Goal: Task Accomplishment & Management: Manage account settings

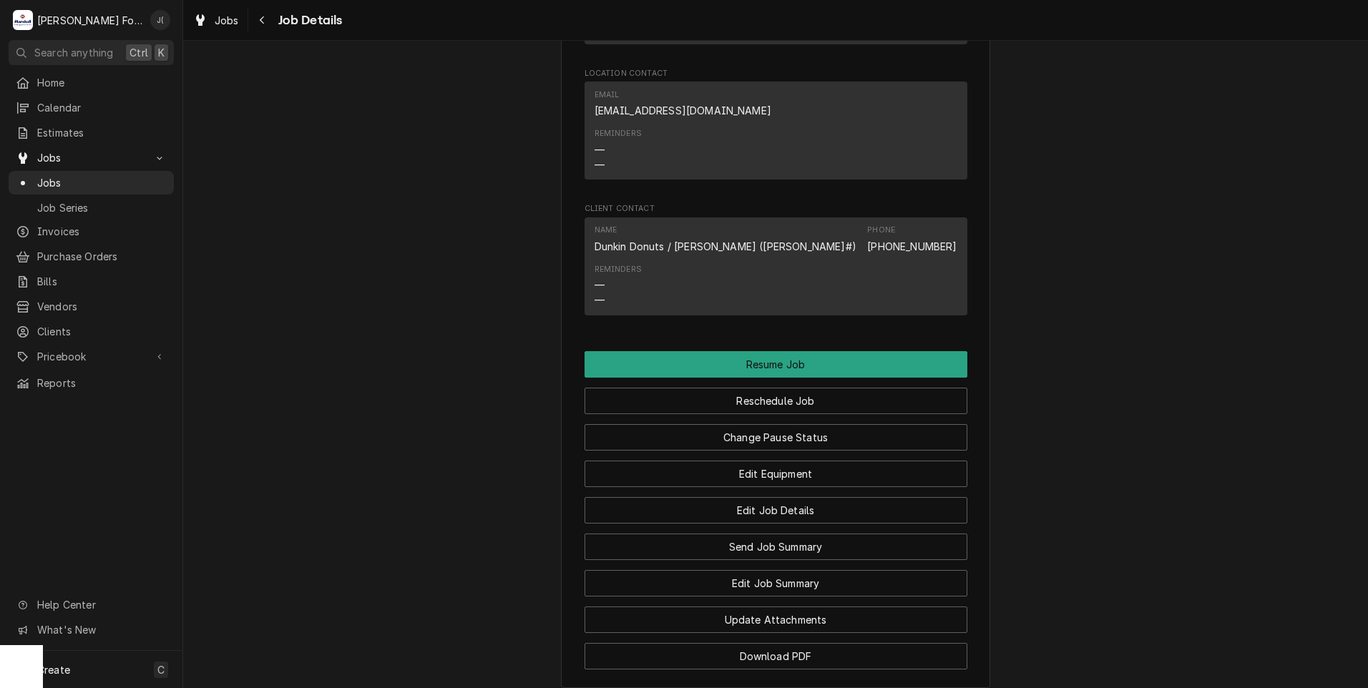
scroll to position [1563, 0]
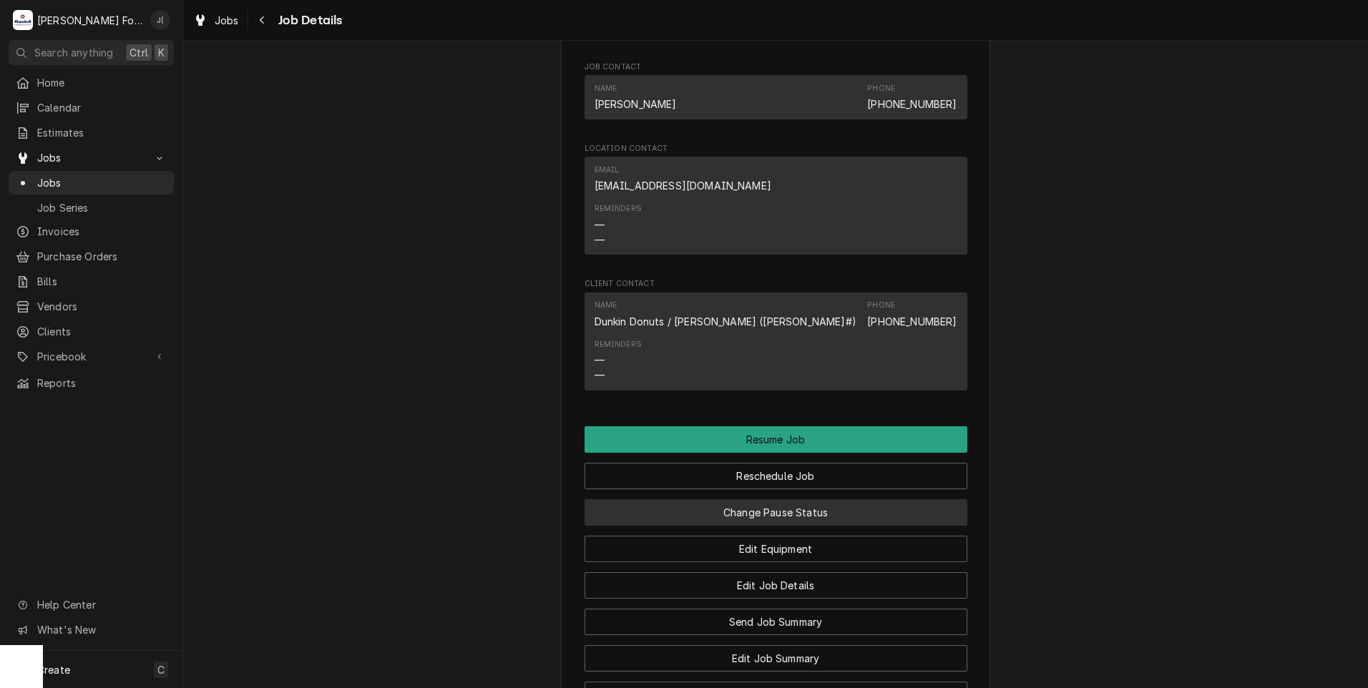
click at [698, 518] on button "Change Pause Status" at bounding box center [776, 512] width 383 height 26
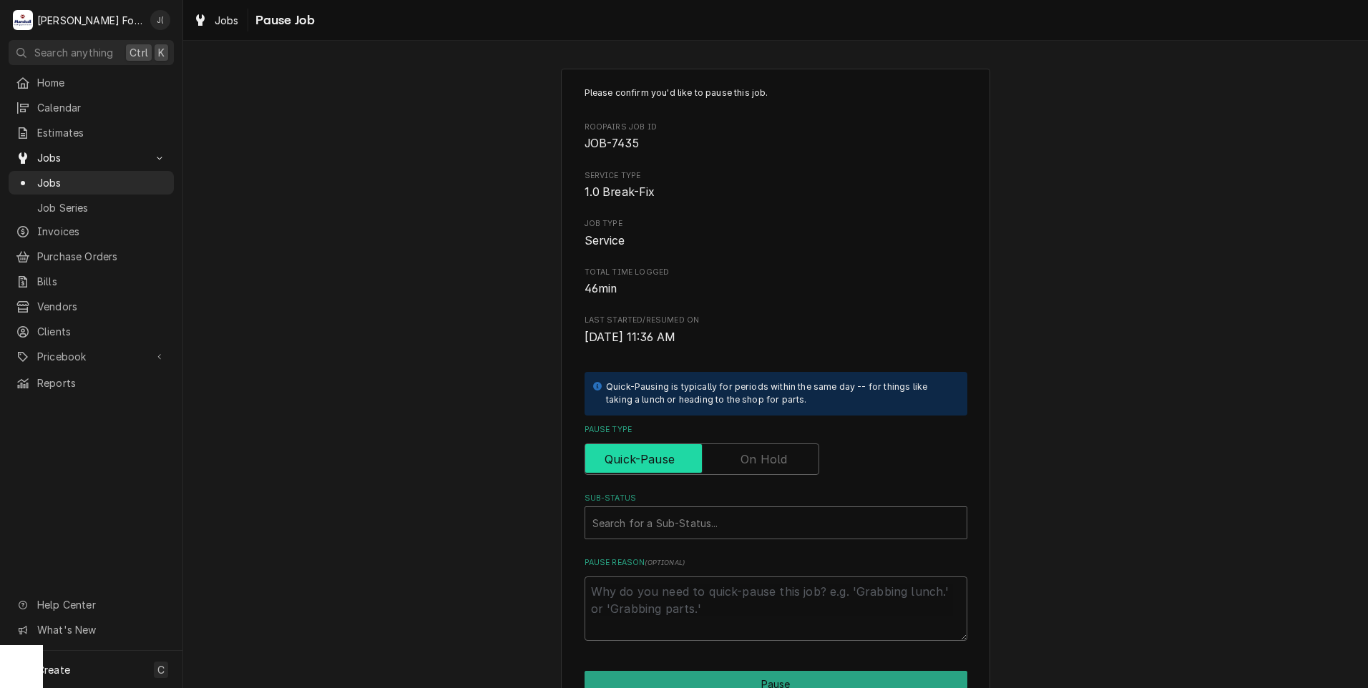
click at [735, 457] on input "Pause Type" at bounding box center [702, 459] width 222 height 31
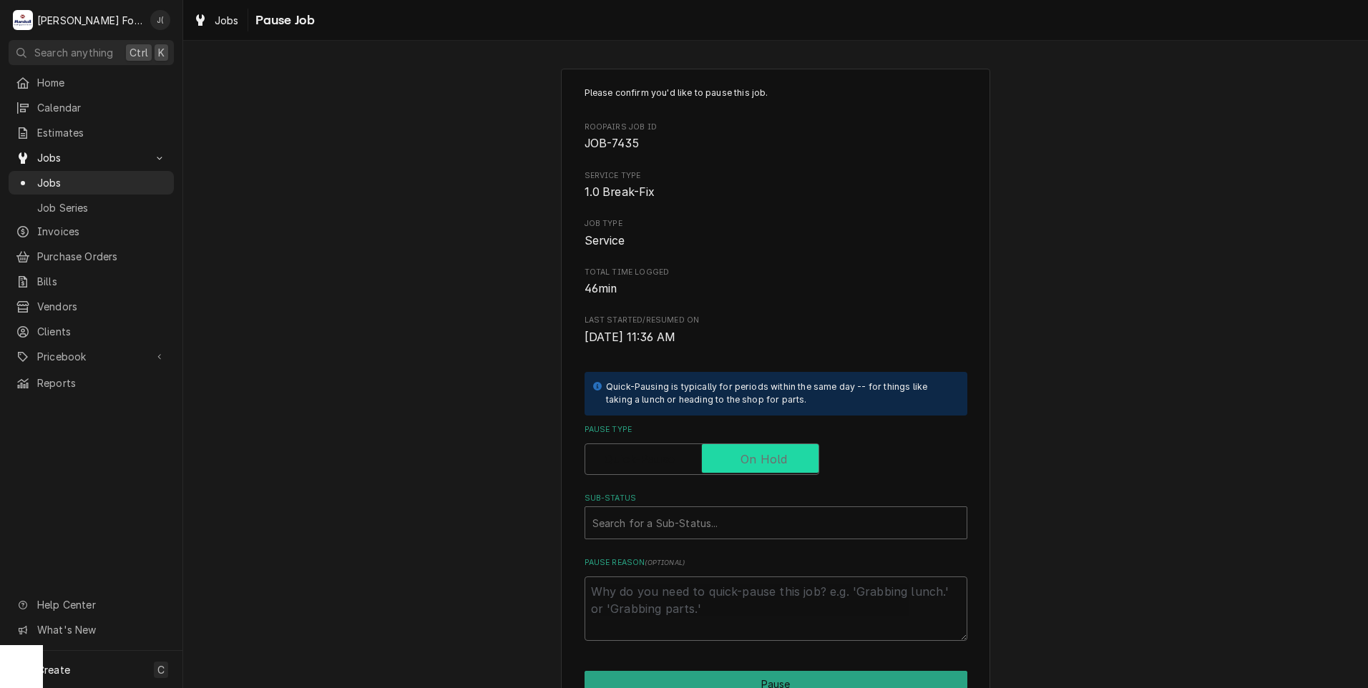
checkbox input "true"
click at [691, 532] on div "Sub-Status" at bounding box center [775, 523] width 367 height 26
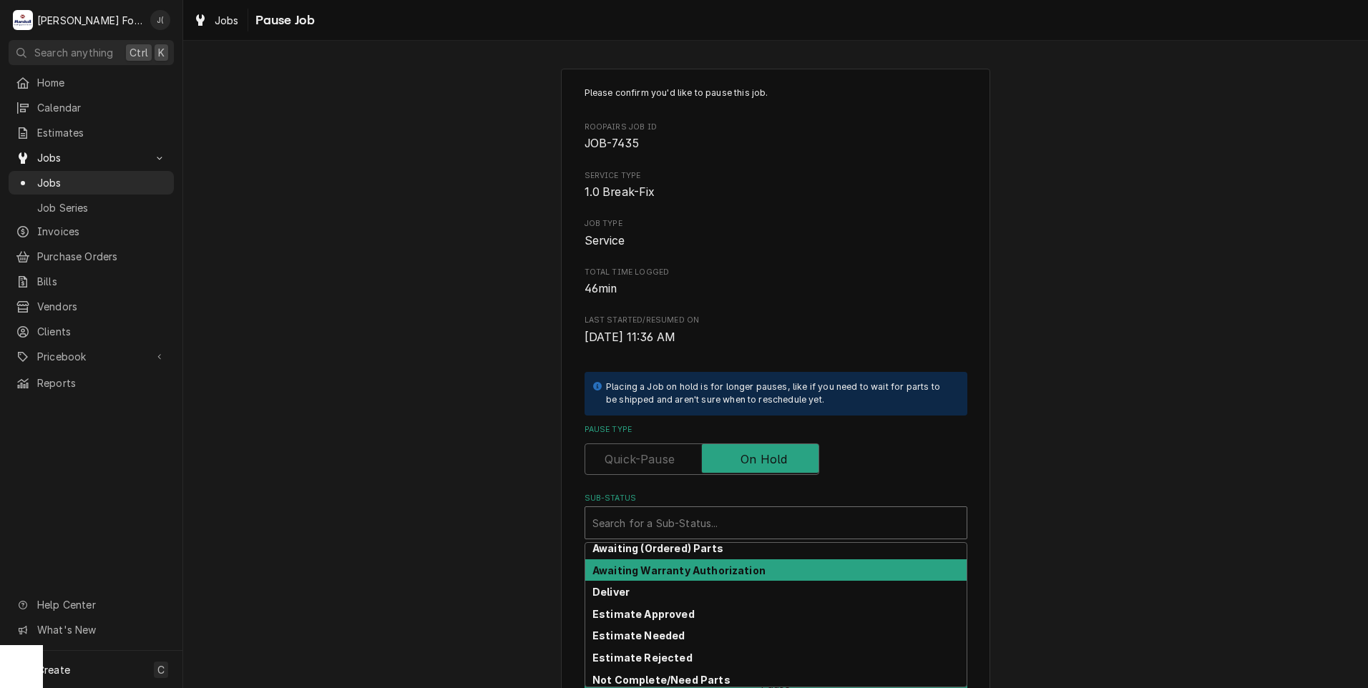
scroll to position [72, 0]
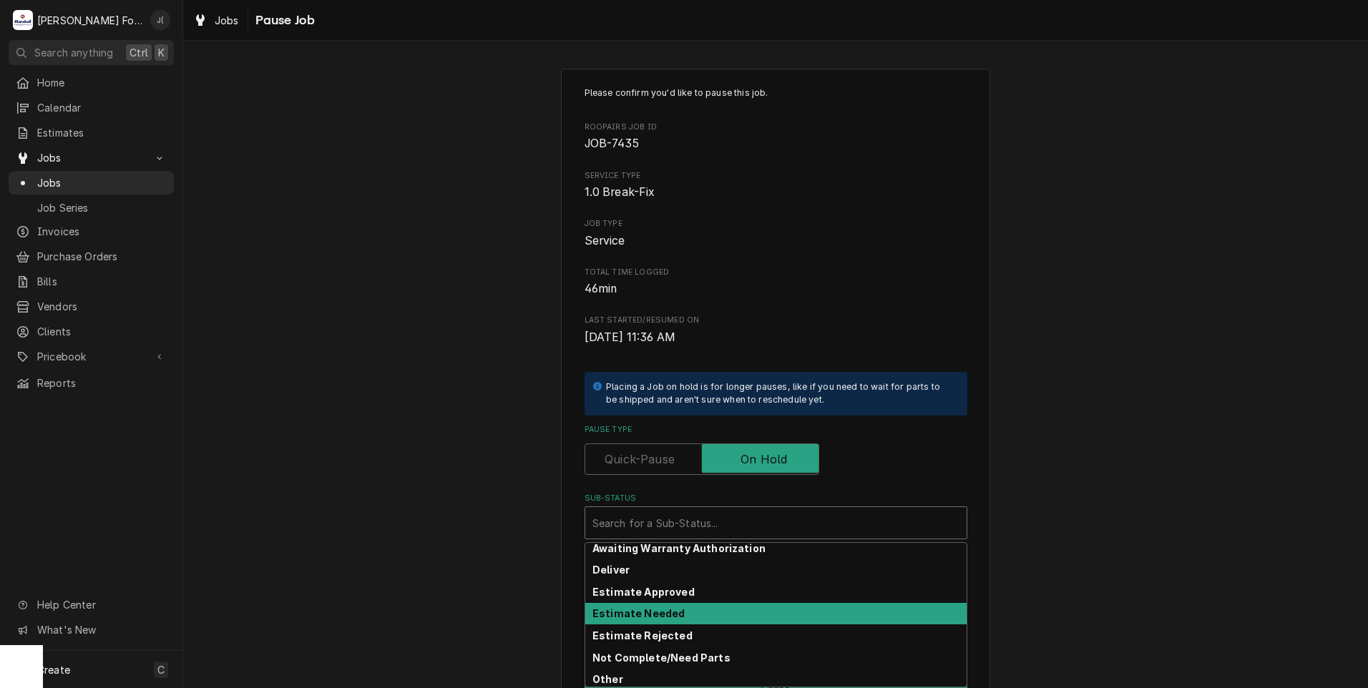
click at [665, 609] on strong "Estimate Needed" at bounding box center [638, 614] width 92 height 12
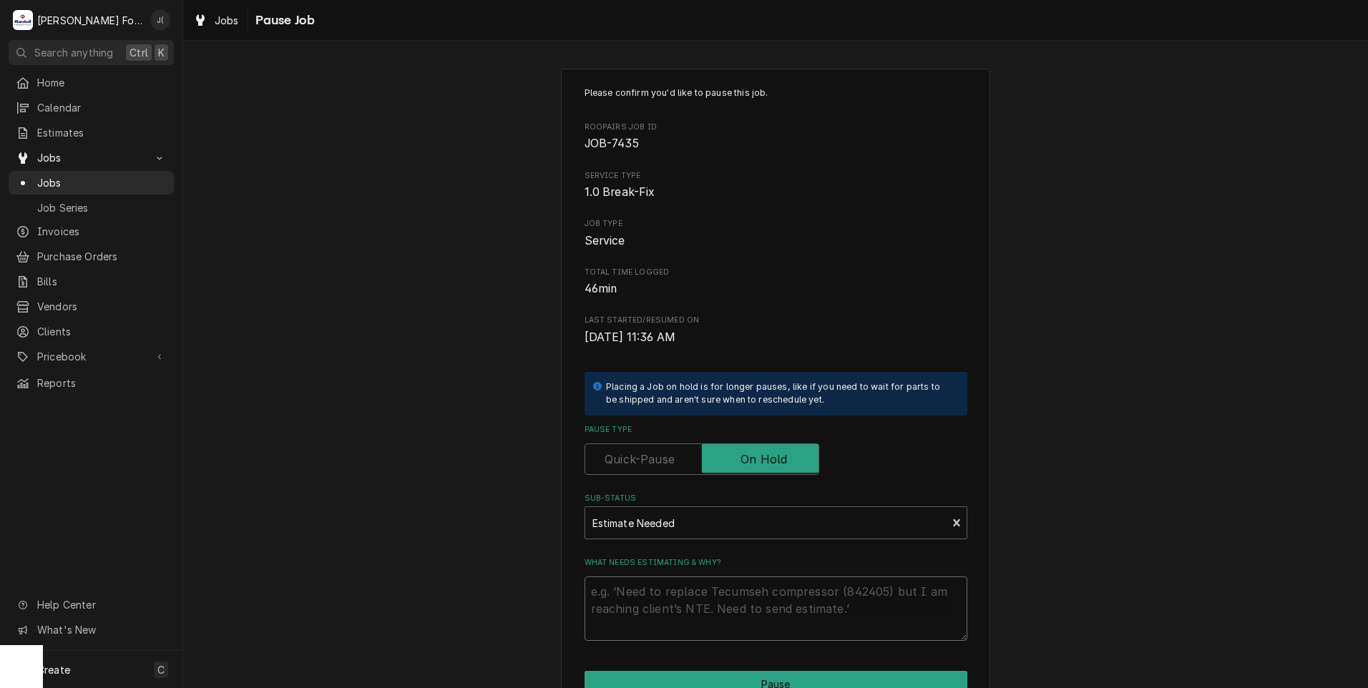
click at [665, 620] on textarea "What needs estimating & why?" at bounding box center [776, 609] width 383 height 64
type textarea "x"
type textarea "P"
type textarea "x"
type textarea "PR"
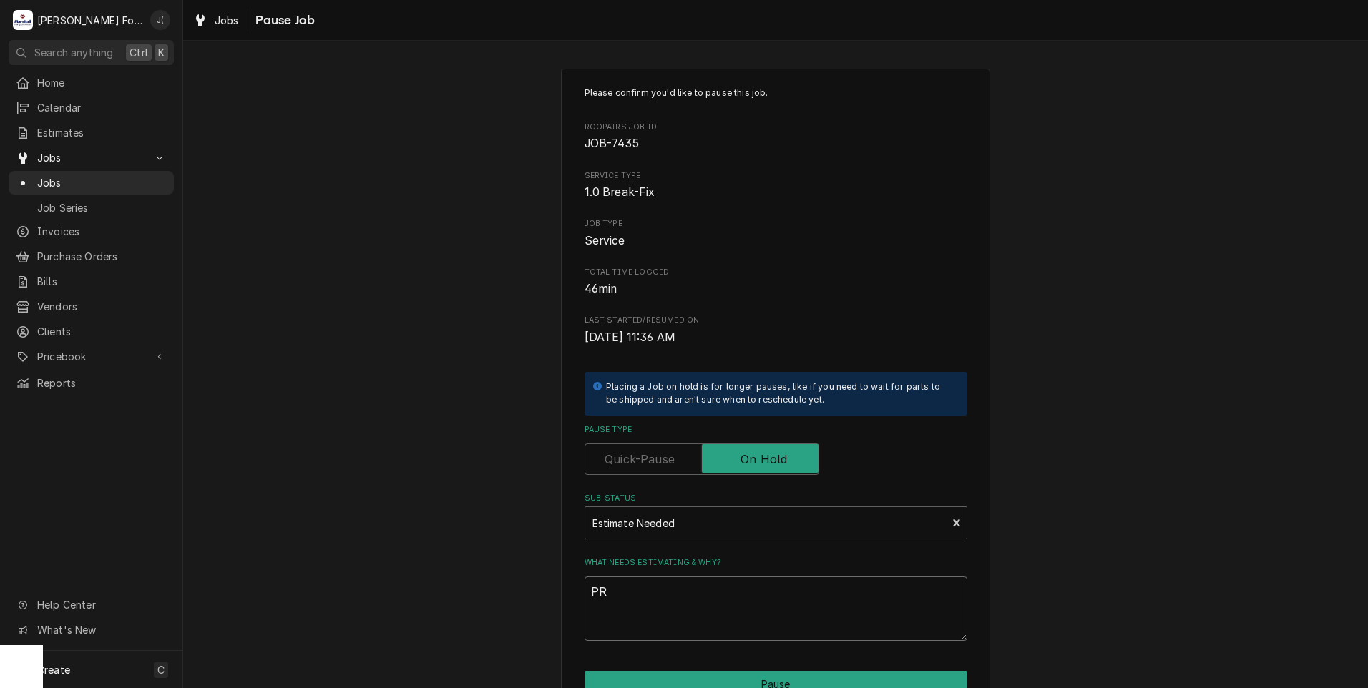
type textarea "x"
type textarea "PRI"
type textarea "x"
type textarea "PRIC"
type textarea "x"
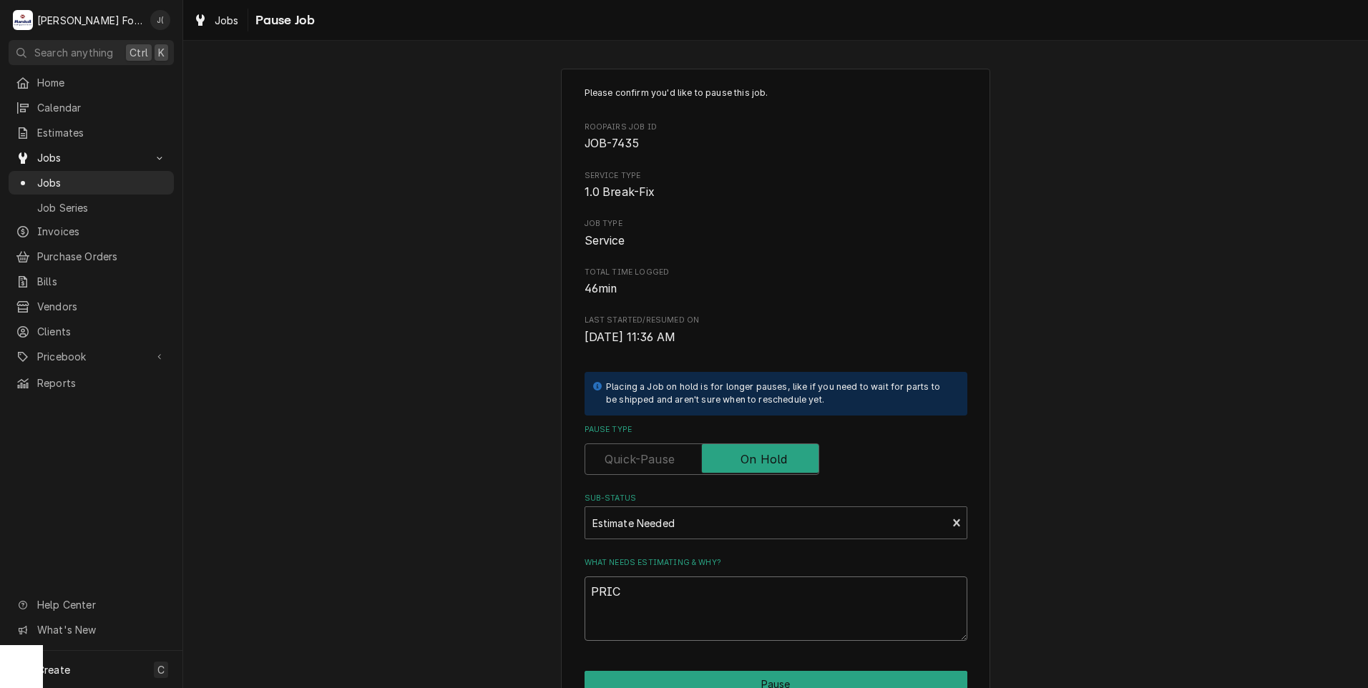
type textarea "PRICE"
type textarea "x"
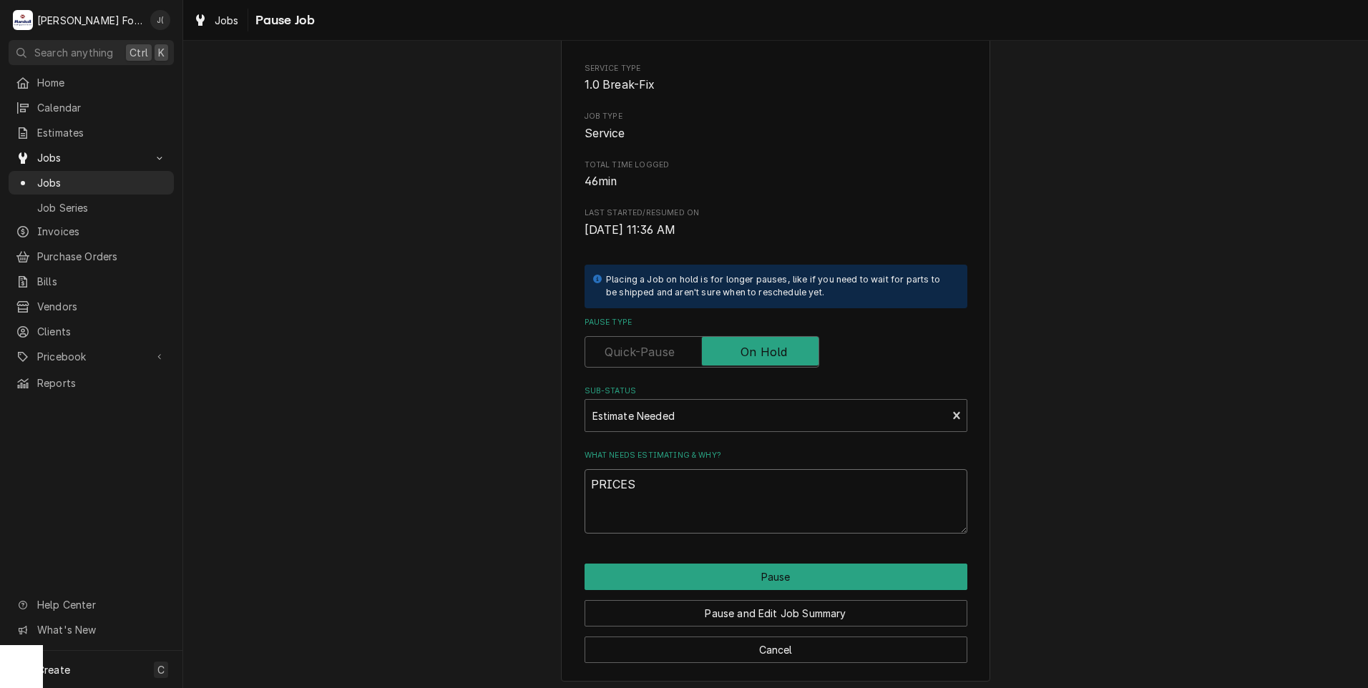
scroll to position [113, 0]
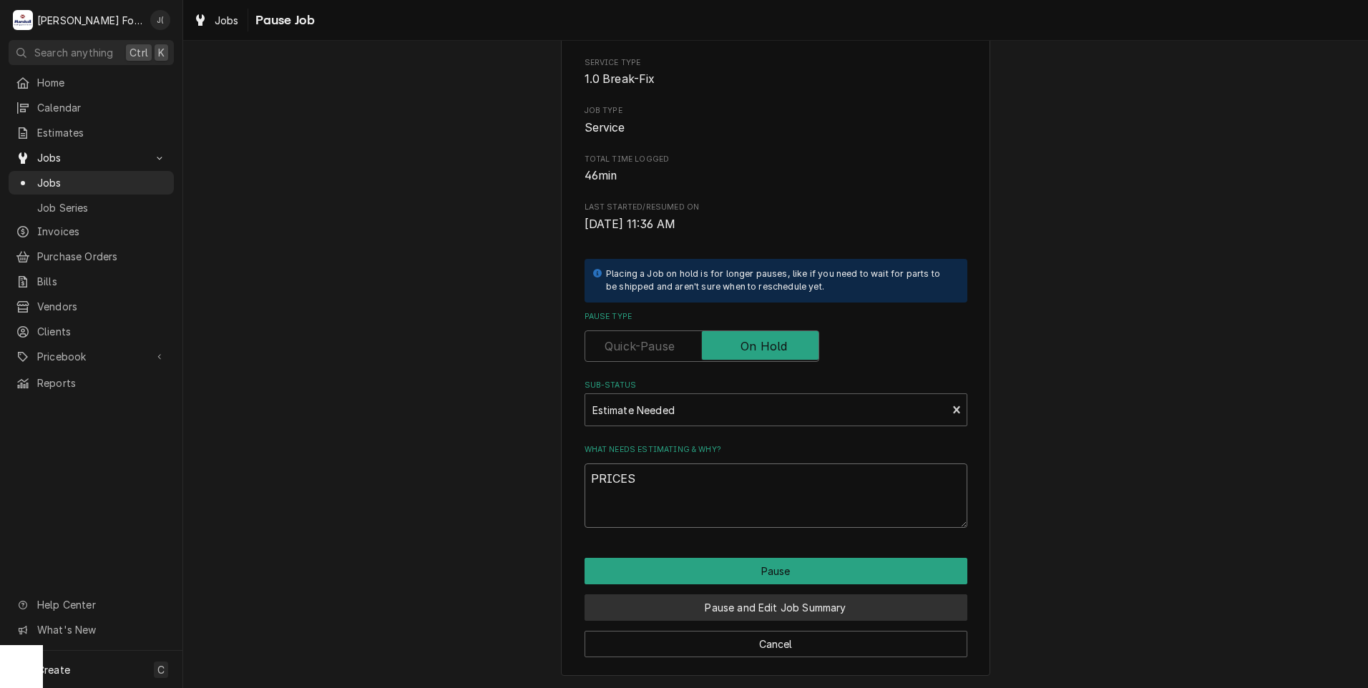
type textarea "PRICES"
click at [648, 609] on button "Pause and Edit Job Summary" at bounding box center [776, 608] width 383 height 26
type textarea "x"
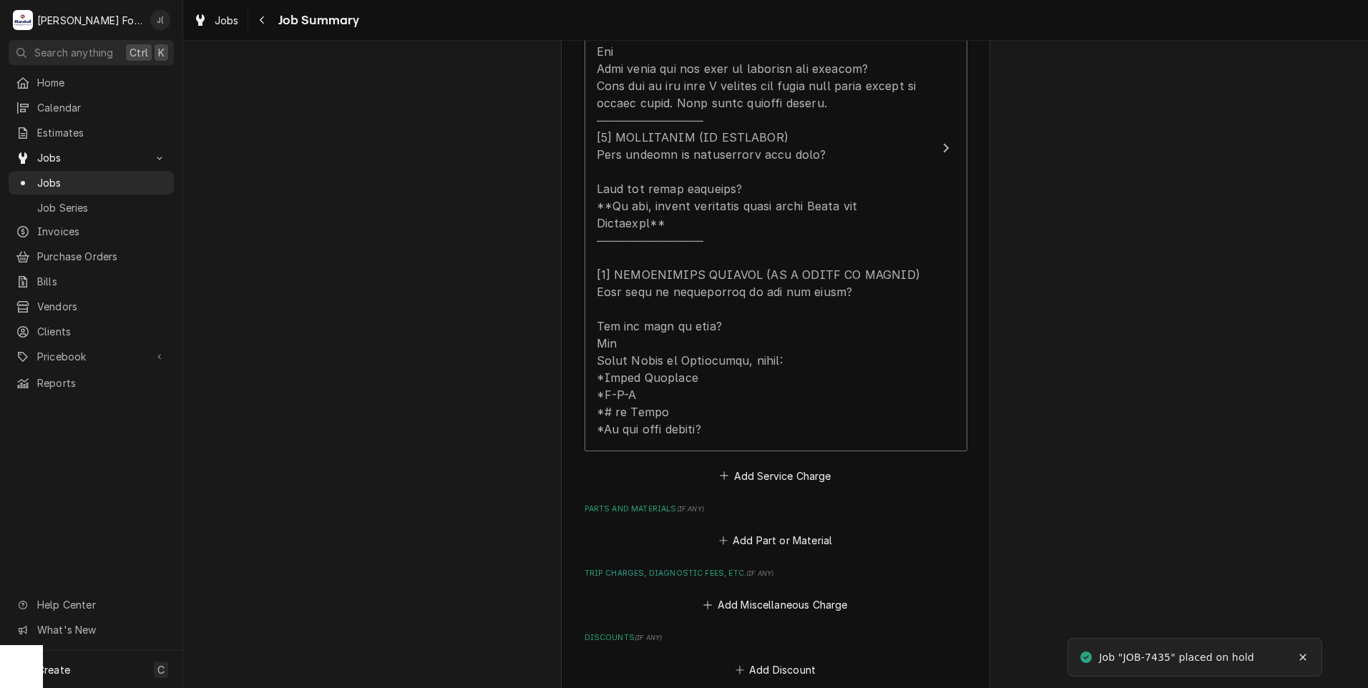
scroll to position [716, 0]
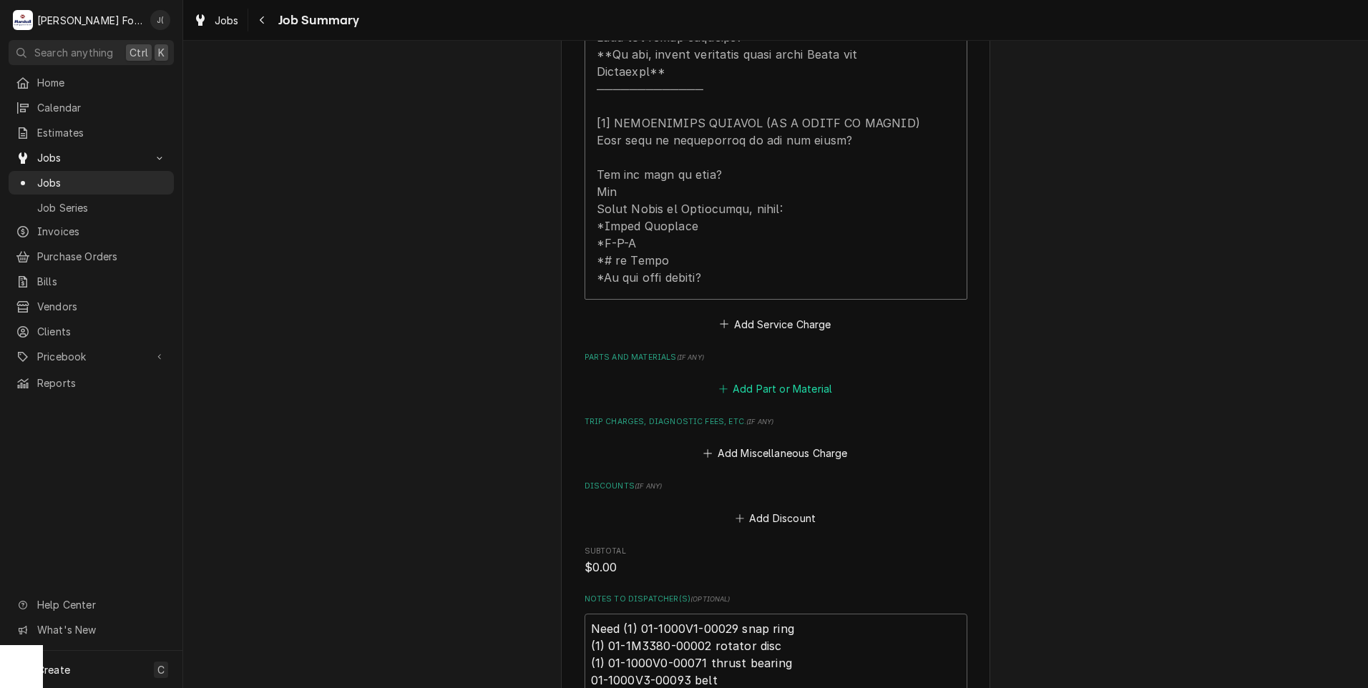
click at [746, 379] on button "Add Part or Material" at bounding box center [775, 389] width 118 height 20
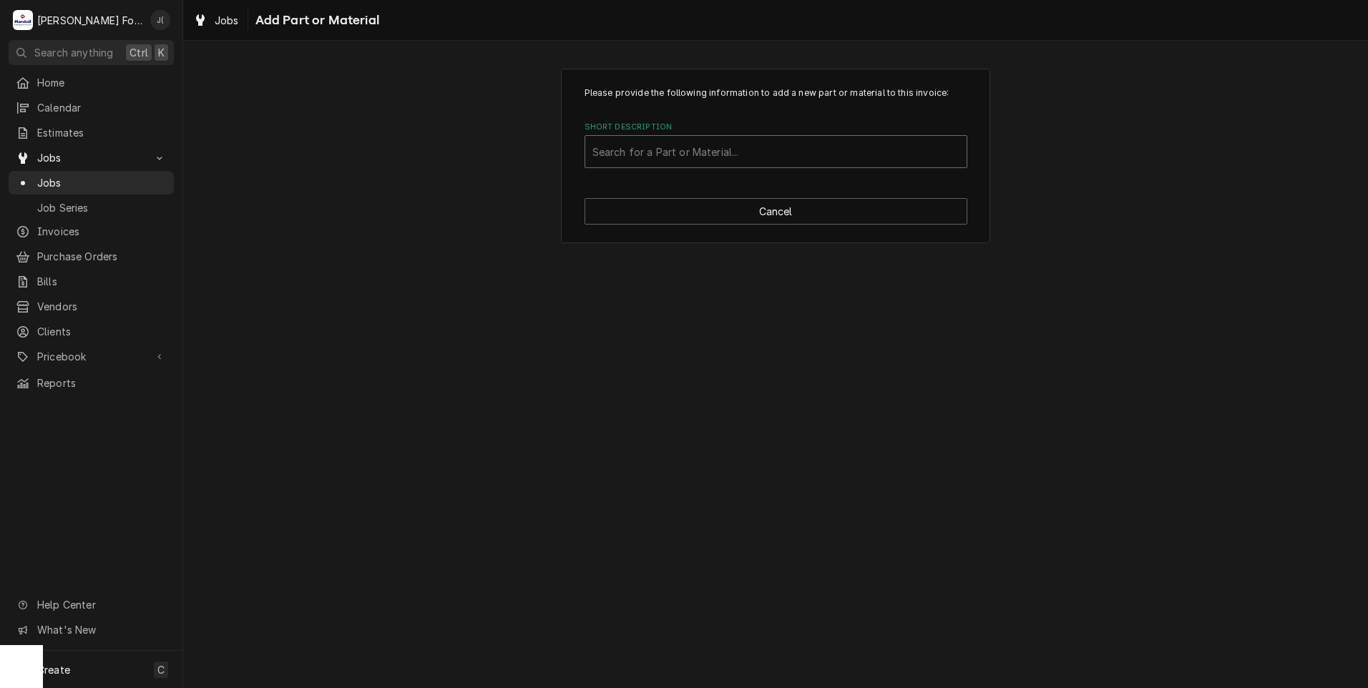
click at [667, 153] on div "Short Description" at bounding box center [775, 152] width 367 height 26
type input "01-1000V1-00029"
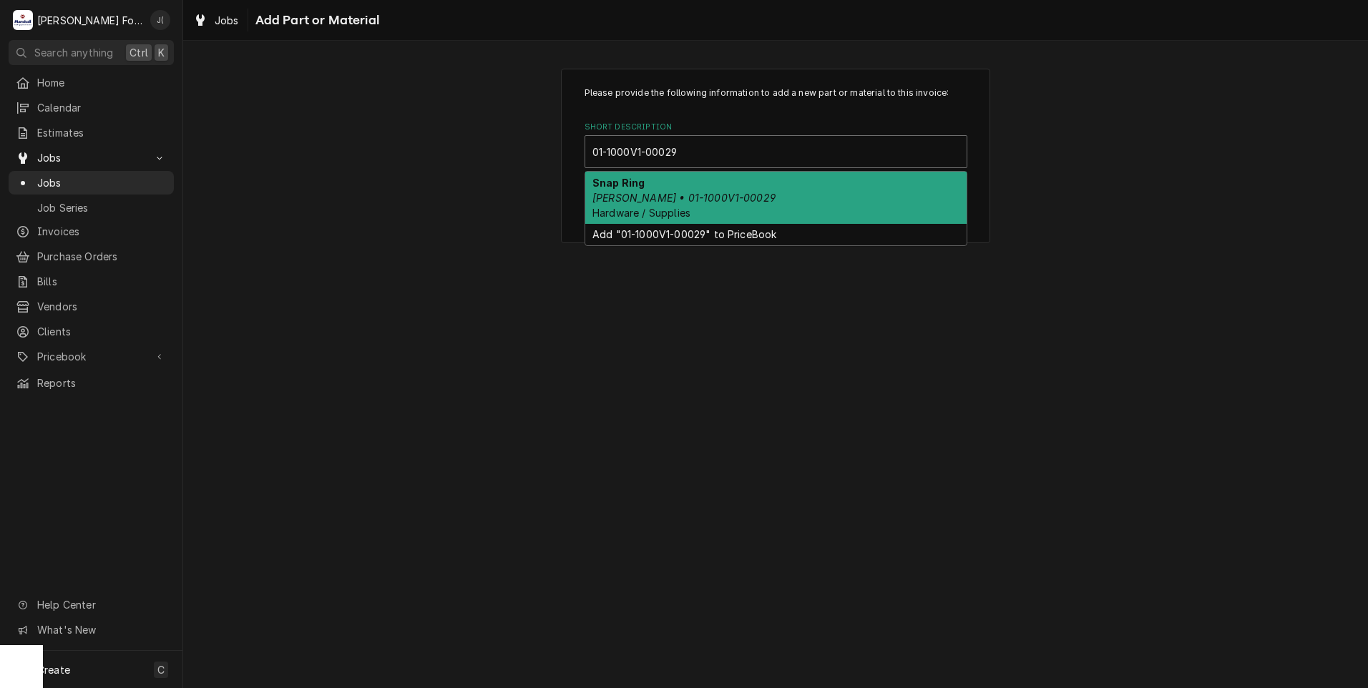
click at [693, 190] on div "Snap Ring Baxter • 01-1000V1-00029 Hardware / Supplies" at bounding box center [775, 198] width 381 height 52
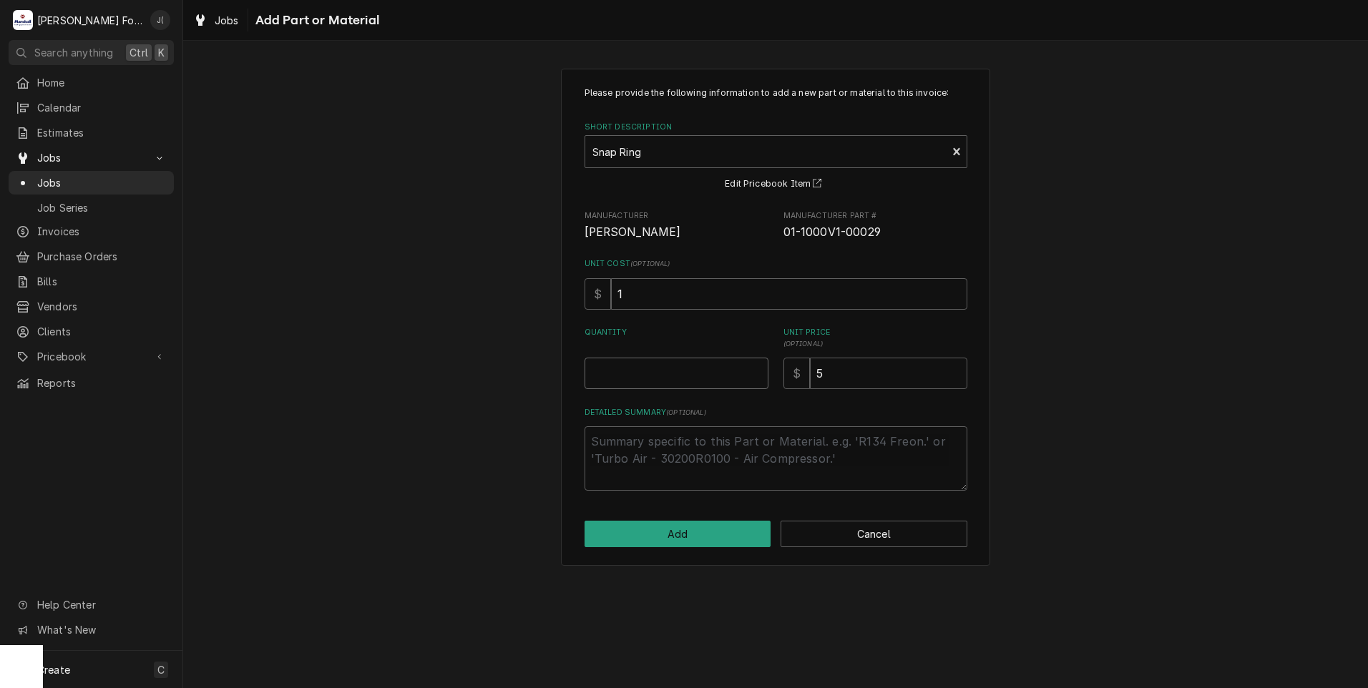
click at [700, 384] on input "Quantity" at bounding box center [677, 373] width 184 height 31
type textarea "x"
type input "1"
click at [647, 530] on button "Add" at bounding box center [678, 534] width 187 height 26
type textarea "x"
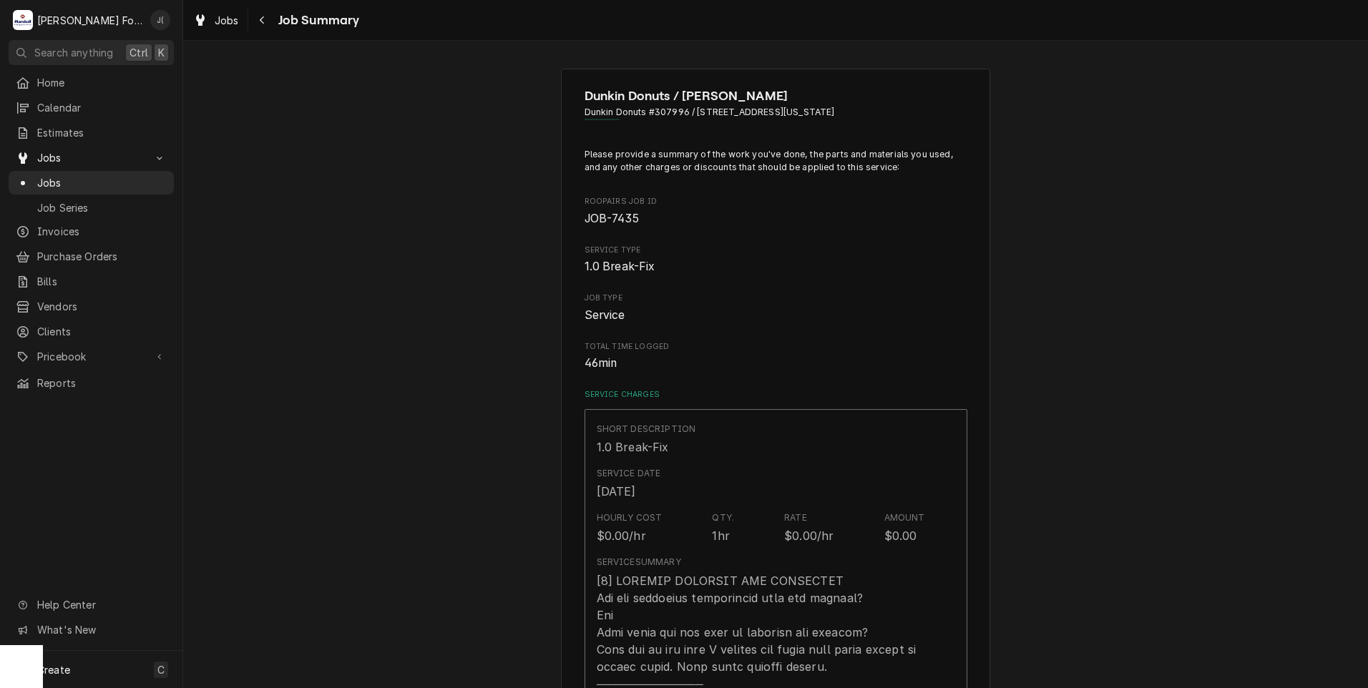
scroll to position [716, 0]
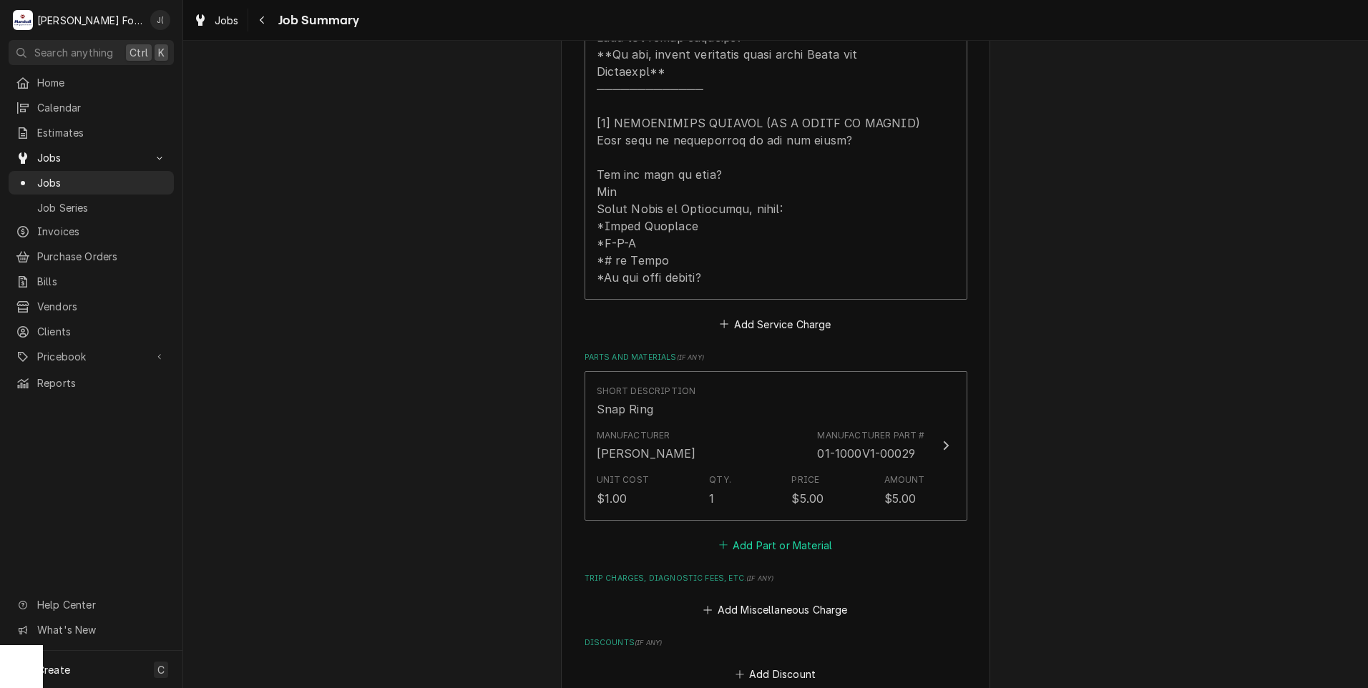
click at [794, 535] on button "Add Part or Material" at bounding box center [775, 545] width 118 height 20
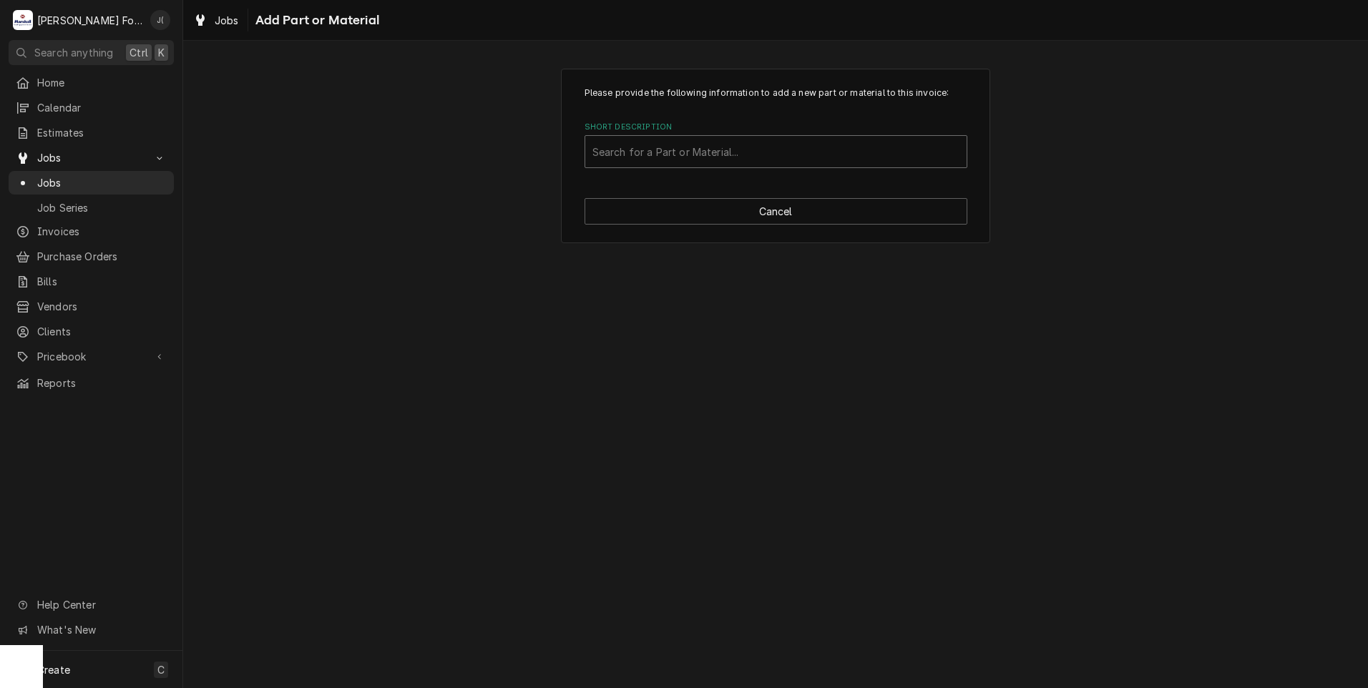
click at [674, 144] on div "Short Description" at bounding box center [775, 152] width 367 height 26
type input "01-1M3380"
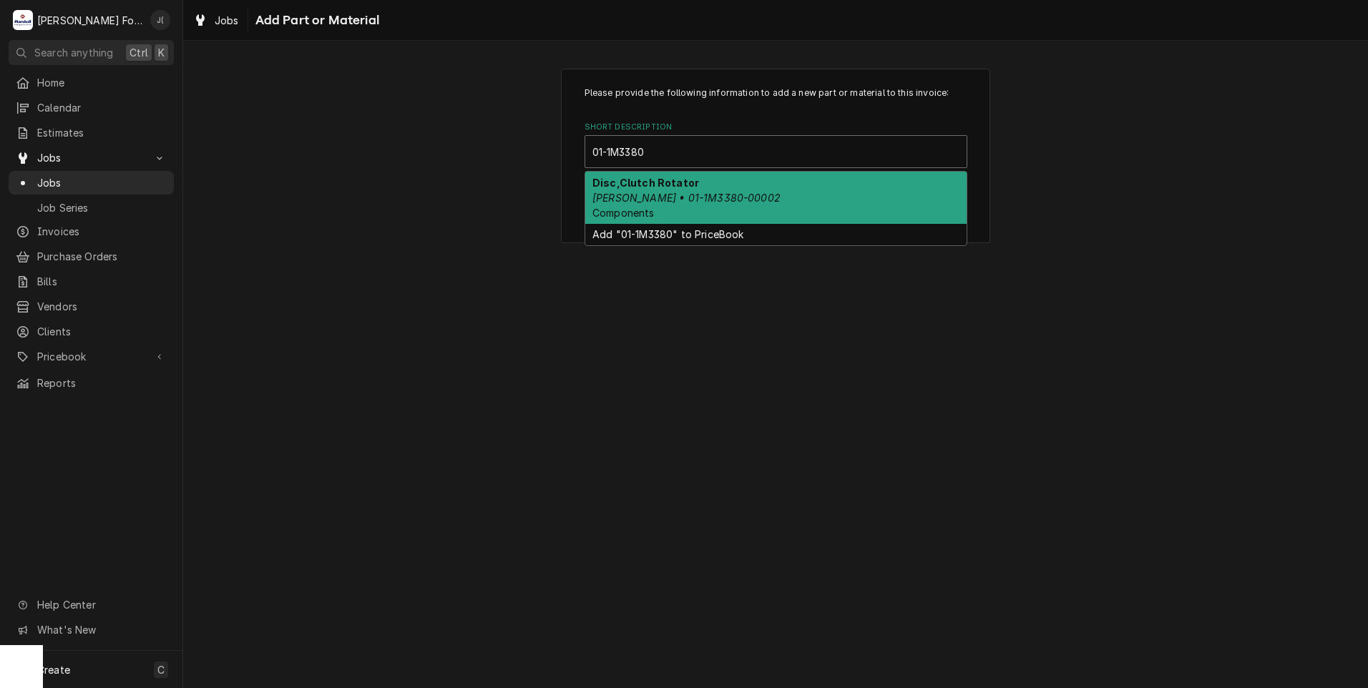
click at [698, 201] on em "Baxter • 01-1M3380-00002" at bounding box center [686, 198] width 188 height 12
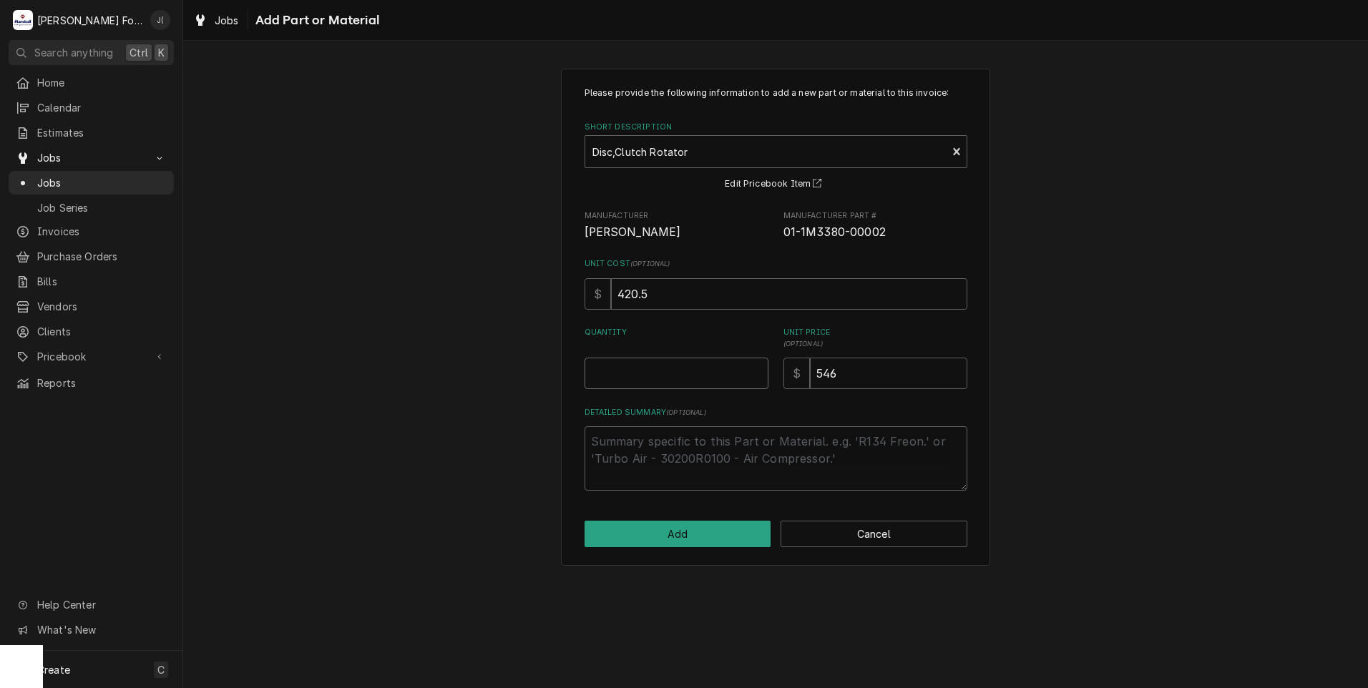
click at [658, 378] on input "Quantity" at bounding box center [677, 373] width 184 height 31
type textarea "x"
type input "1"
click at [688, 524] on button "Add" at bounding box center [678, 534] width 187 height 26
type textarea "x"
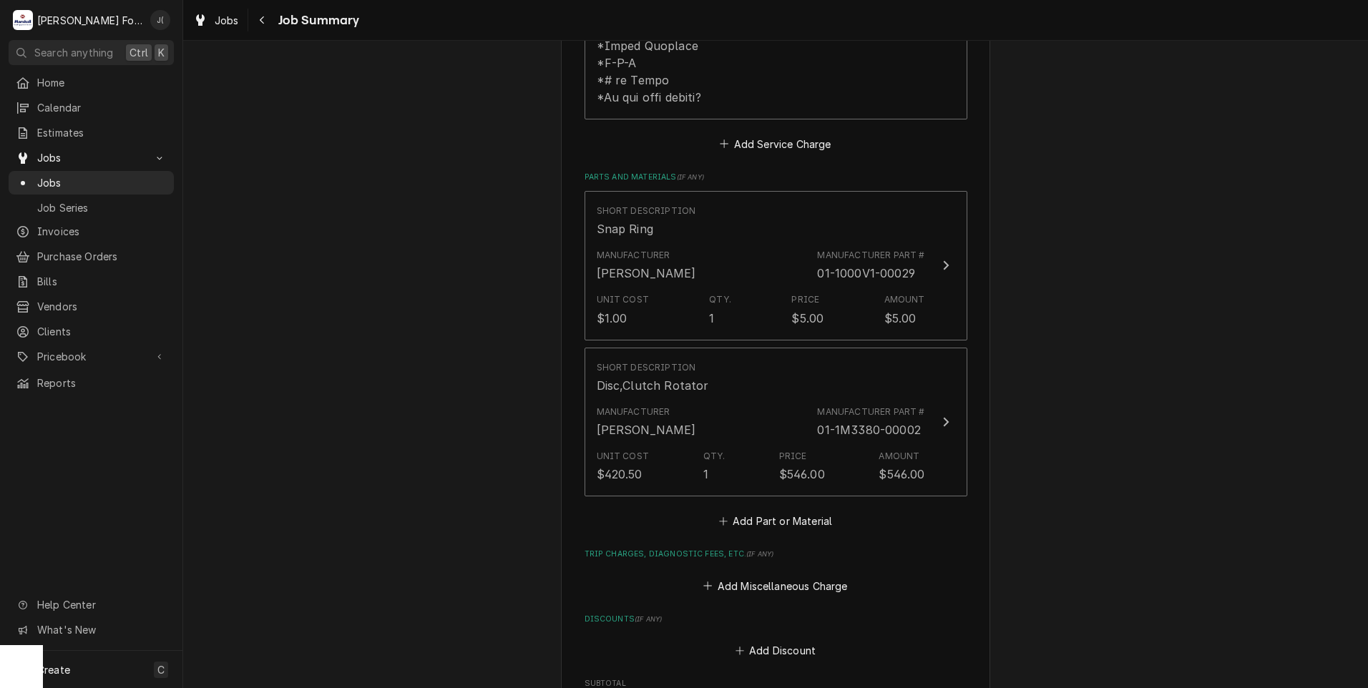
scroll to position [930, 0]
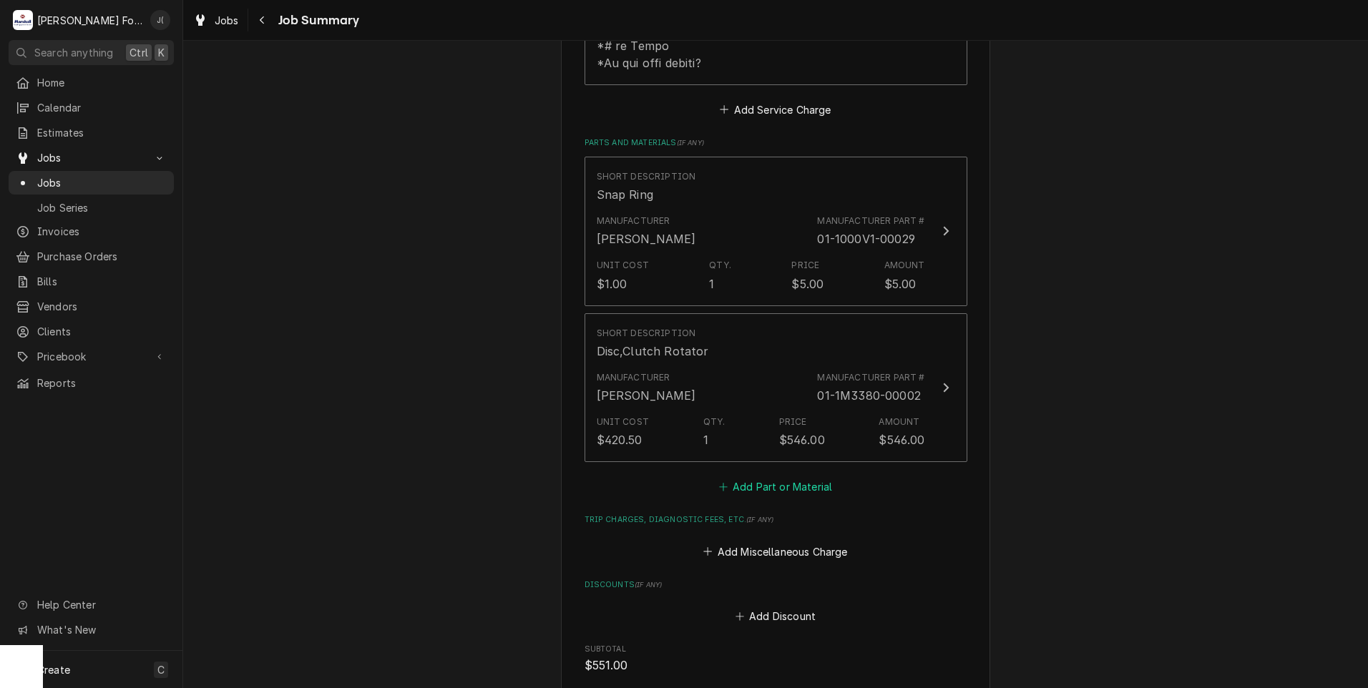
click at [761, 477] on button "Add Part or Material" at bounding box center [775, 487] width 118 height 20
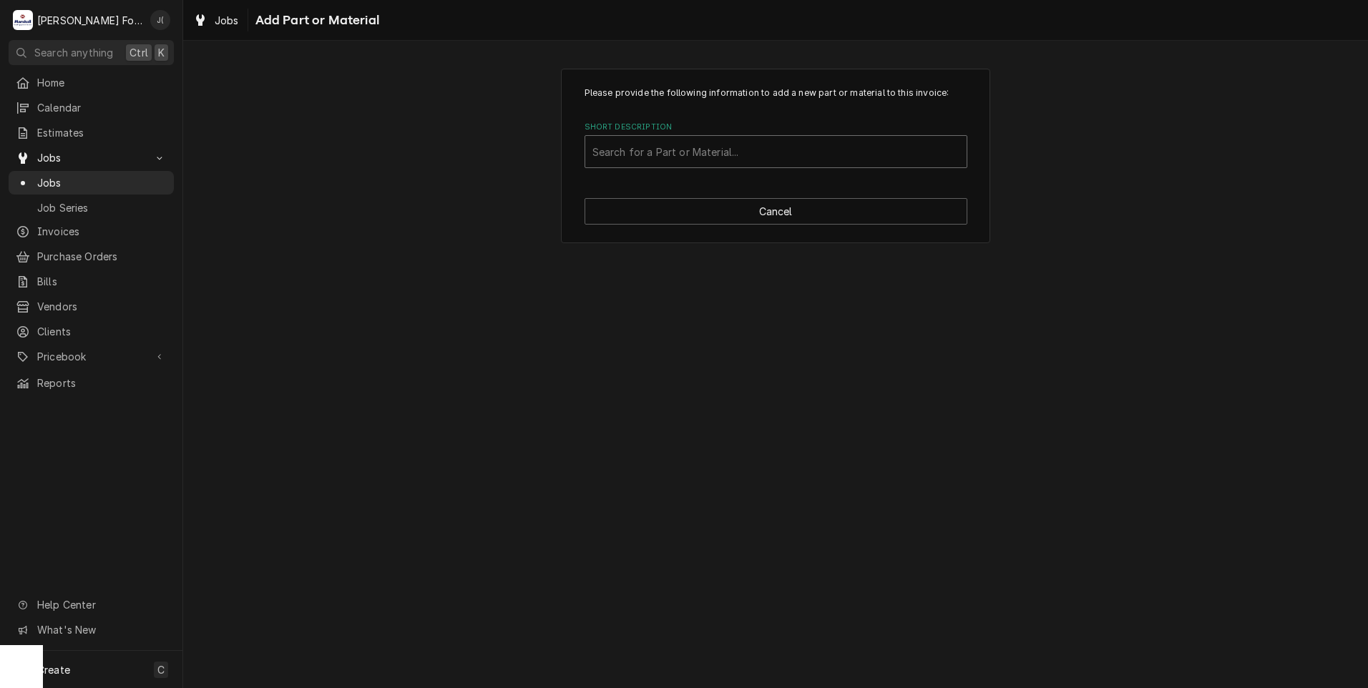
click at [673, 153] on div "Short Description" at bounding box center [775, 152] width 367 height 26
type input "01-1000V0-00071"
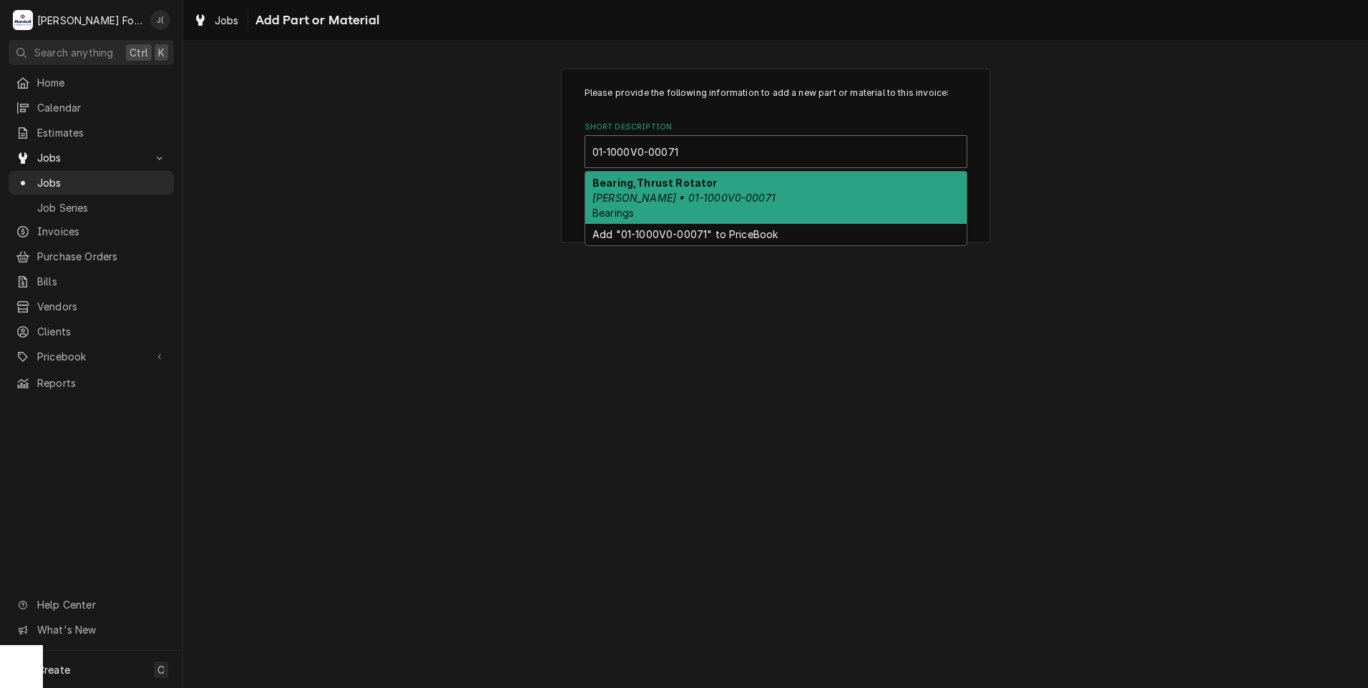
click at [738, 198] on div "Bearing,Thrust Rotator Baxter • 01-1000V0-00071 Bearings" at bounding box center [775, 198] width 381 height 52
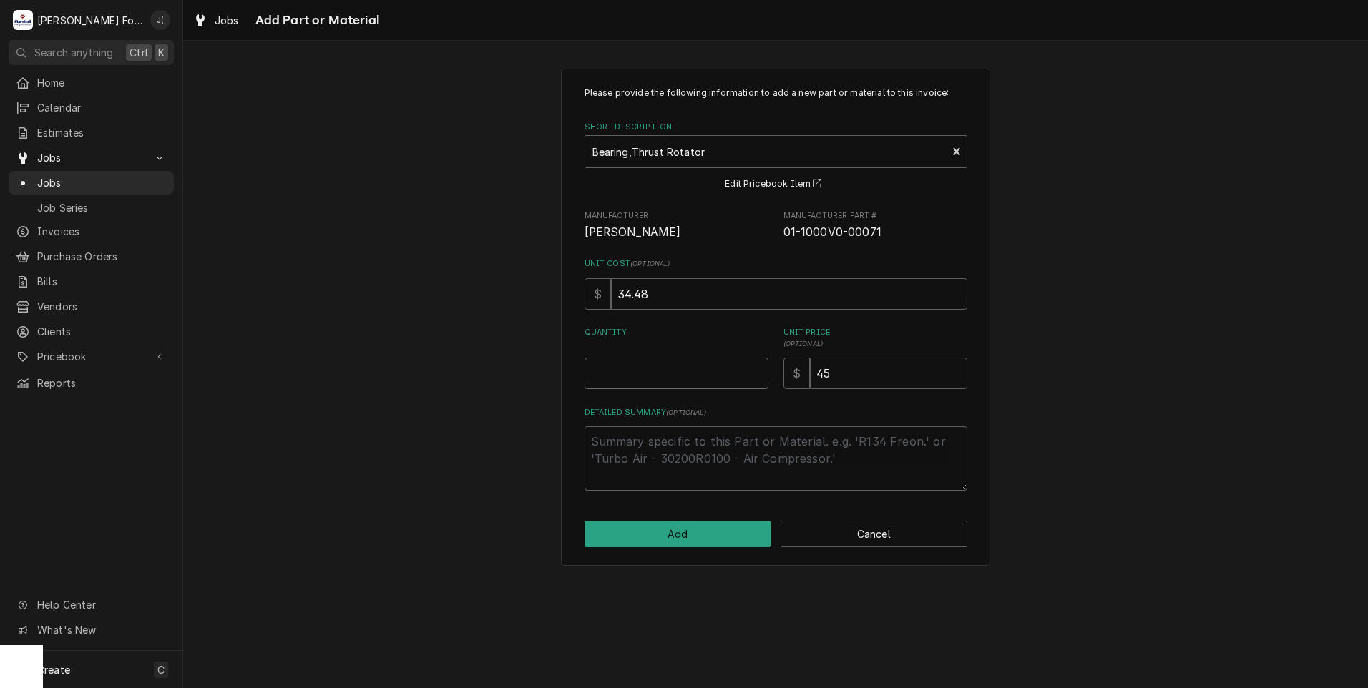
click at [670, 361] on input "Quantity" at bounding box center [677, 373] width 184 height 31
type textarea "x"
type input "1"
click at [704, 525] on button "Add" at bounding box center [678, 534] width 187 height 26
type textarea "x"
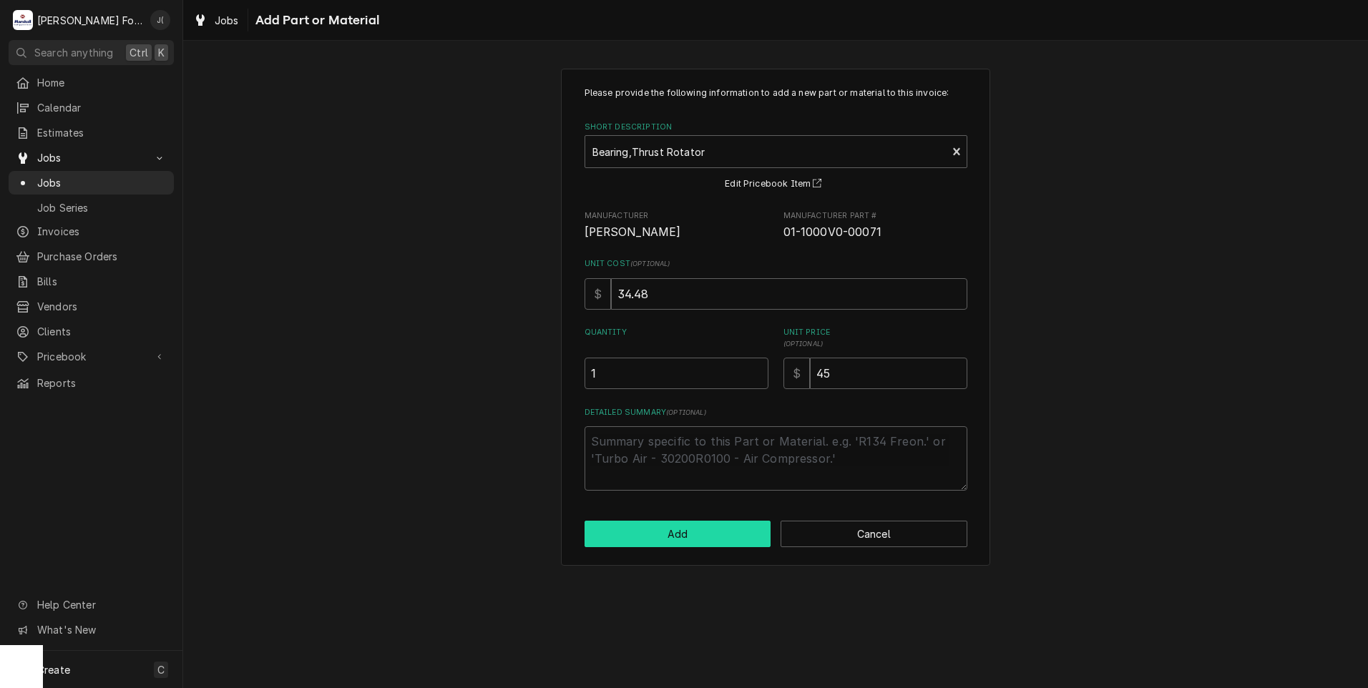
scroll to position [930, 0]
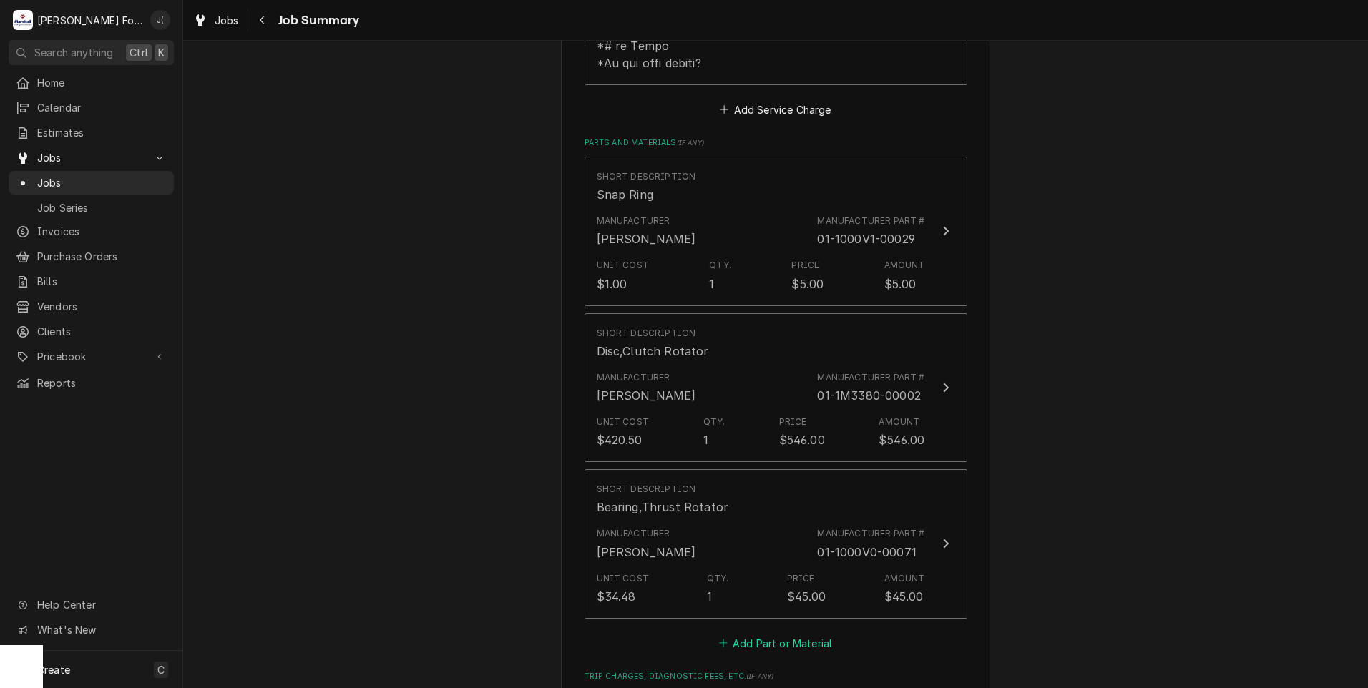
click at [751, 633] on button "Add Part or Material" at bounding box center [775, 643] width 118 height 20
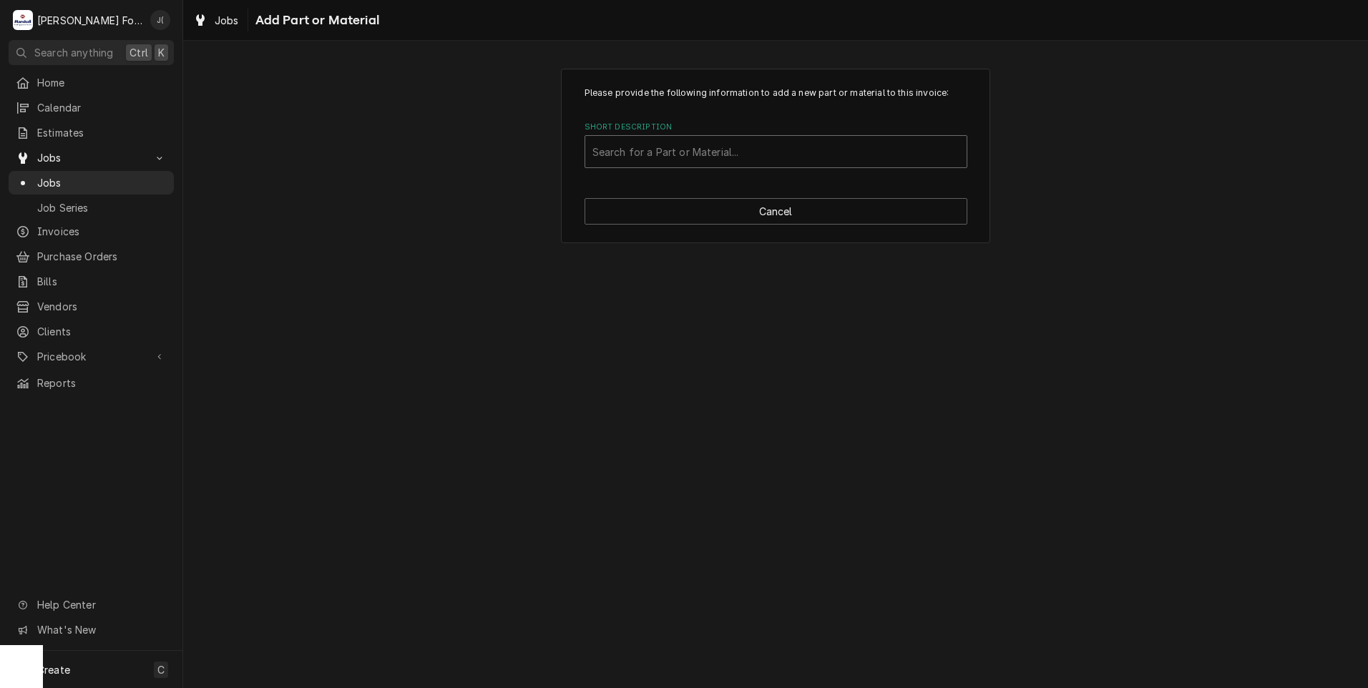
click at [677, 152] on div "Short Description" at bounding box center [775, 152] width 367 height 26
type input "01-1000V3-00106"
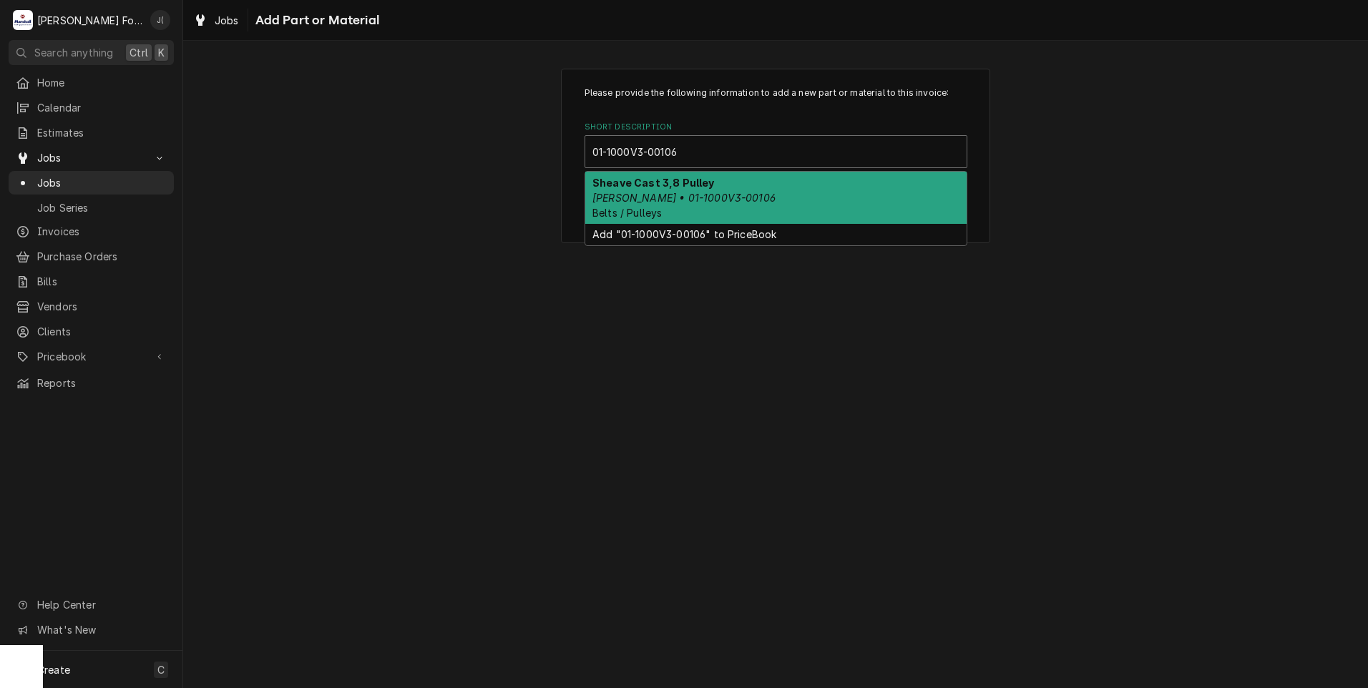
click at [625, 190] on div "Sheave Cast 3,8 Pulley Baxter • 01-1000V3-00106 Belts / Pulleys" at bounding box center [775, 198] width 381 height 52
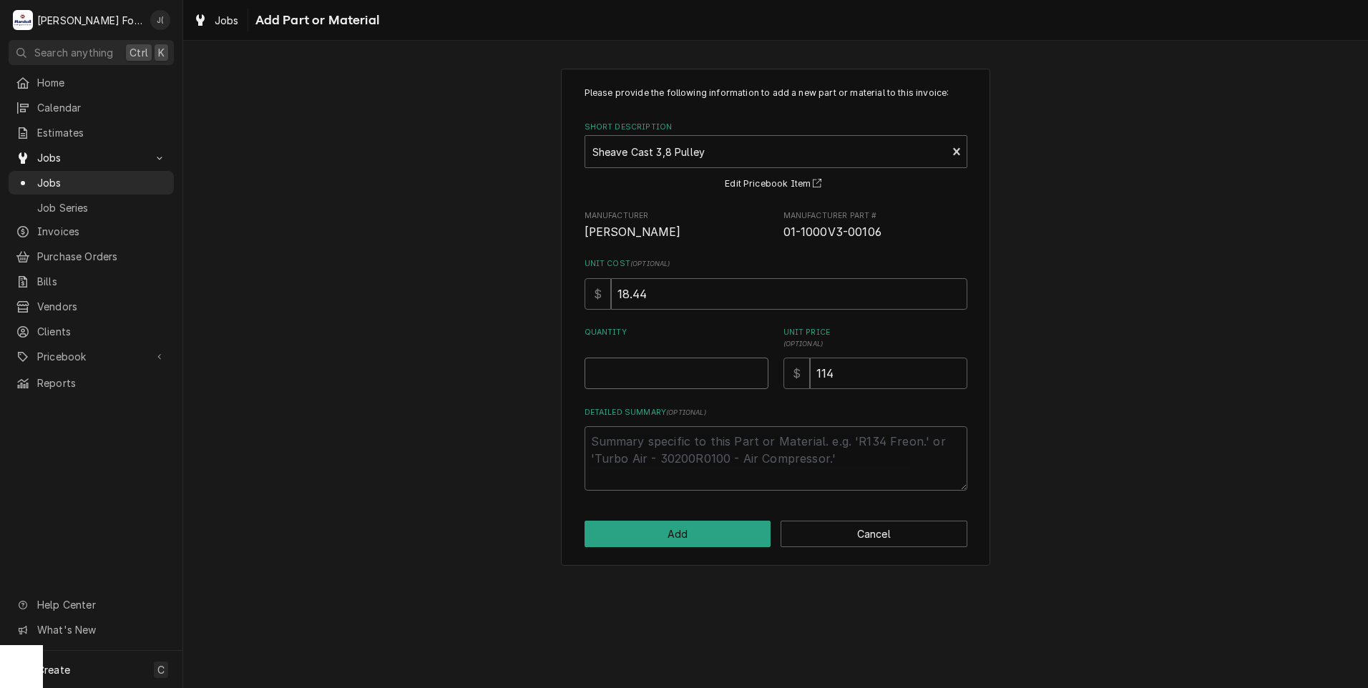
click at [633, 366] on input "Quantity" at bounding box center [677, 373] width 184 height 31
type textarea "x"
type input "1"
click at [683, 533] on button "Add" at bounding box center [678, 534] width 187 height 26
type textarea "x"
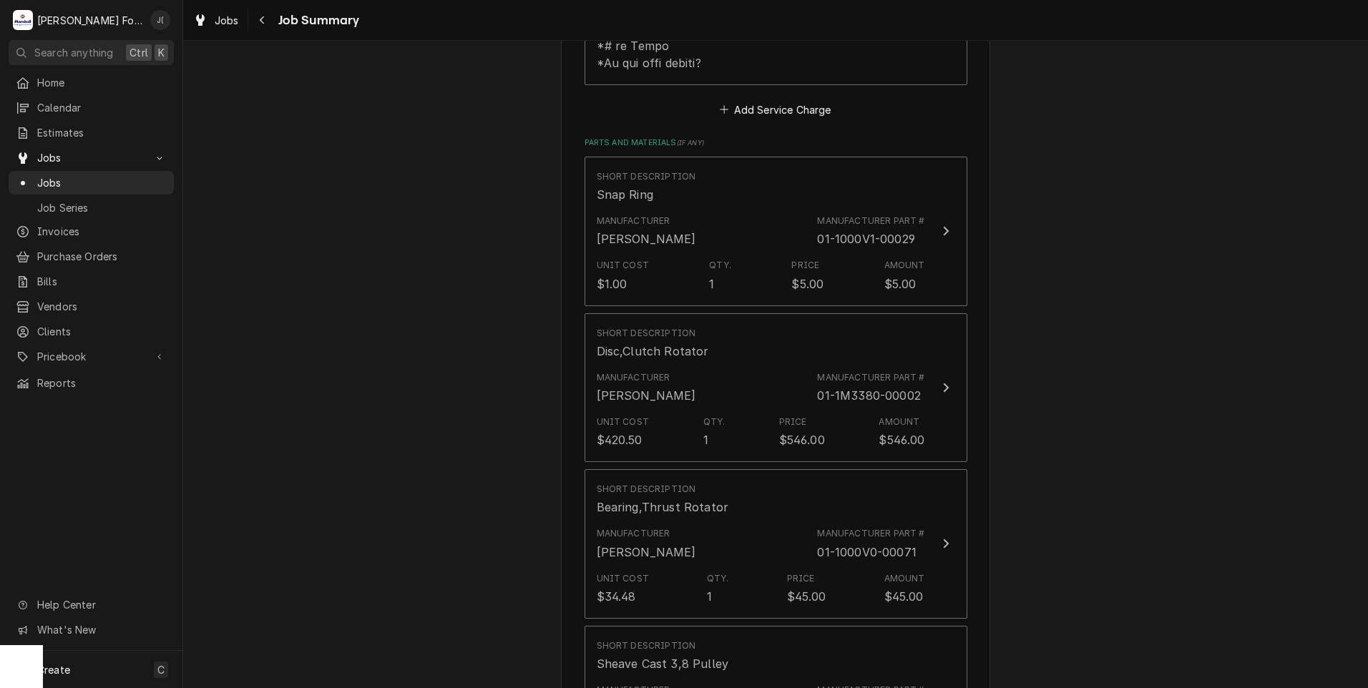
scroll to position [1216, 0]
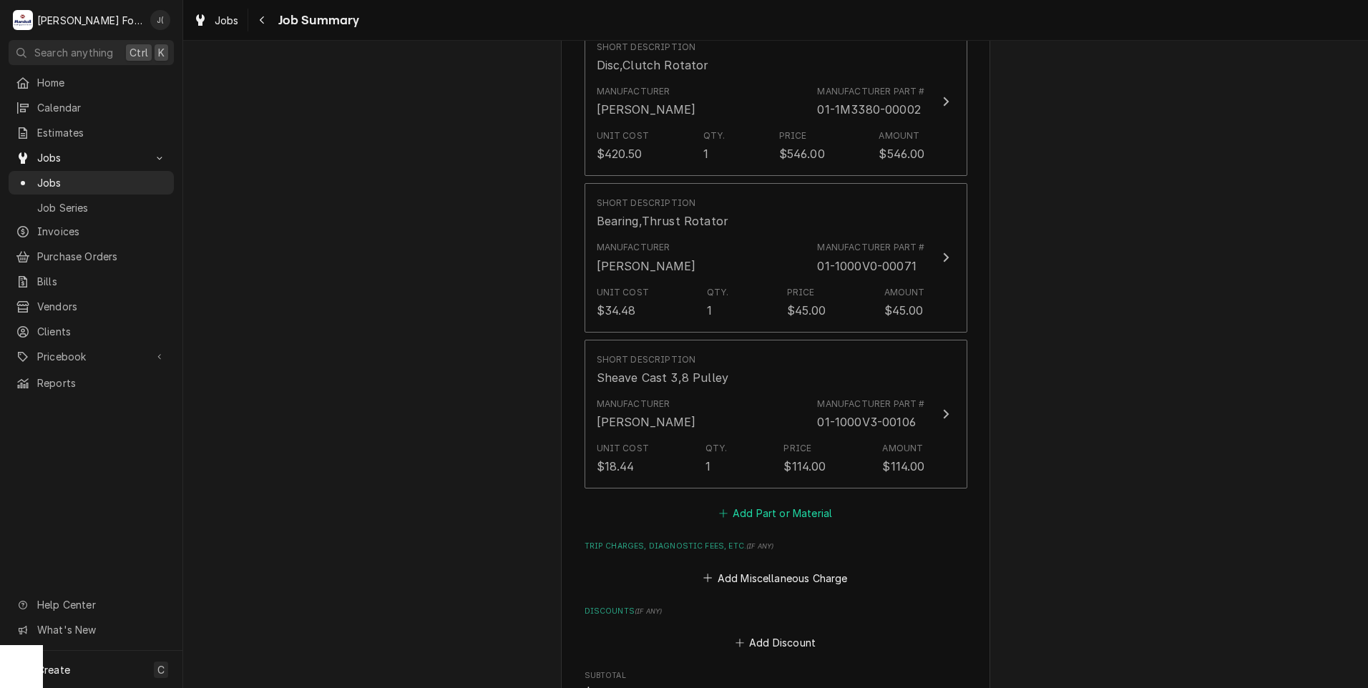
click at [796, 504] on button "Add Part or Material" at bounding box center [775, 514] width 118 height 20
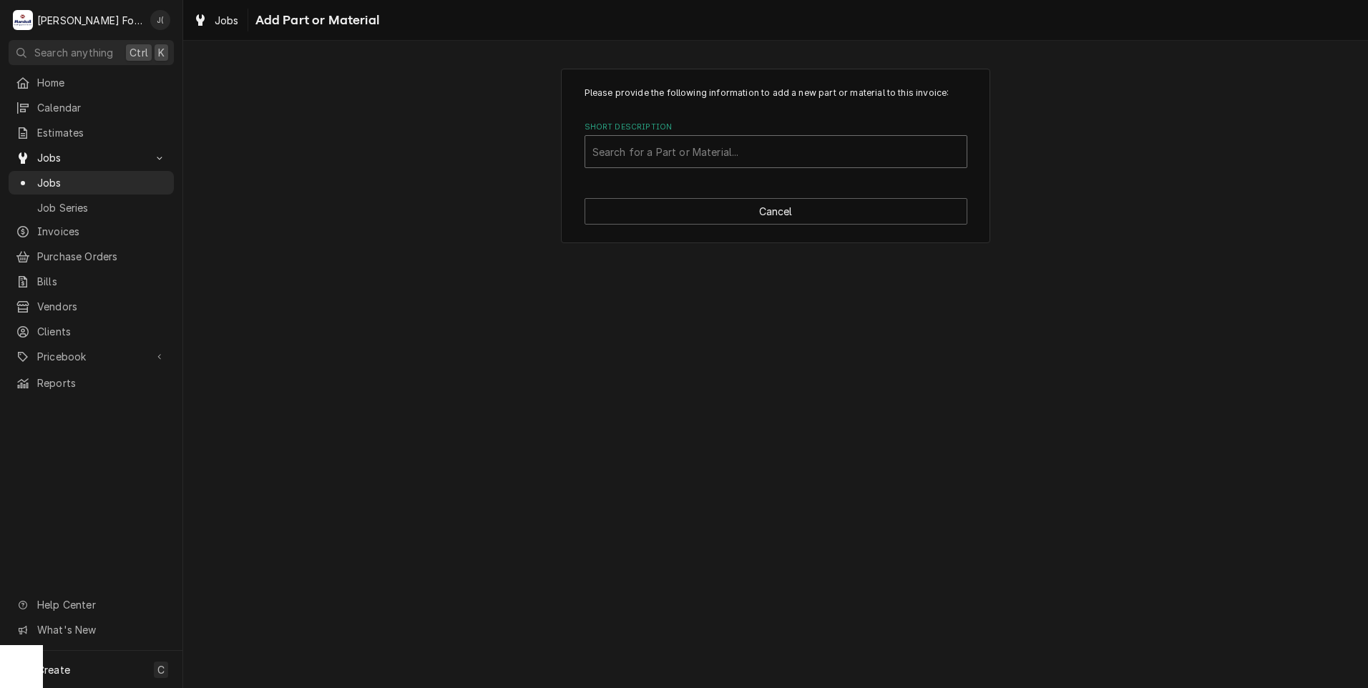
click at [648, 142] on div "Short Description" at bounding box center [775, 152] width 367 height 26
type input "01-1000V3-00093"
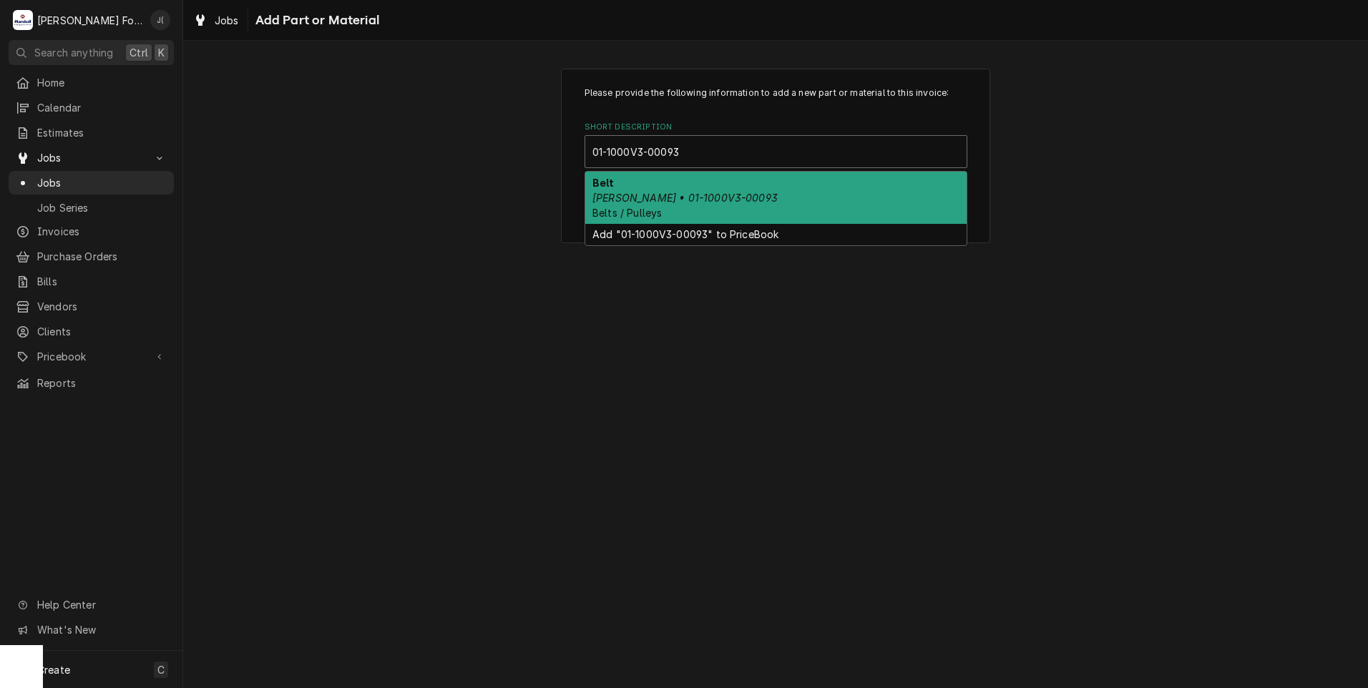
click at [648, 177] on div "Belt Baxter • 01-1000V3-00093 Belts / Pulleys" at bounding box center [775, 198] width 381 height 52
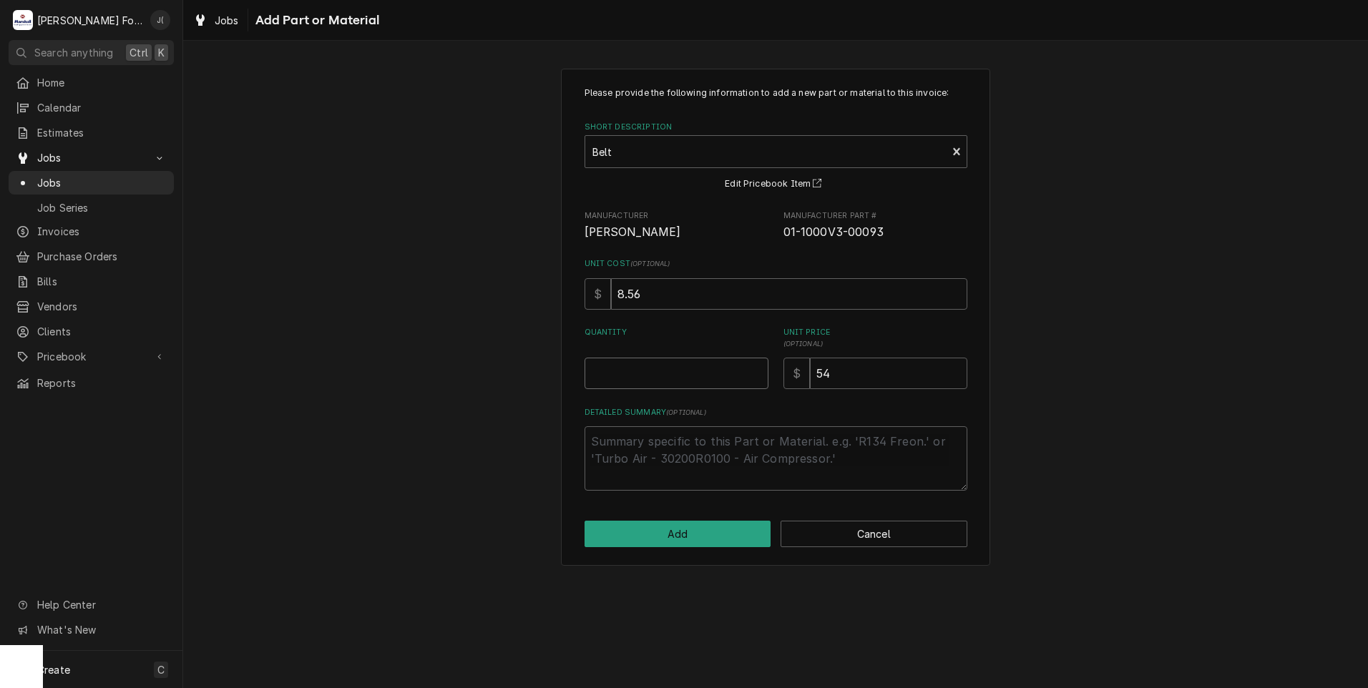
click at [643, 382] on input "Quantity" at bounding box center [677, 373] width 184 height 31
type textarea "x"
type input "1"
click at [668, 535] on button "Add" at bounding box center [678, 534] width 187 height 26
type textarea "x"
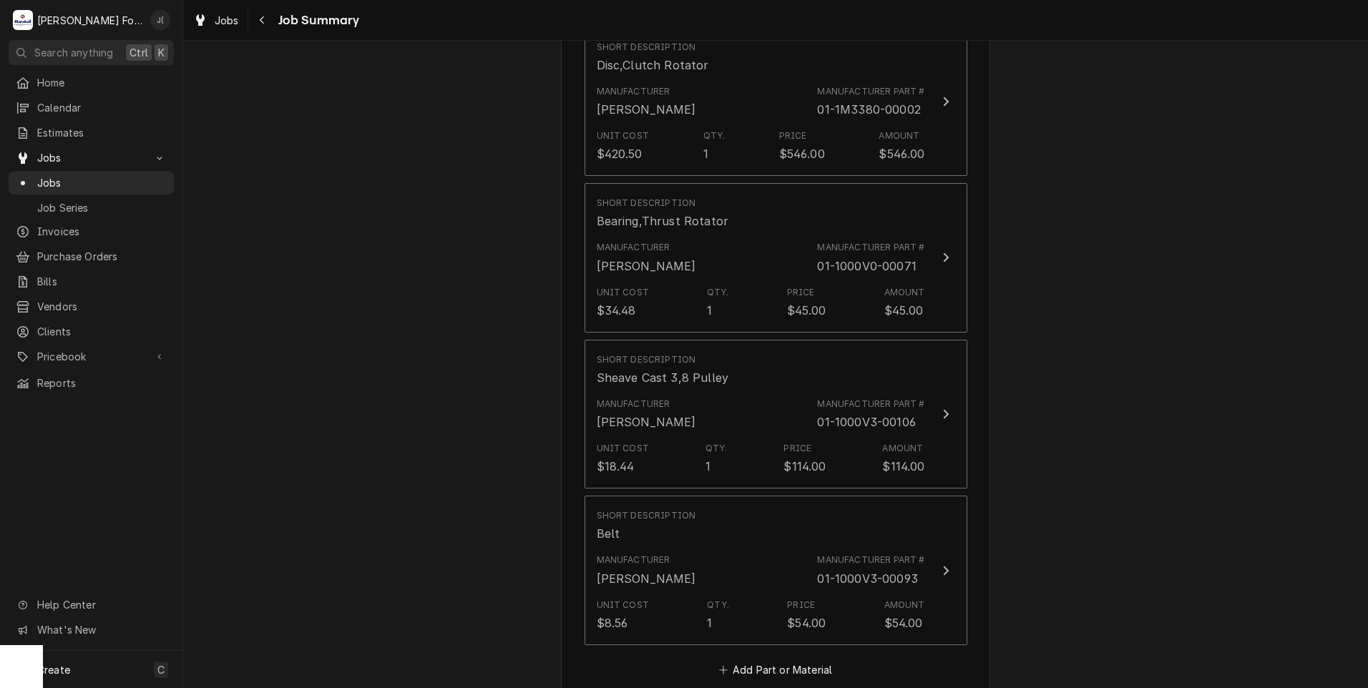
scroll to position [1503, 0]
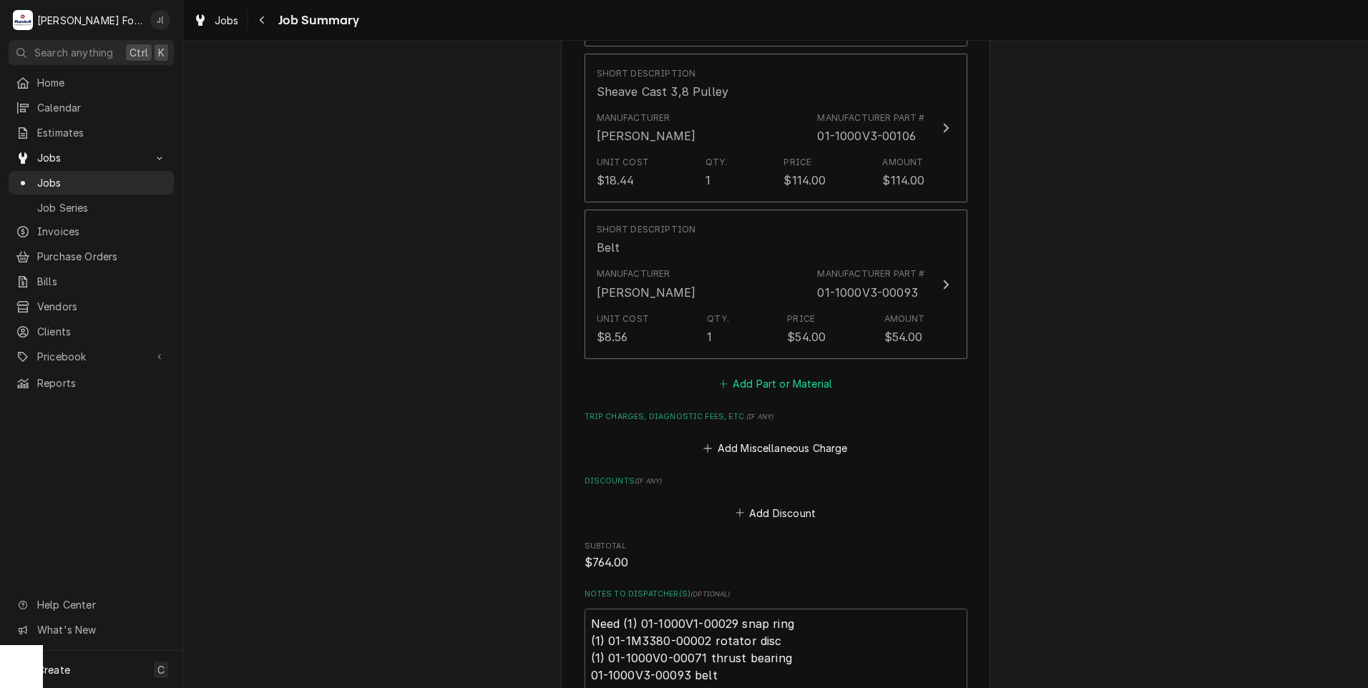
click at [743, 374] on button "Add Part or Material" at bounding box center [775, 384] width 118 height 20
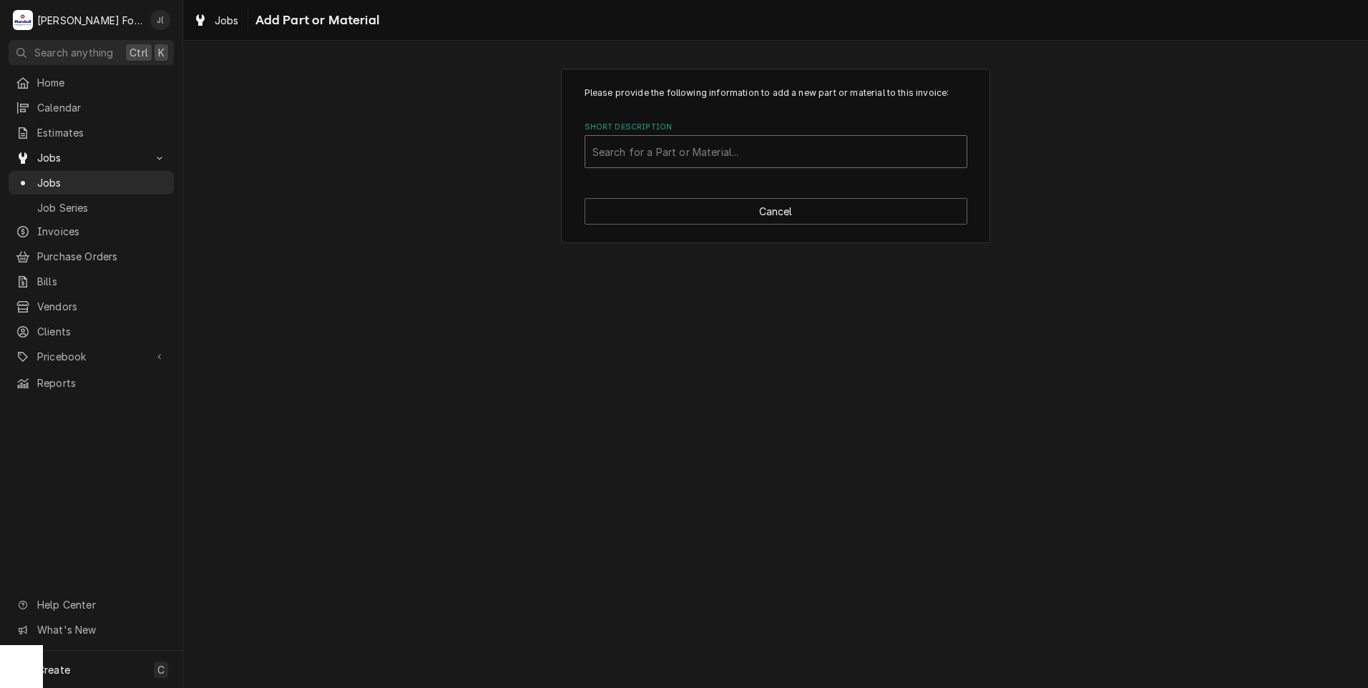
click at [658, 157] on div "Short Description" at bounding box center [775, 152] width 367 height 26
type input "01-1M3363"
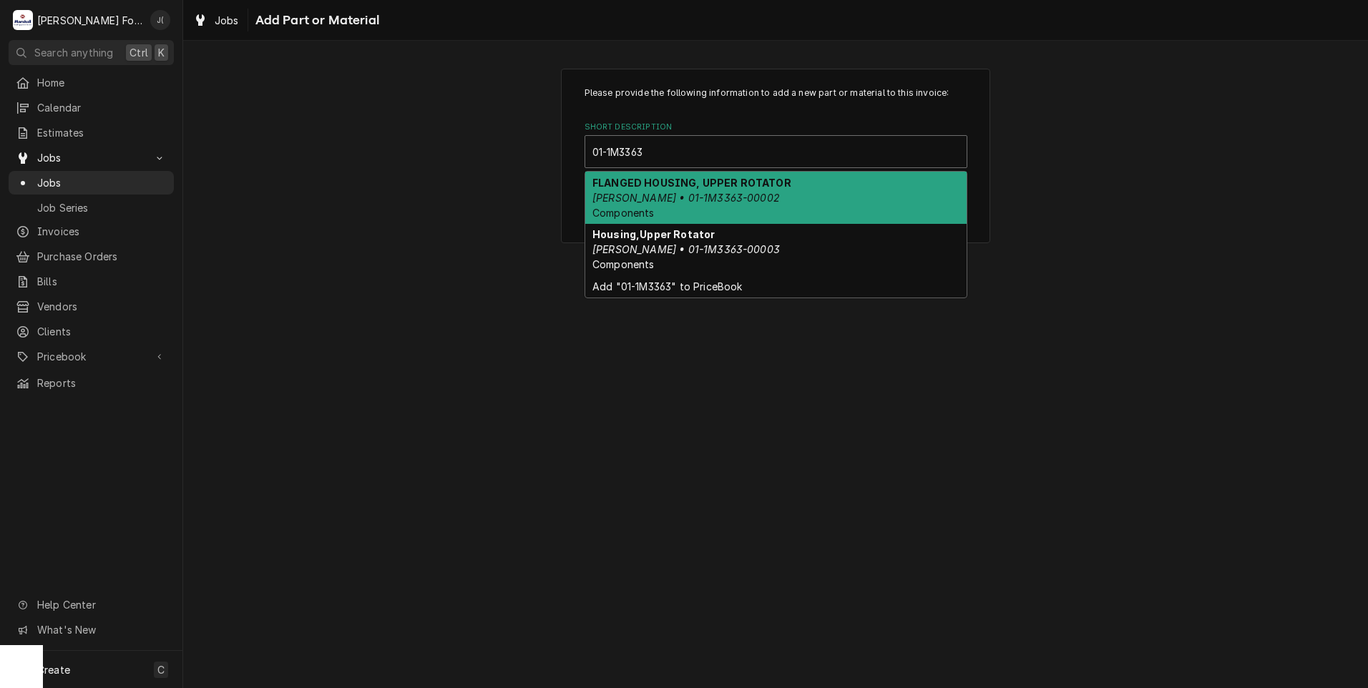
click at [683, 193] on em "BAXTER • 01-1M3363-00002" at bounding box center [685, 198] width 187 height 12
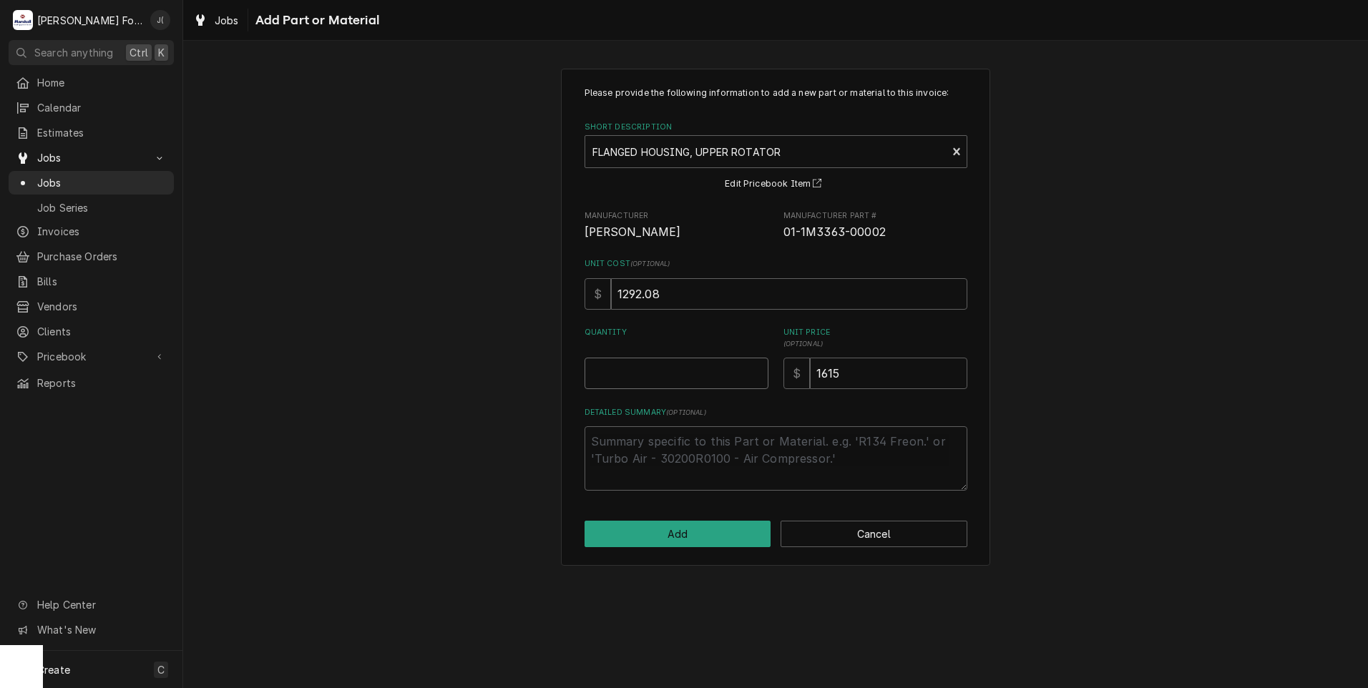
click at [692, 362] on input "Quantity" at bounding box center [677, 373] width 184 height 31
type textarea "x"
type input "1"
click at [658, 534] on button "Add" at bounding box center [678, 534] width 187 height 26
type textarea "x"
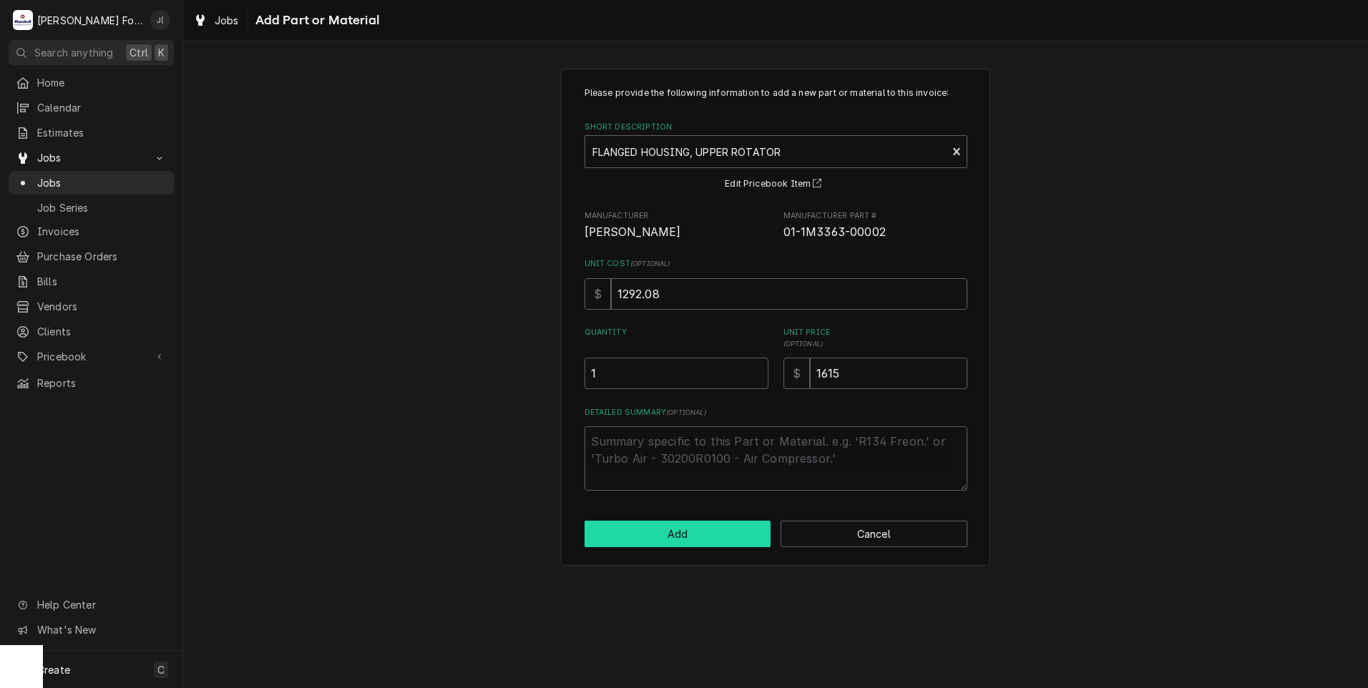
scroll to position [1503, 0]
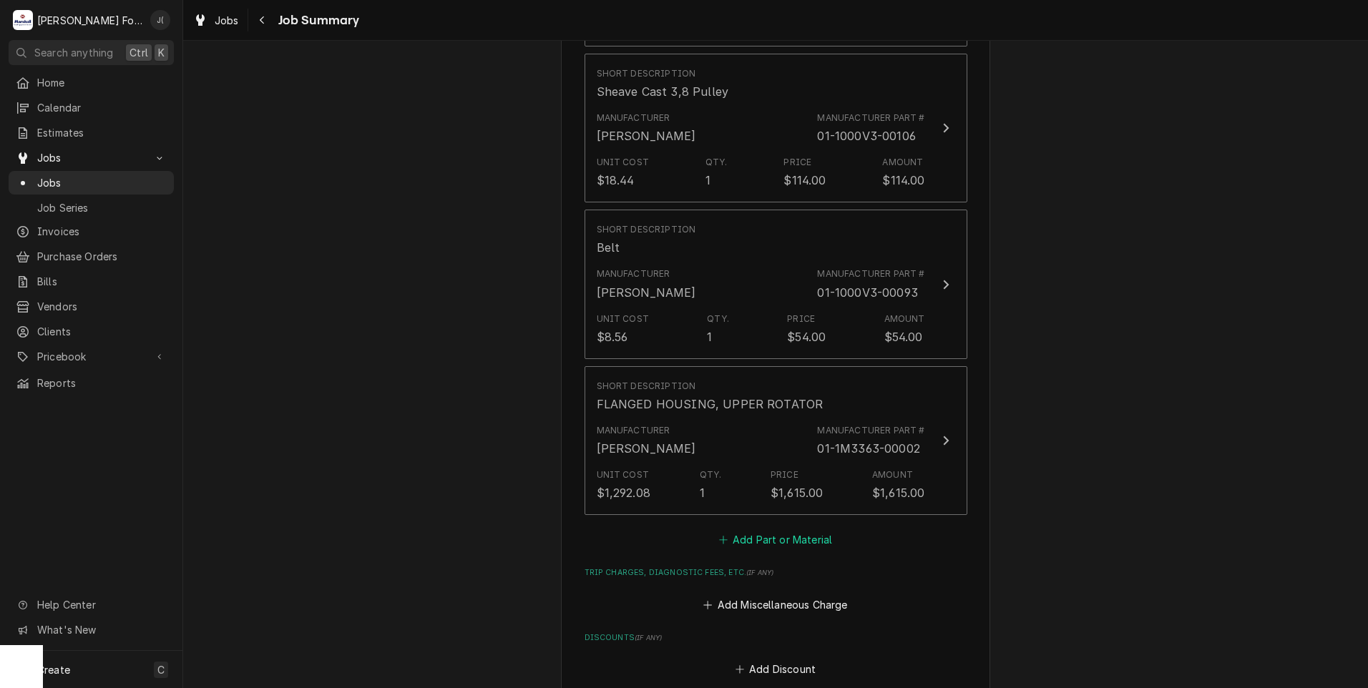
click at [757, 530] on button "Add Part or Material" at bounding box center [775, 540] width 118 height 20
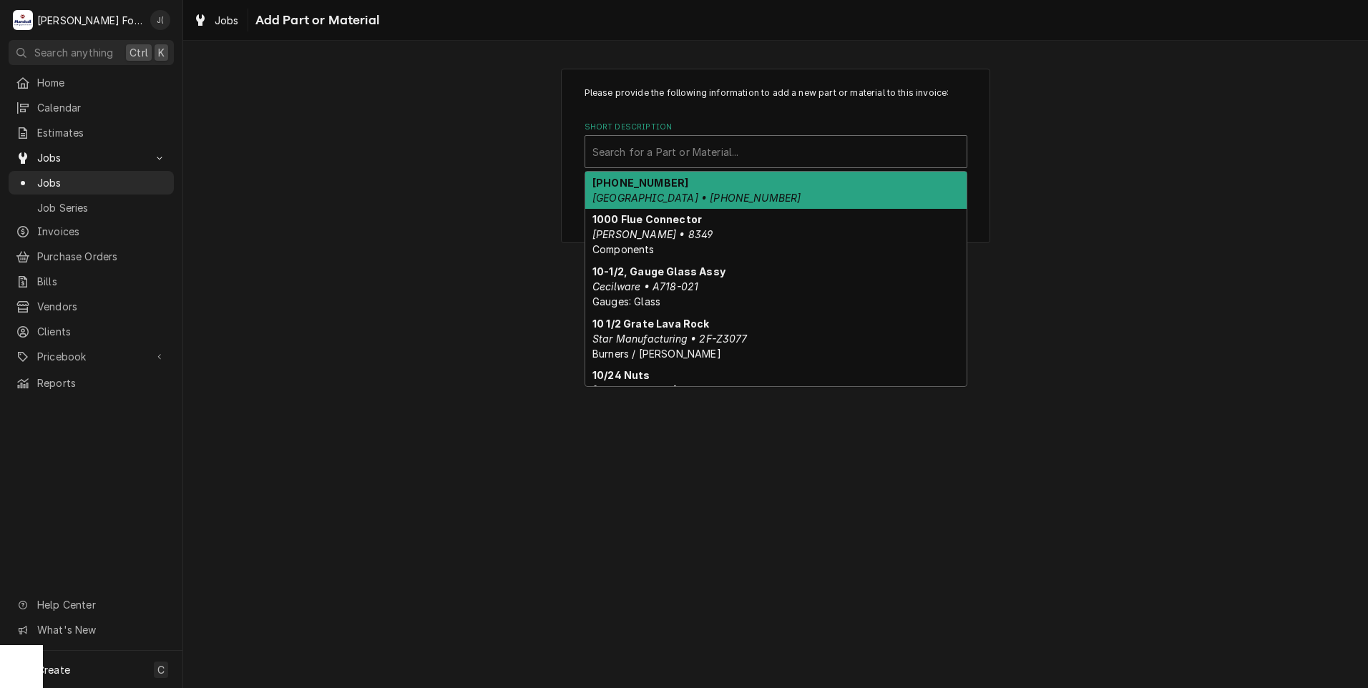
click at [638, 154] on div "Short Description" at bounding box center [775, 152] width 367 height 26
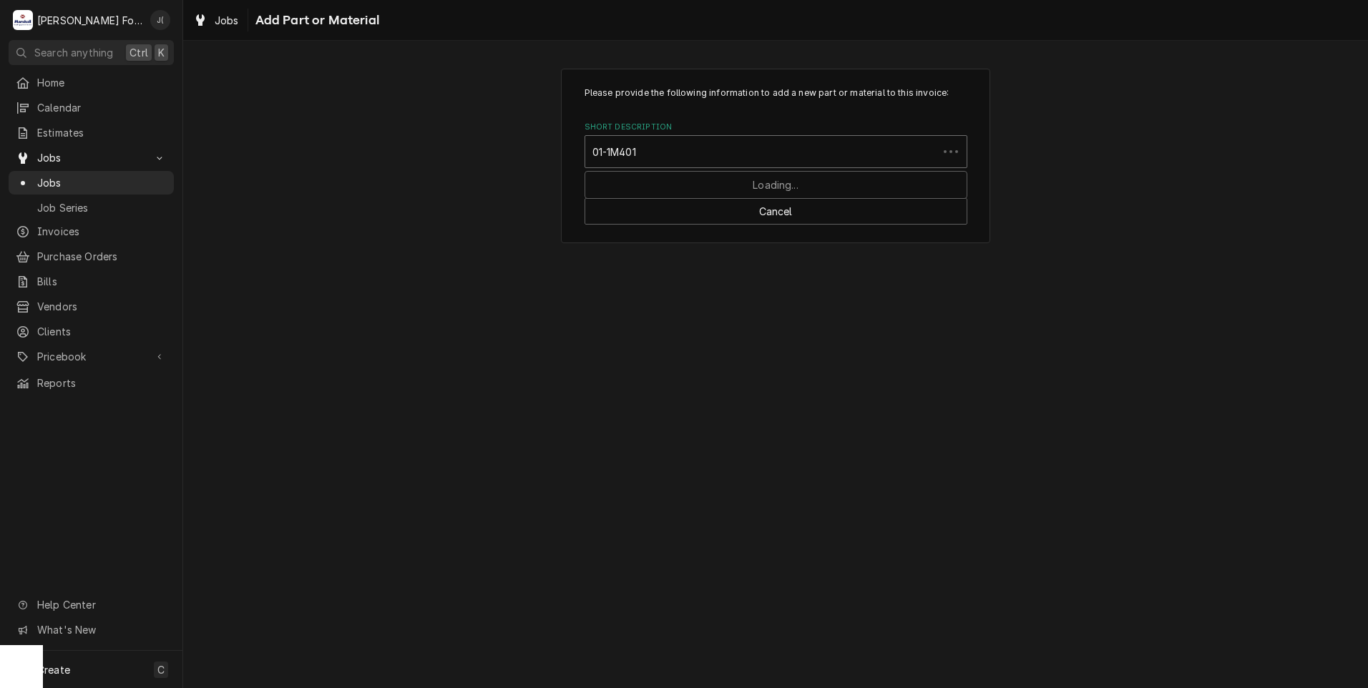
type input "01-1M4015"
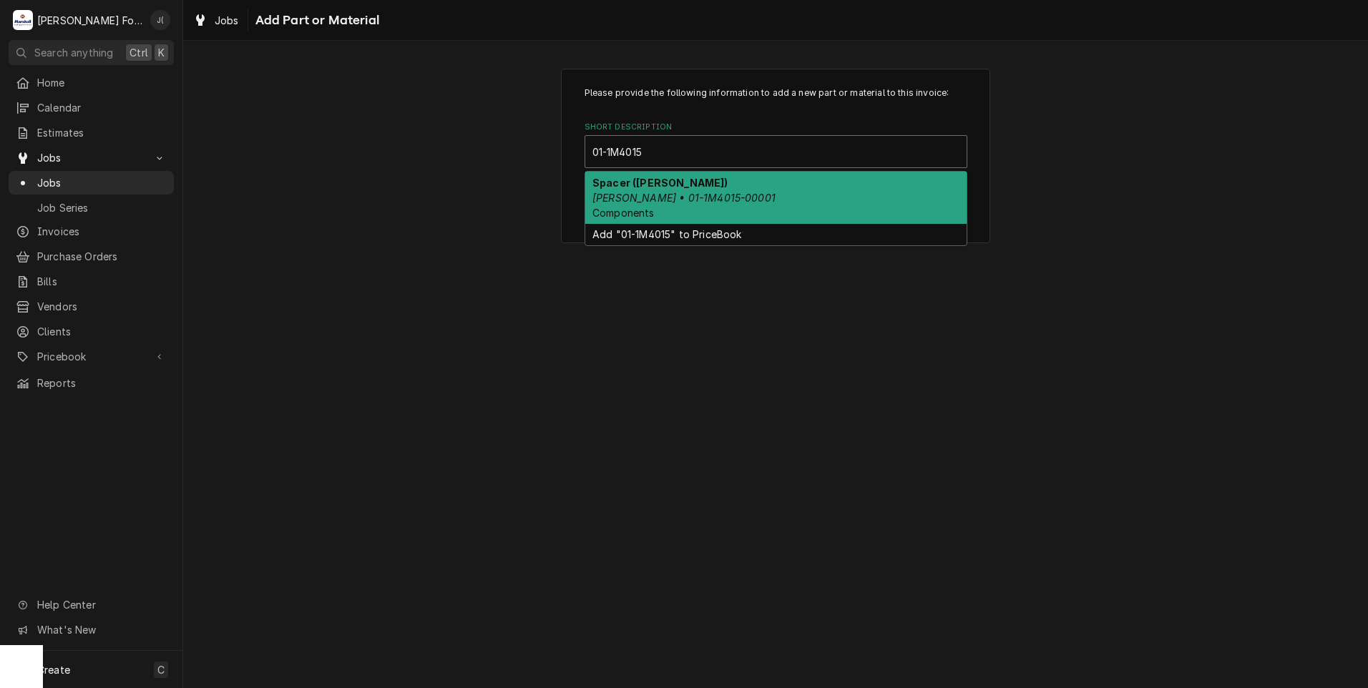
click at [672, 188] on div "Spacer (BAXTER) Baxter • 01-1M4015-00001 Components" at bounding box center [775, 198] width 381 height 52
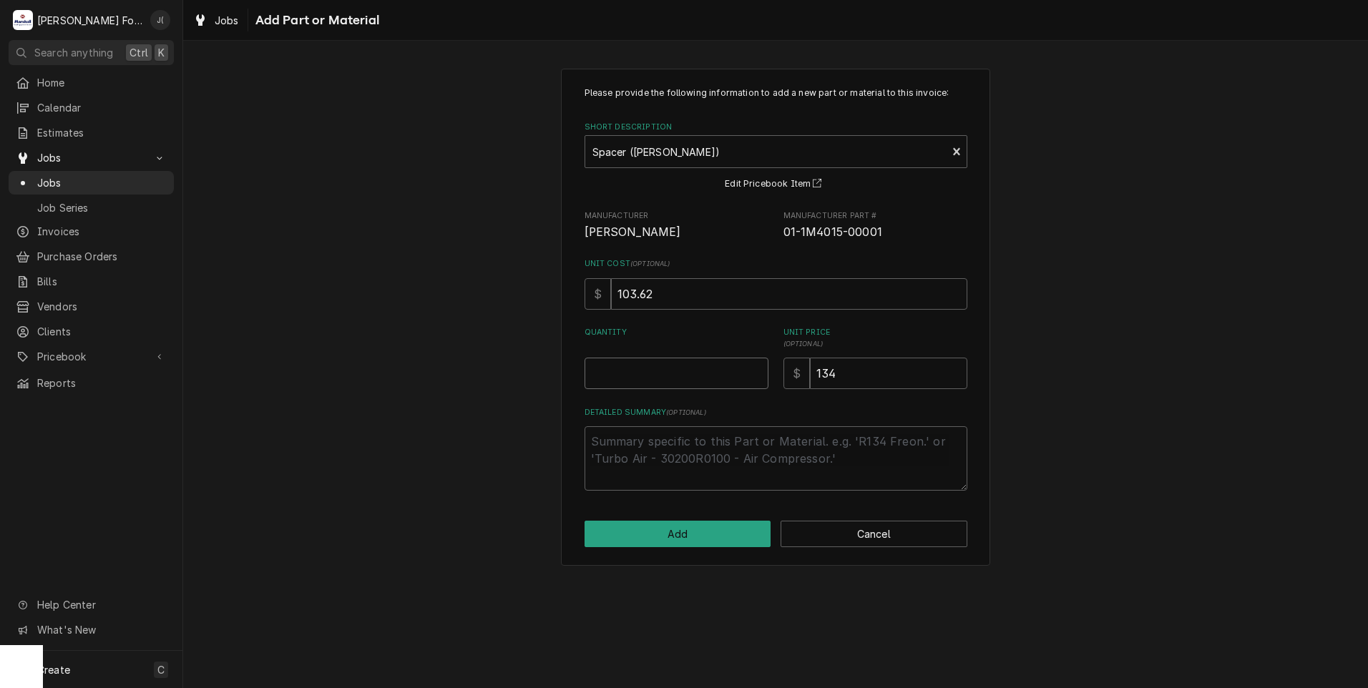
click at [655, 374] on input "Quantity" at bounding box center [677, 373] width 184 height 31
type textarea "x"
type input "1"
click at [701, 533] on button "Add" at bounding box center [678, 534] width 187 height 26
type textarea "x"
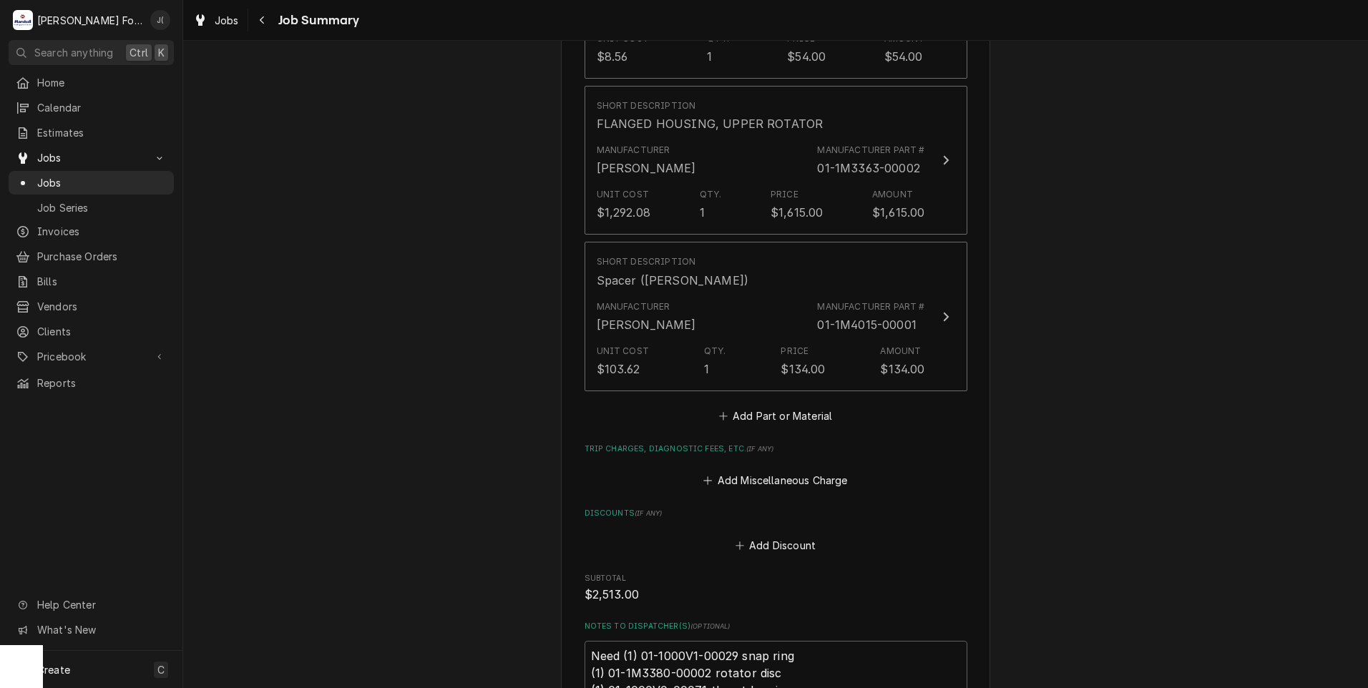
scroll to position [1932, 0]
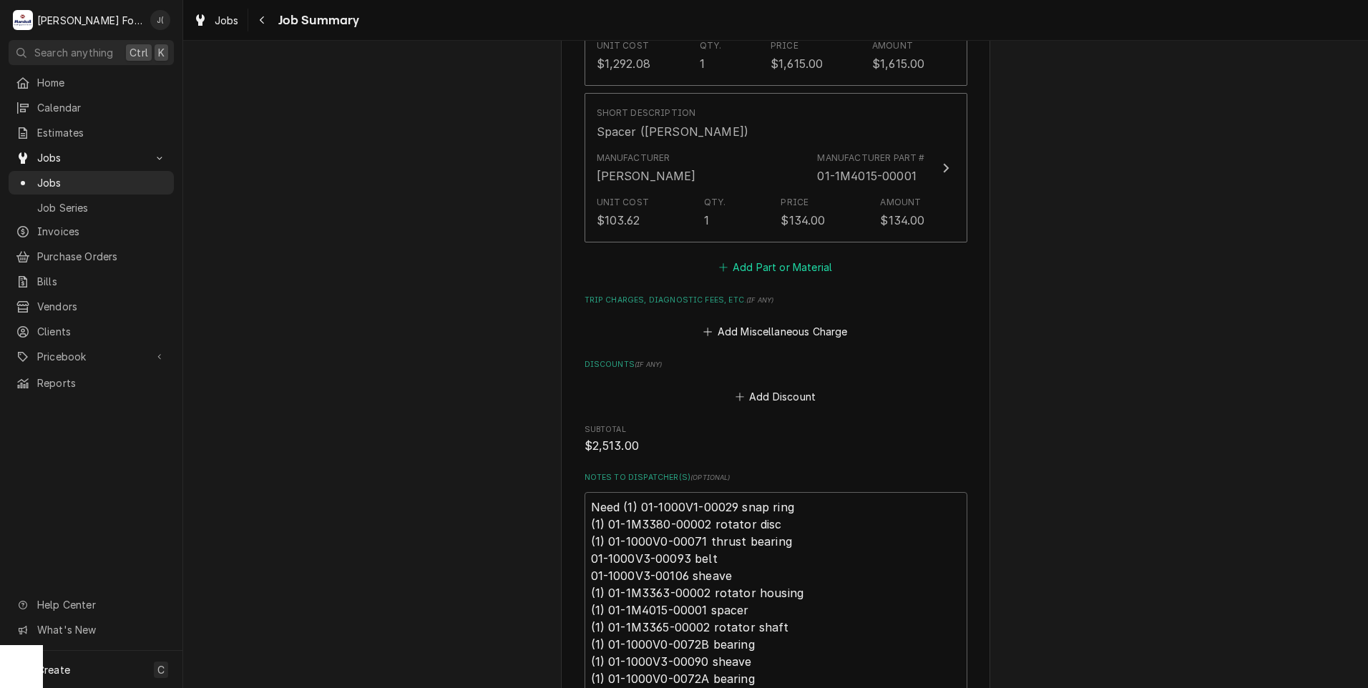
click at [763, 257] on button "Add Part or Material" at bounding box center [775, 267] width 118 height 20
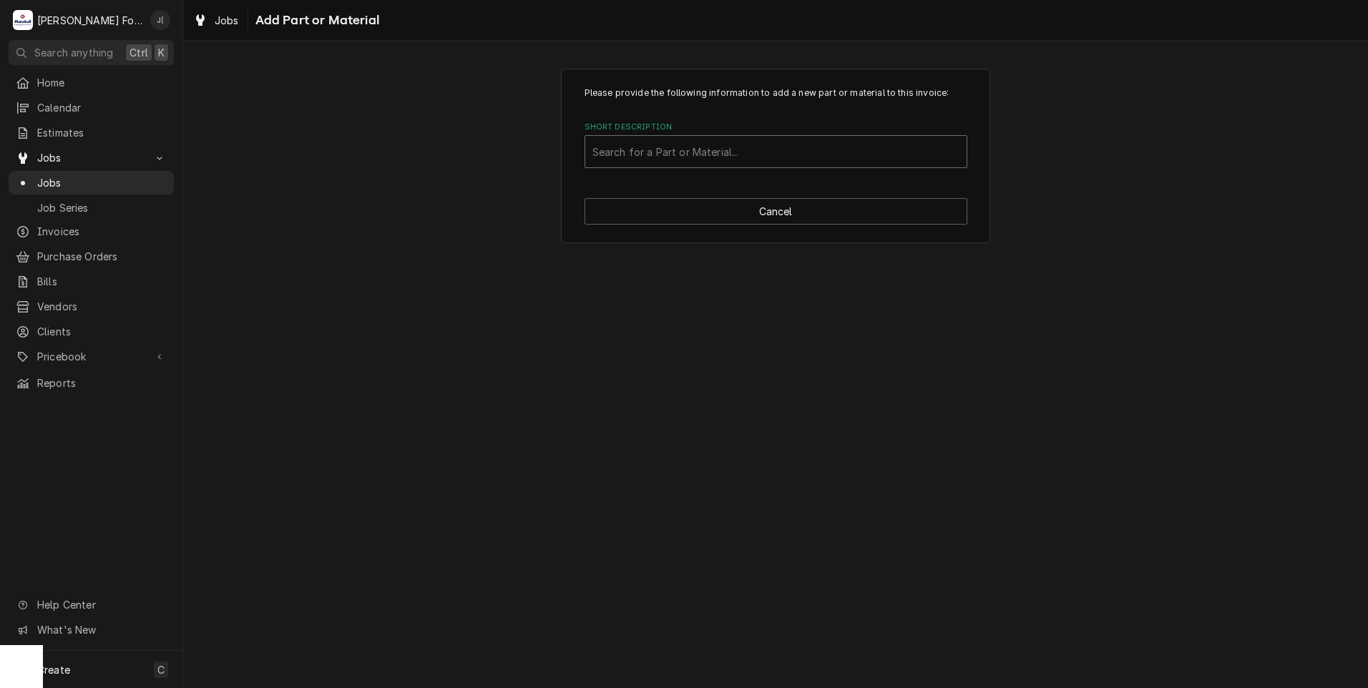
click at [713, 155] on div "Short Description" at bounding box center [775, 152] width 367 height 26
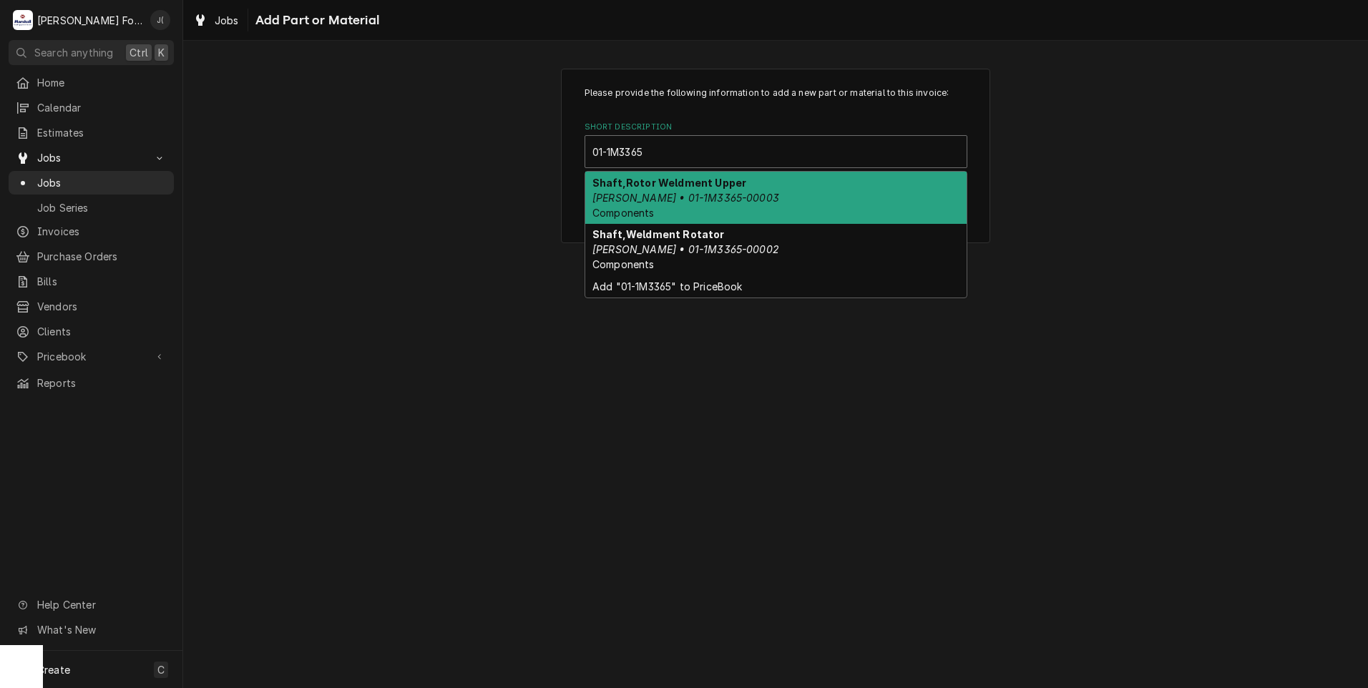
type input "01-1M3365-"
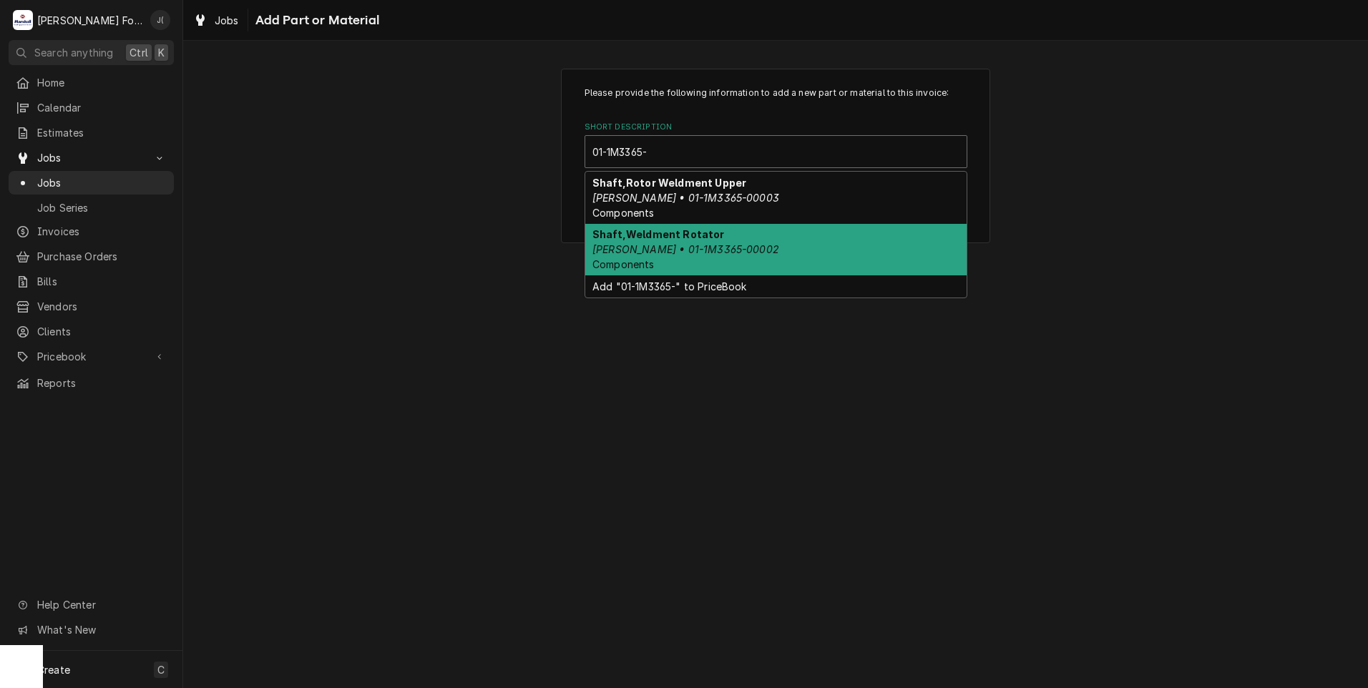
click at [717, 236] on div "Shaft,Weldment Rotator Baxter • 01-1M3365-00002 Components" at bounding box center [775, 250] width 381 height 52
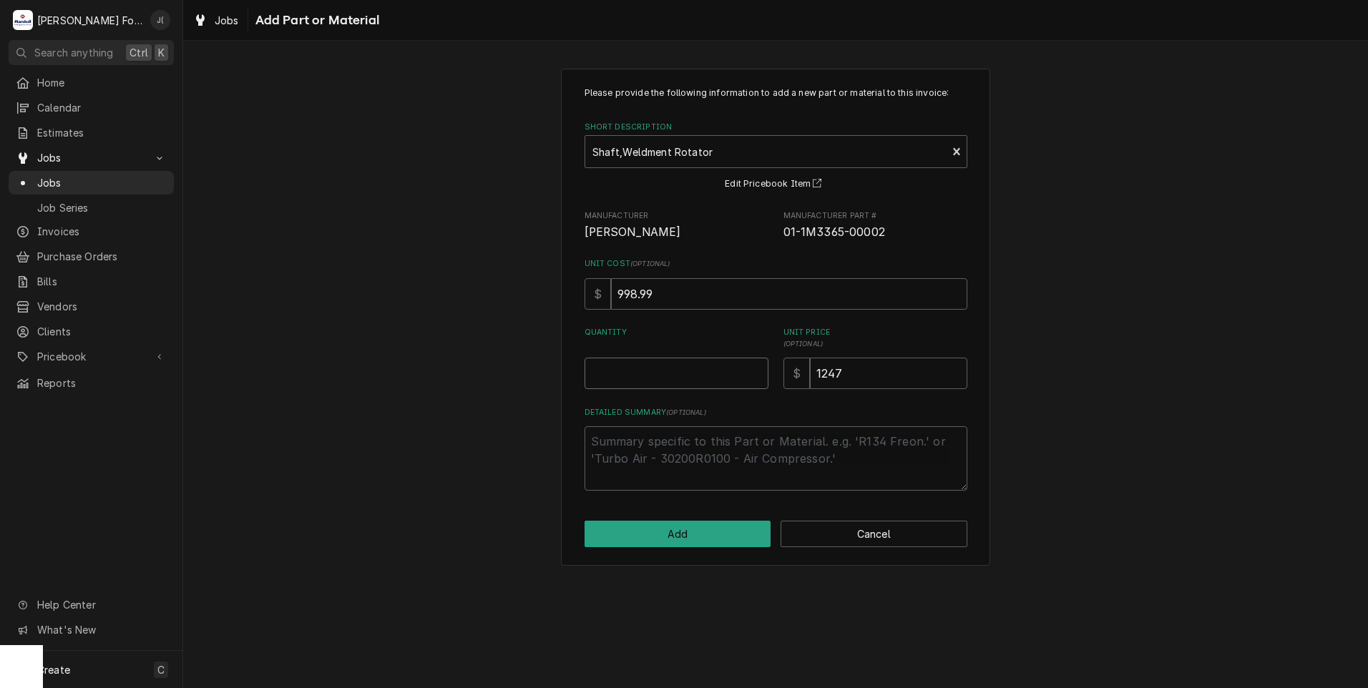
click at [690, 387] on input "Quantity" at bounding box center [677, 373] width 184 height 31
type textarea "x"
type input "1"
click at [703, 531] on button "Add" at bounding box center [678, 534] width 187 height 26
type textarea "x"
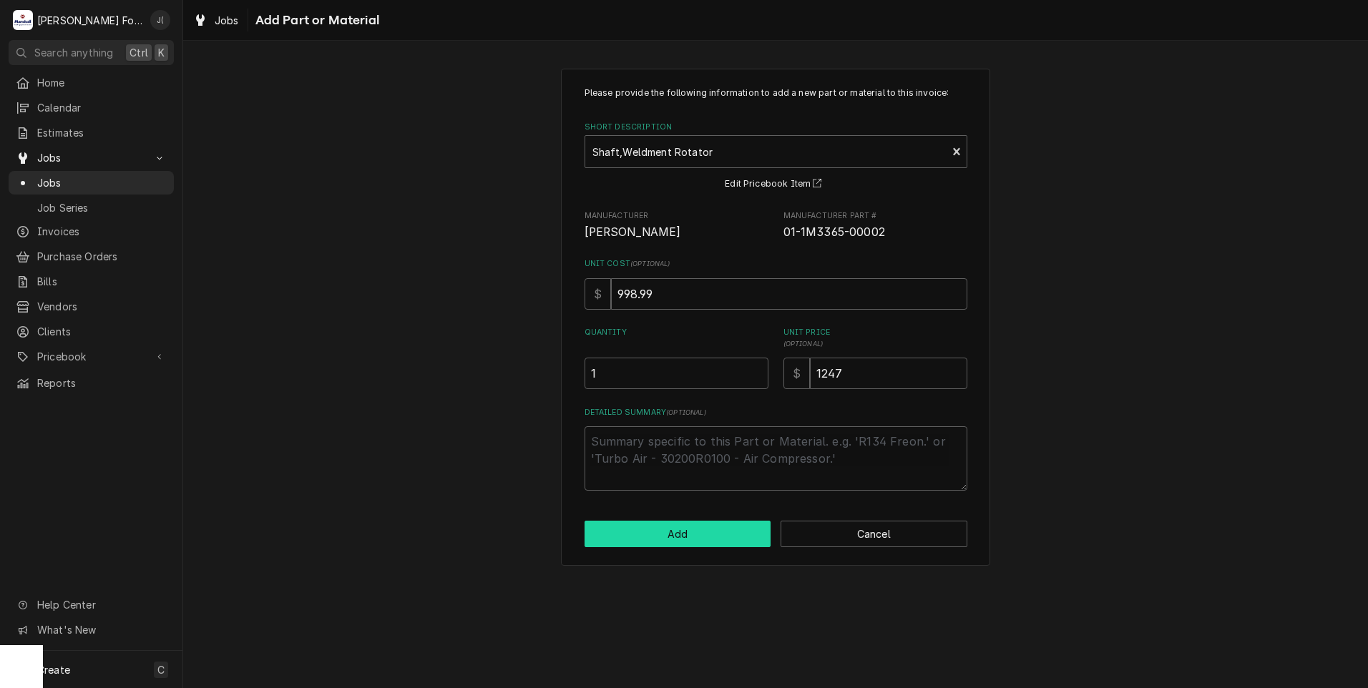
scroll to position [1932, 0]
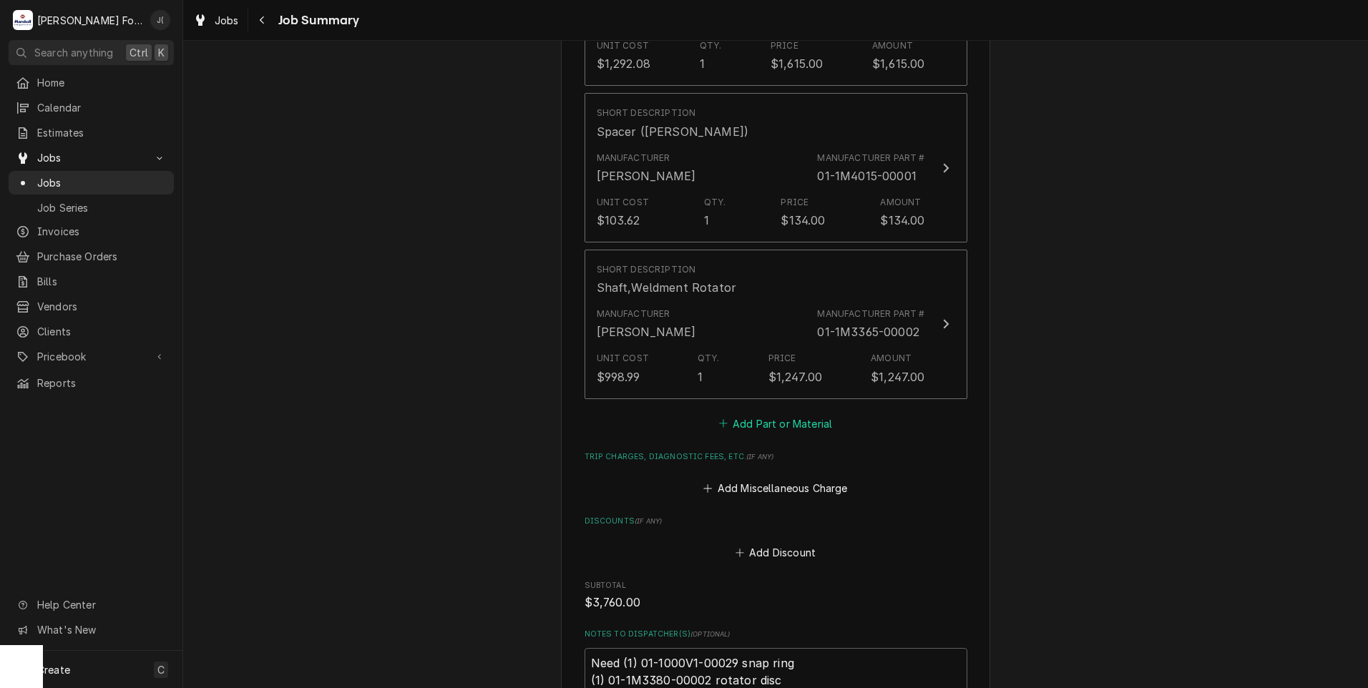
click at [768, 414] on button "Add Part or Material" at bounding box center [775, 424] width 118 height 20
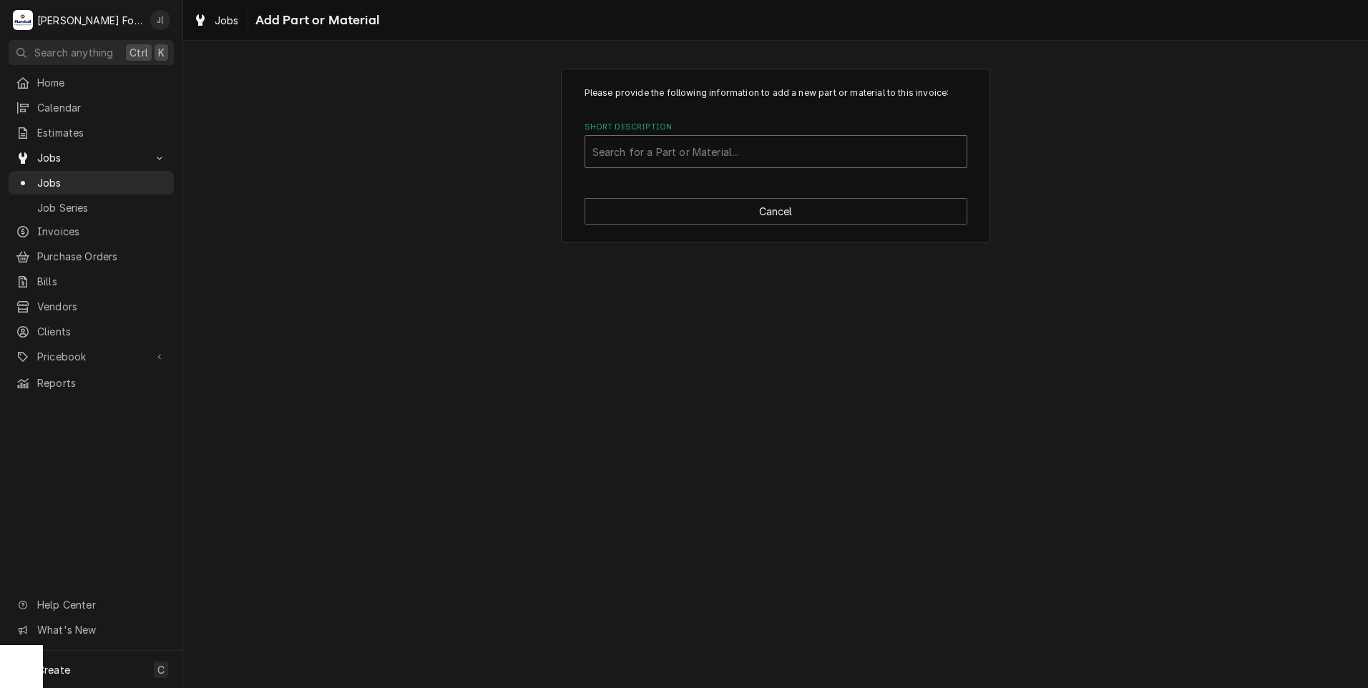
click at [688, 151] on div "Short Description" at bounding box center [775, 152] width 367 height 26
type input "01-1000V0-0072"
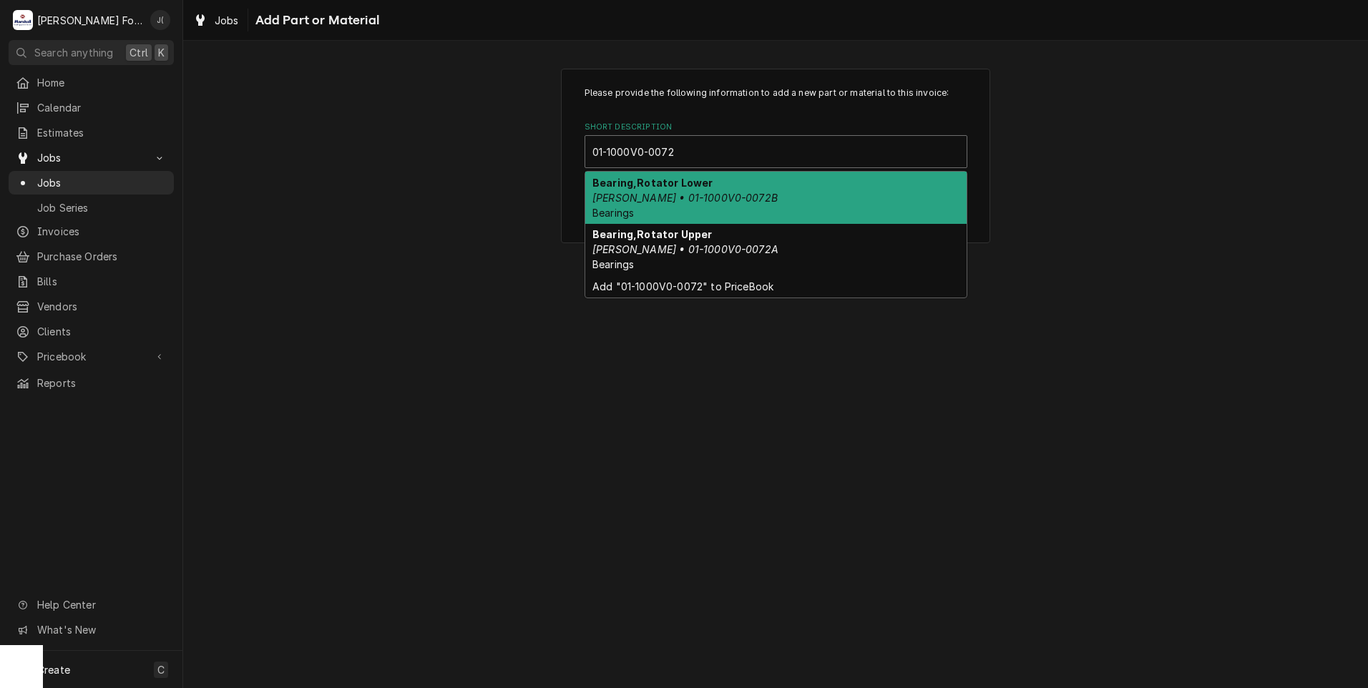
click at [700, 209] on div "Bearing,Rotator Lower Baxter • 01-1000V0-0072B Bearings" at bounding box center [775, 198] width 381 height 52
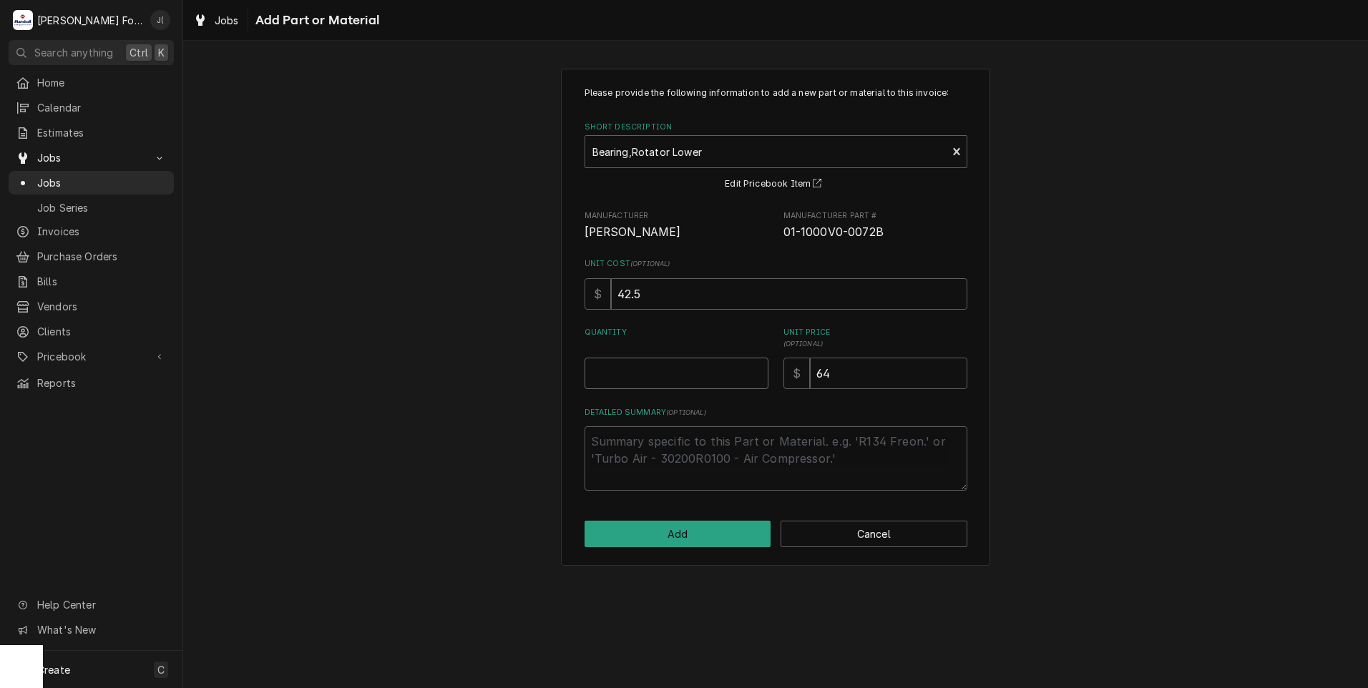
click at [680, 379] on input "Quantity" at bounding box center [677, 373] width 184 height 31
type textarea "x"
type input "1"
click at [661, 530] on button "Add" at bounding box center [678, 534] width 187 height 26
type textarea "x"
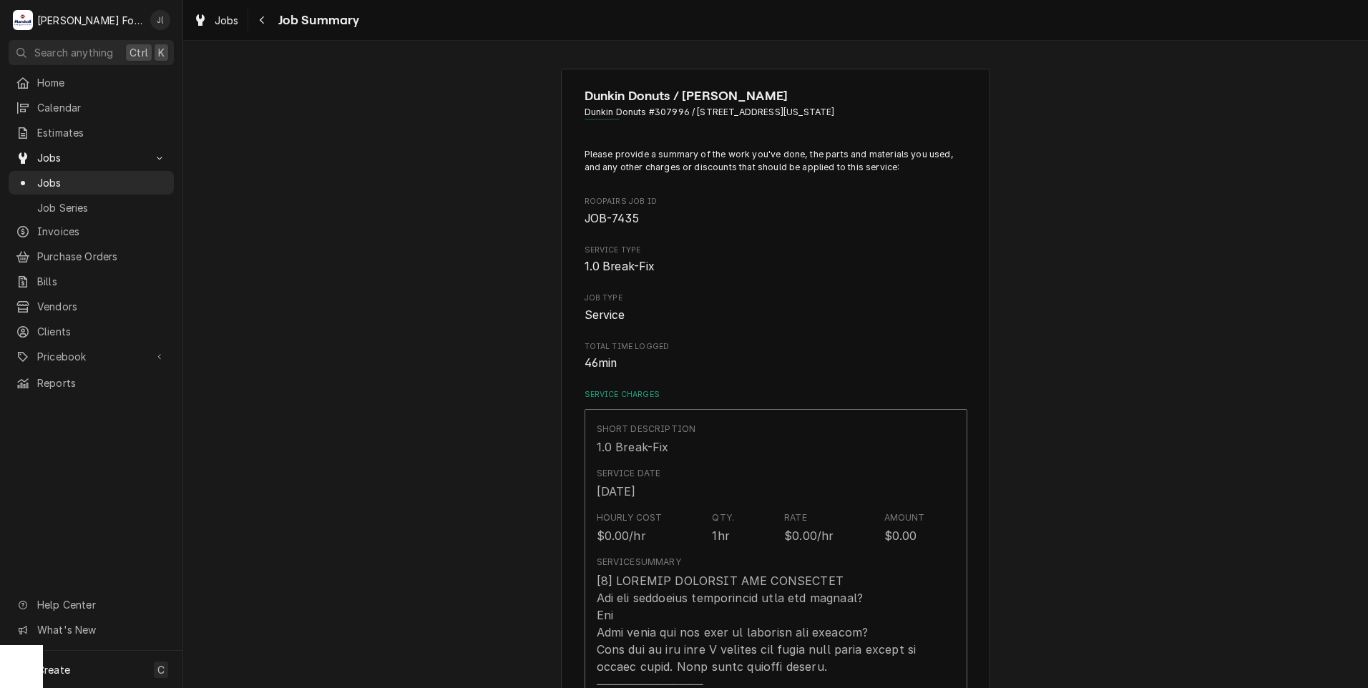
scroll to position [1932, 0]
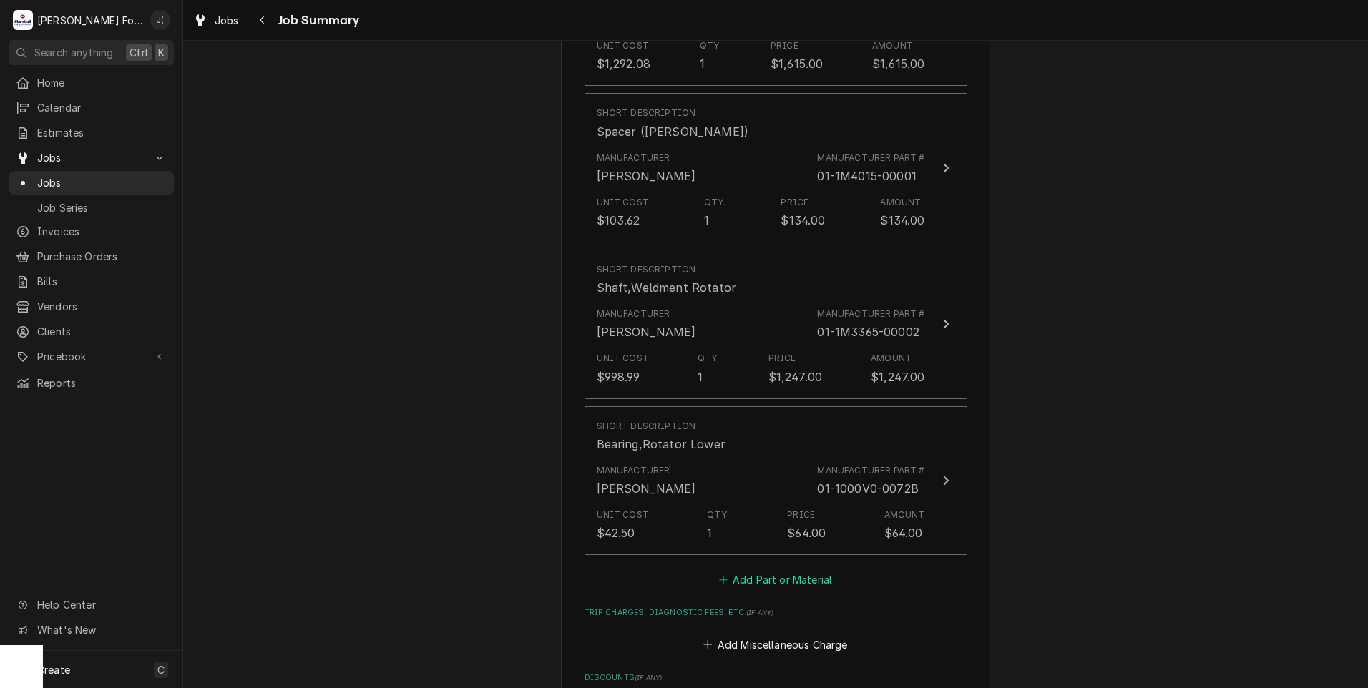
click at [737, 570] on button "Add Part or Material" at bounding box center [775, 580] width 118 height 20
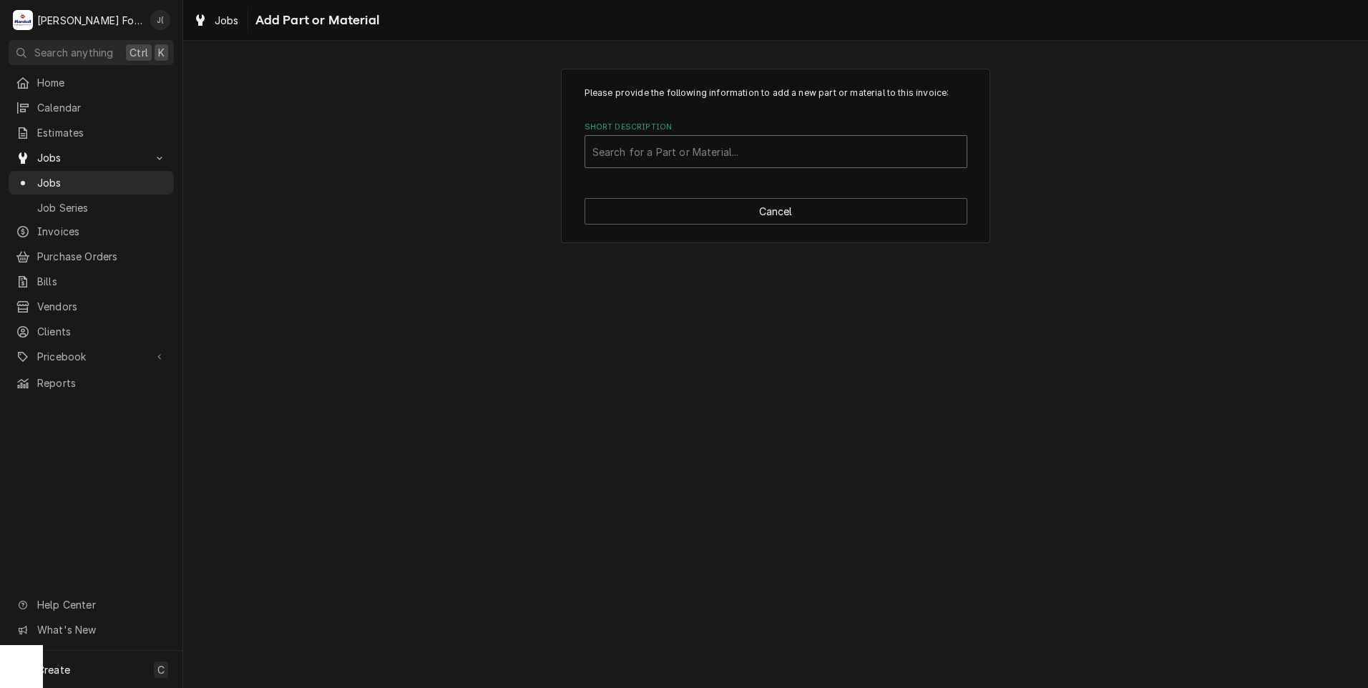
click at [634, 149] on div "Short Description" at bounding box center [775, 152] width 367 height 26
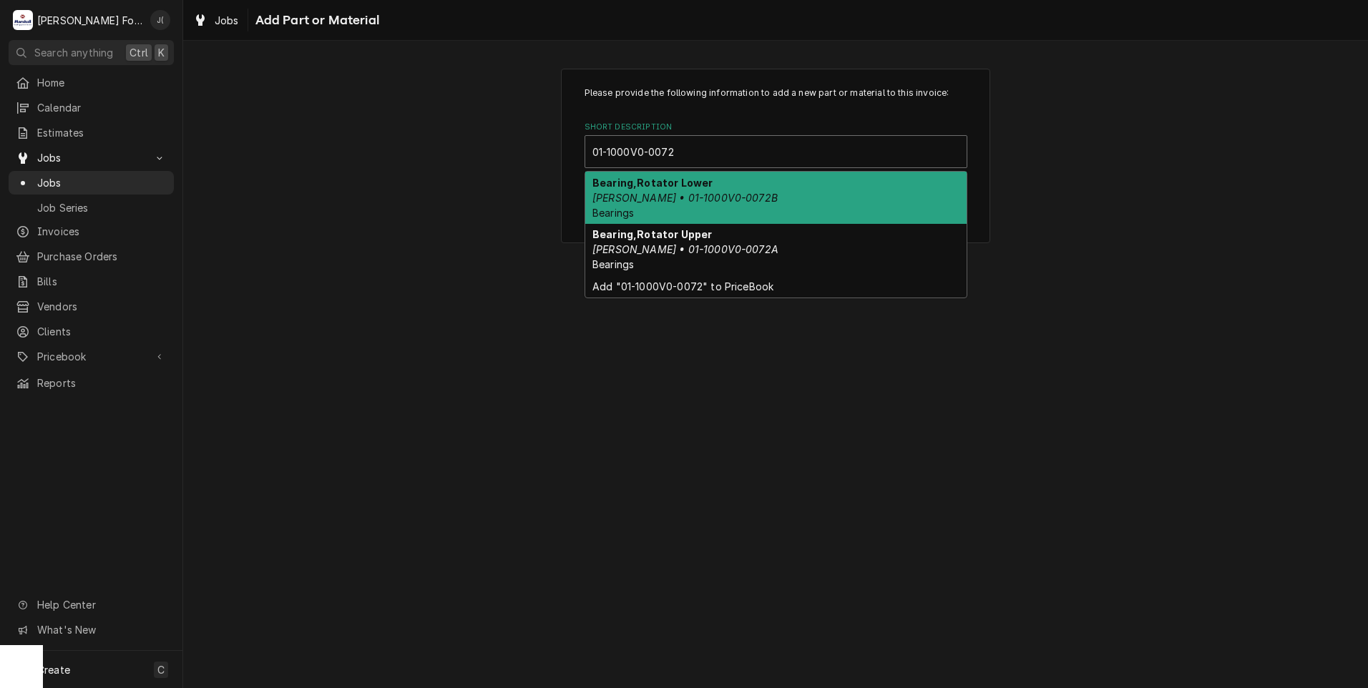
type input "01-1000V0-0072A"
click at [646, 213] on div "Bearing,Rotator Upper Baxter • 01-1000V0-0072A Bearings" at bounding box center [775, 198] width 381 height 52
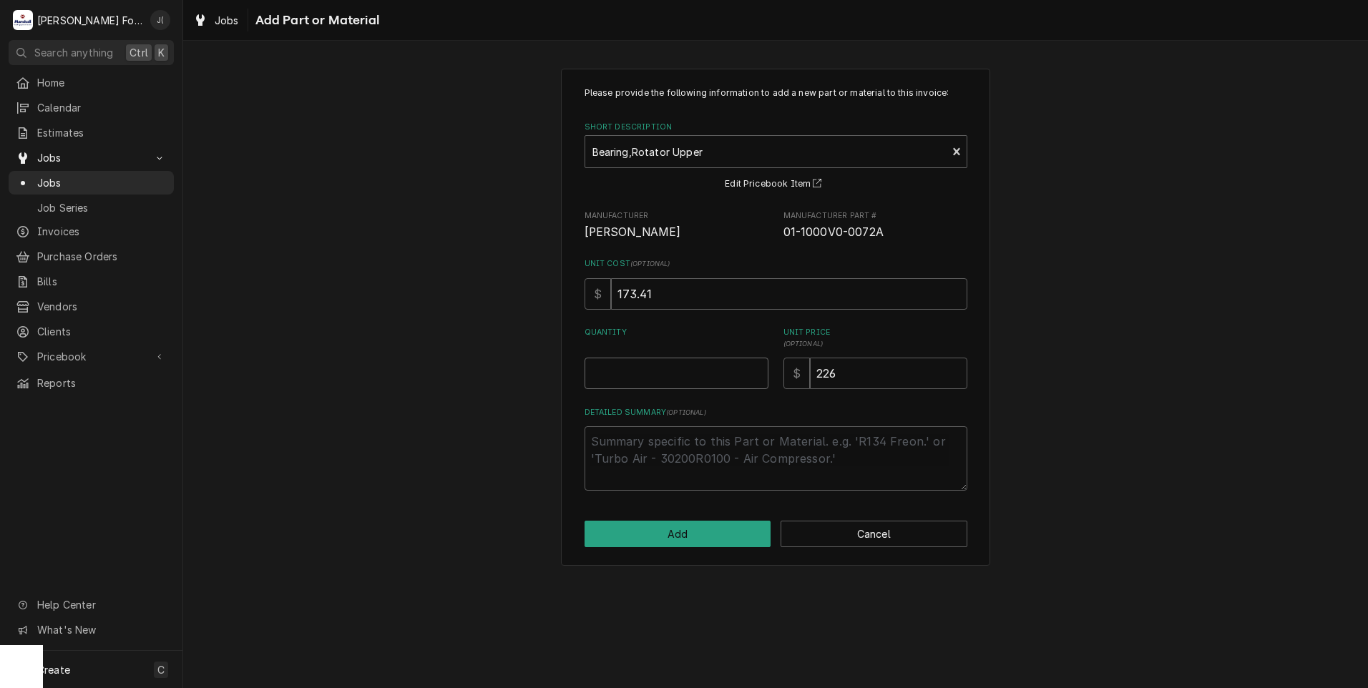
click at [678, 376] on input "Quantity" at bounding box center [677, 373] width 184 height 31
type textarea "x"
type input "1"
click at [726, 542] on button "Add" at bounding box center [678, 534] width 187 height 26
type textarea "x"
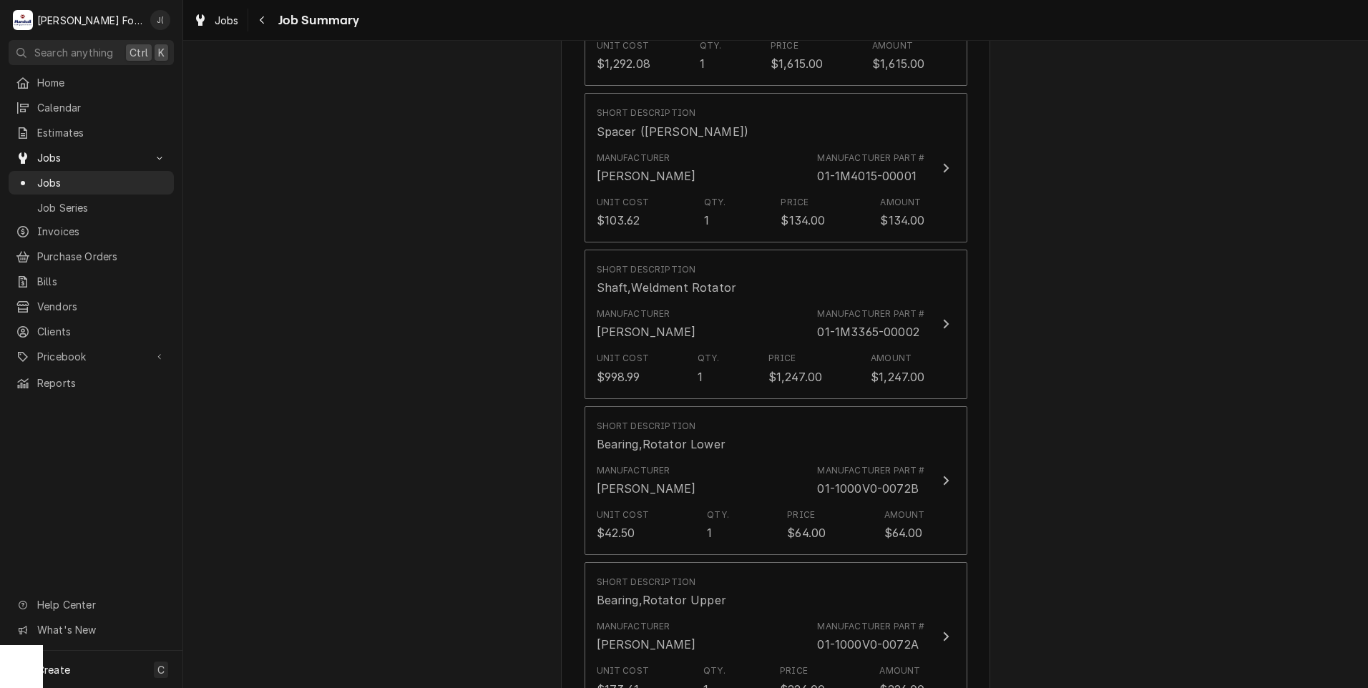
scroll to position [2147, 0]
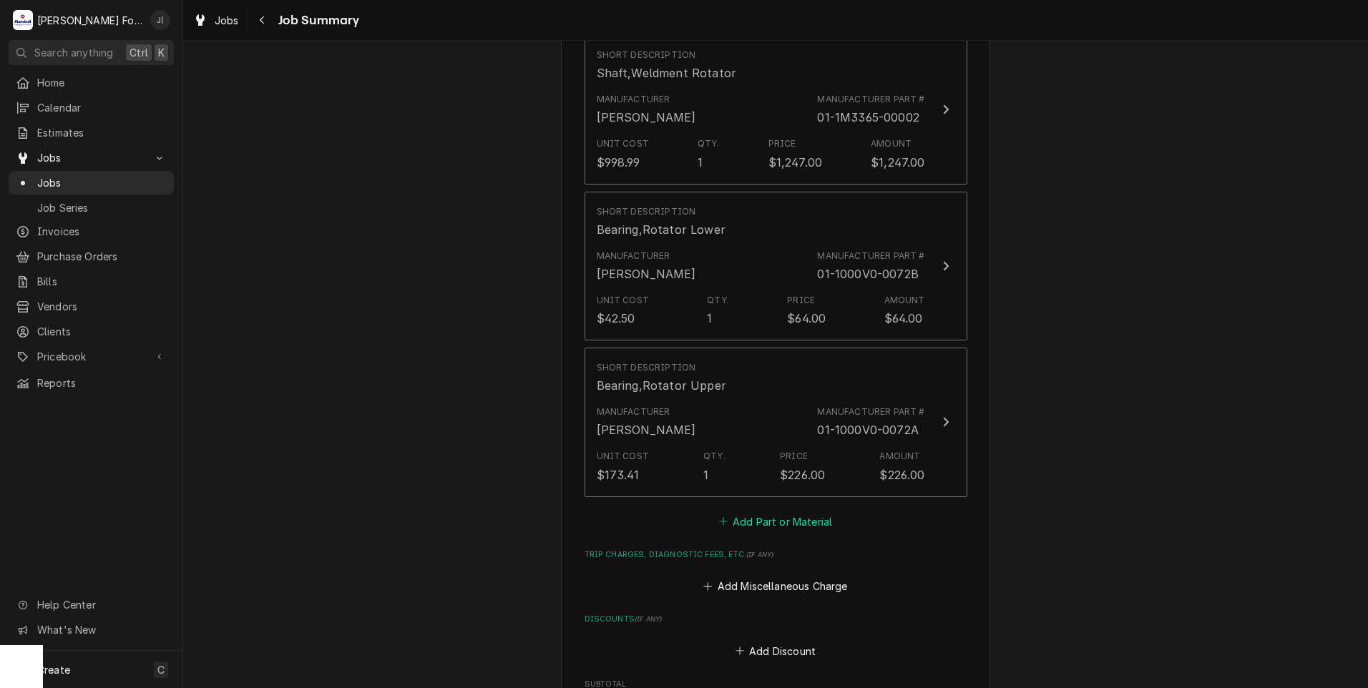
click at [746, 512] on button "Add Part or Material" at bounding box center [775, 522] width 118 height 20
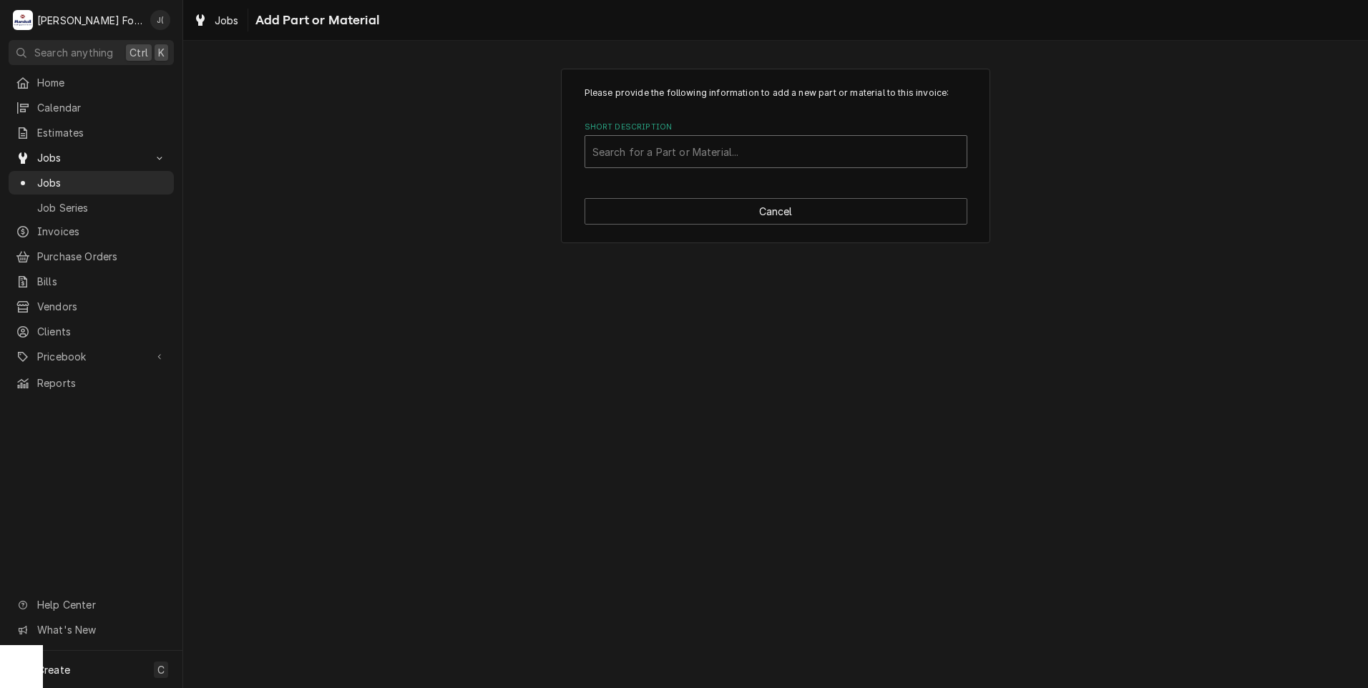
click at [624, 152] on div "Short Description" at bounding box center [775, 152] width 367 height 26
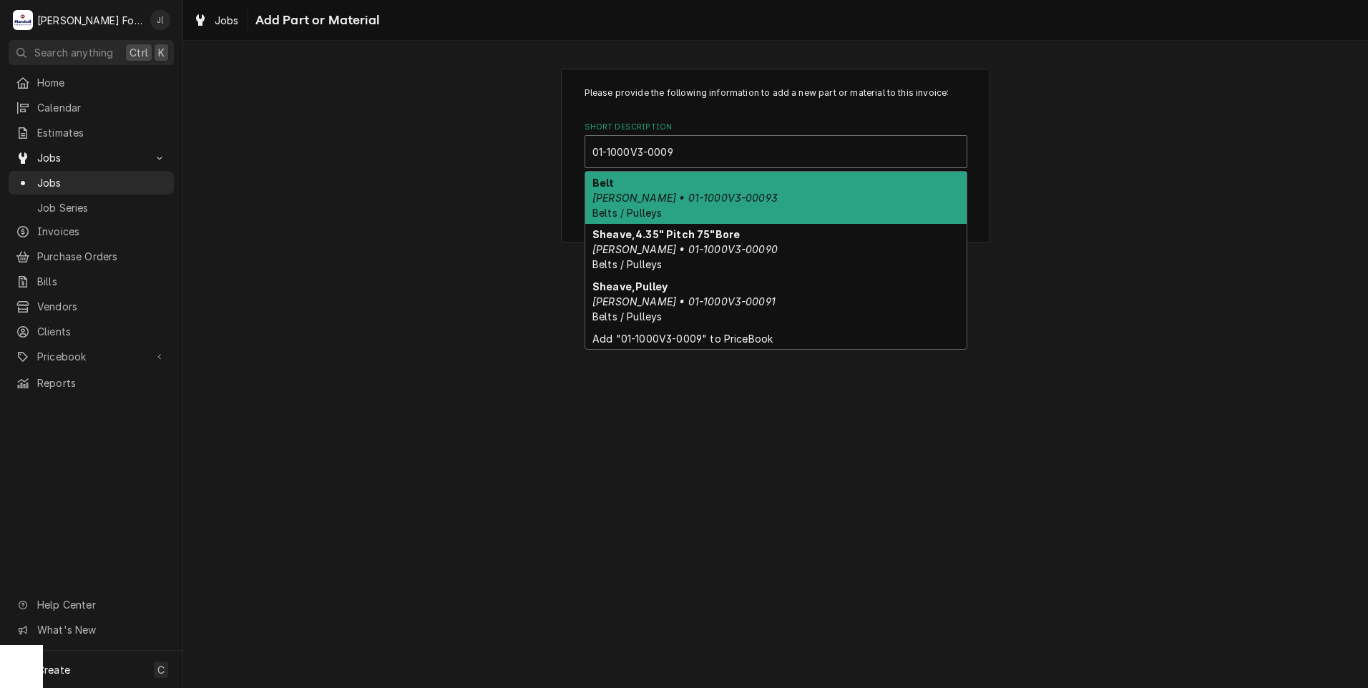
type input "01-1000V3-00090"
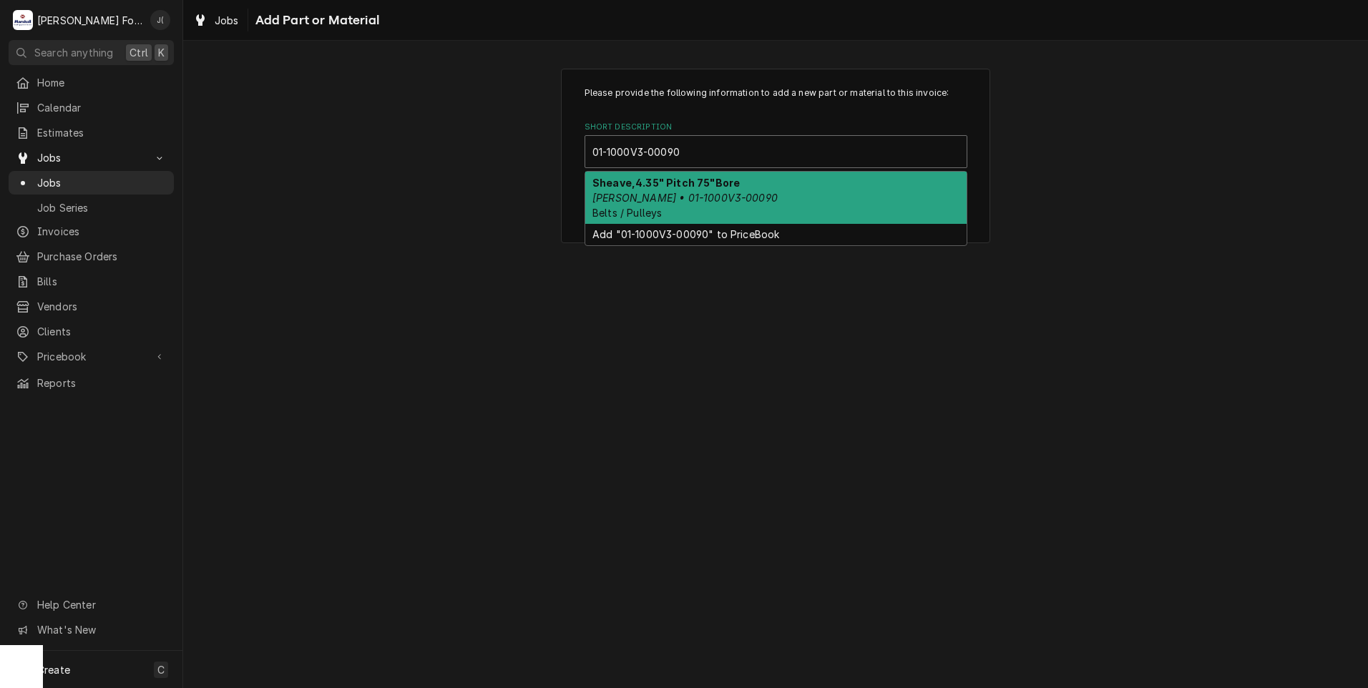
click at [645, 197] on em "Baxter • 01-1000V3-00090" at bounding box center [684, 198] width 185 height 12
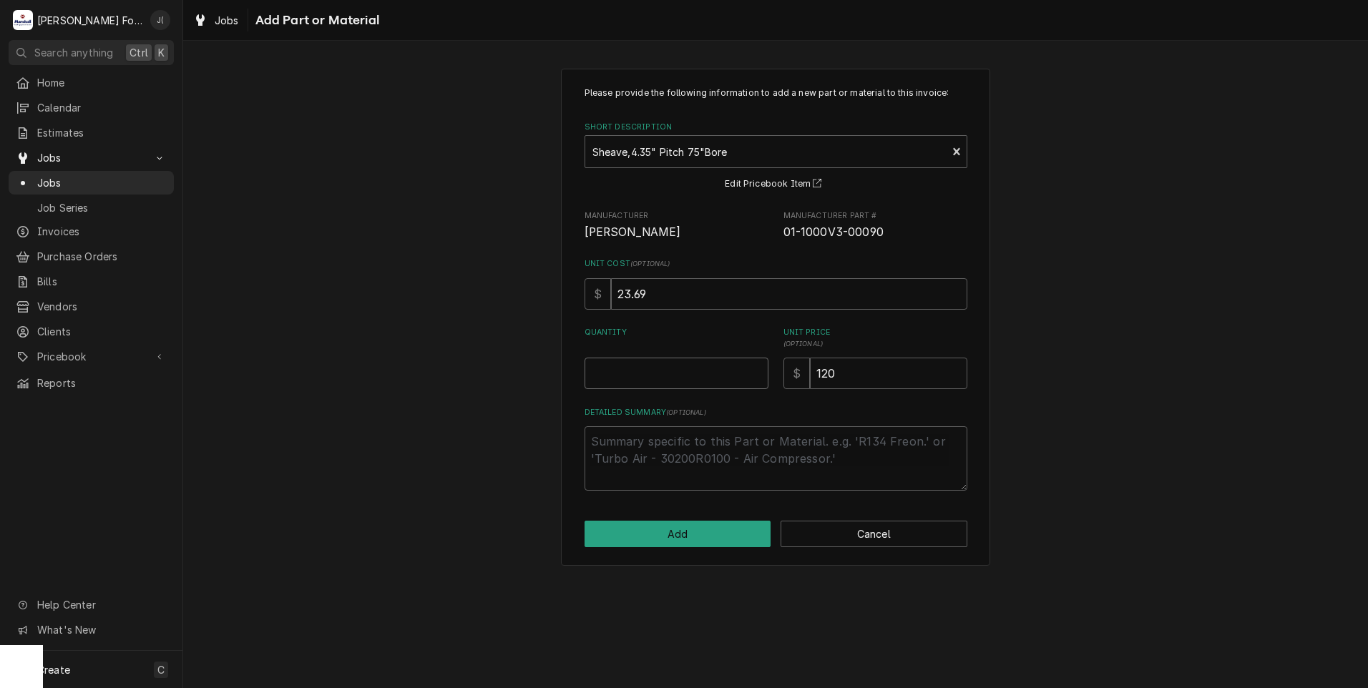
click at [666, 379] on input "Quantity" at bounding box center [677, 373] width 184 height 31
type textarea "x"
type input "1"
click at [717, 532] on button "Add" at bounding box center [678, 534] width 187 height 26
type textarea "x"
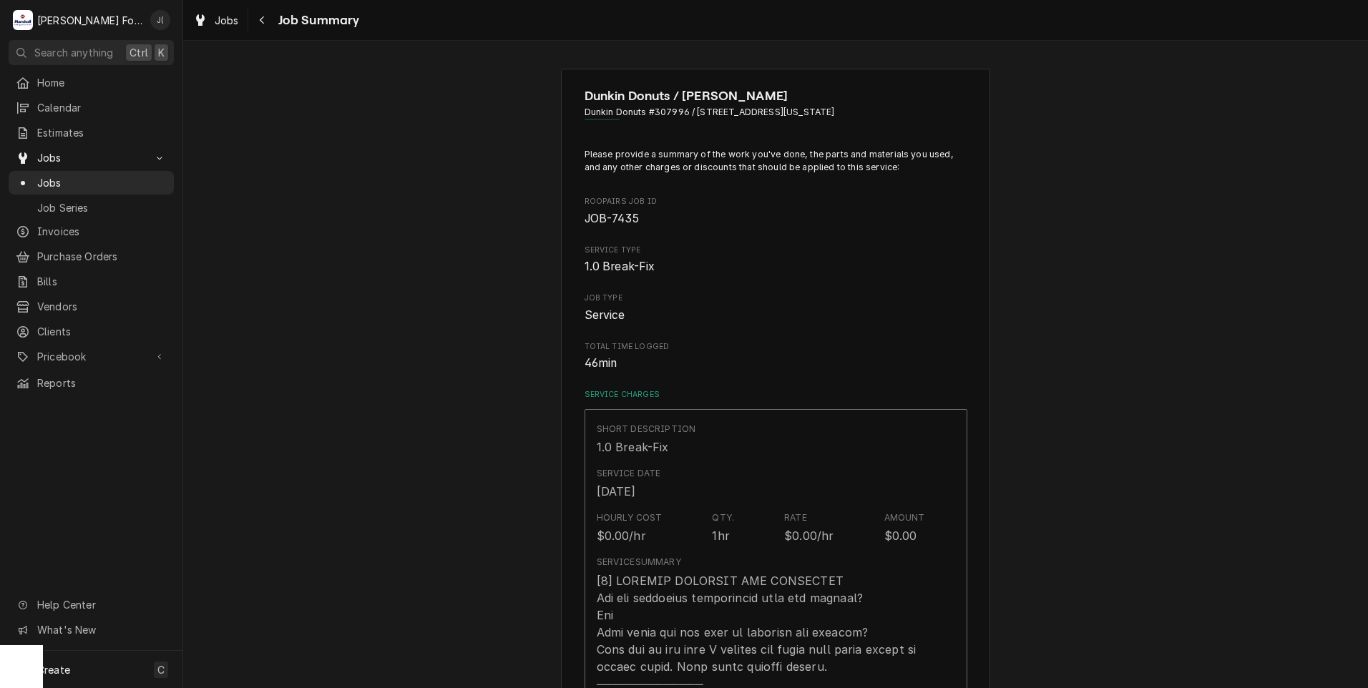
scroll to position [2147, 0]
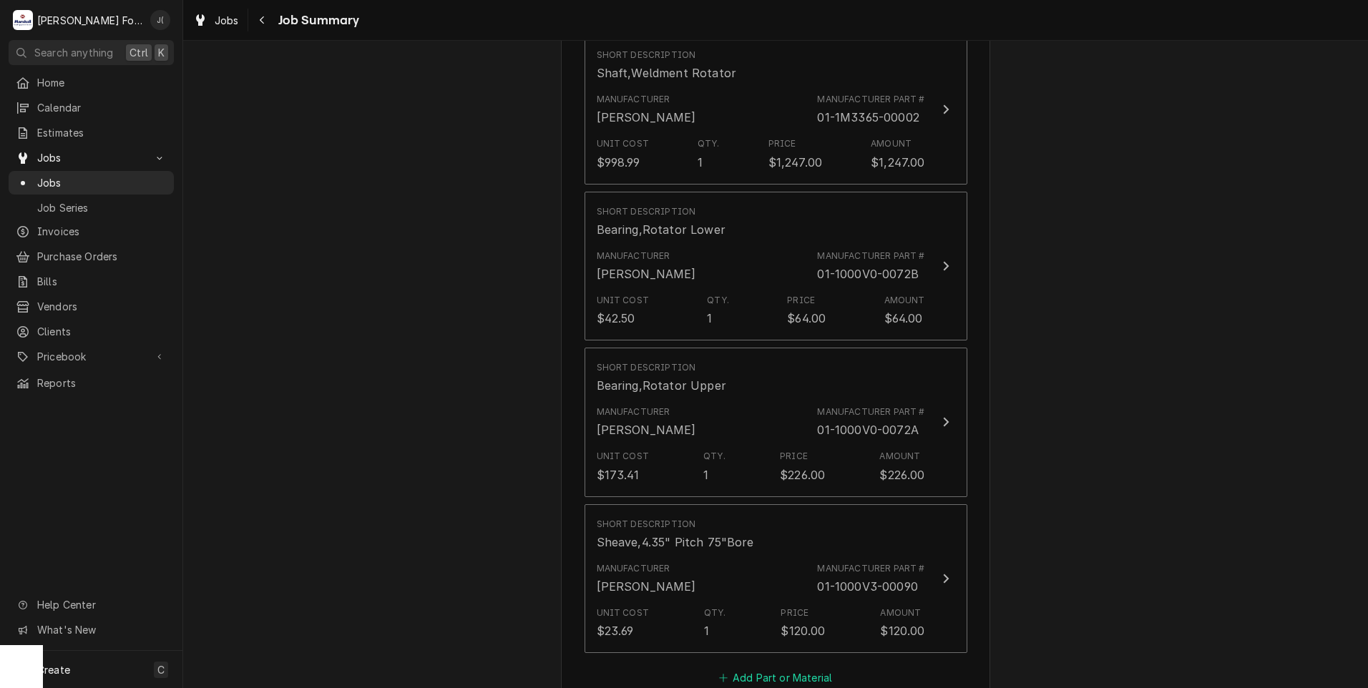
click at [776, 668] on button "Add Part or Material" at bounding box center [775, 678] width 118 height 20
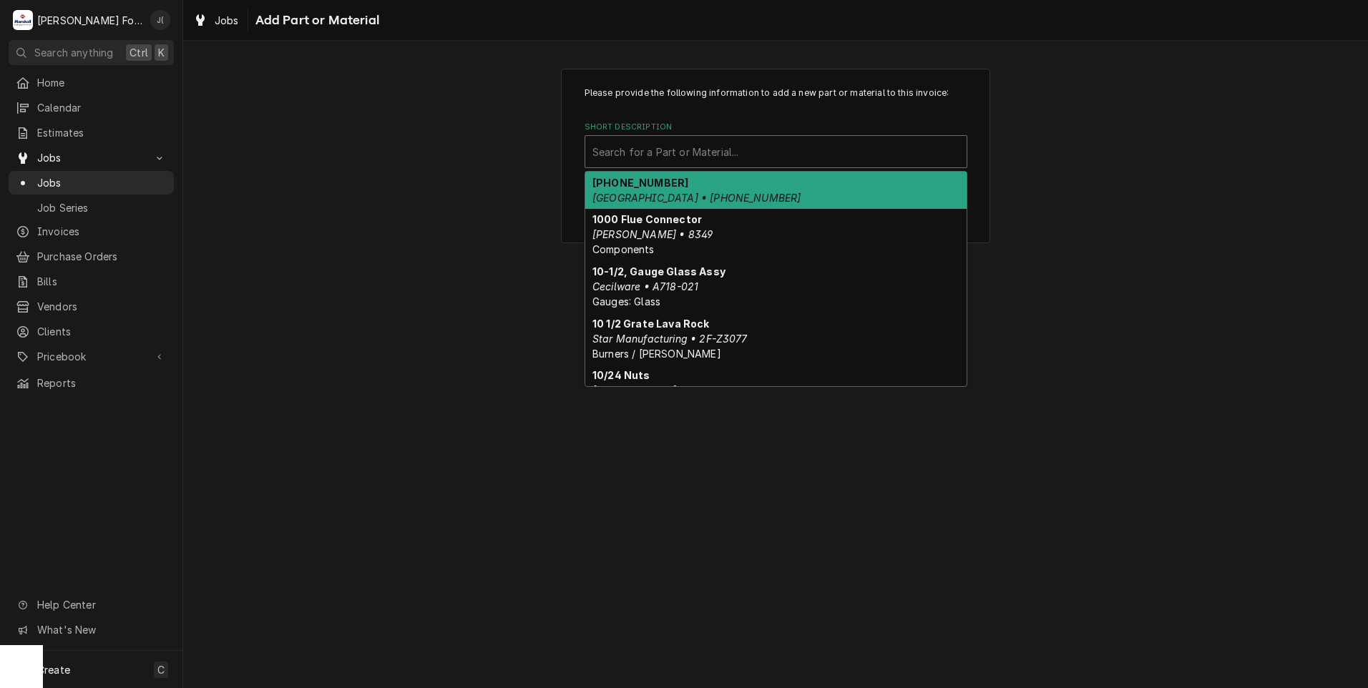
click at [676, 152] on div "Short Description" at bounding box center [775, 152] width 367 height 26
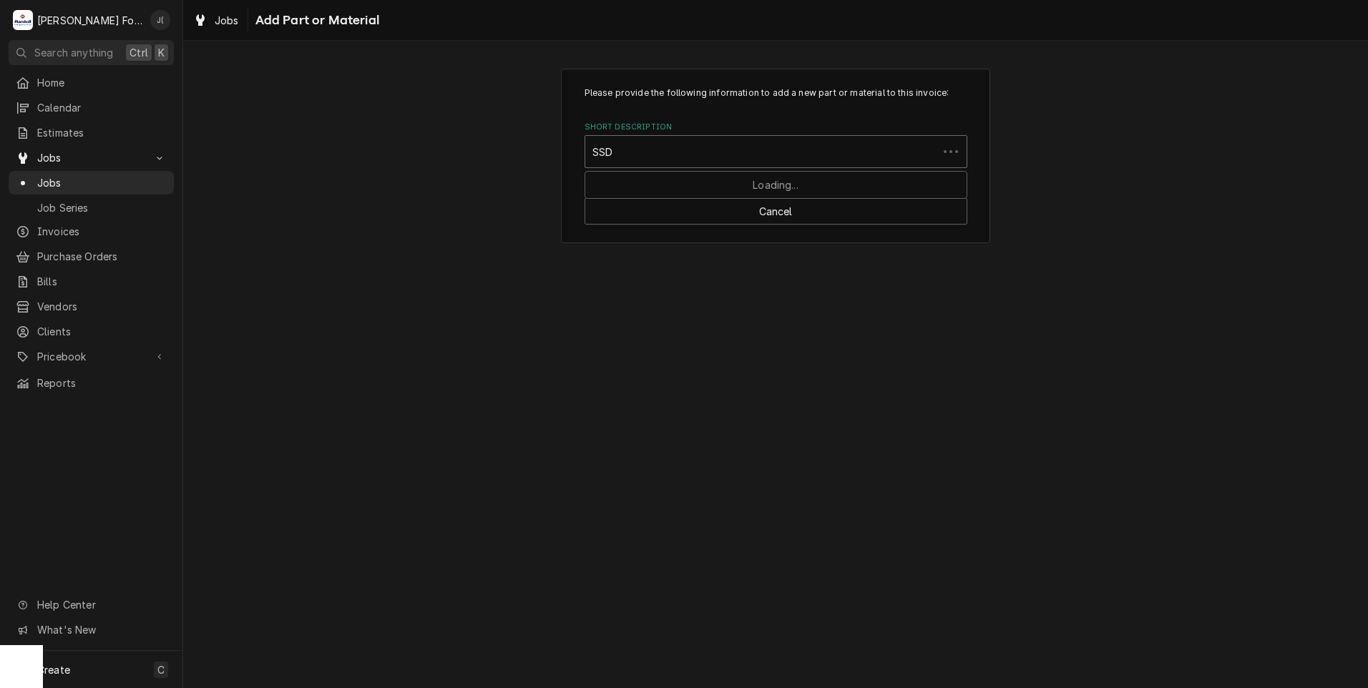
type input "SSDT"
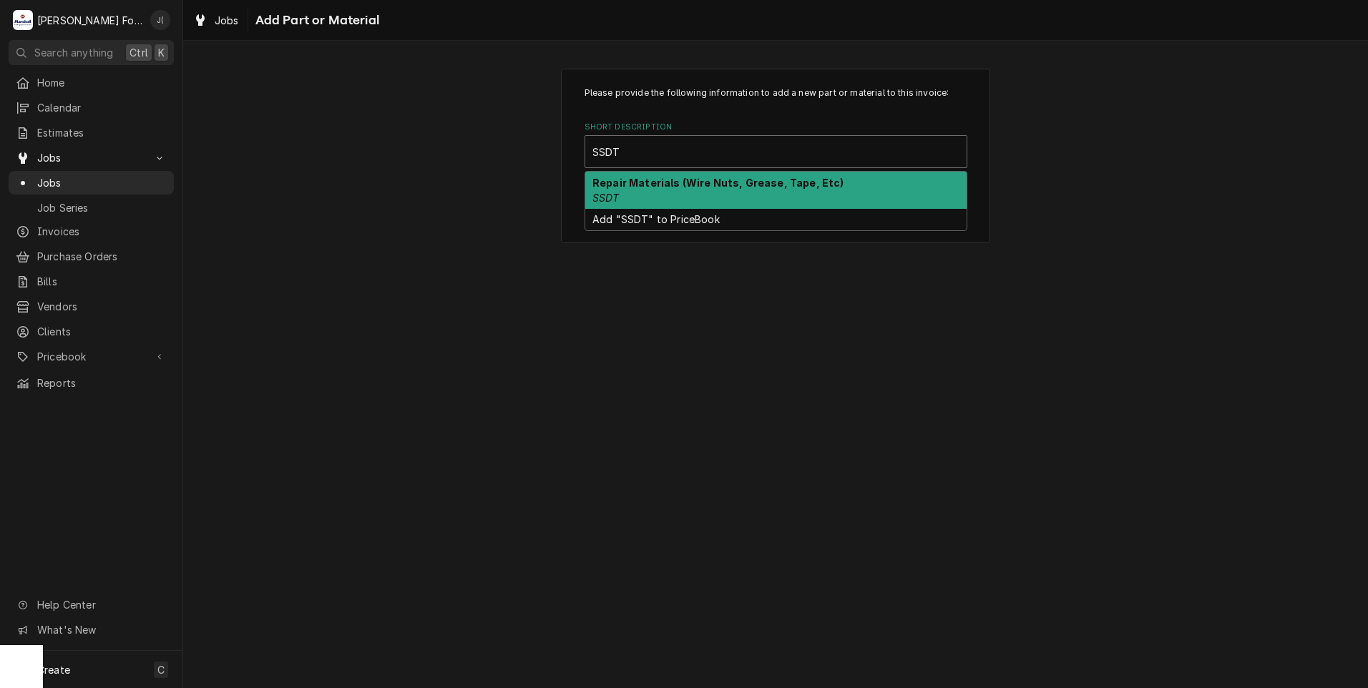
click at [694, 189] on div "Repair Materials (Wire Nuts, Grease, Tape, Etc) SSDT" at bounding box center [775, 190] width 381 height 37
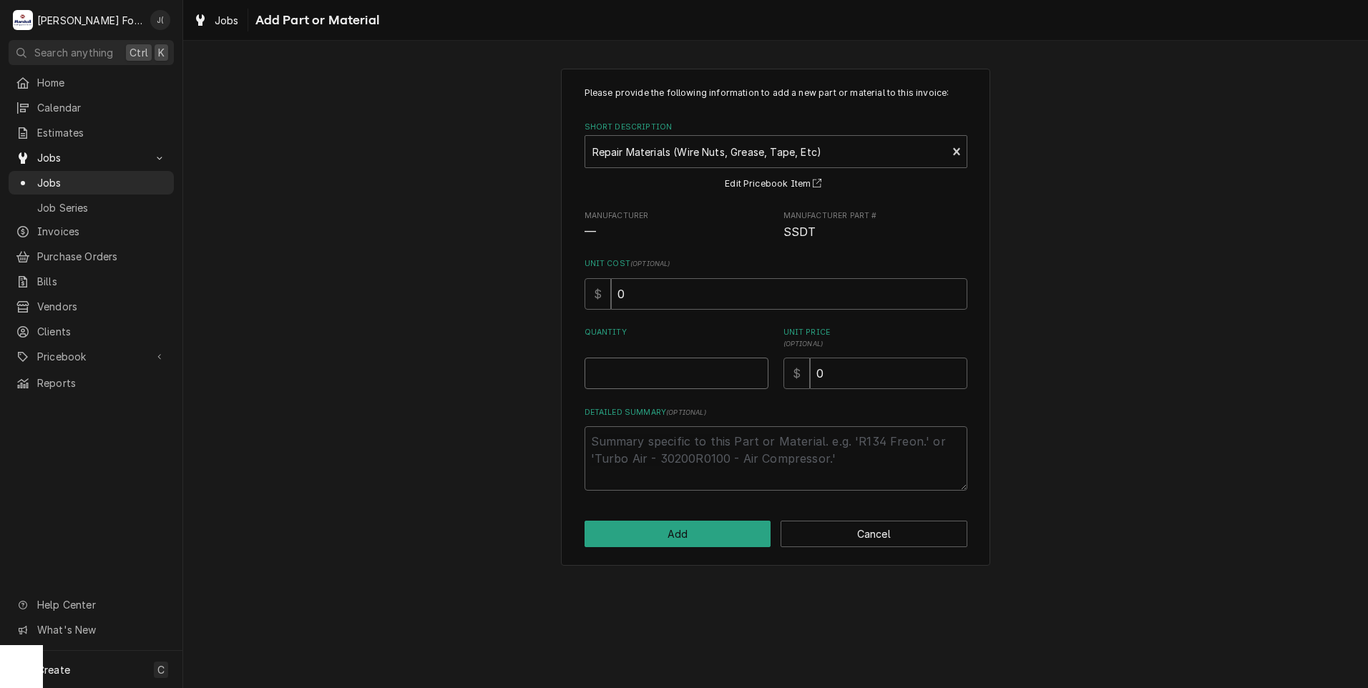
click at [722, 379] on input "Quantity" at bounding box center [677, 373] width 184 height 31
type textarea "x"
type input "1"
type textarea "x"
type input "2"
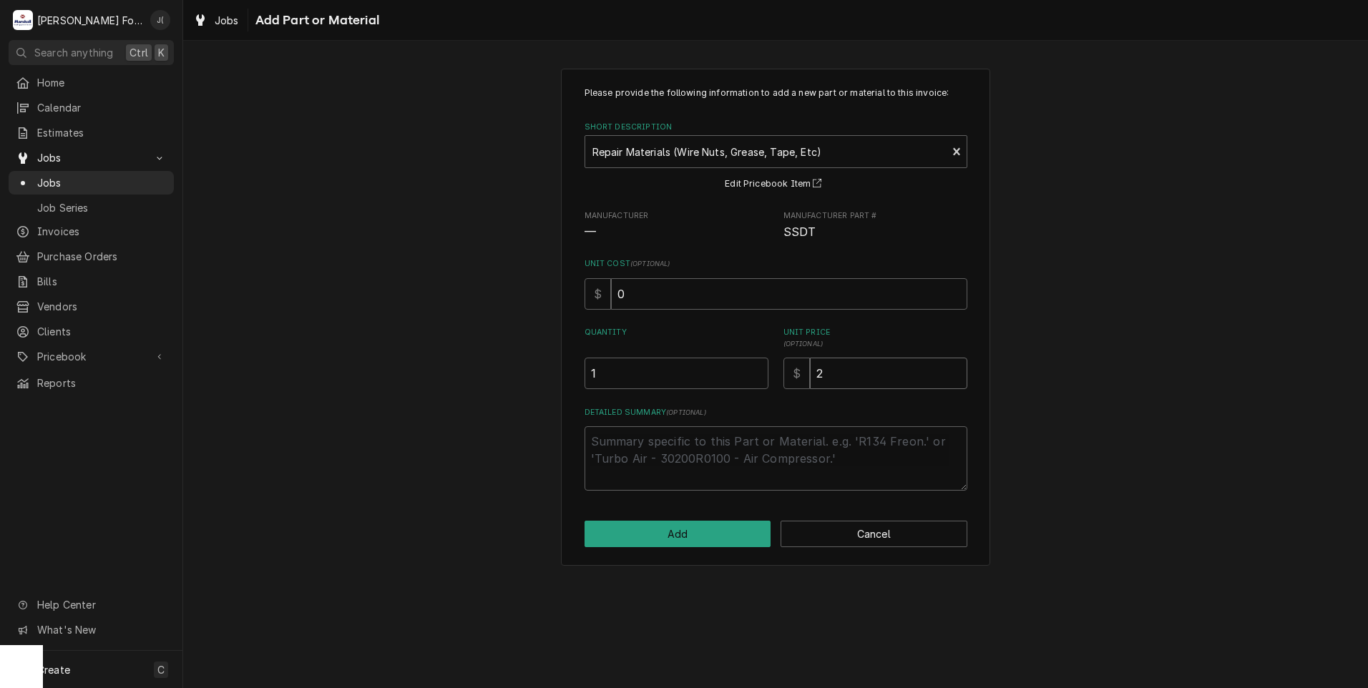
type textarea "x"
type input "20"
click at [667, 534] on button "Add" at bounding box center [678, 534] width 187 height 26
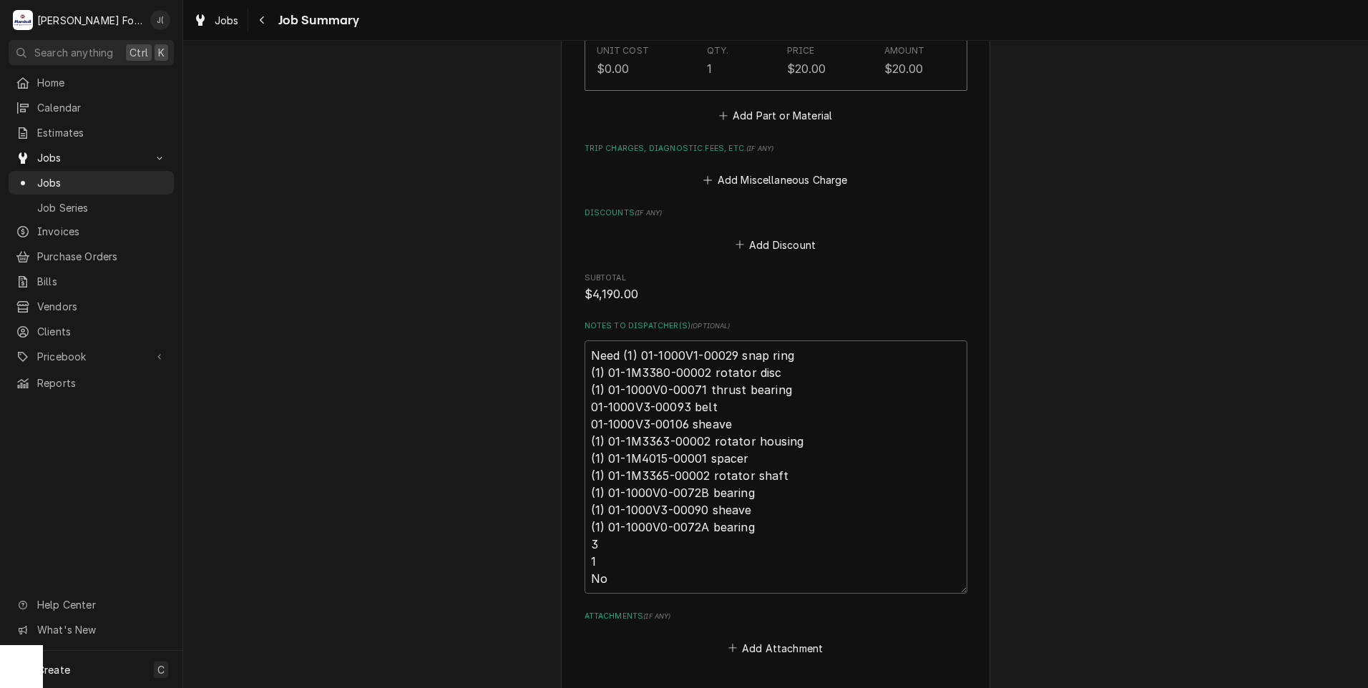
scroll to position [3041, 0]
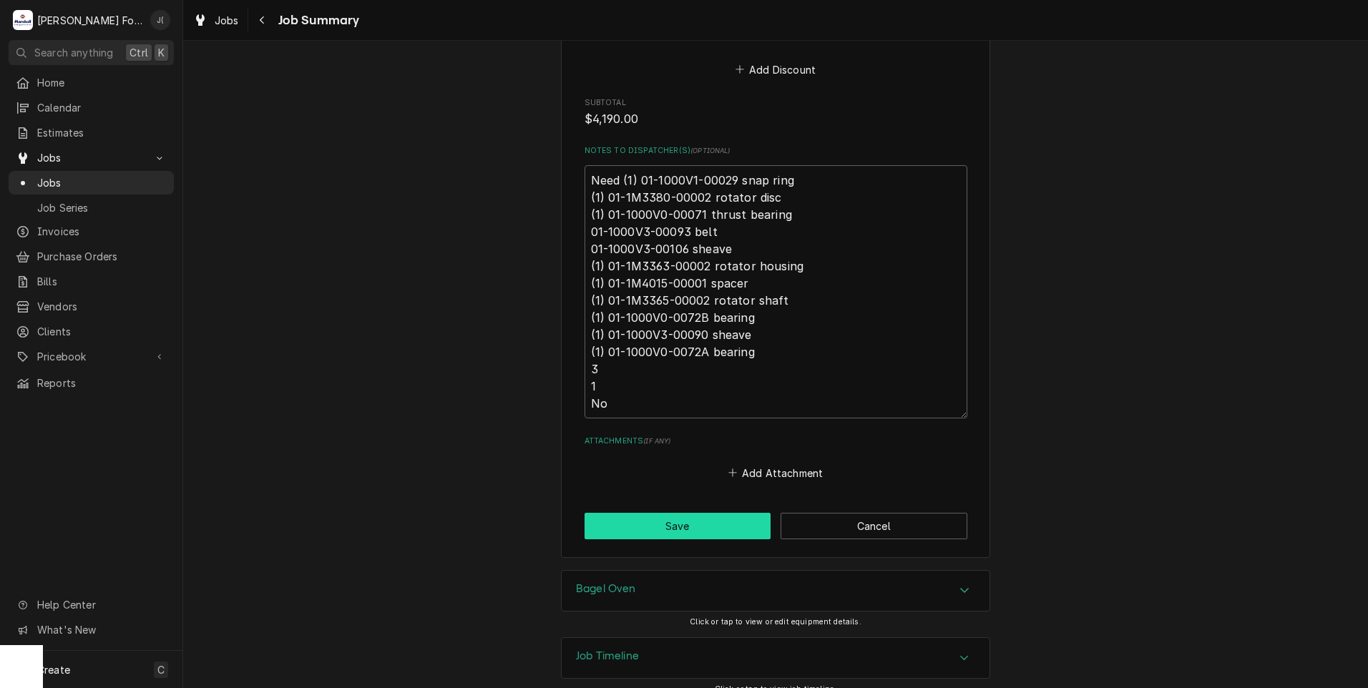
click at [605, 513] on button "Save" at bounding box center [678, 526] width 187 height 26
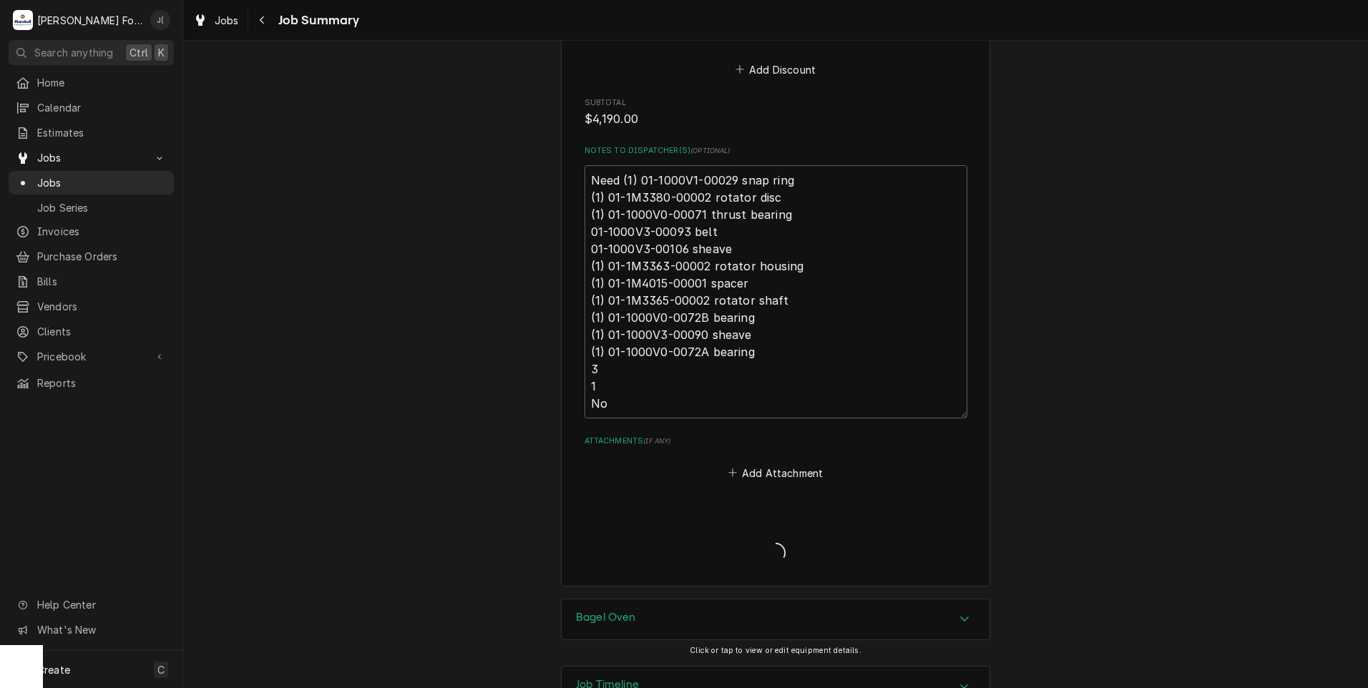
type textarea "x"
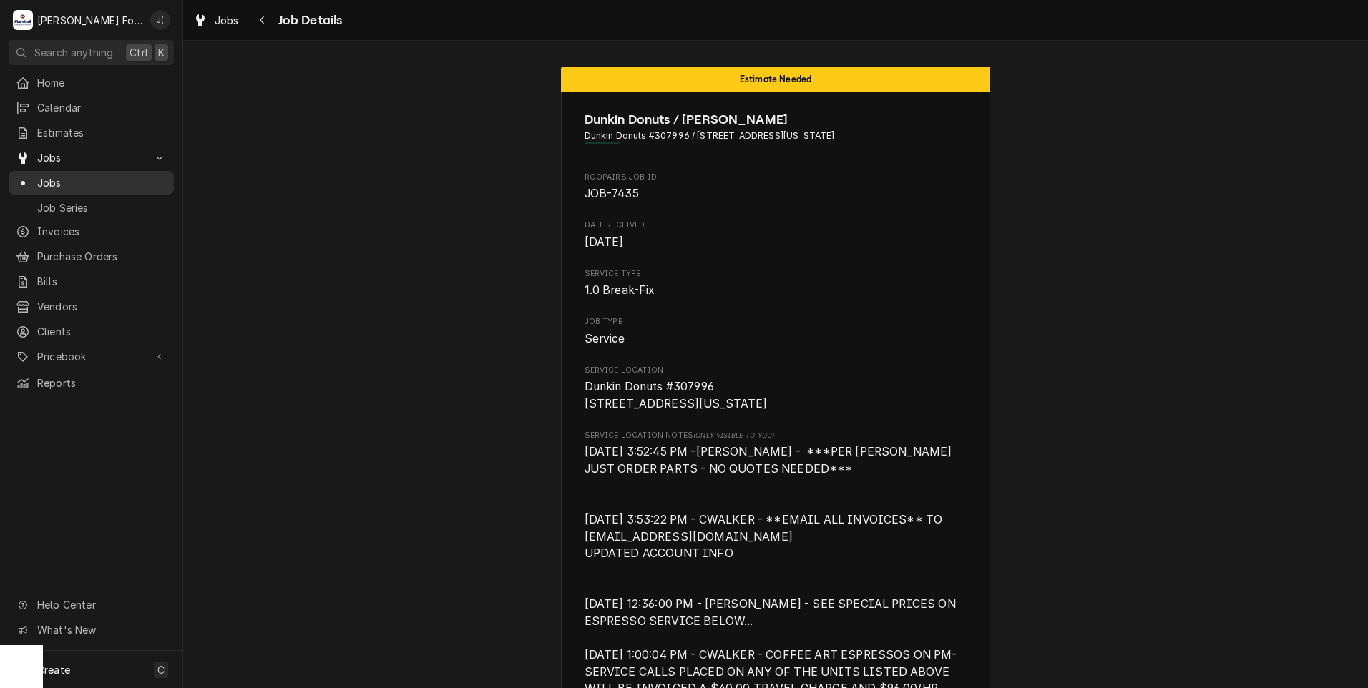
click at [109, 181] on span "Jobs" at bounding box center [102, 182] width 130 height 15
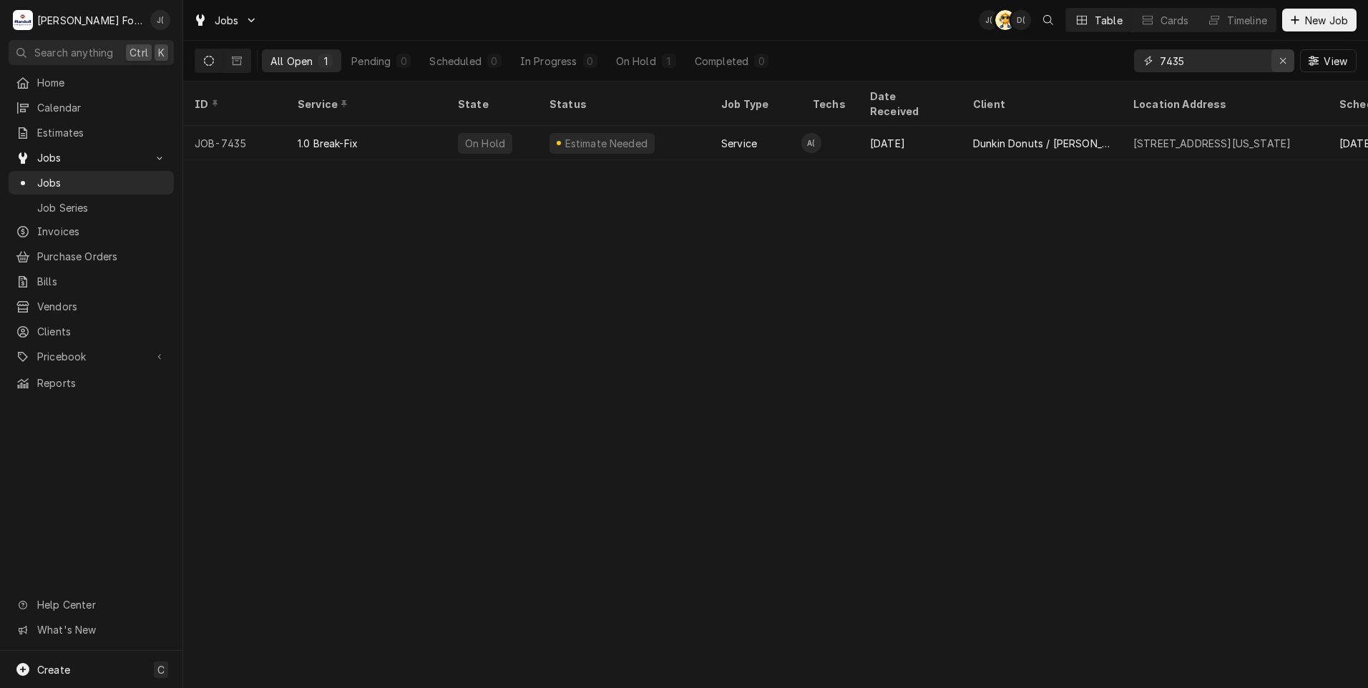
click at [1282, 57] on icon "Erase input" at bounding box center [1283, 61] width 8 height 10
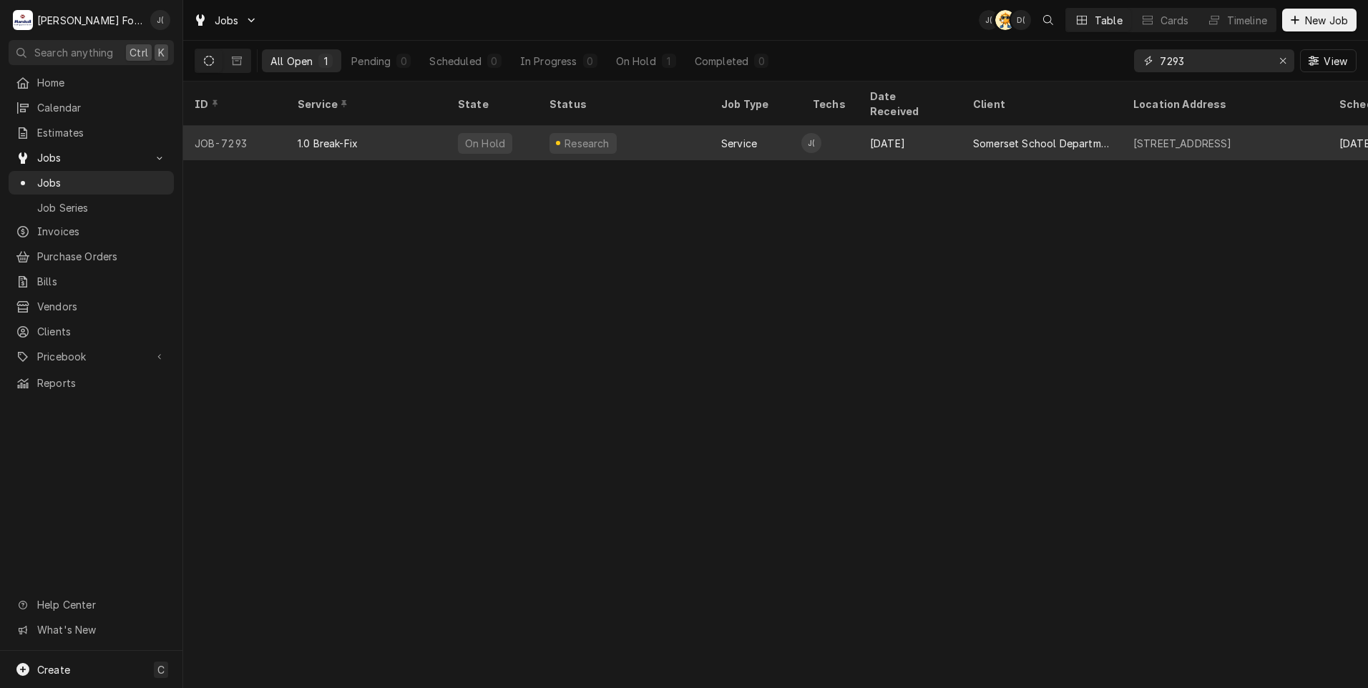
type input "7293"
click at [319, 136] on div "1.0 Break-Fix" at bounding box center [328, 143] width 60 height 15
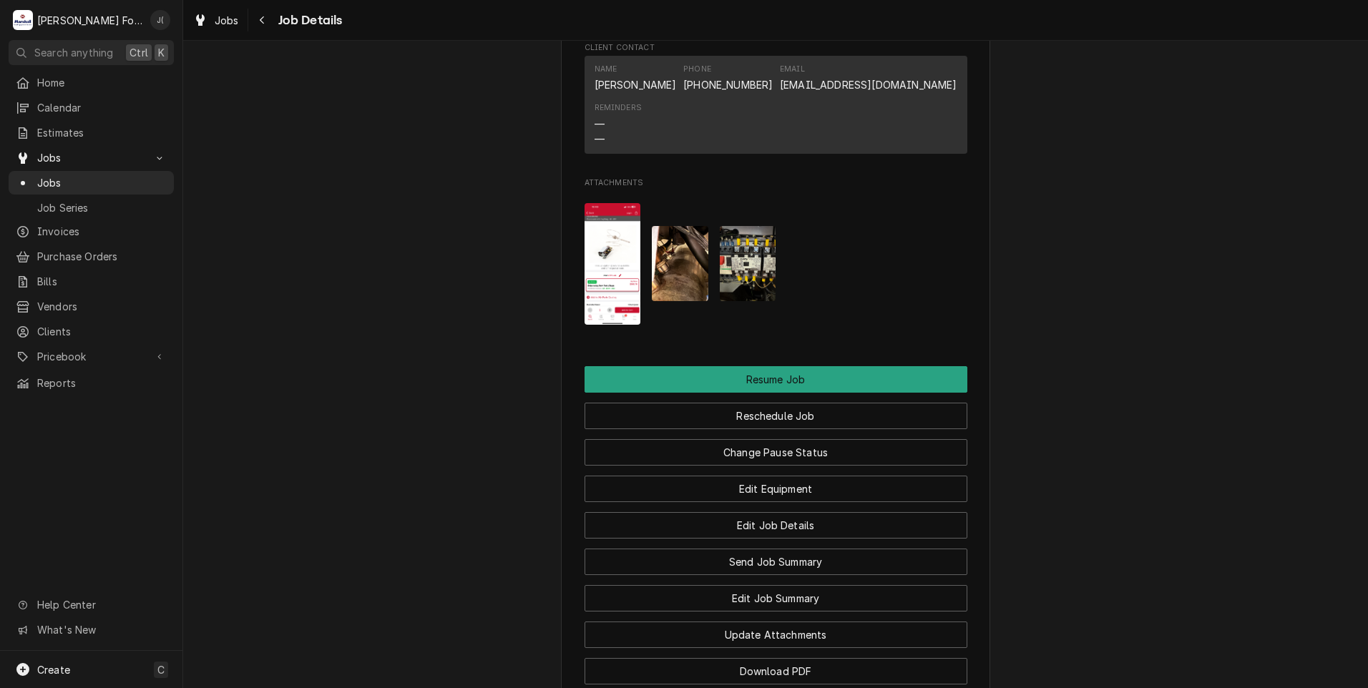
scroll to position [1431, 0]
click at [588, 268] on img "Attachments" at bounding box center [613, 263] width 57 height 122
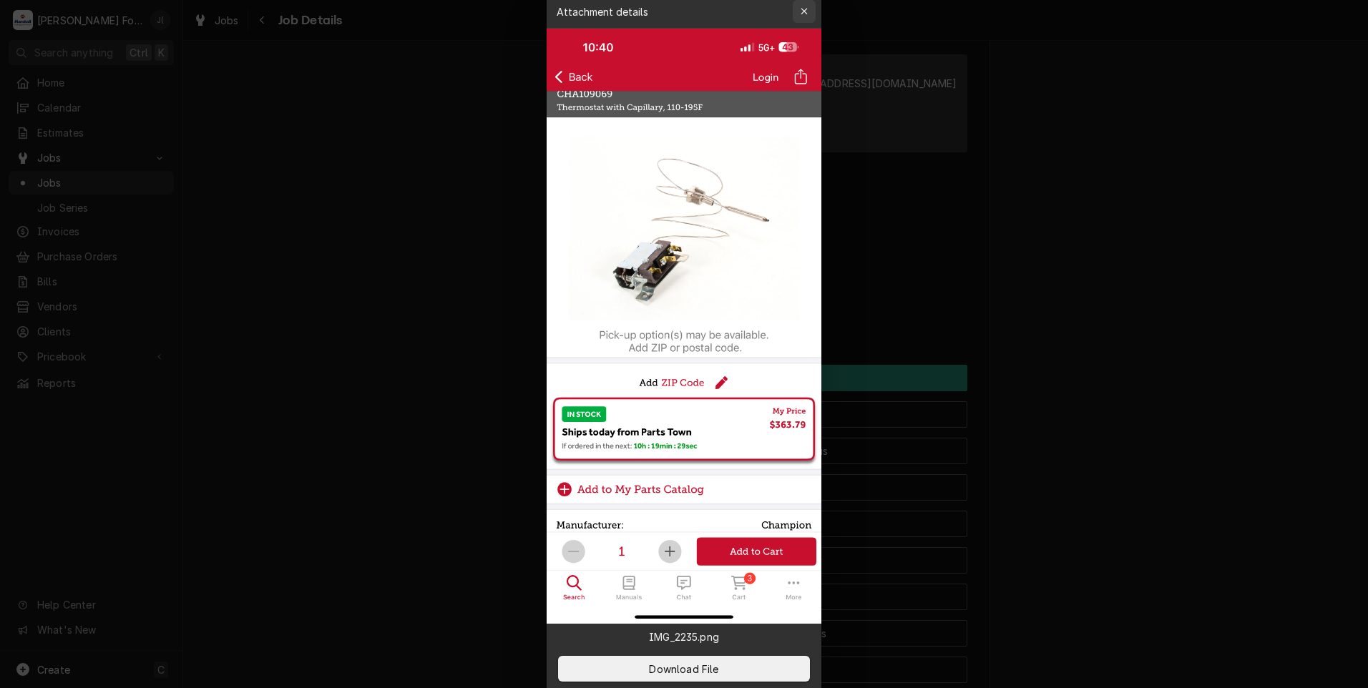
click at [799, 16] on div "button" at bounding box center [804, 11] width 14 height 14
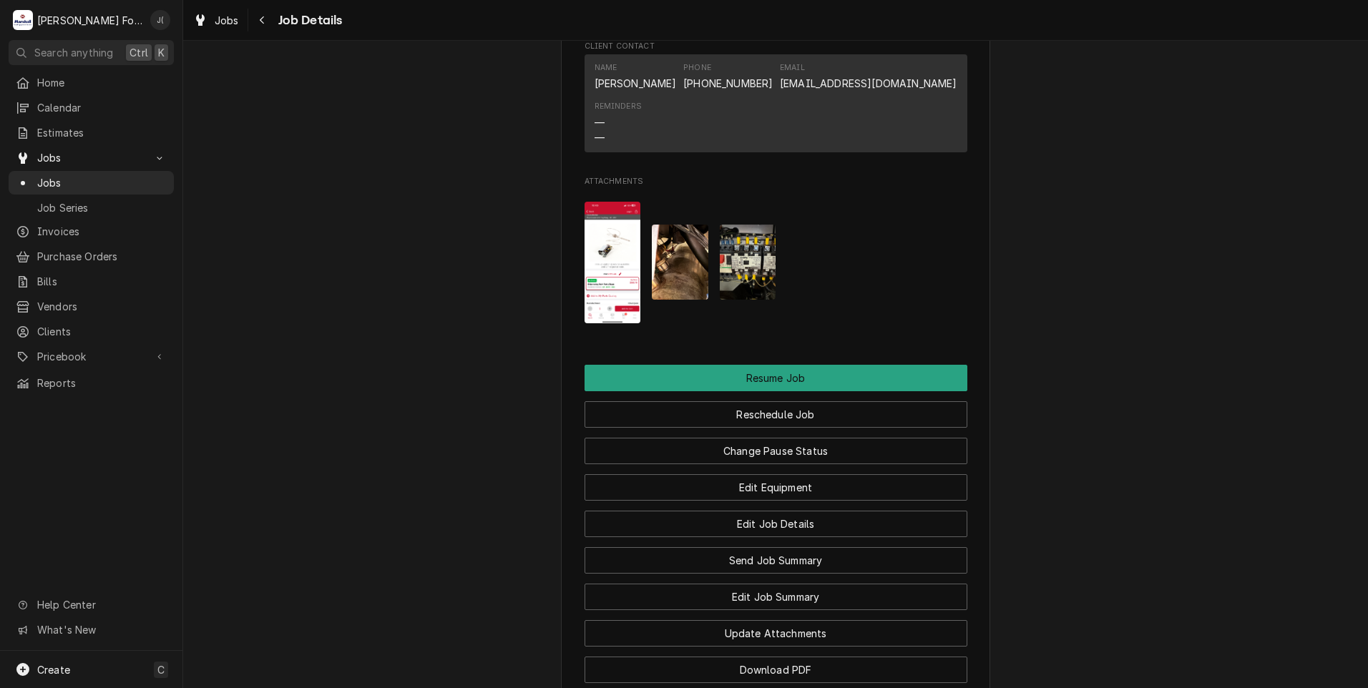
click at [746, 282] on img "Attachments" at bounding box center [748, 262] width 57 height 75
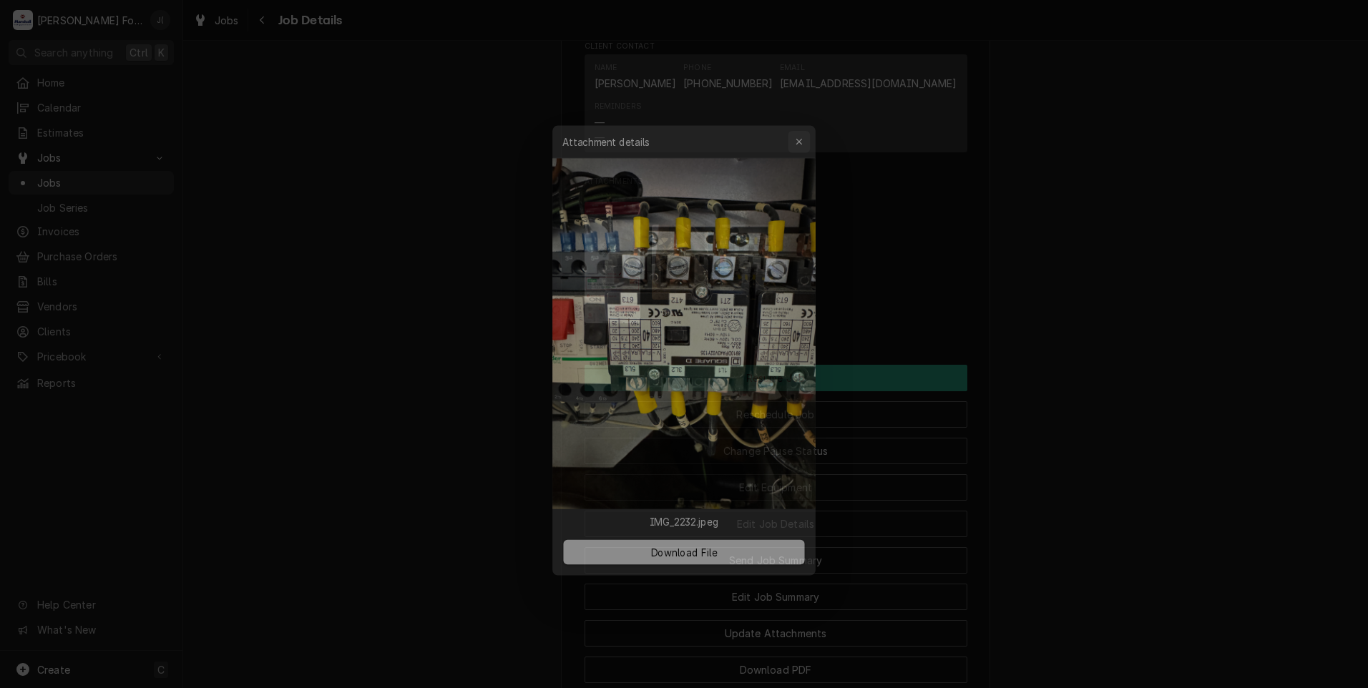
click at [807, 125] on icon "button" at bounding box center [805, 127] width 8 height 10
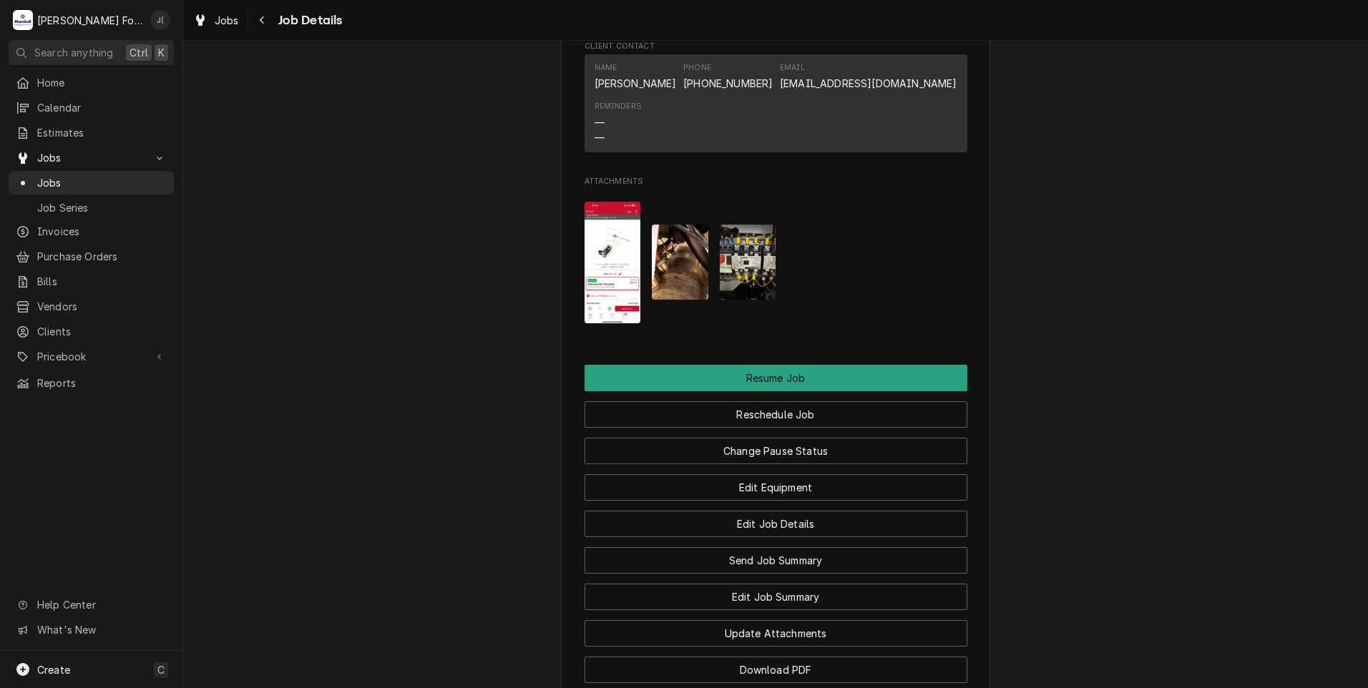
click at [658, 271] on img "Attachments" at bounding box center [680, 262] width 57 height 75
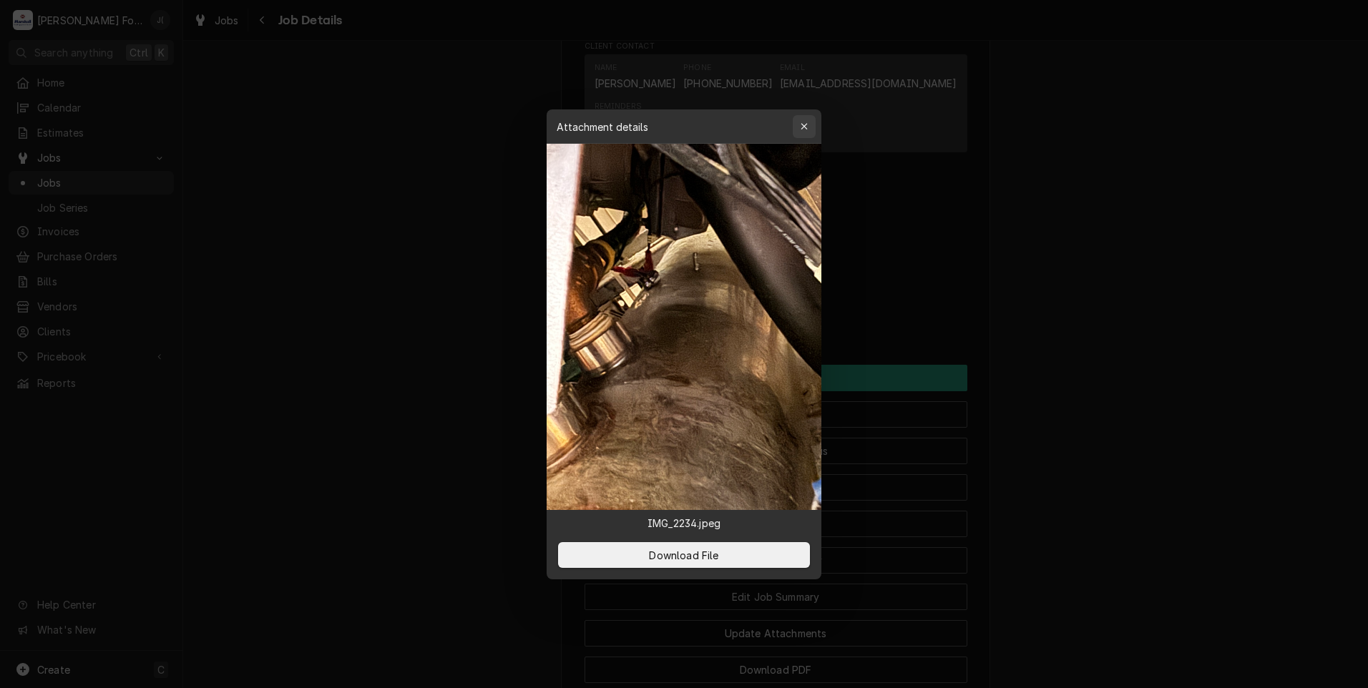
click at [799, 127] on div "button" at bounding box center [804, 126] width 14 height 14
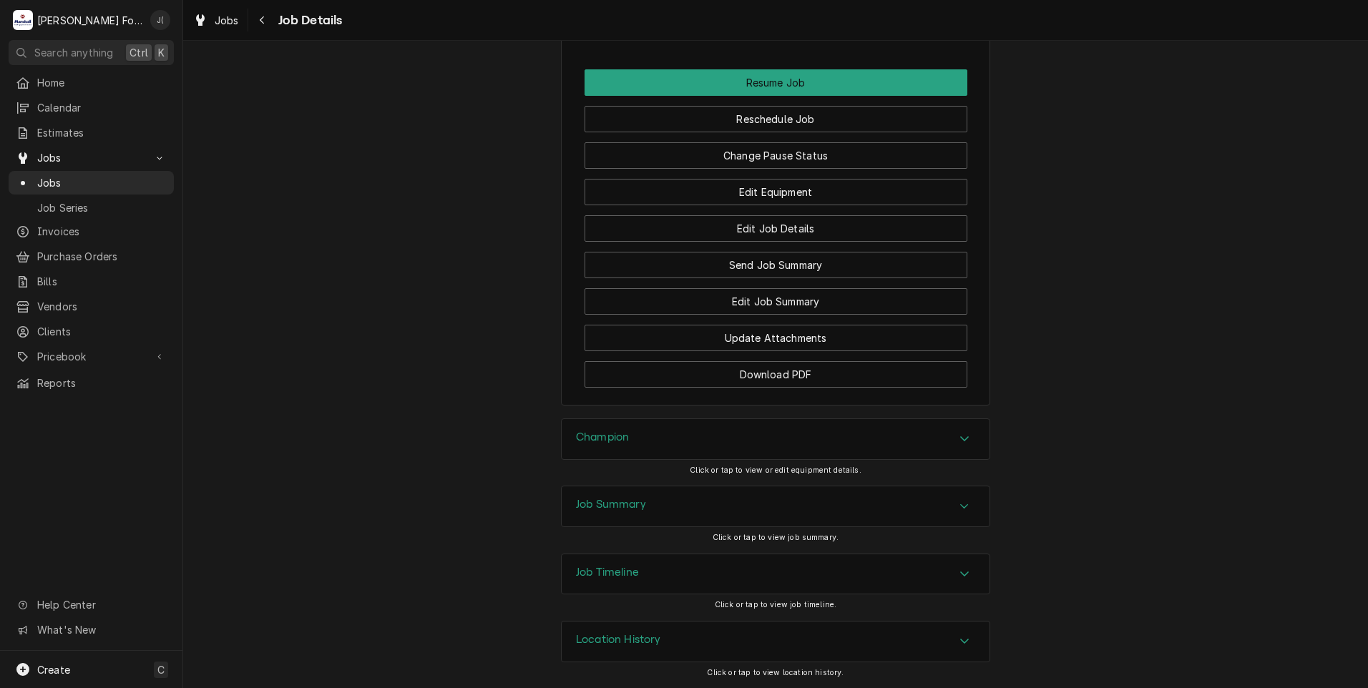
scroll to position [1744, 0]
click at [592, 514] on div "Job Summary" at bounding box center [611, 506] width 70 height 17
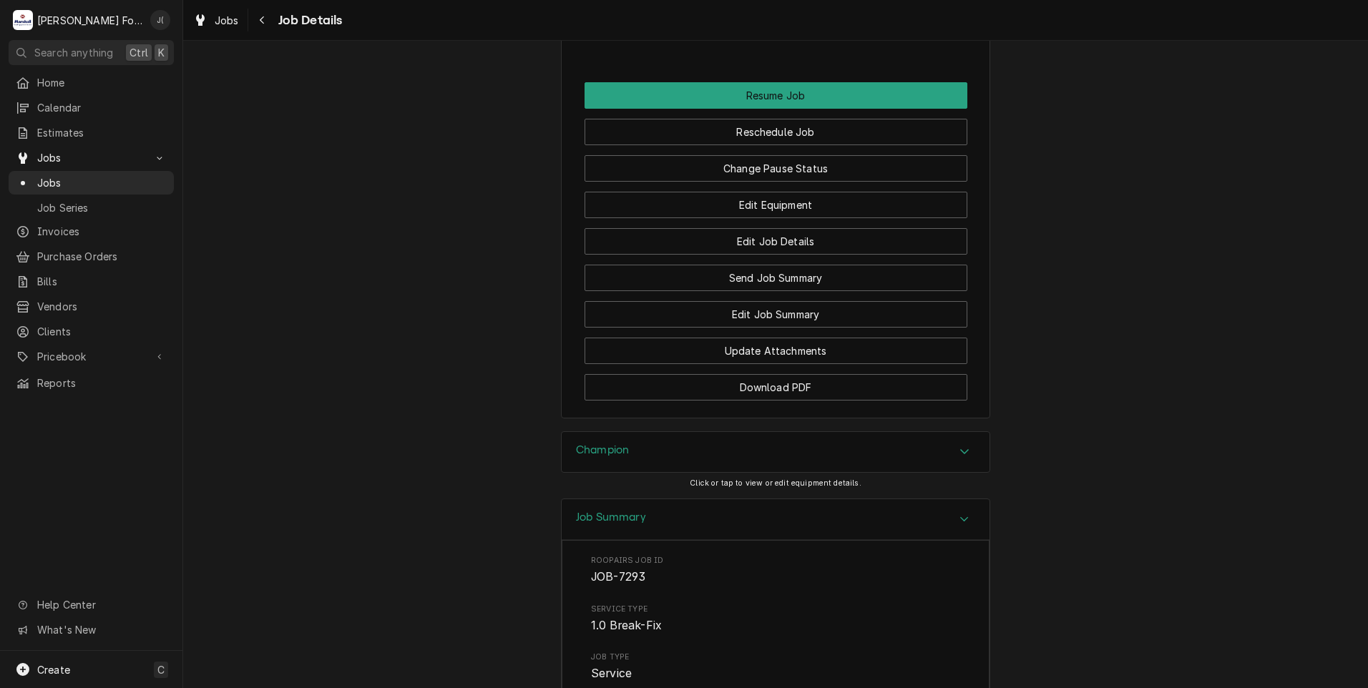
scroll to position [1529, 0]
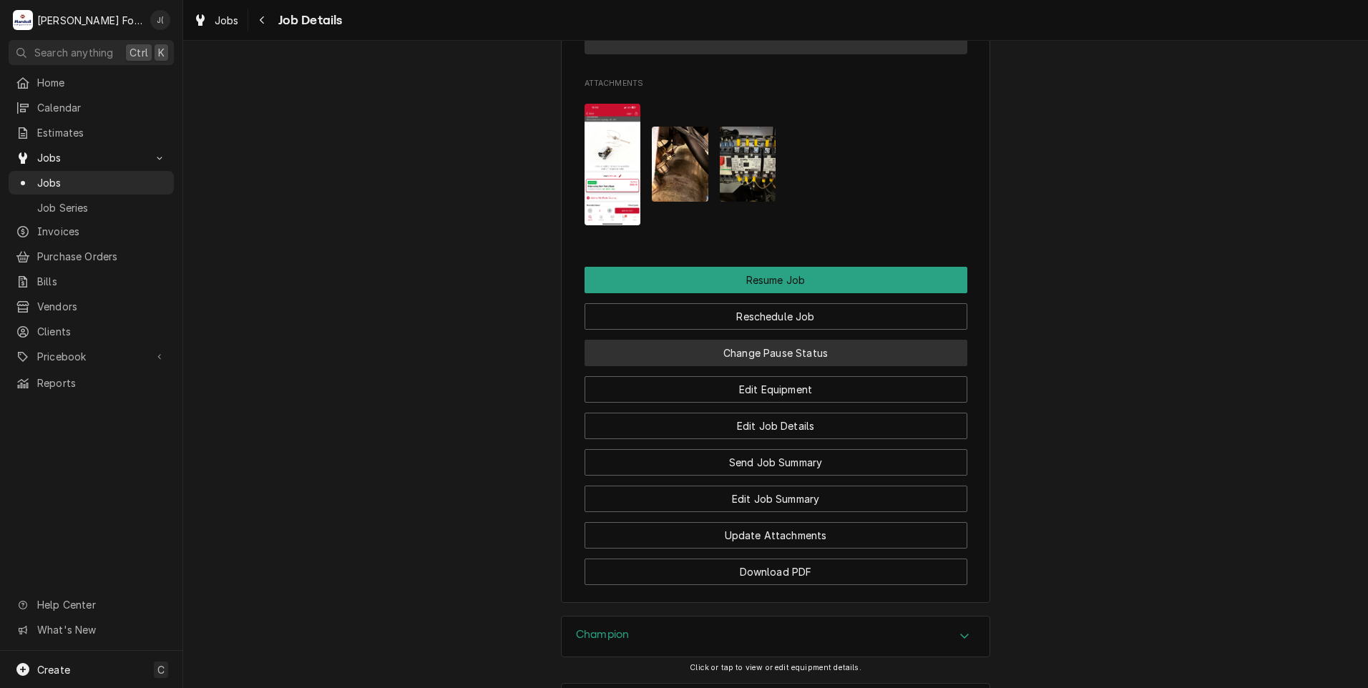
click at [682, 358] on button "Change Pause Status" at bounding box center [776, 353] width 383 height 26
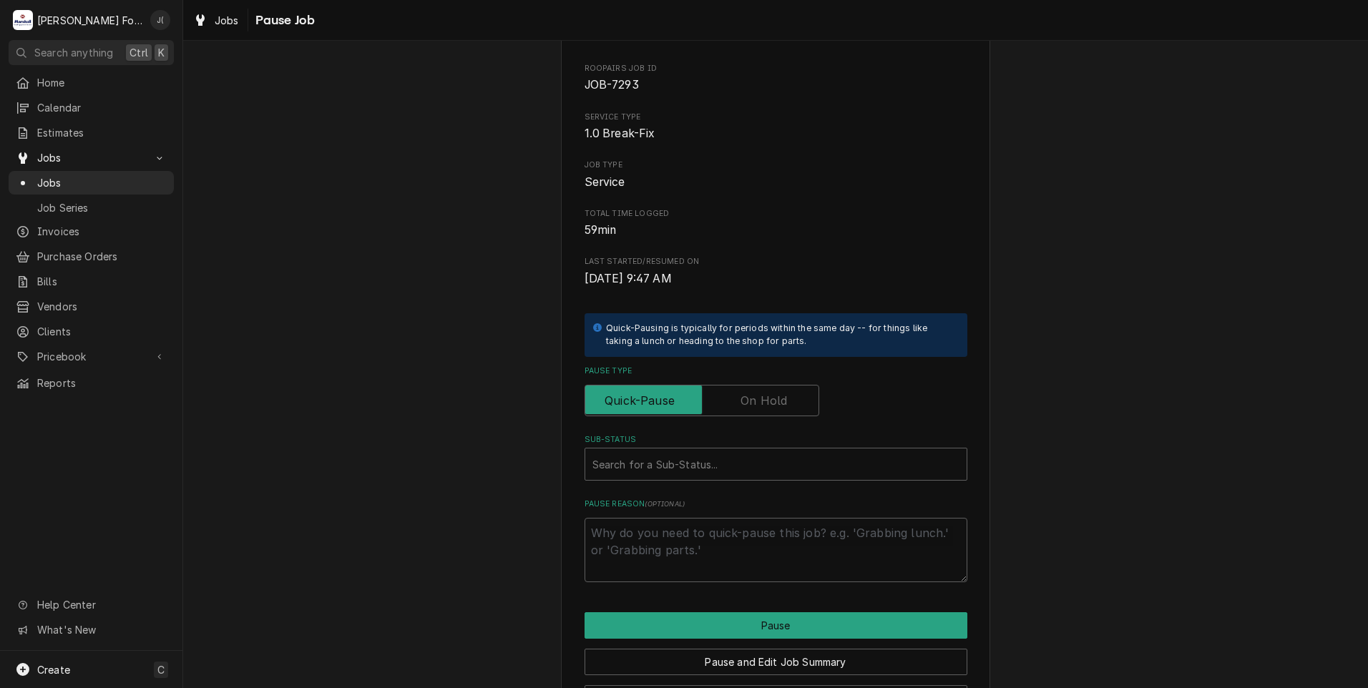
scroll to position [113, 0]
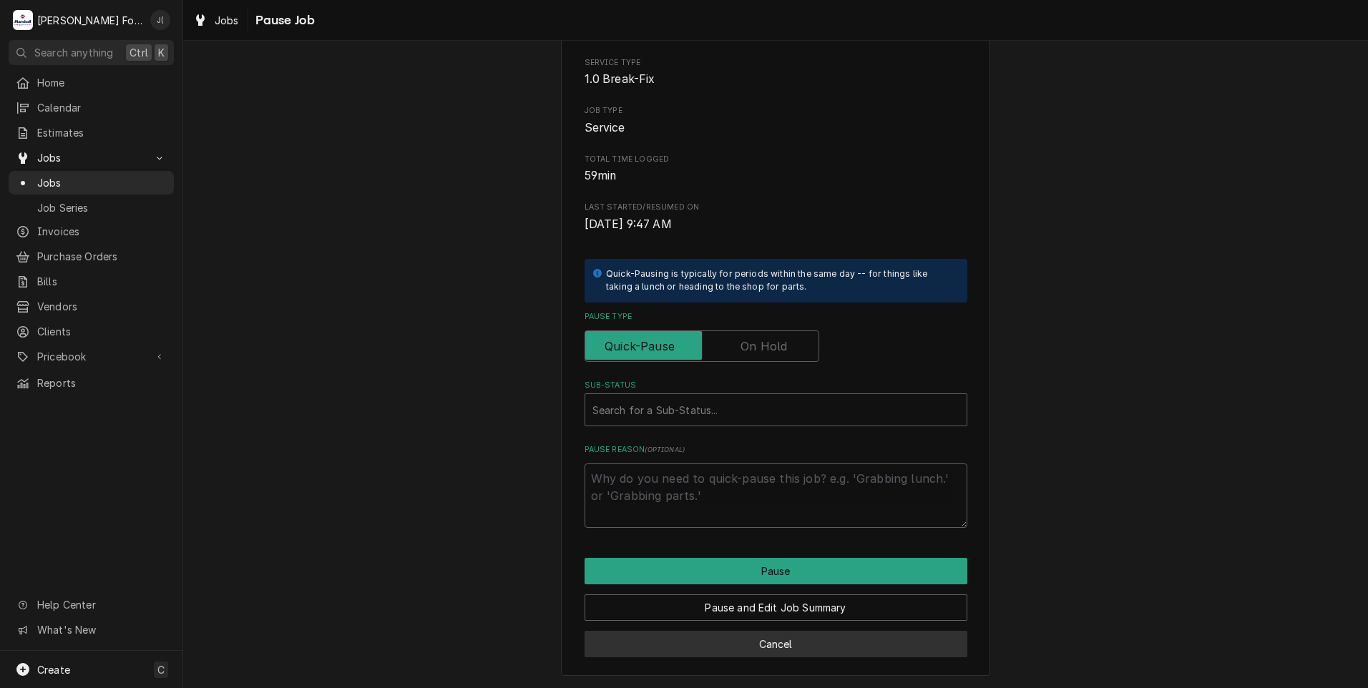
click at [744, 649] on button "Cancel" at bounding box center [776, 644] width 383 height 26
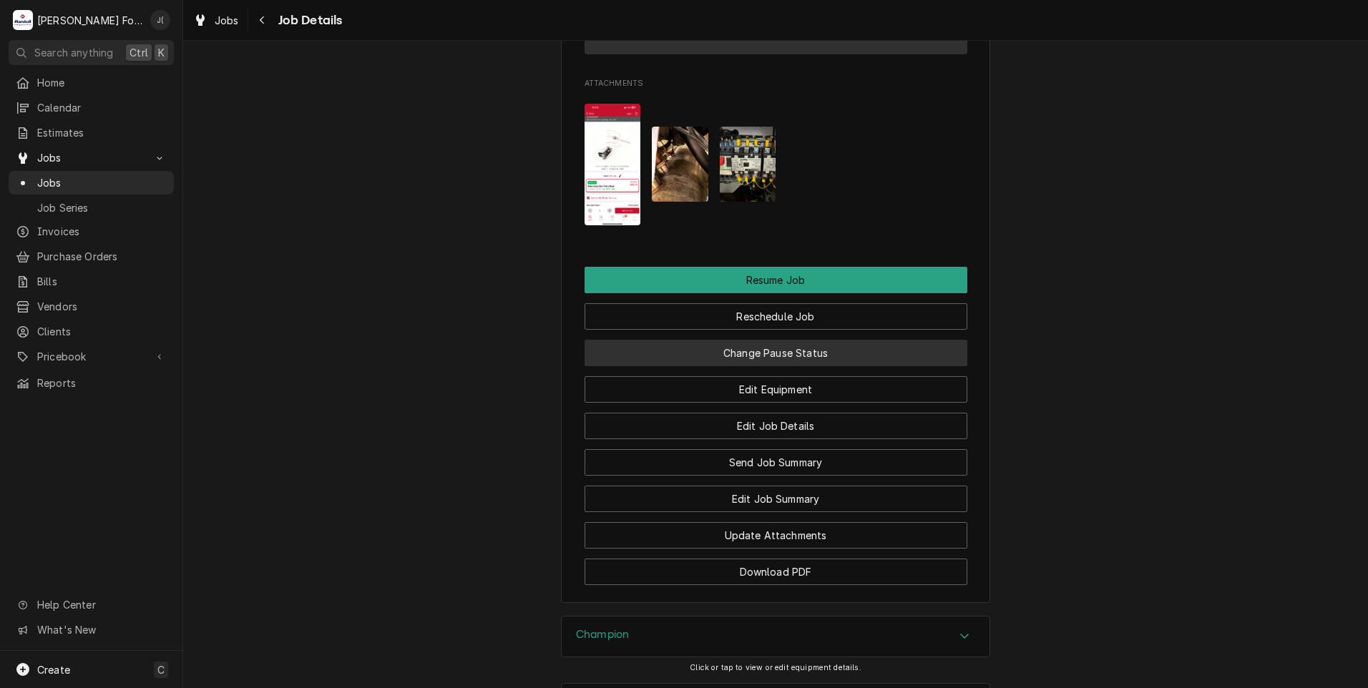
click at [740, 366] on button "Change Pause Status" at bounding box center [776, 353] width 383 height 26
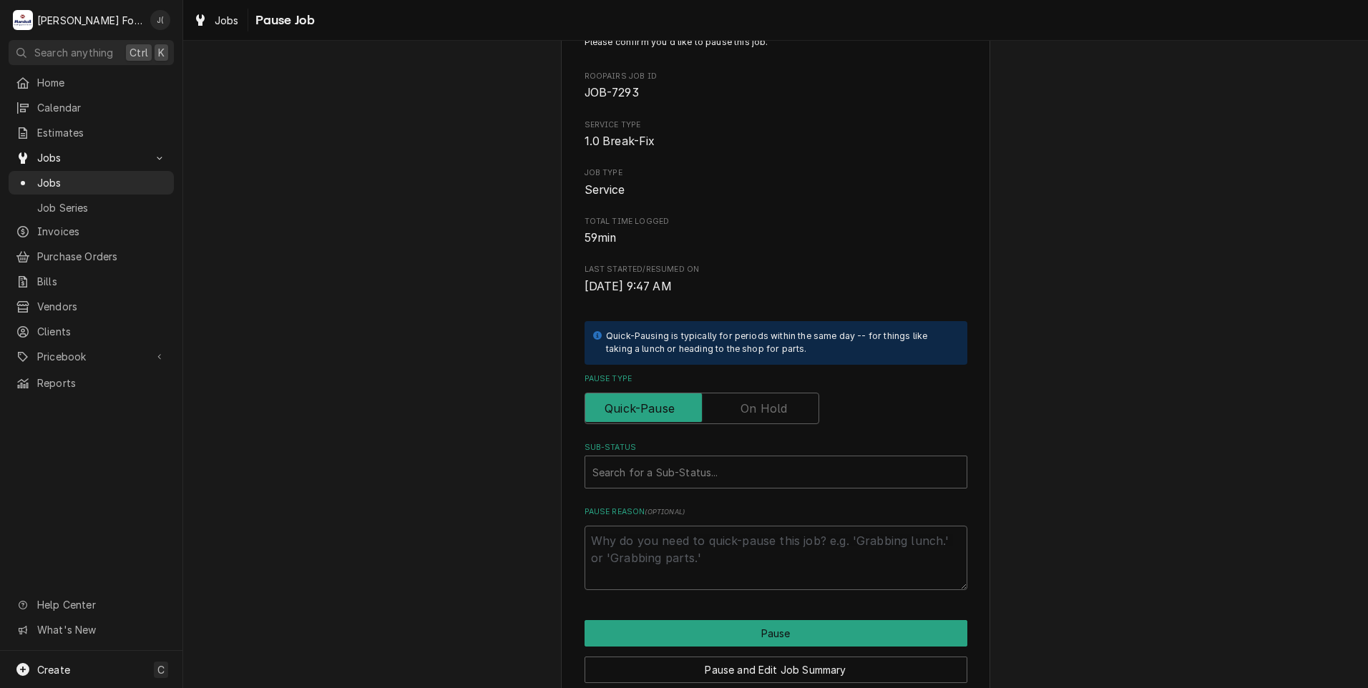
scroll to position [113, 0]
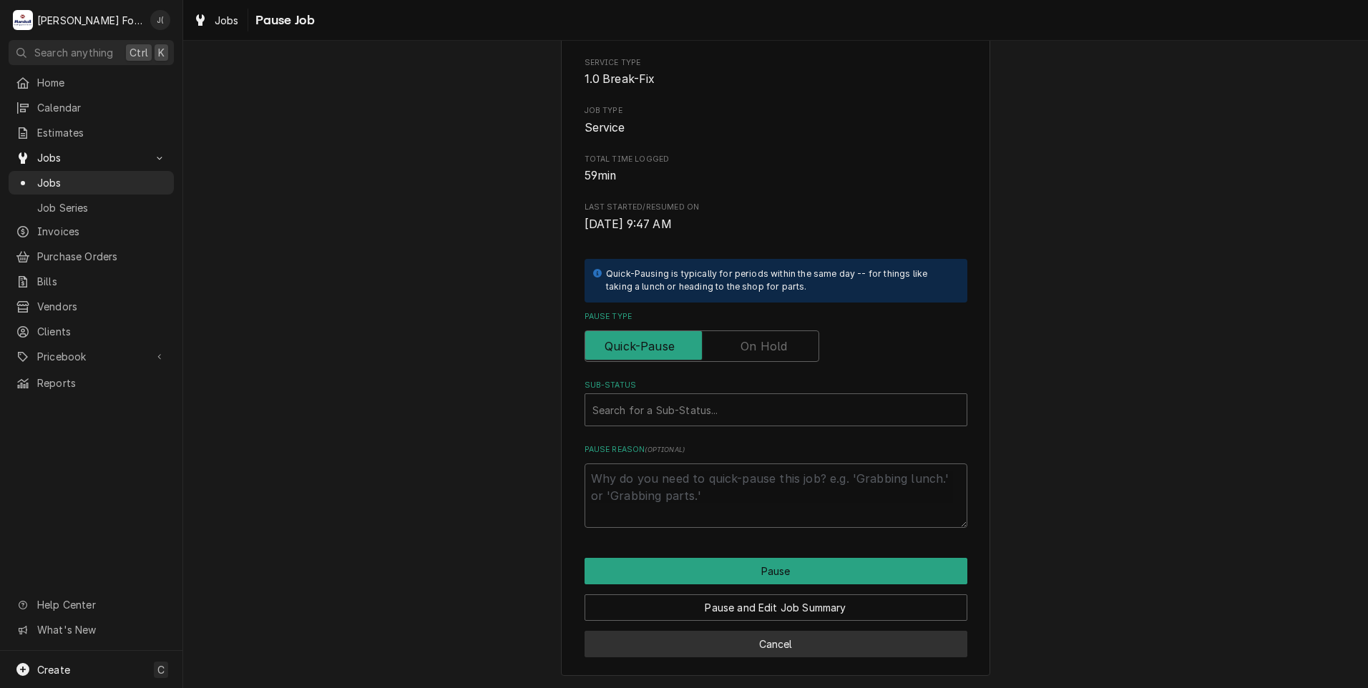
click at [774, 653] on button "Cancel" at bounding box center [776, 644] width 383 height 26
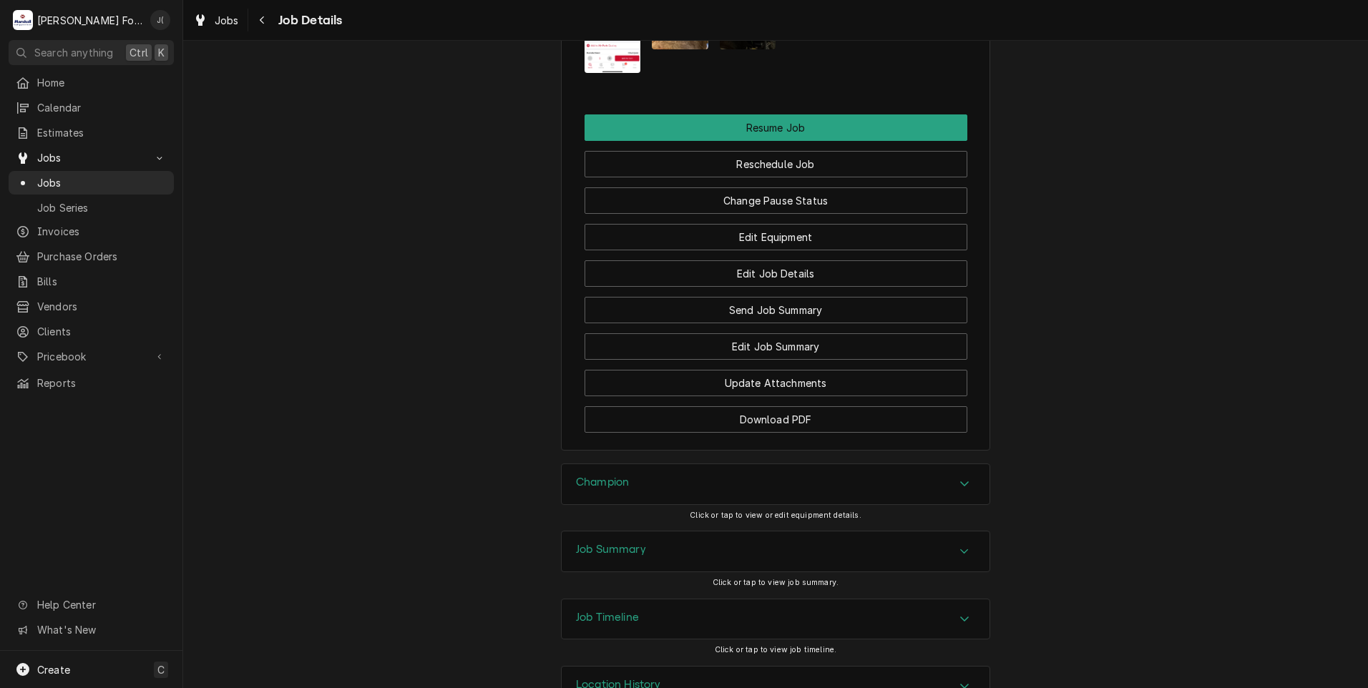
scroll to position [1744, 0]
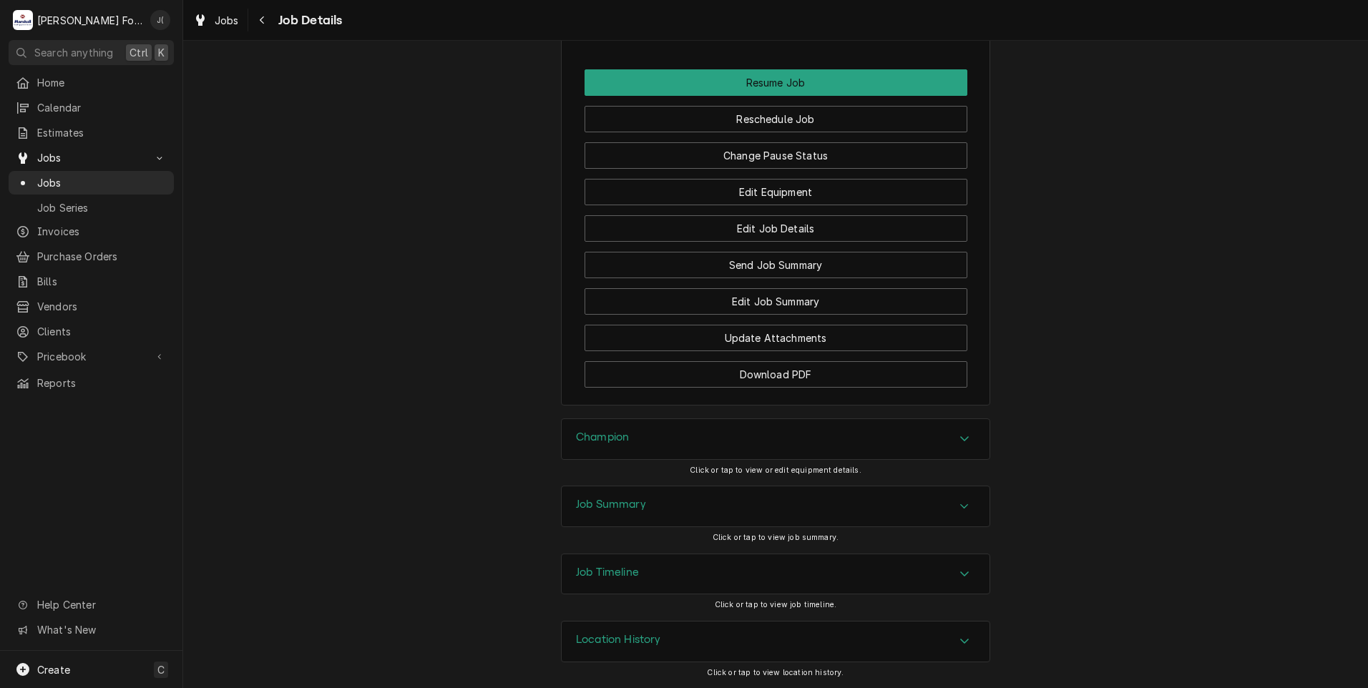
click at [647, 451] on div "Champion" at bounding box center [776, 439] width 428 height 40
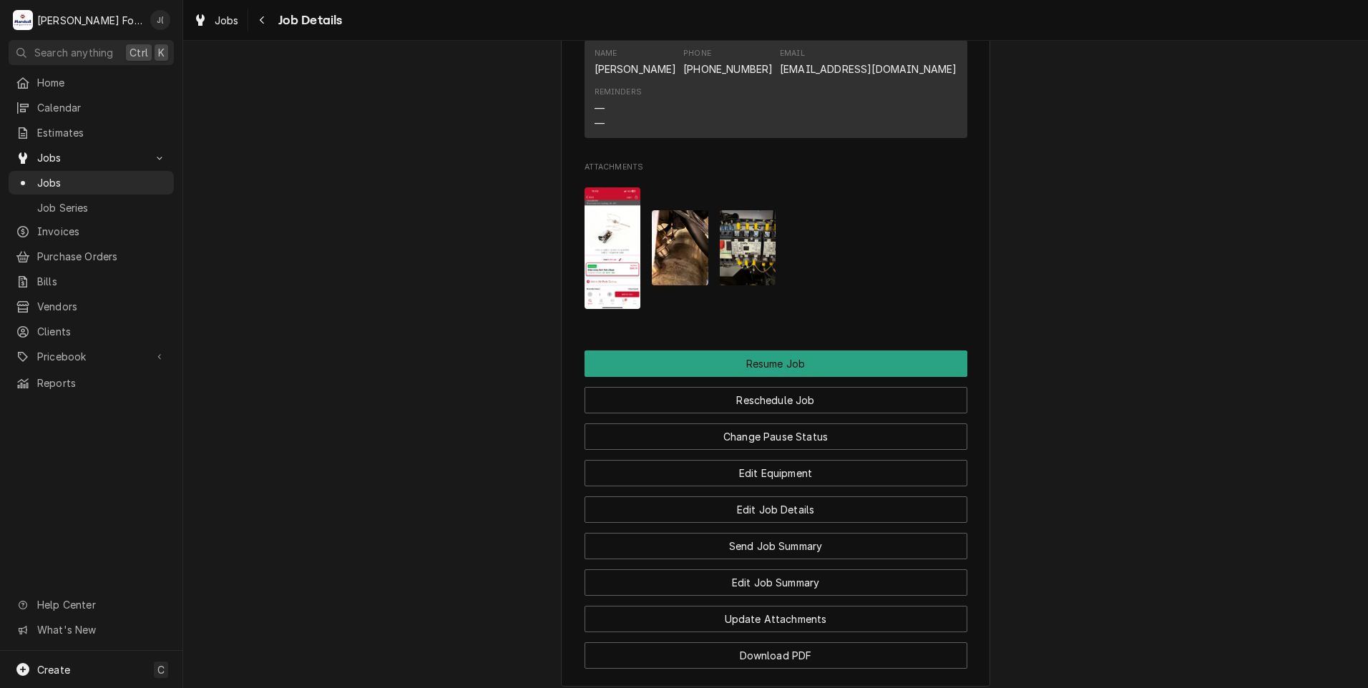
scroll to position [1196, 0]
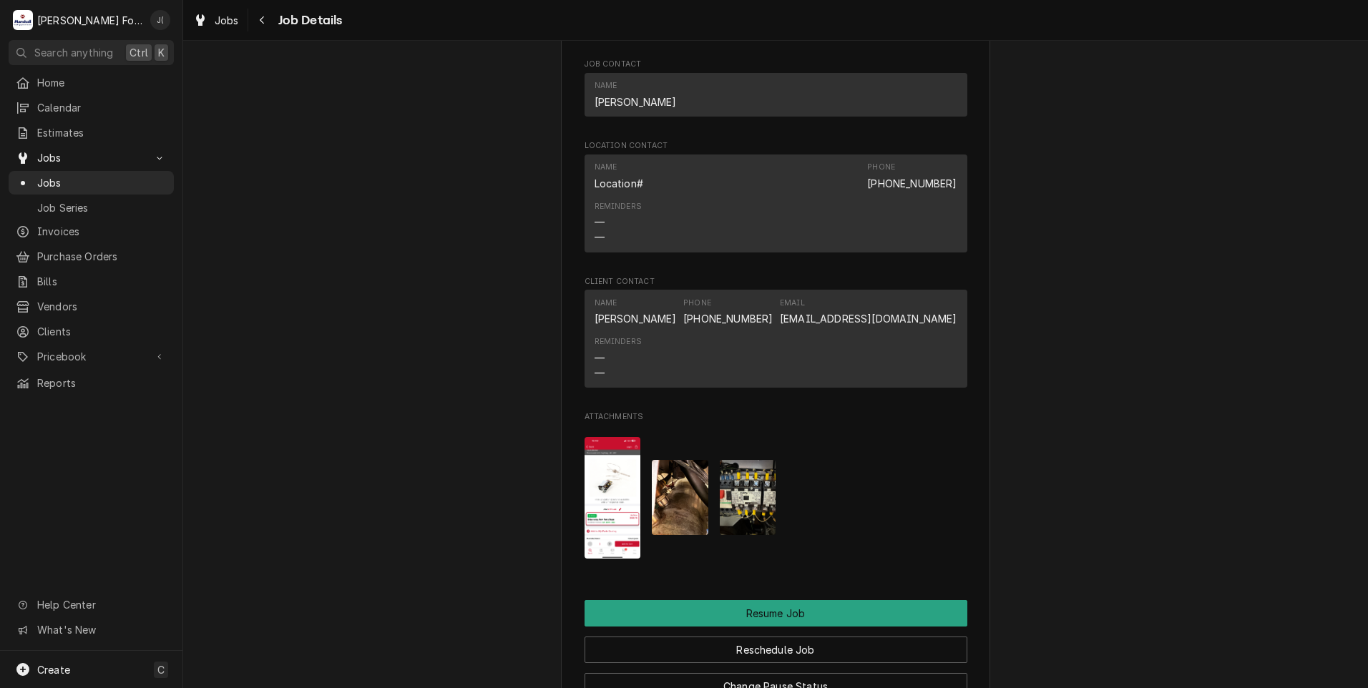
click at [747, 534] on img "Attachments" at bounding box center [748, 497] width 57 height 75
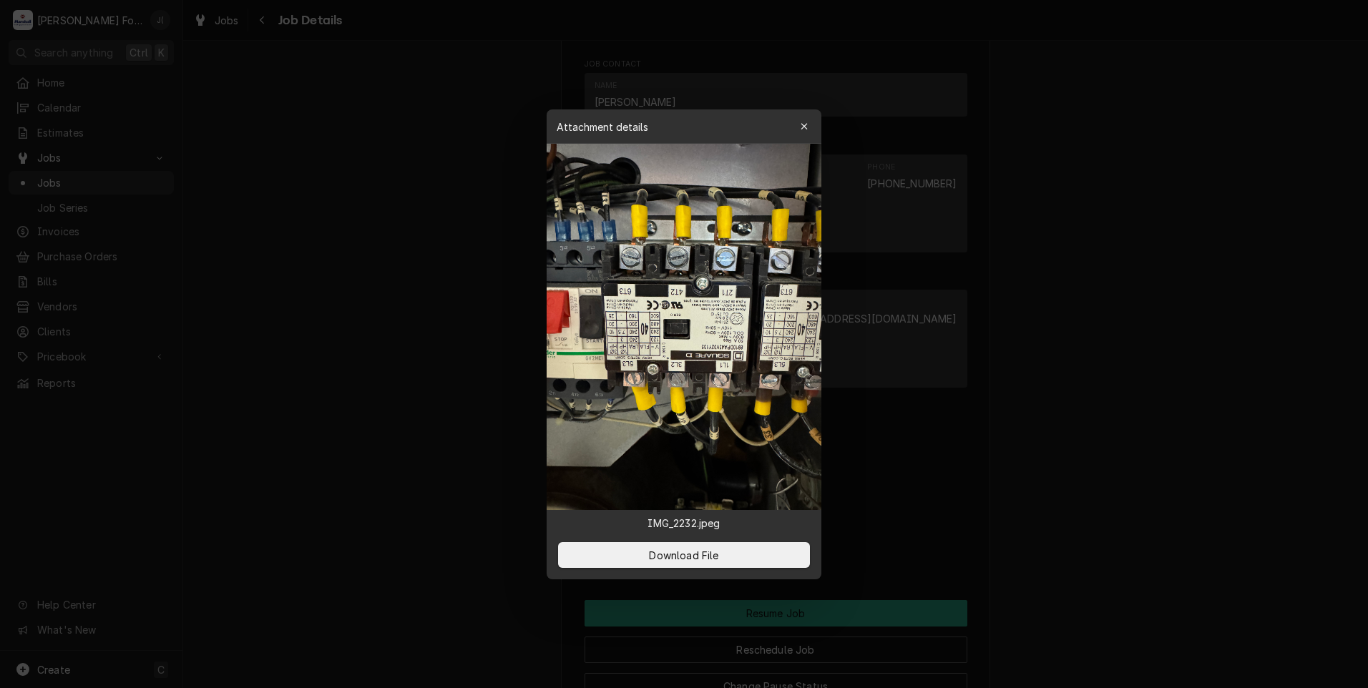
drag, startPoint x: 674, startPoint y: 544, endPoint x: 533, endPoint y: 513, distance: 144.3
click at [533, 513] on body "M [PERSON_NAME] Food Equipment Service J( Search anything Ctrl K Home Calendar …" at bounding box center [684, 344] width 1368 height 688
click at [804, 121] on div "button" at bounding box center [804, 126] width 14 height 14
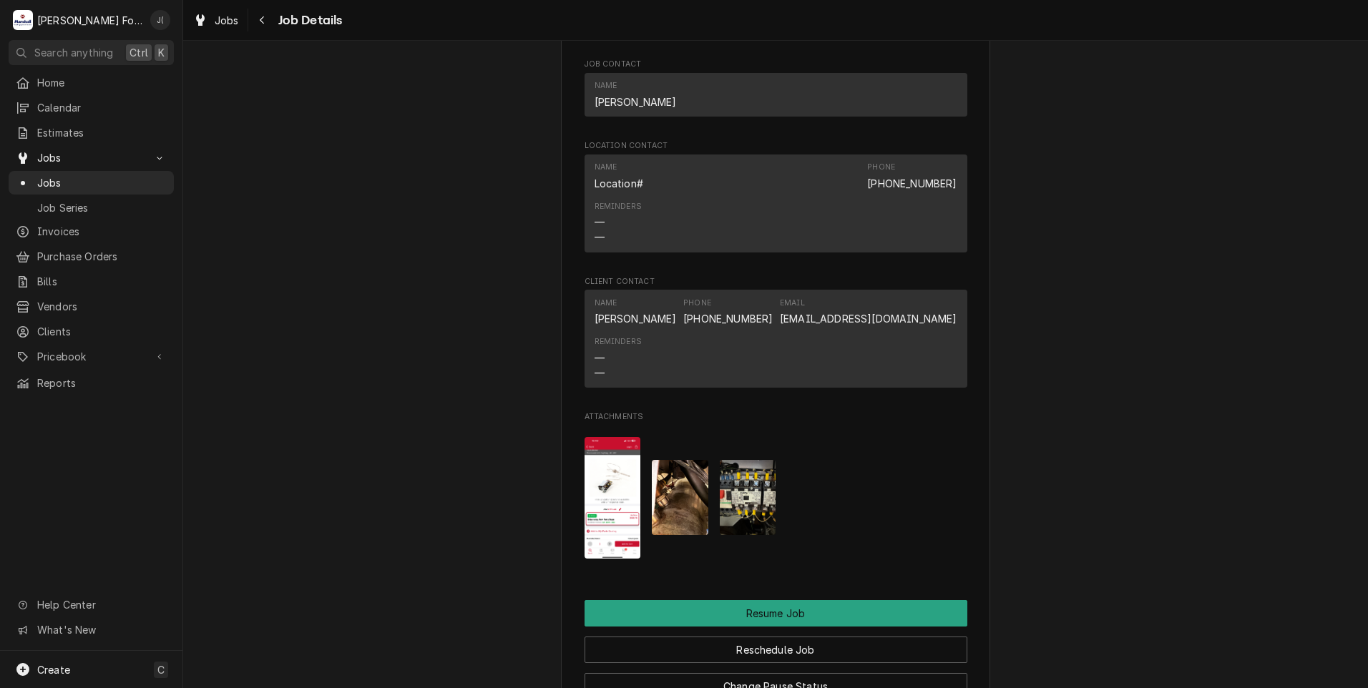
click at [683, 514] on img "Attachments" at bounding box center [680, 497] width 57 height 75
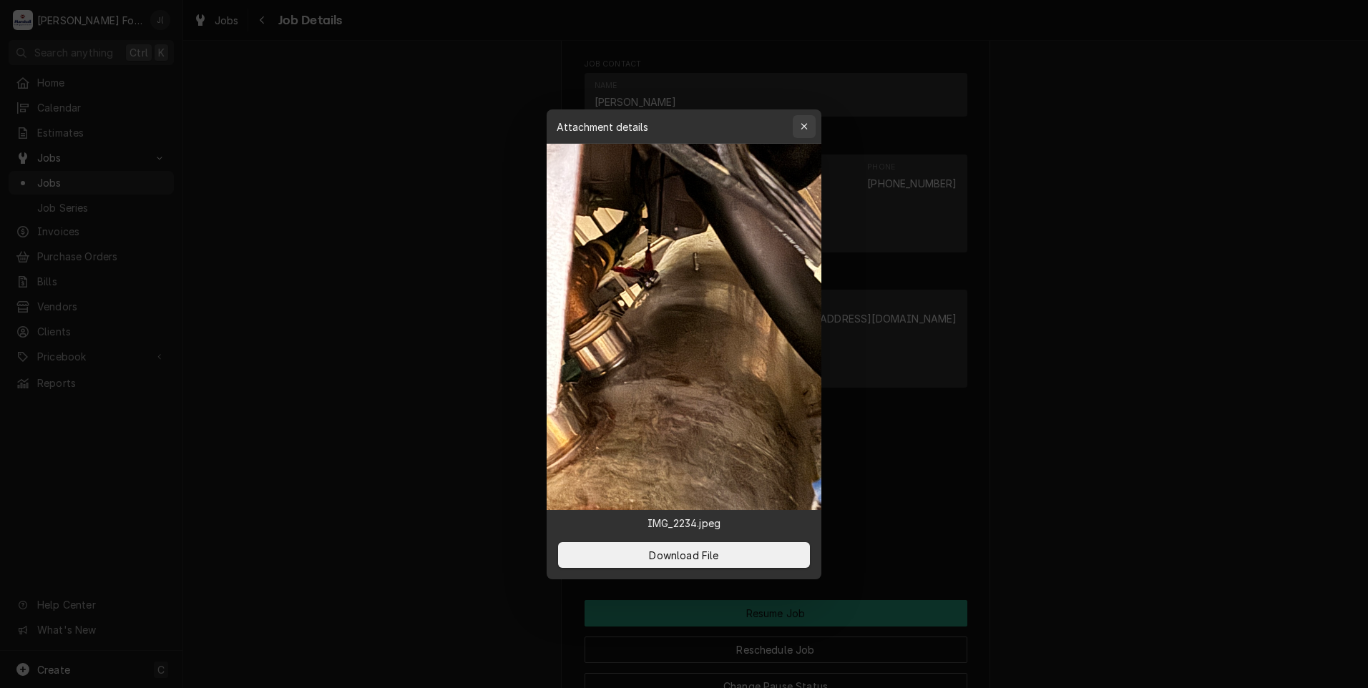
click at [803, 117] on button "button" at bounding box center [804, 126] width 23 height 23
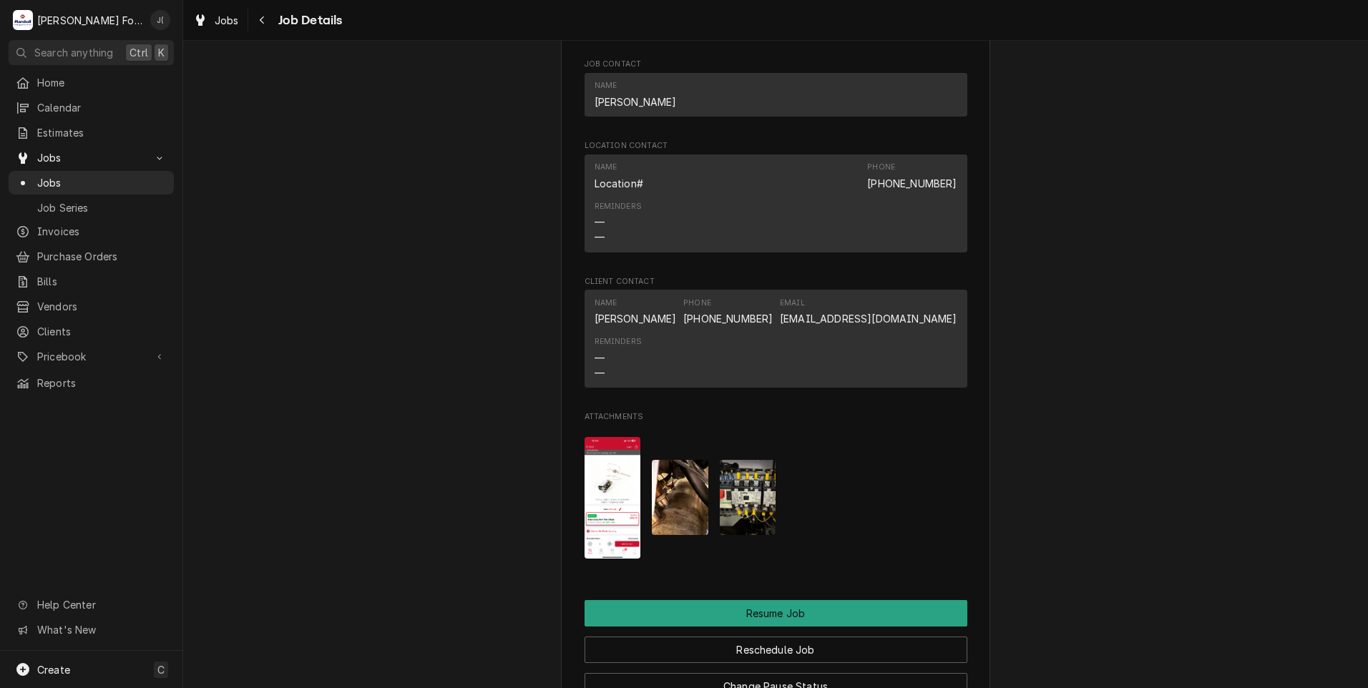
click at [615, 504] on img "Attachments" at bounding box center [613, 498] width 57 height 122
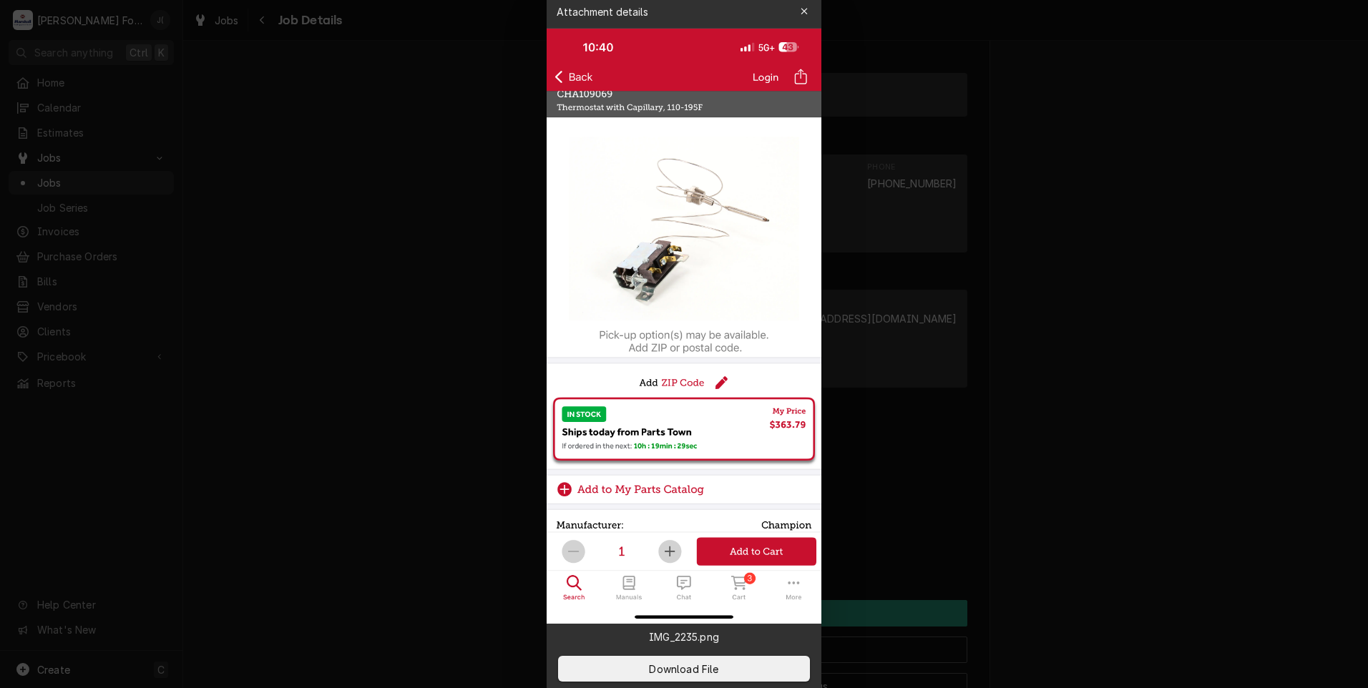
click at [615, 505] on img at bounding box center [684, 326] width 275 height 595
click at [801, 14] on icon "button" at bounding box center [805, 11] width 8 height 10
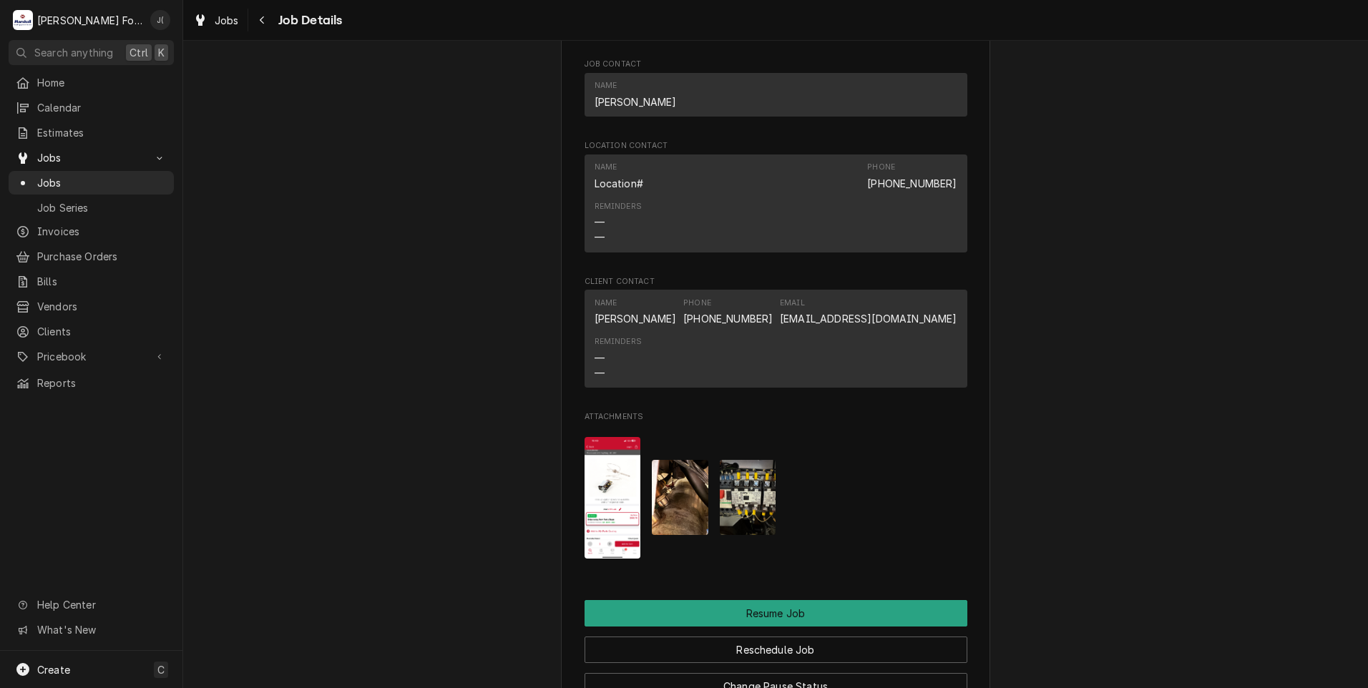
click at [745, 528] on img "Attachments" at bounding box center [748, 497] width 57 height 75
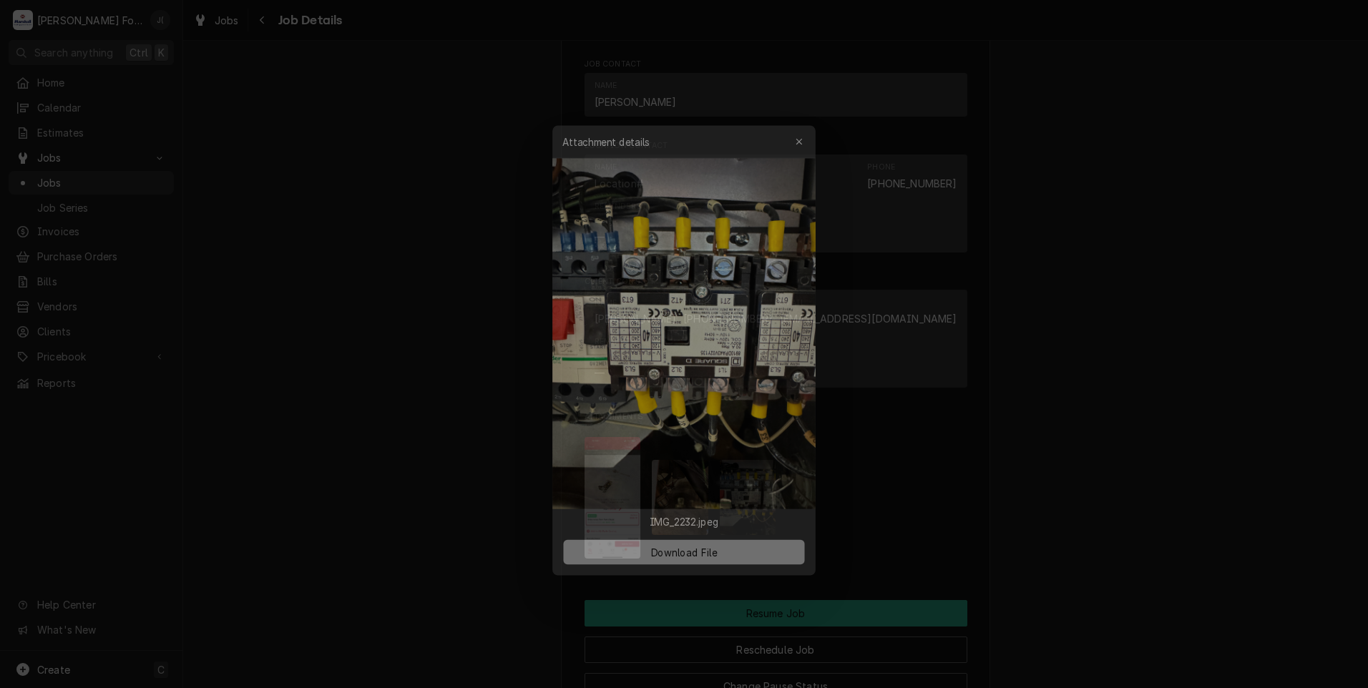
click at [644, 552] on button "Download File" at bounding box center [684, 555] width 252 height 26
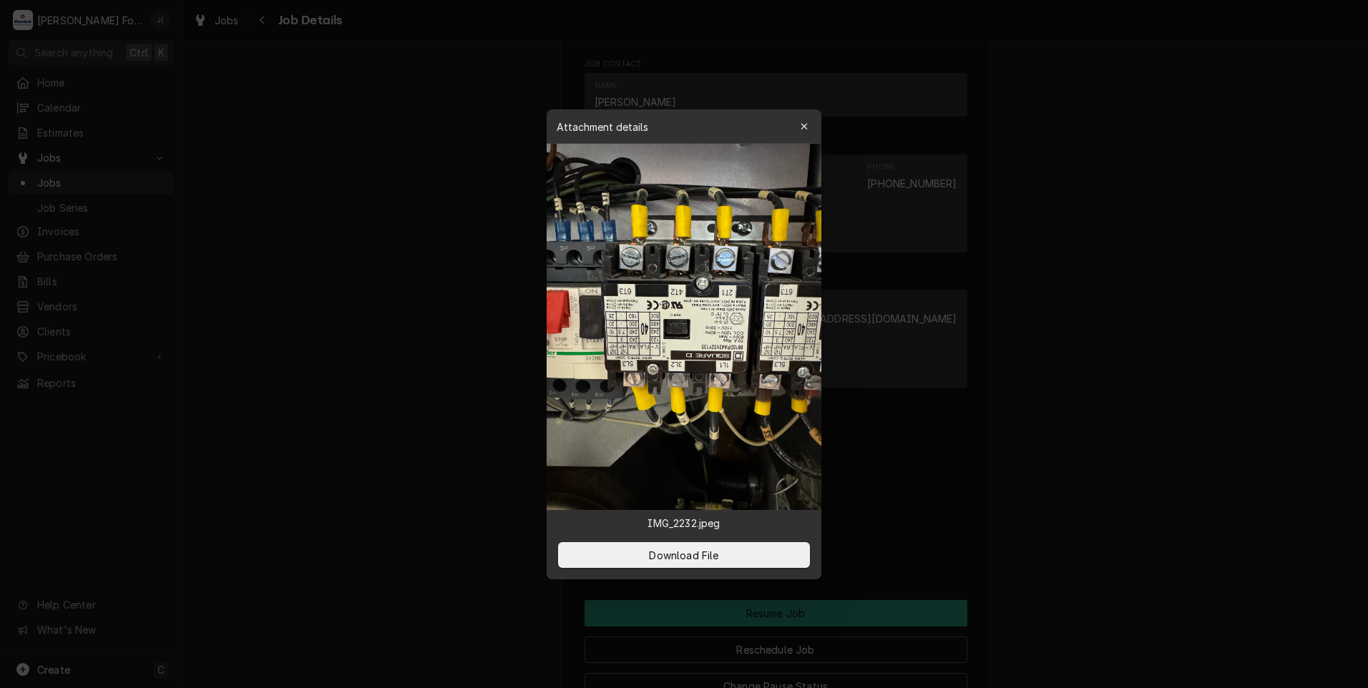
click at [806, 130] on icon "button" at bounding box center [805, 127] width 8 height 10
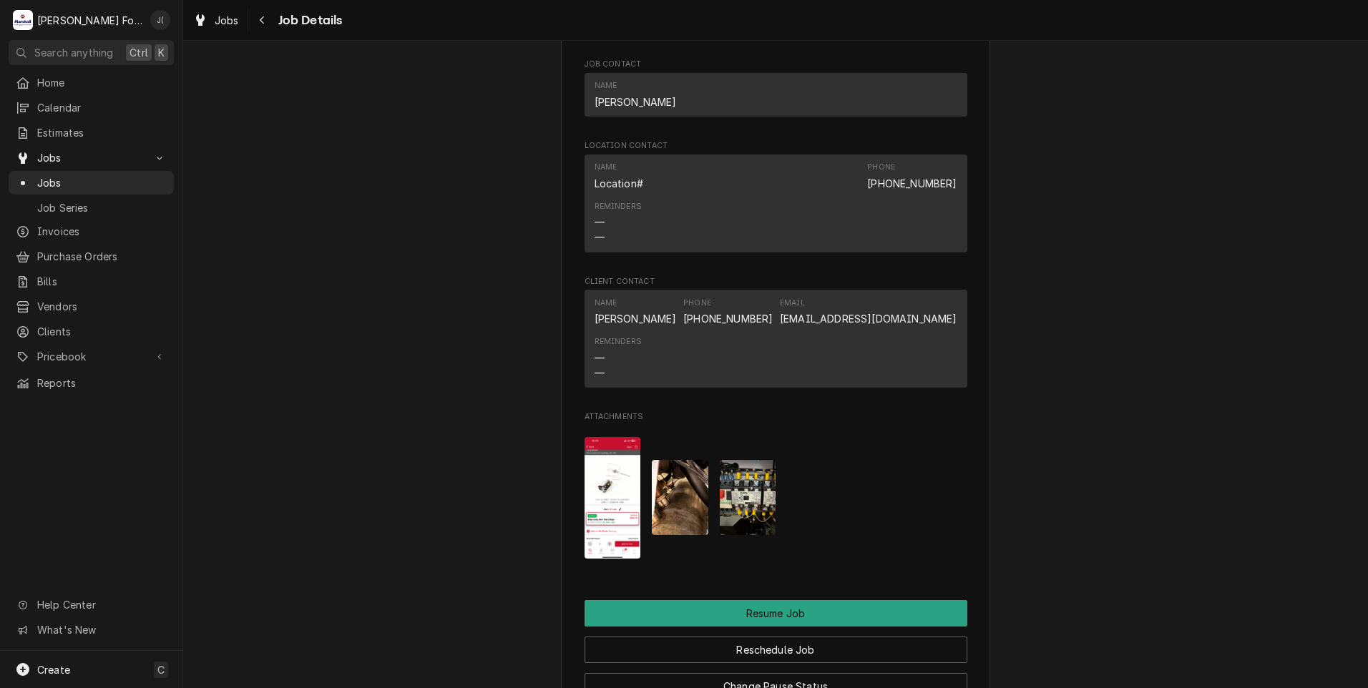
click at [677, 519] on img "Attachments" at bounding box center [680, 497] width 57 height 75
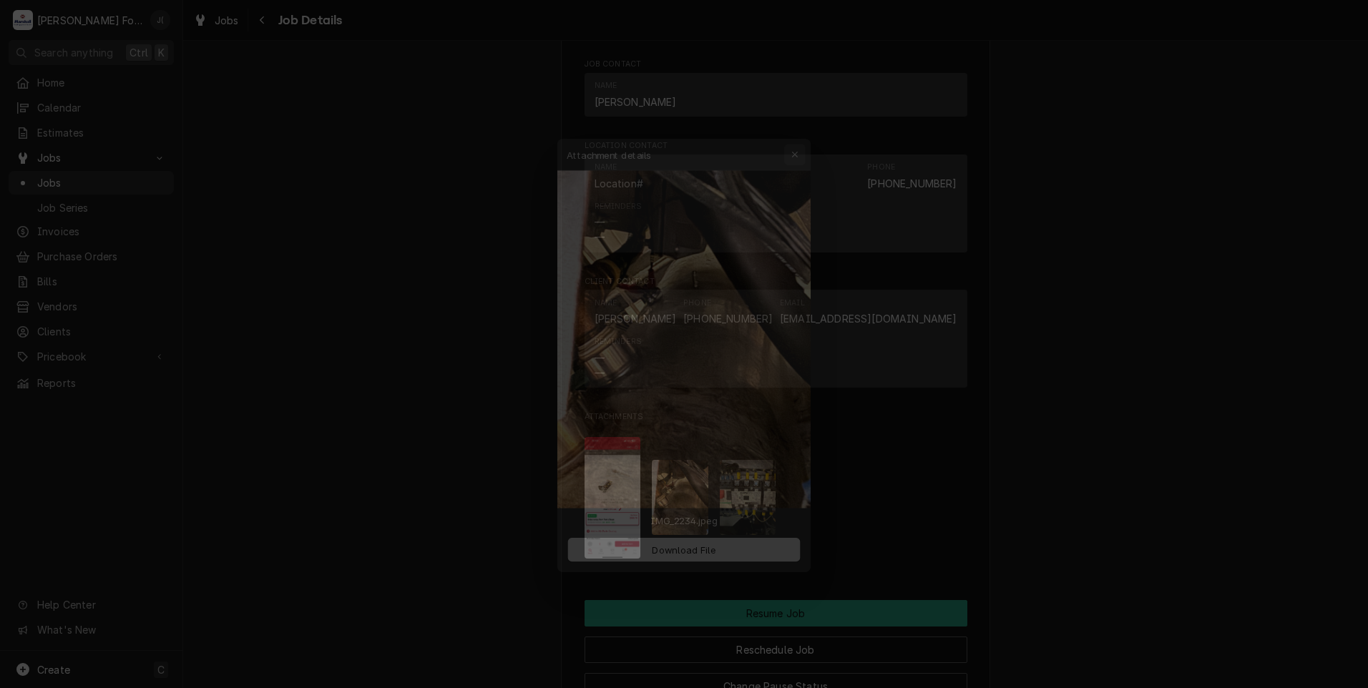
click at [810, 130] on div "button" at bounding box center [804, 126] width 14 height 14
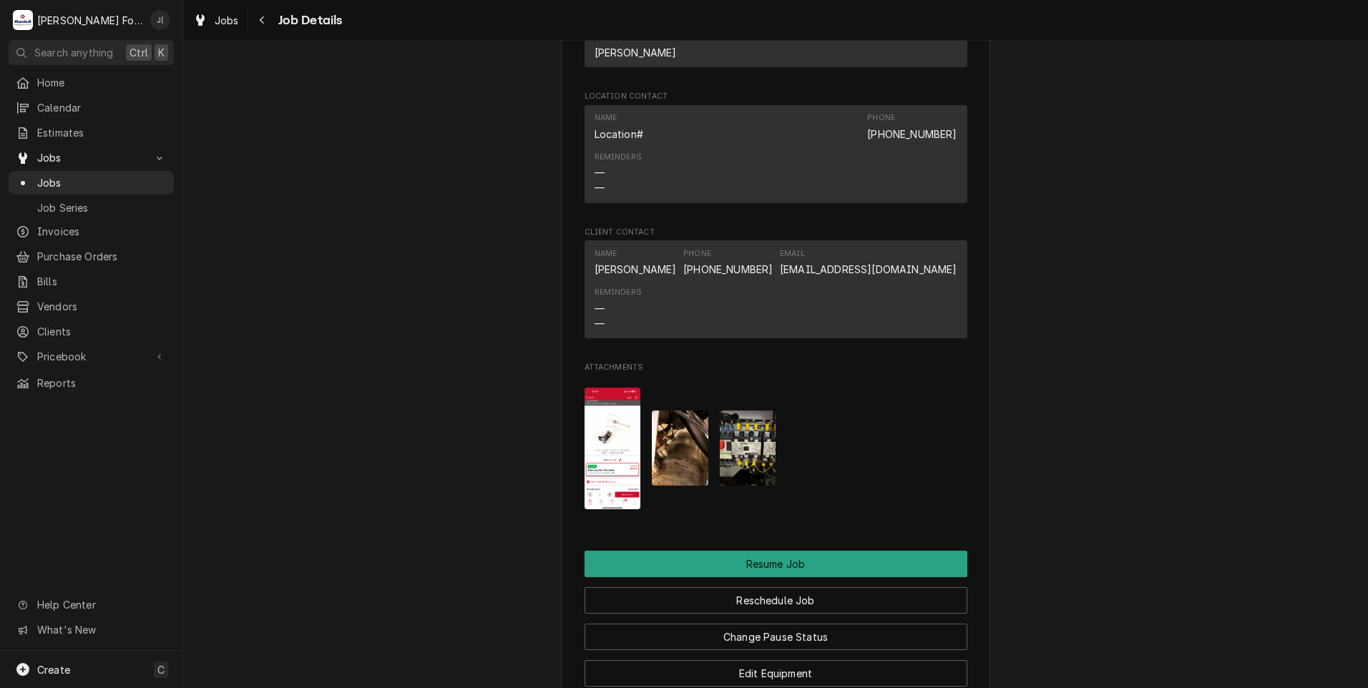
scroll to position [1410, 0]
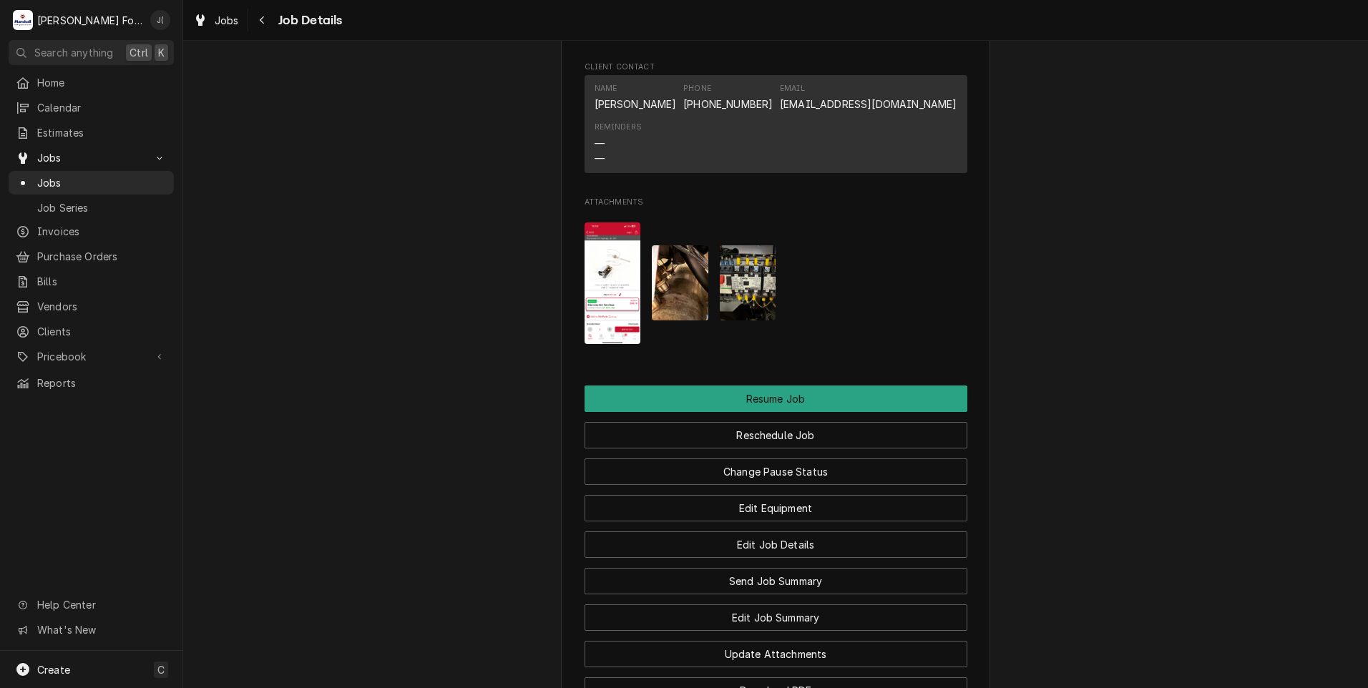
click at [612, 292] on img "Attachments" at bounding box center [613, 284] width 57 height 122
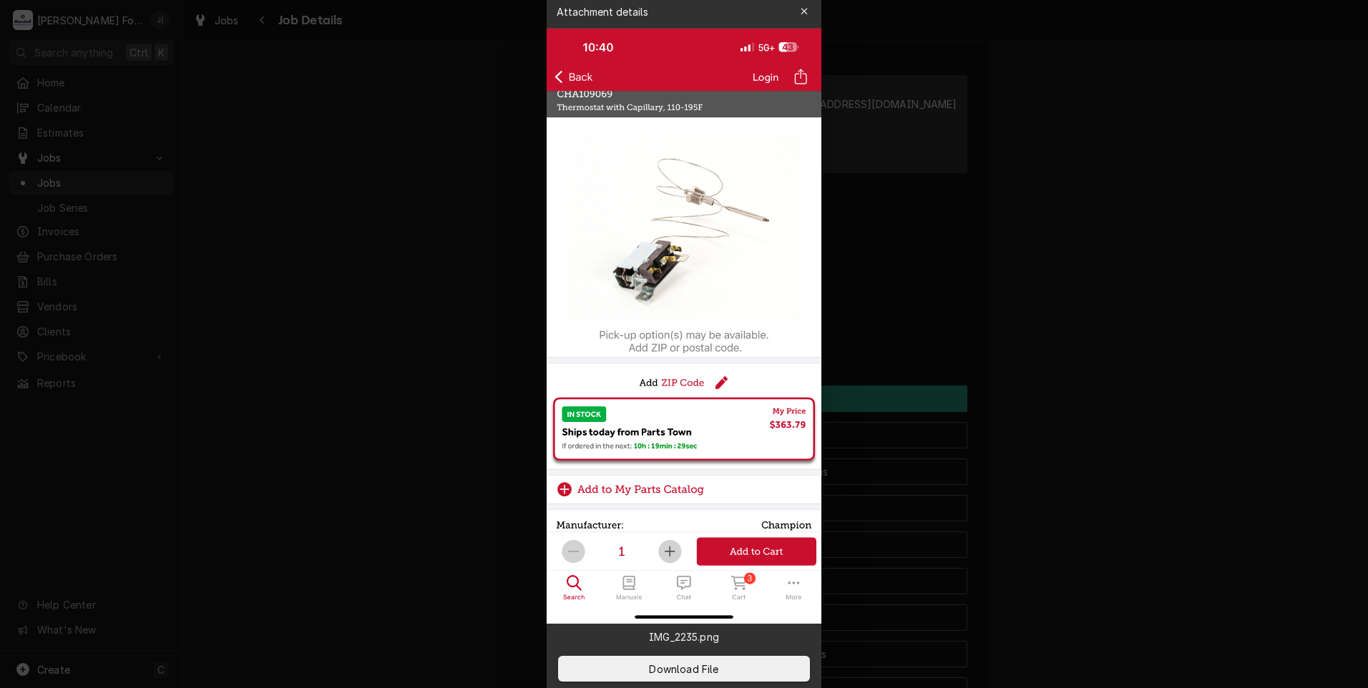
click at [805, 13] on icon "button" at bounding box center [805, 11] width 8 height 10
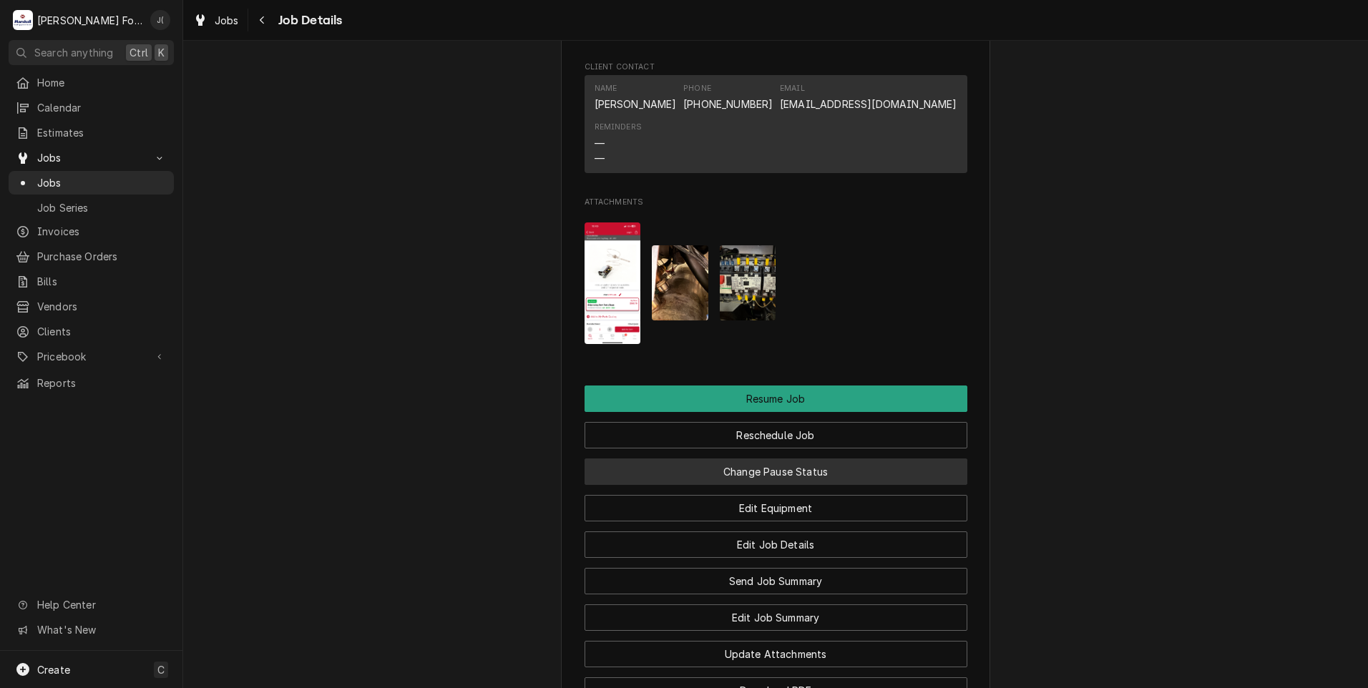
click at [859, 485] on button "Change Pause Status" at bounding box center [776, 472] width 383 height 26
type textarea "x"
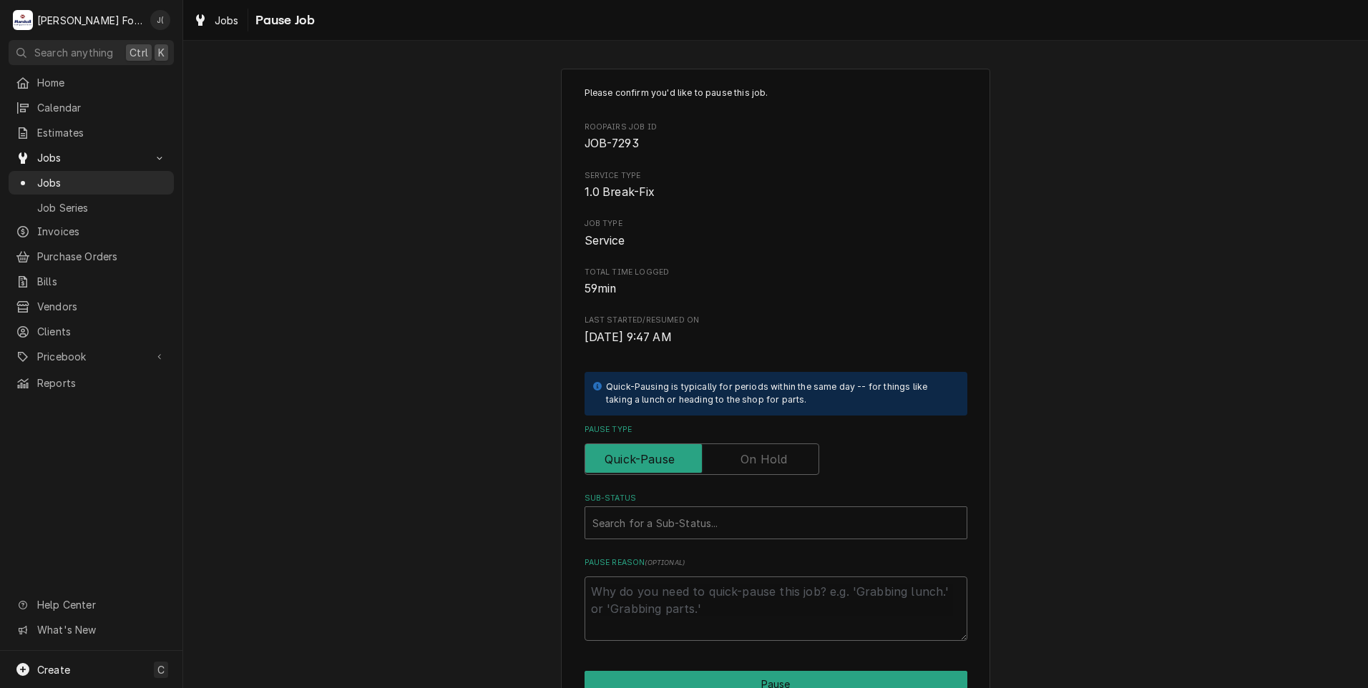
click at [769, 467] on label "Pause Type" at bounding box center [702, 459] width 235 height 31
click at [769, 467] on input "Pause Type" at bounding box center [702, 459] width 222 height 31
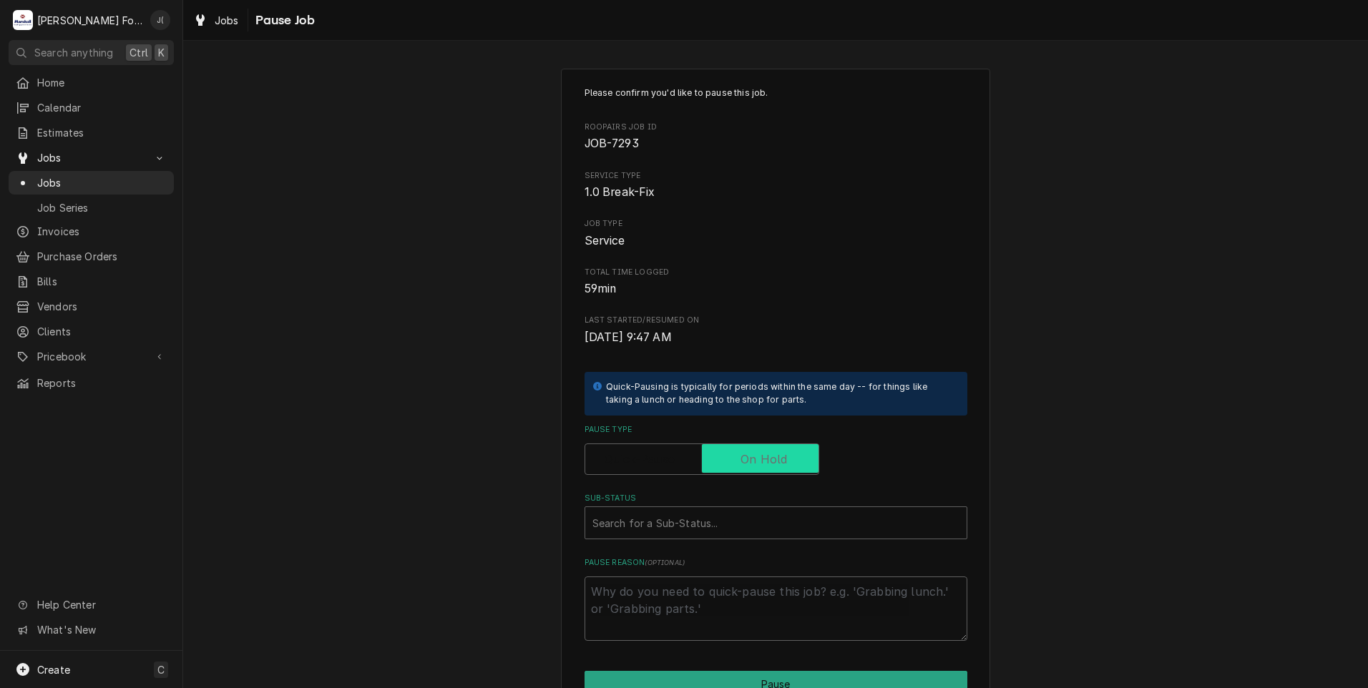
checkbox input "true"
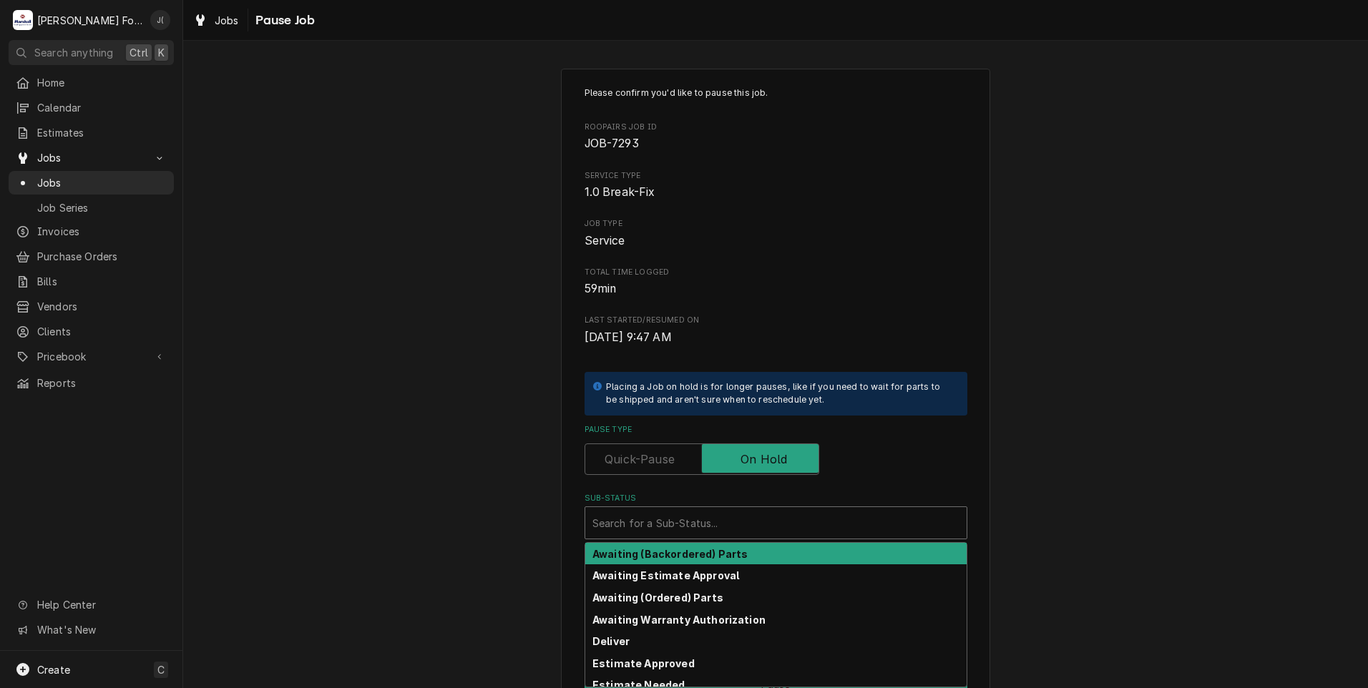
drag, startPoint x: 718, startPoint y: 528, endPoint x: 713, endPoint y: 537, distance: 10.2
click at [718, 530] on div "Sub-Status" at bounding box center [775, 523] width 367 height 26
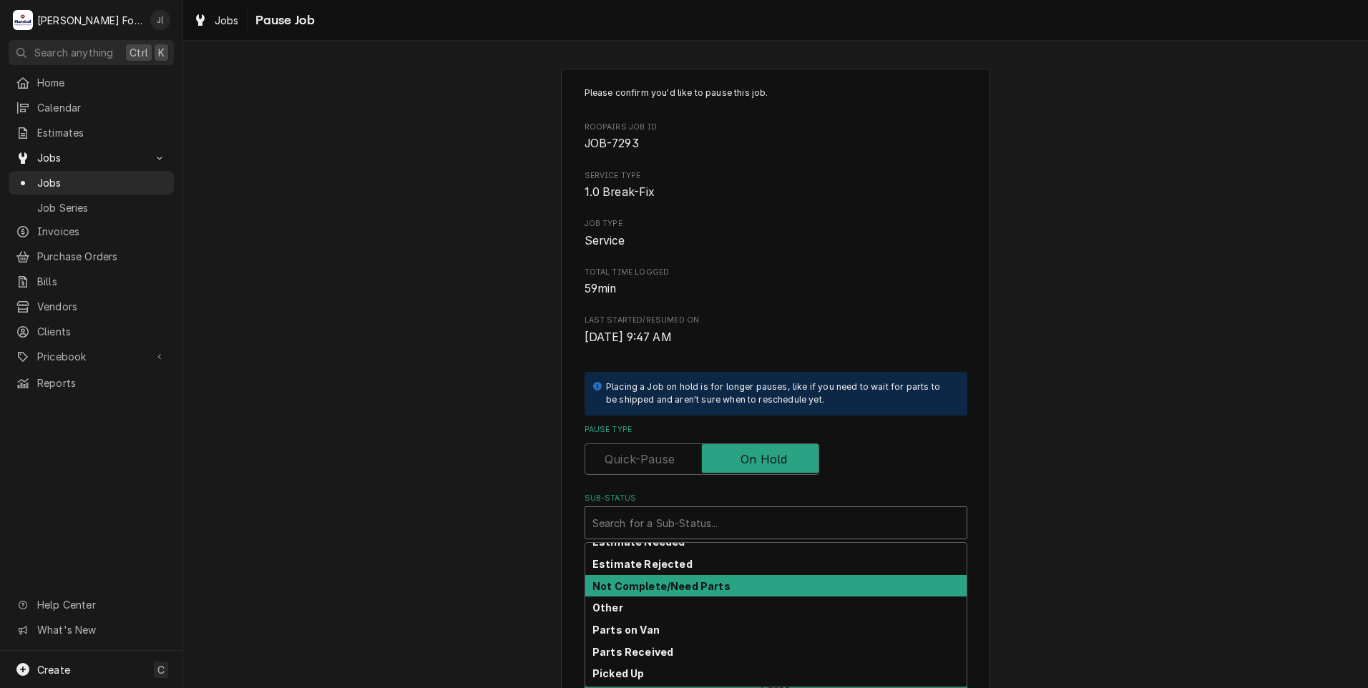
scroll to position [72, 0]
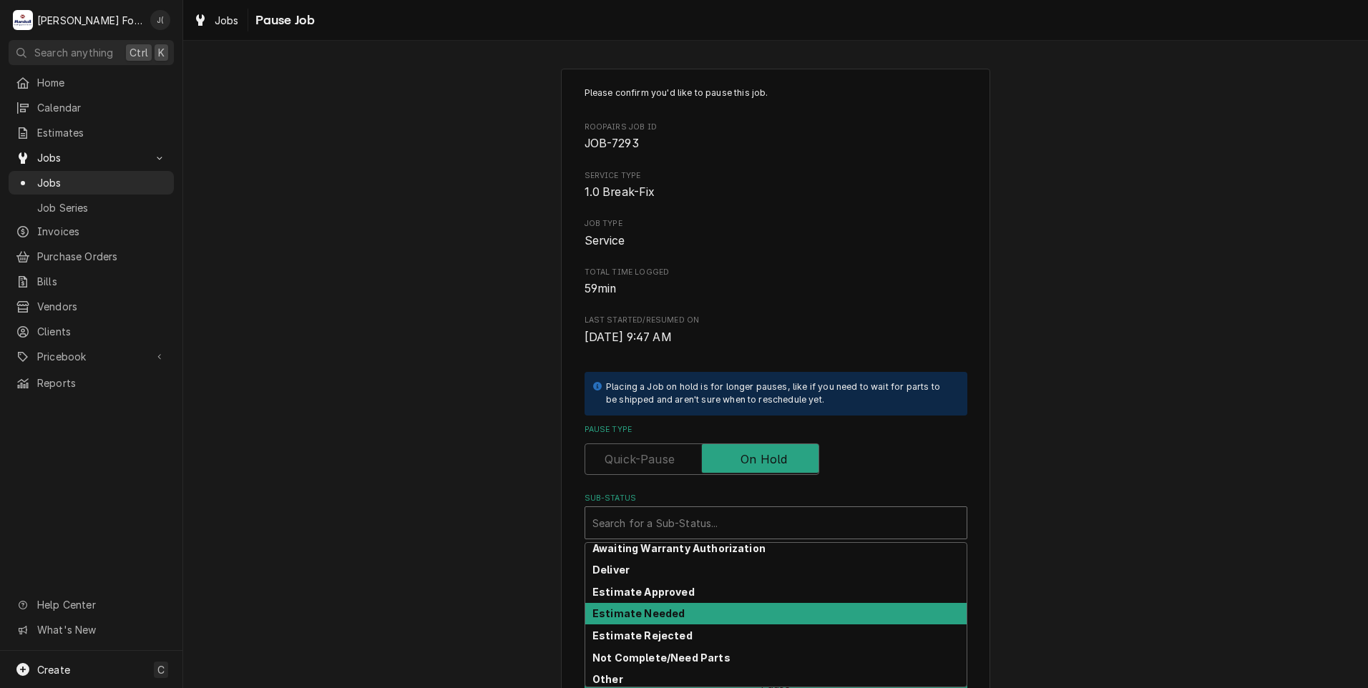
click at [659, 611] on strong "Estimate Needed" at bounding box center [638, 614] width 92 height 12
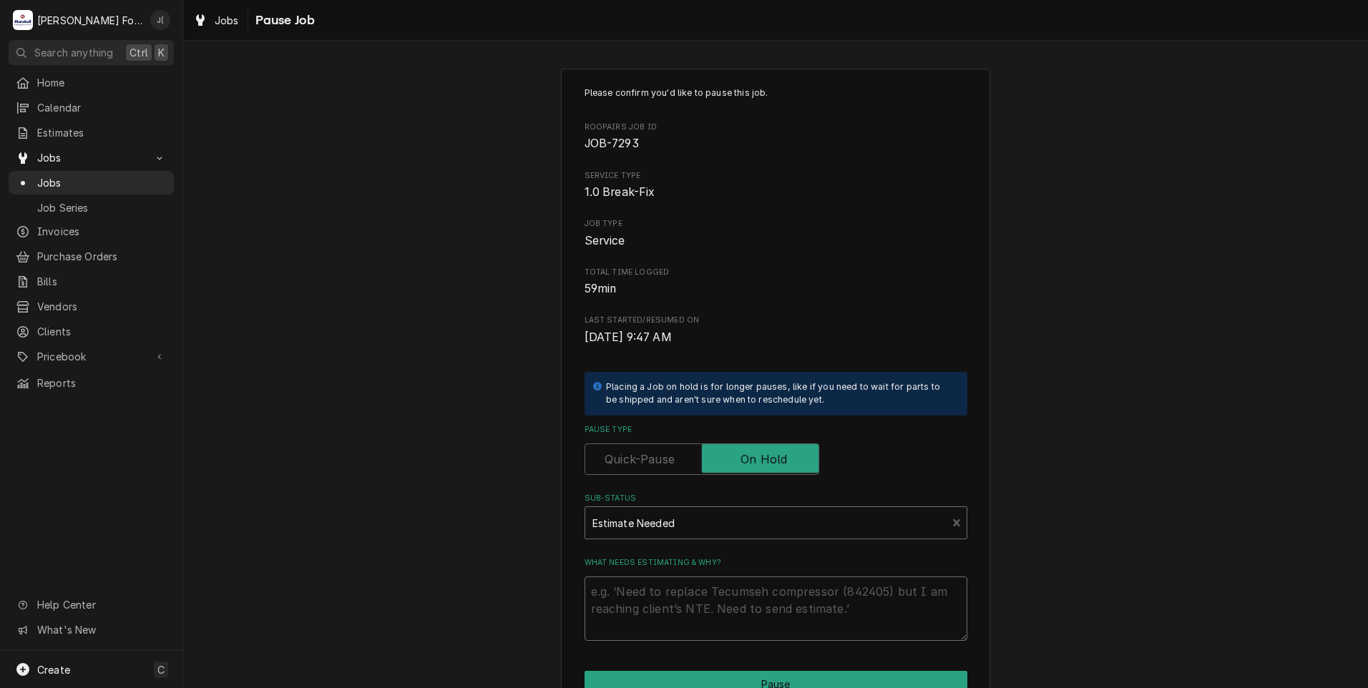
click at [651, 582] on textarea "What needs estimating & why?" at bounding box center [776, 609] width 383 height 64
type textarea "x"
type textarea "P"
type textarea "x"
type textarea "PR"
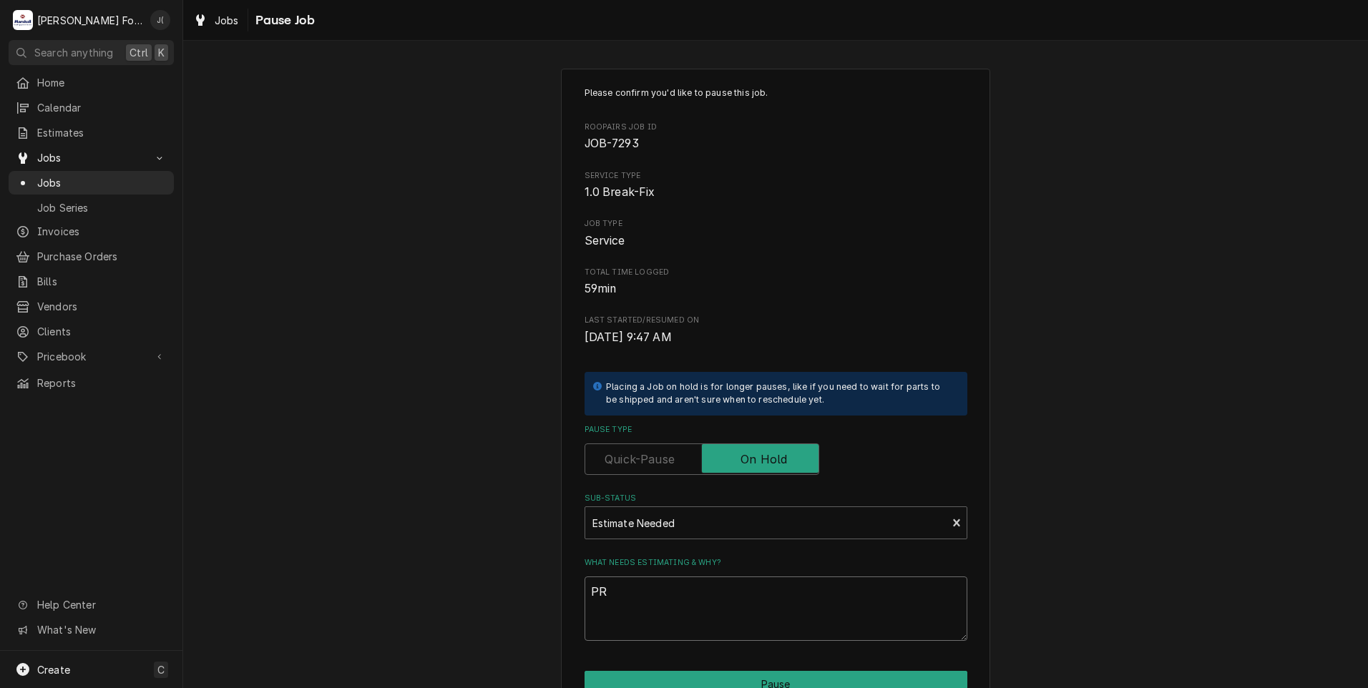
type textarea "x"
type textarea "PRI"
type textarea "x"
type textarea "PRIC"
type textarea "x"
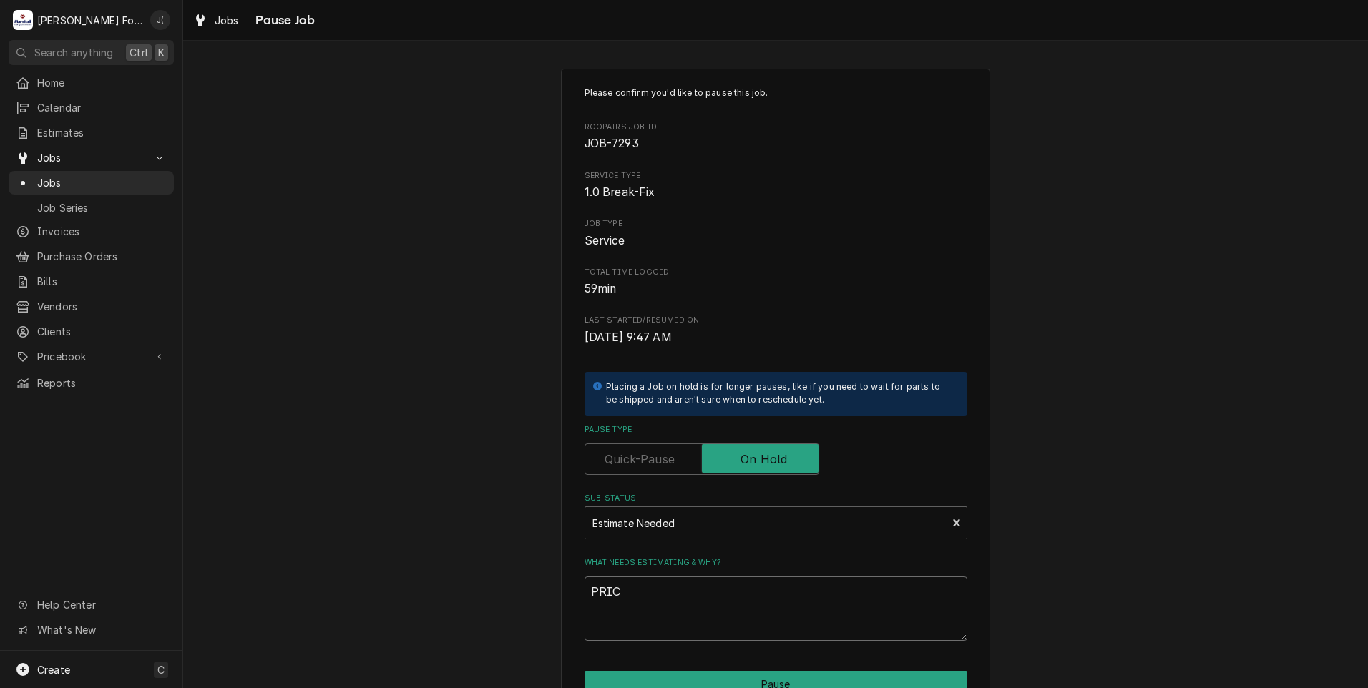
type textarea "PRICE"
type textarea "x"
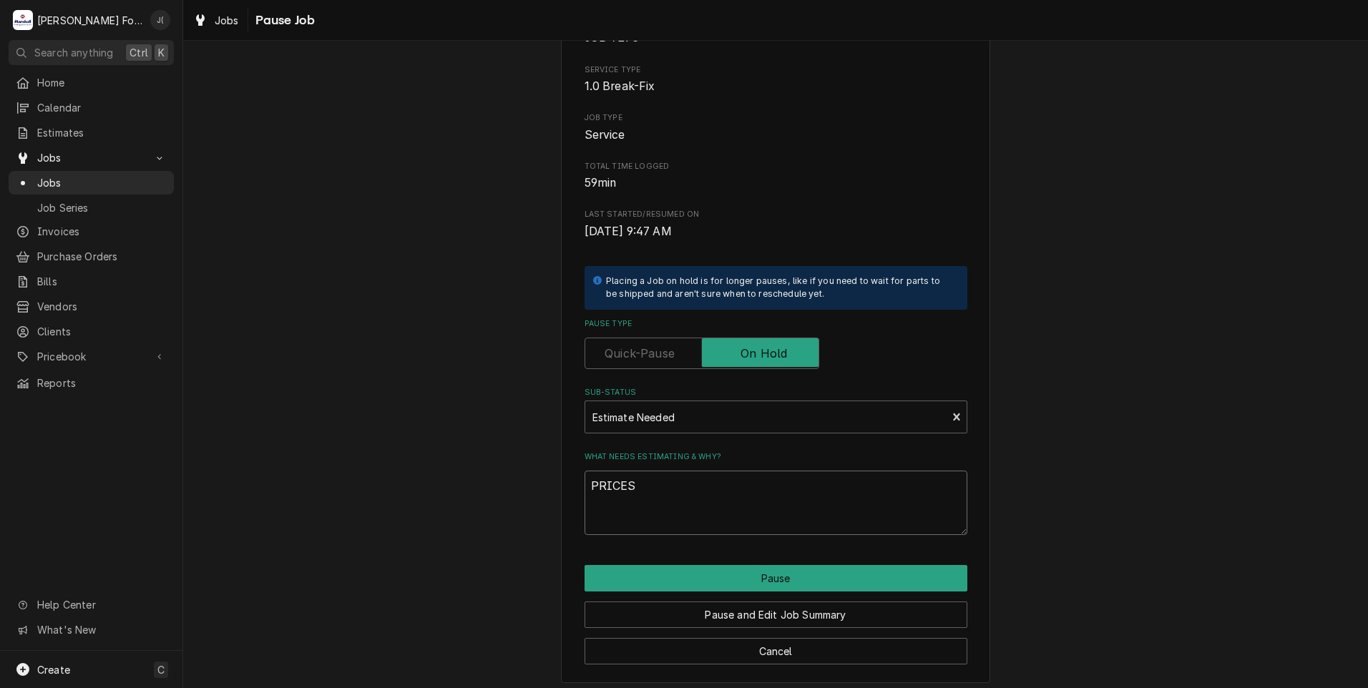
scroll to position [113, 0]
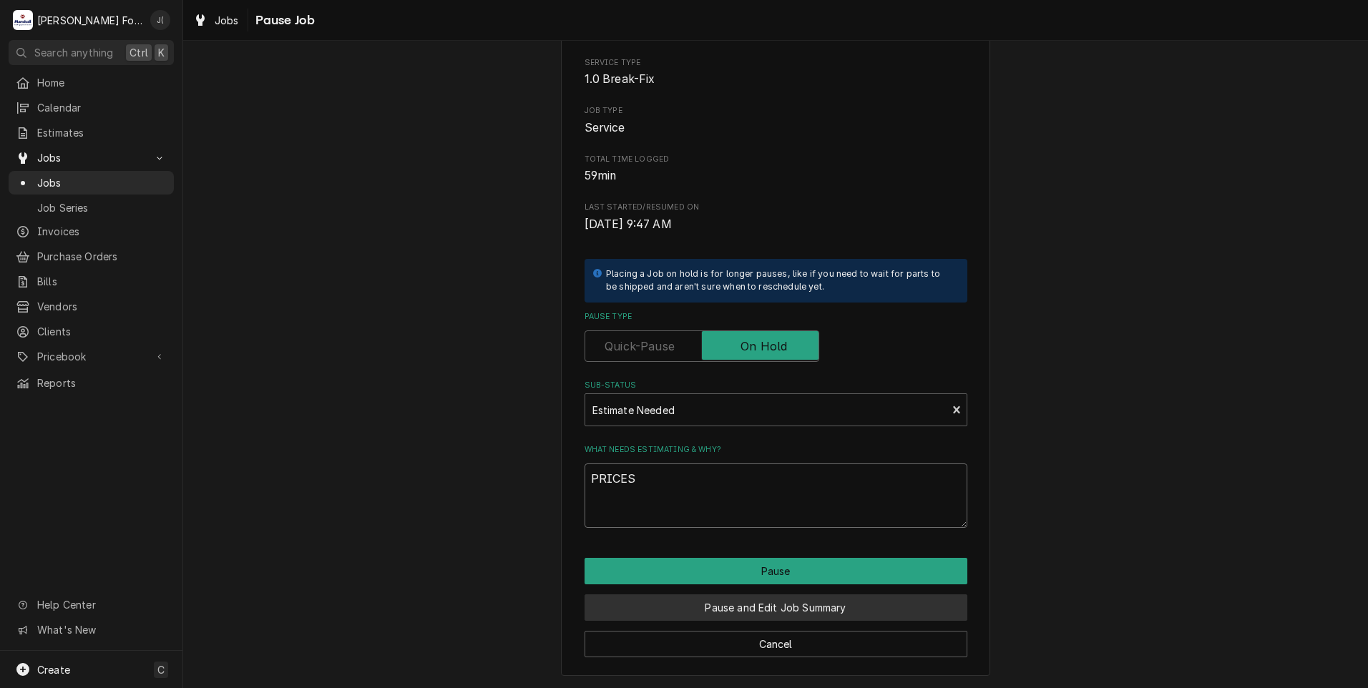
type textarea "PRICES"
click at [749, 609] on button "Pause and Edit Job Summary" at bounding box center [776, 608] width 383 height 26
type textarea "x"
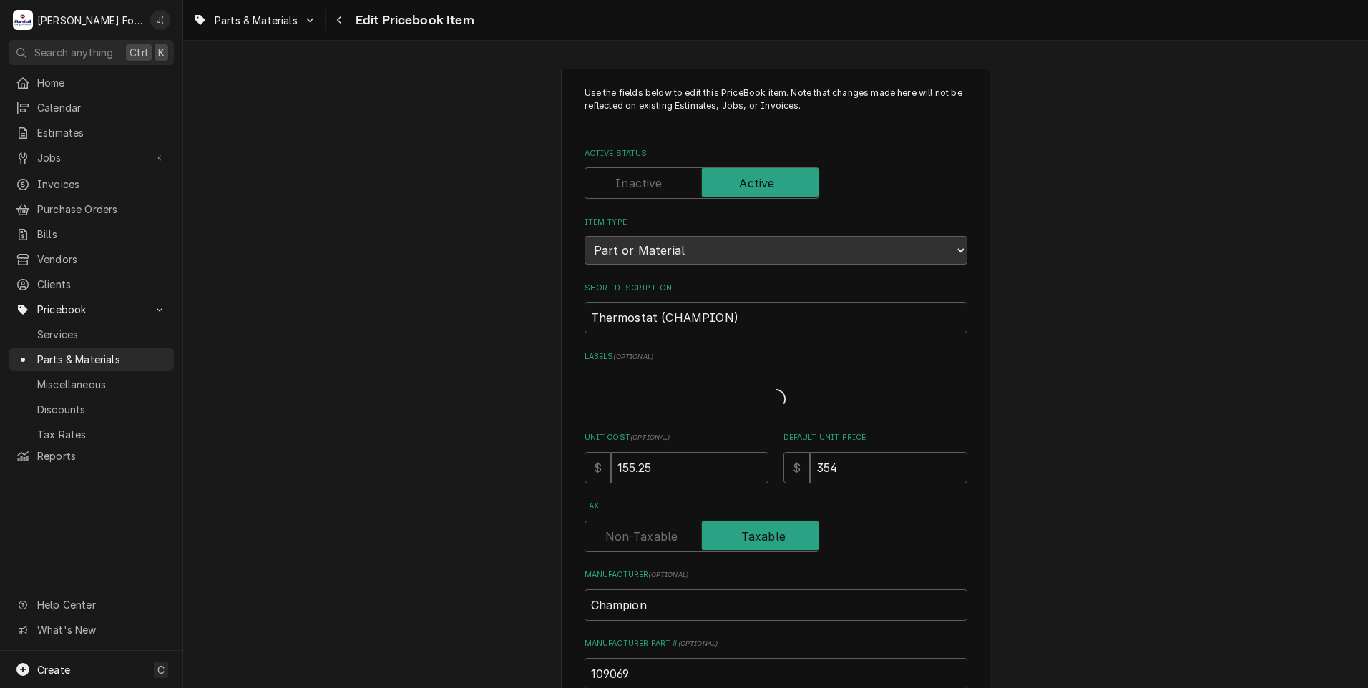
type textarea "x"
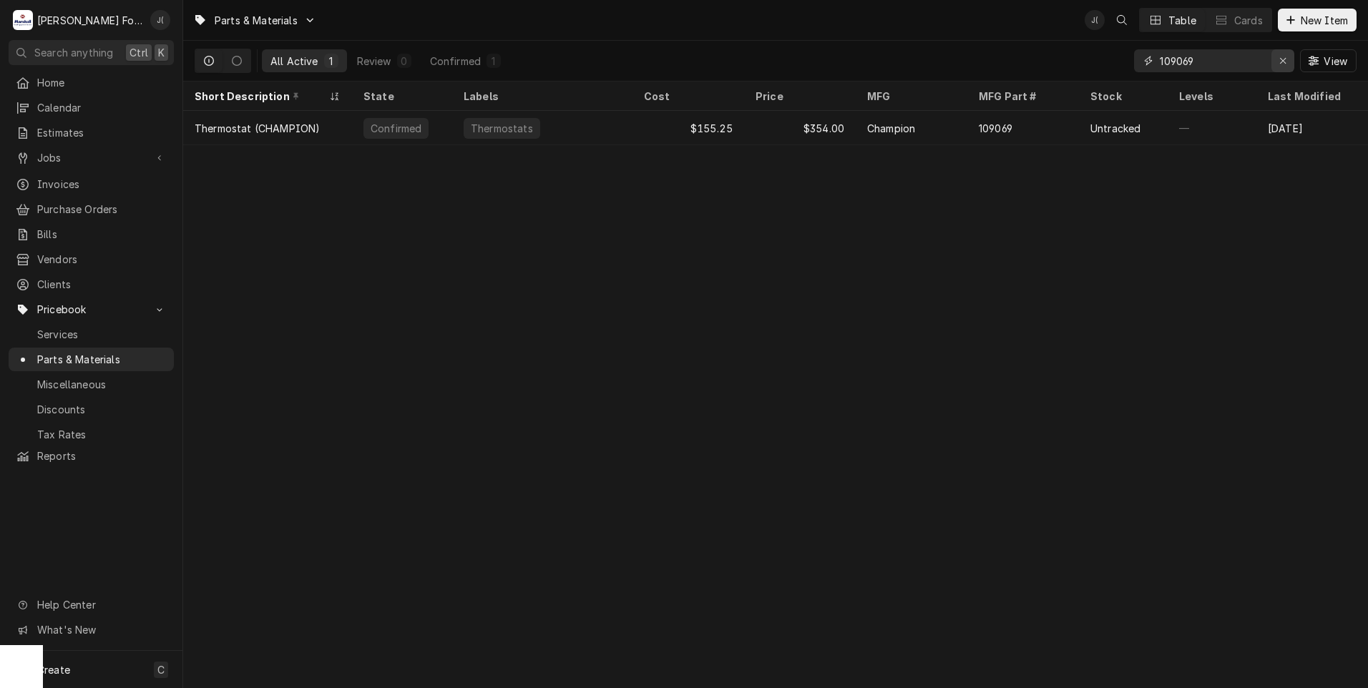
click at [1289, 60] on div "Erase input" at bounding box center [1283, 61] width 14 height 14
click at [1240, 64] on input "Dynamic Content Wrapper" at bounding box center [1227, 60] width 135 height 23
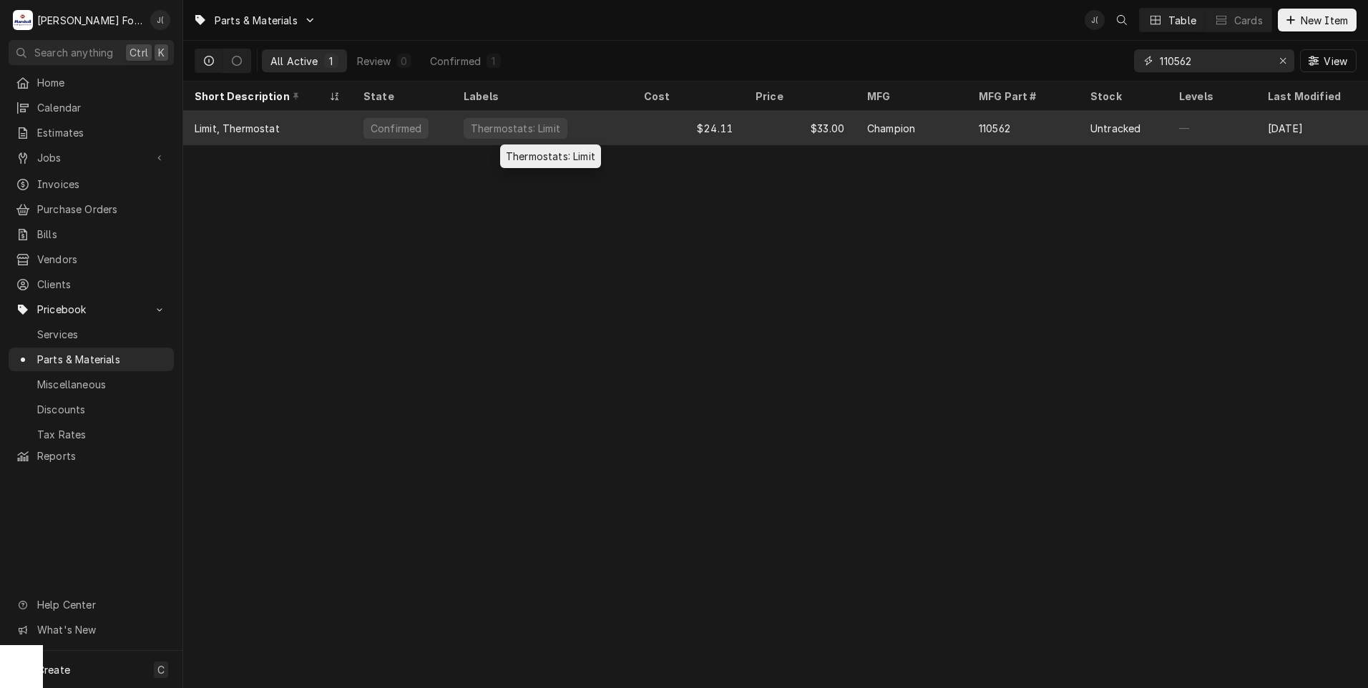
type input "110562"
click at [604, 132] on div "Thermostats: Limit" at bounding box center [542, 128] width 180 height 34
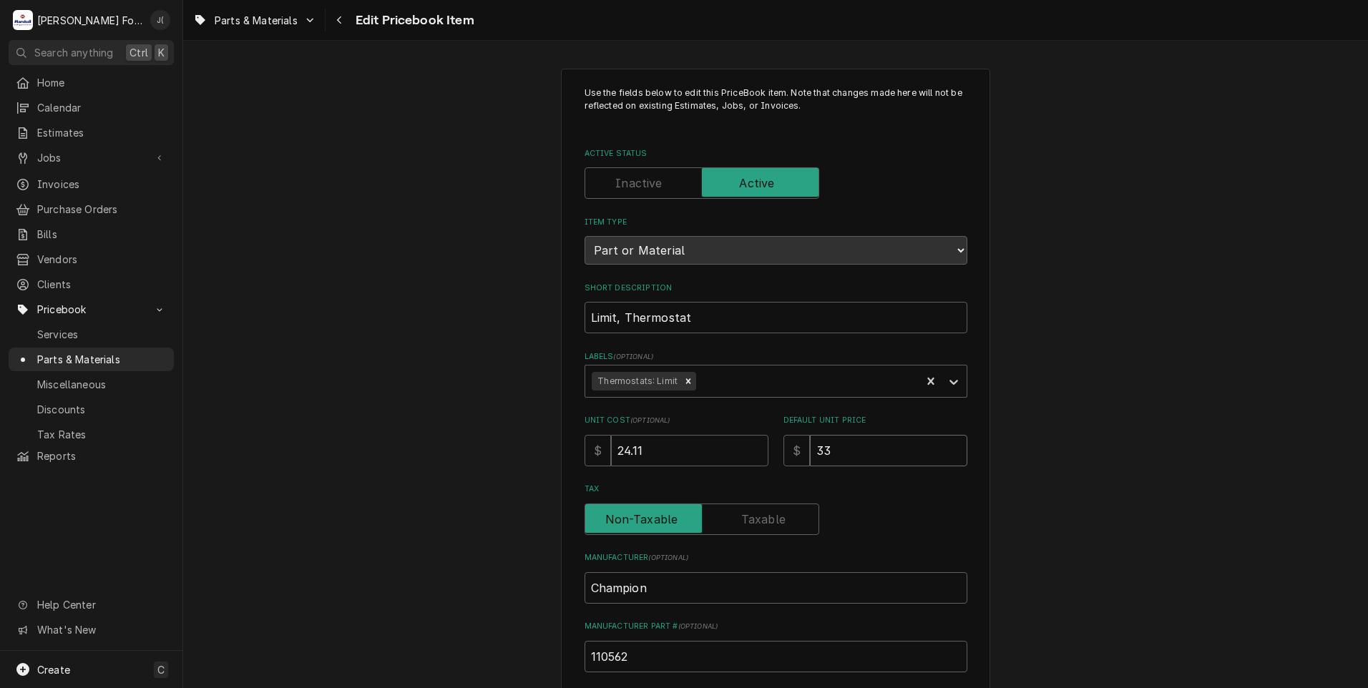
drag, startPoint x: 836, startPoint y: 451, endPoint x: 731, endPoint y: 428, distance: 108.3
click at [772, 439] on div "Unit Cost ( optional ) $ 24.11 Default Unit Price $ 33" at bounding box center [776, 440] width 383 height 51
type textarea "x"
type input "3"
type textarea "x"
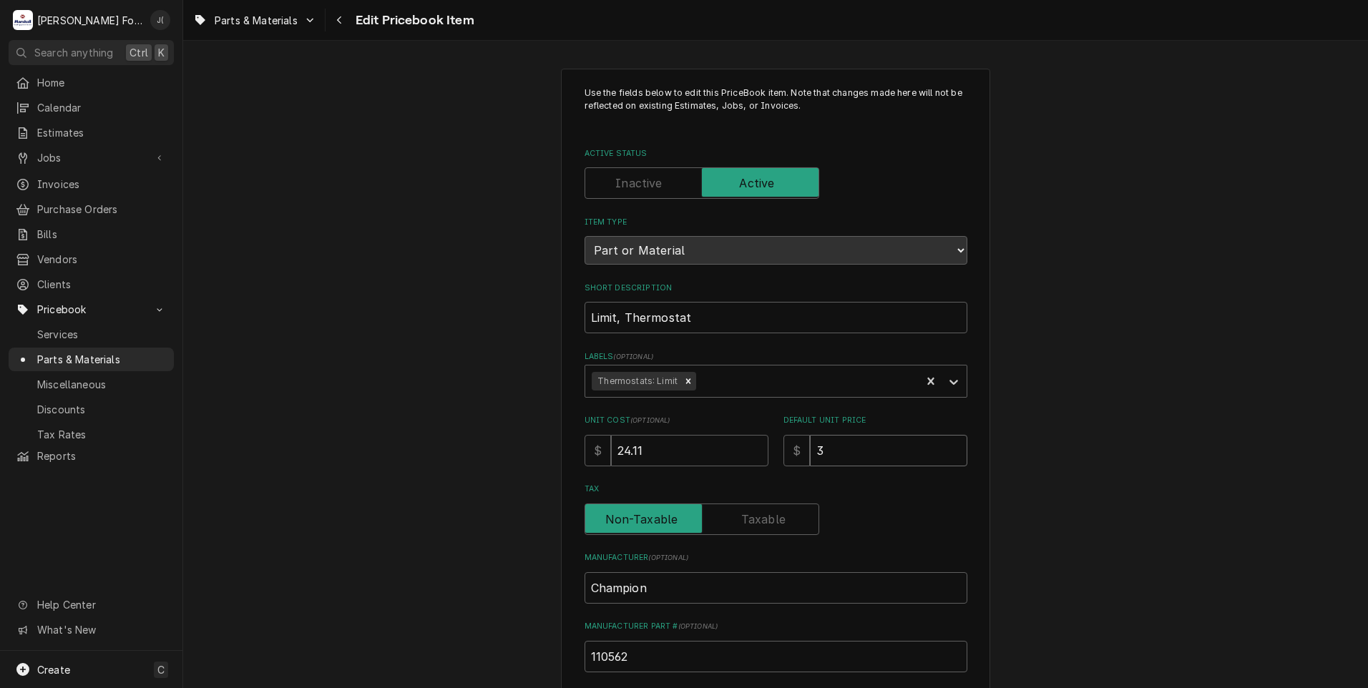
type input "36"
type textarea "x"
type input "36.0"
type textarea "x"
type input "36.00"
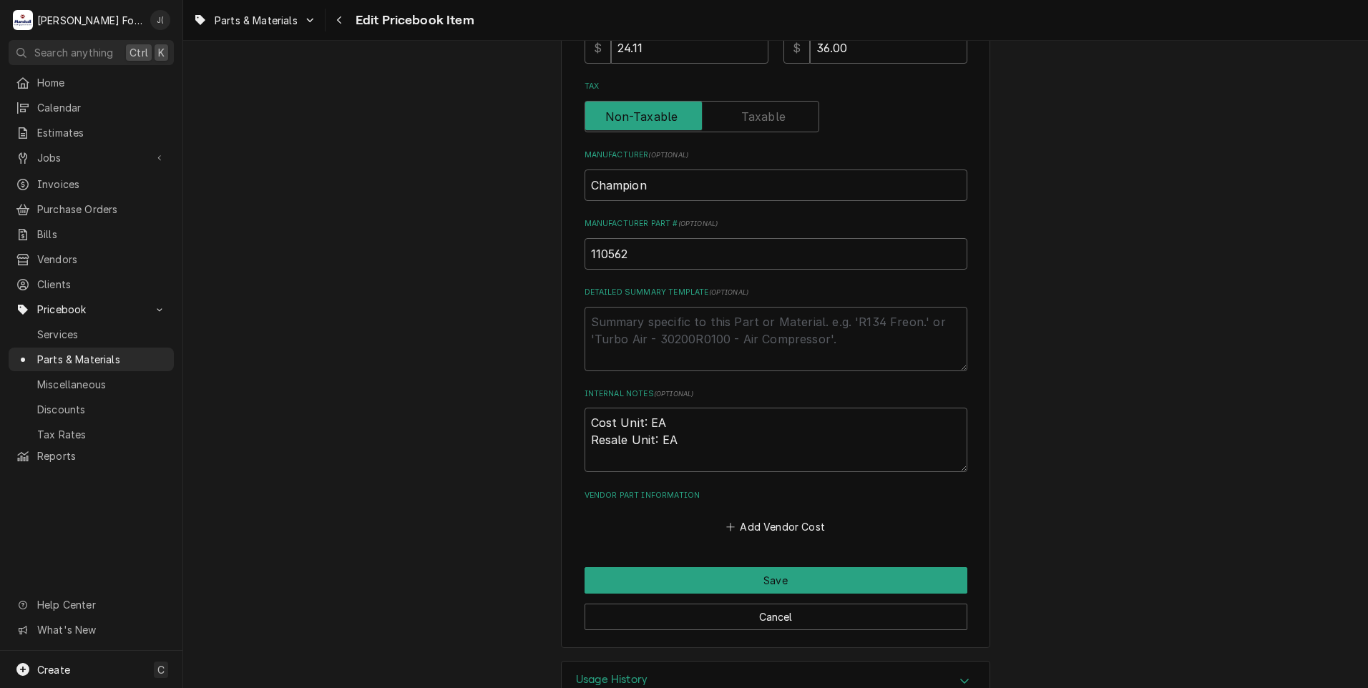
scroll to position [441, 0]
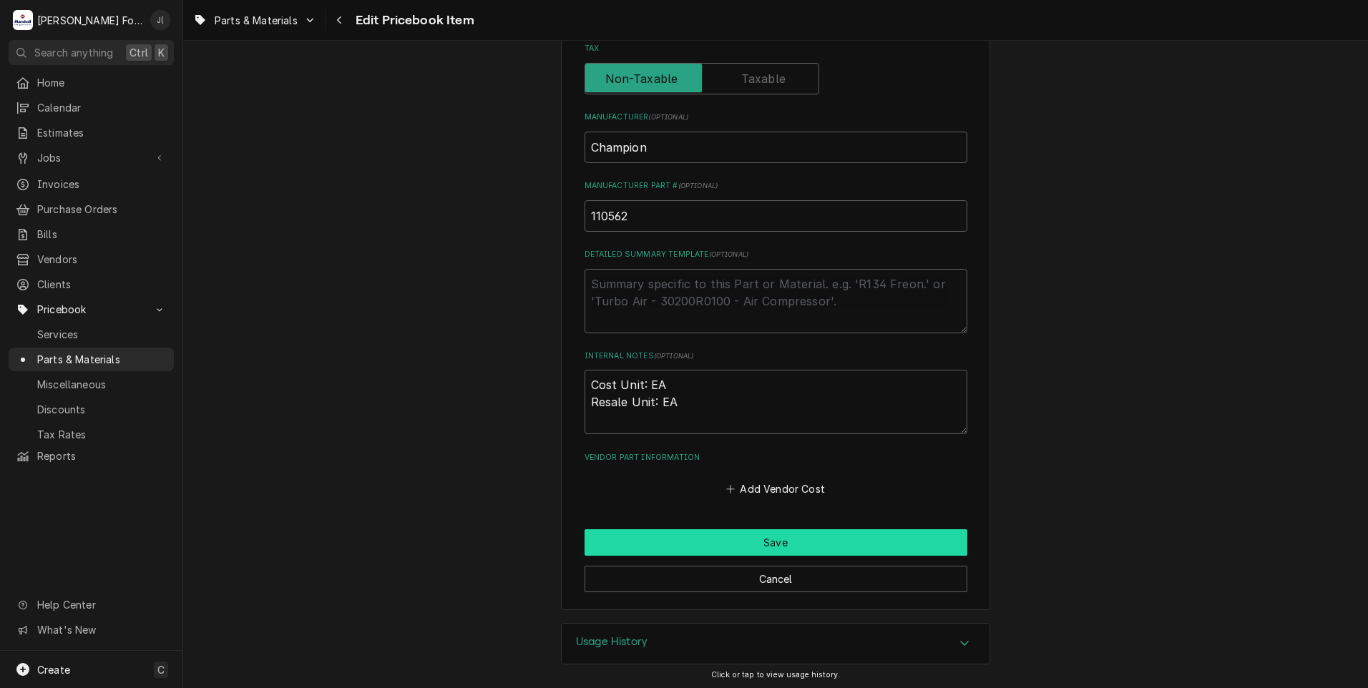
click at [746, 547] on button "Save" at bounding box center [776, 543] width 383 height 26
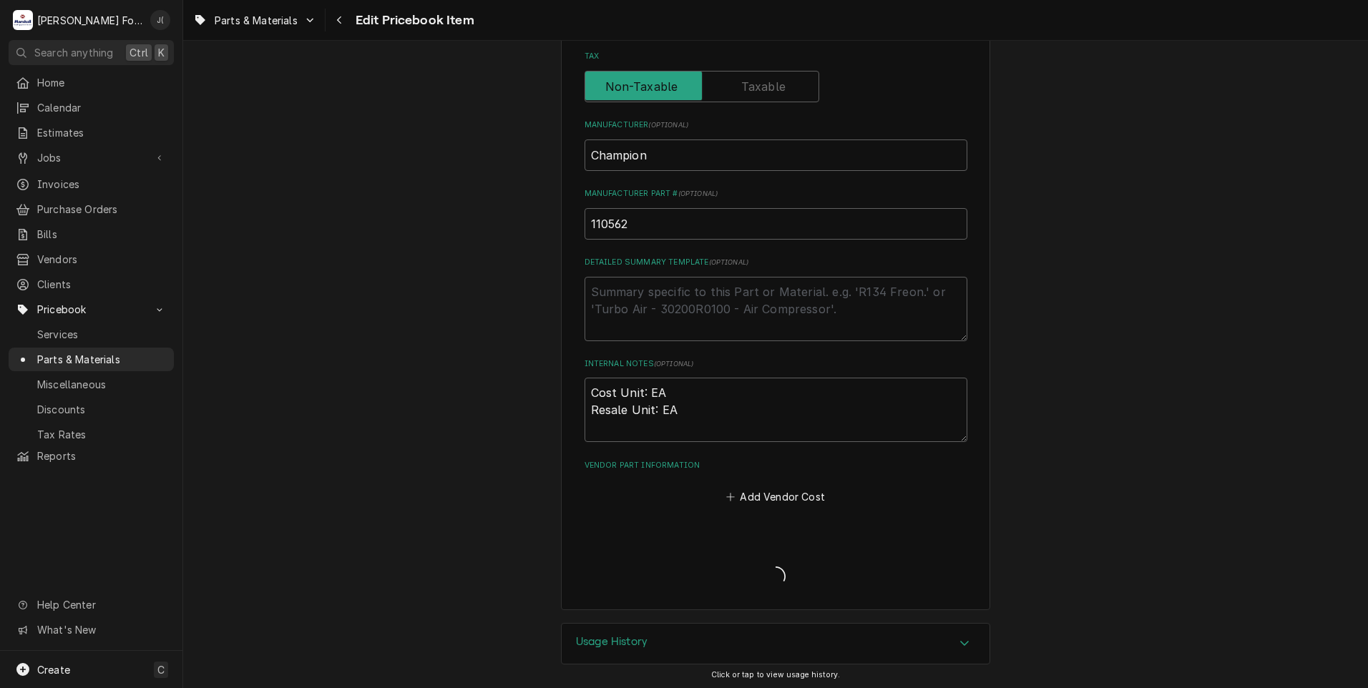
type textarea "x"
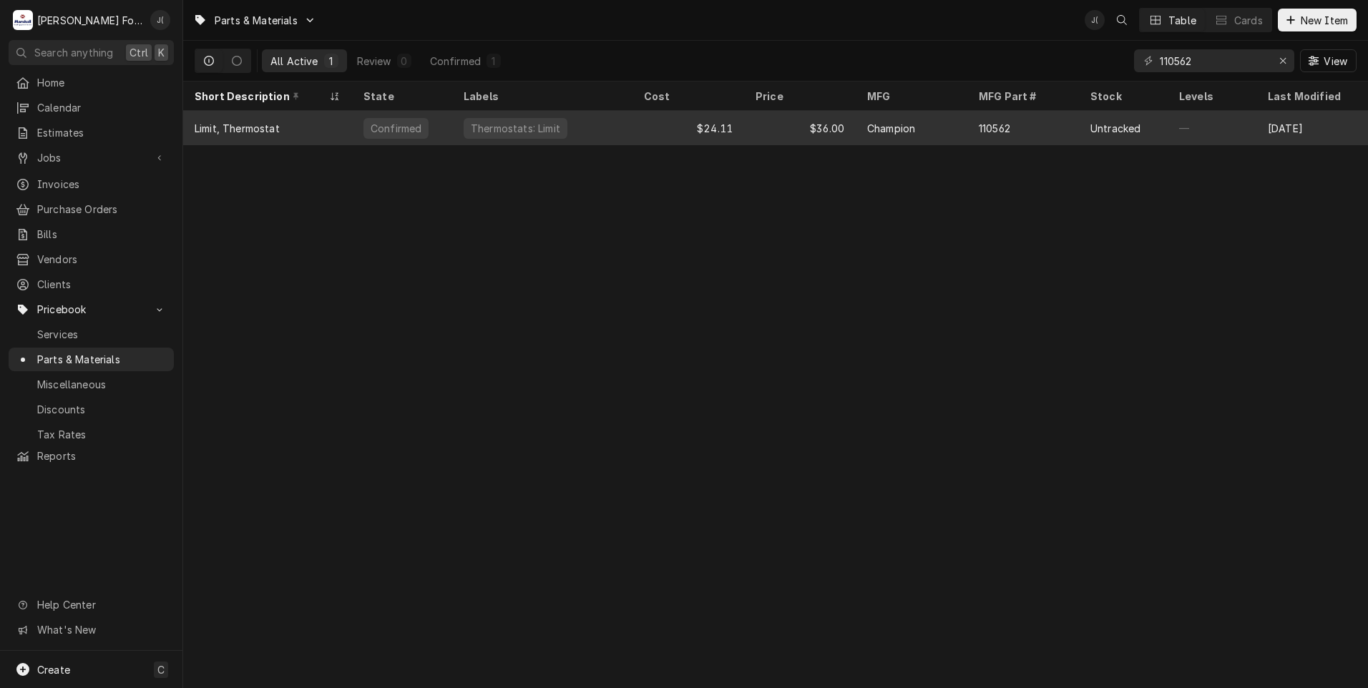
click at [633, 136] on div "$24.11" at bounding box center [689, 128] width 112 height 34
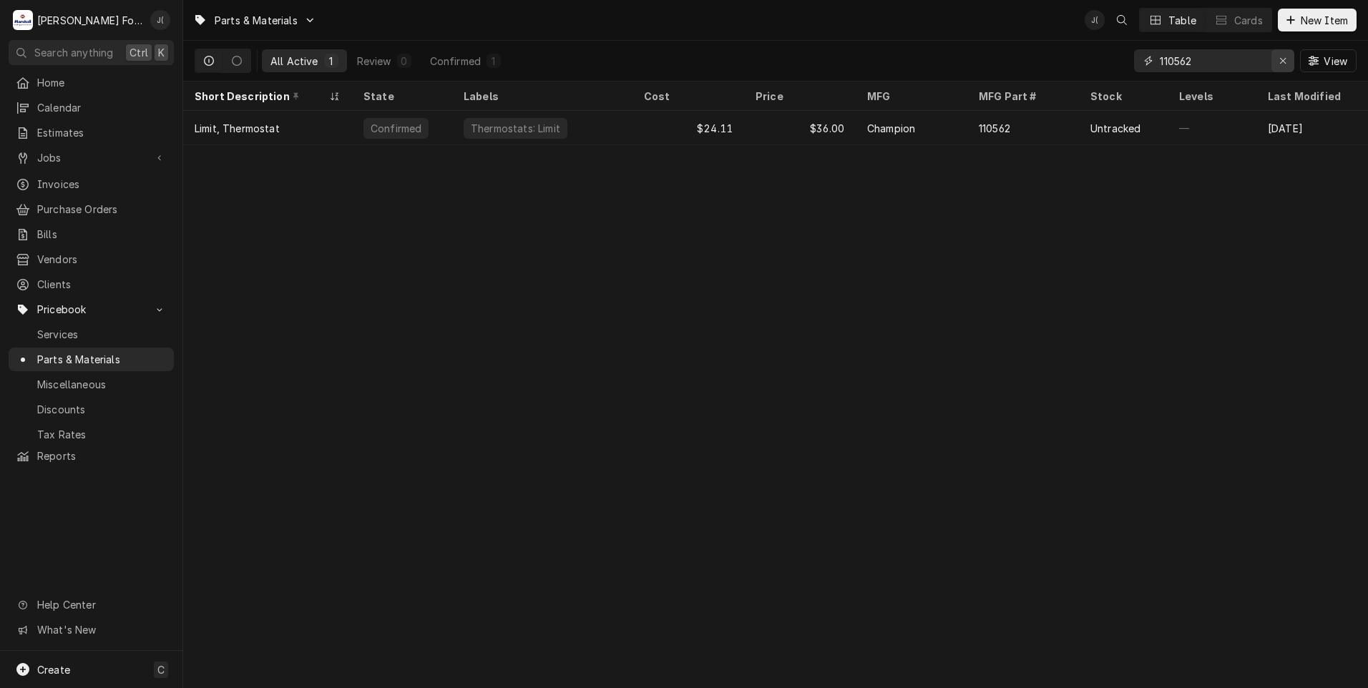
click at [1282, 59] on icon "Erase input" at bounding box center [1283, 61] width 8 height 10
click at [1231, 61] on input "Dynamic Content Wrapper" at bounding box center [1227, 60] width 135 height 23
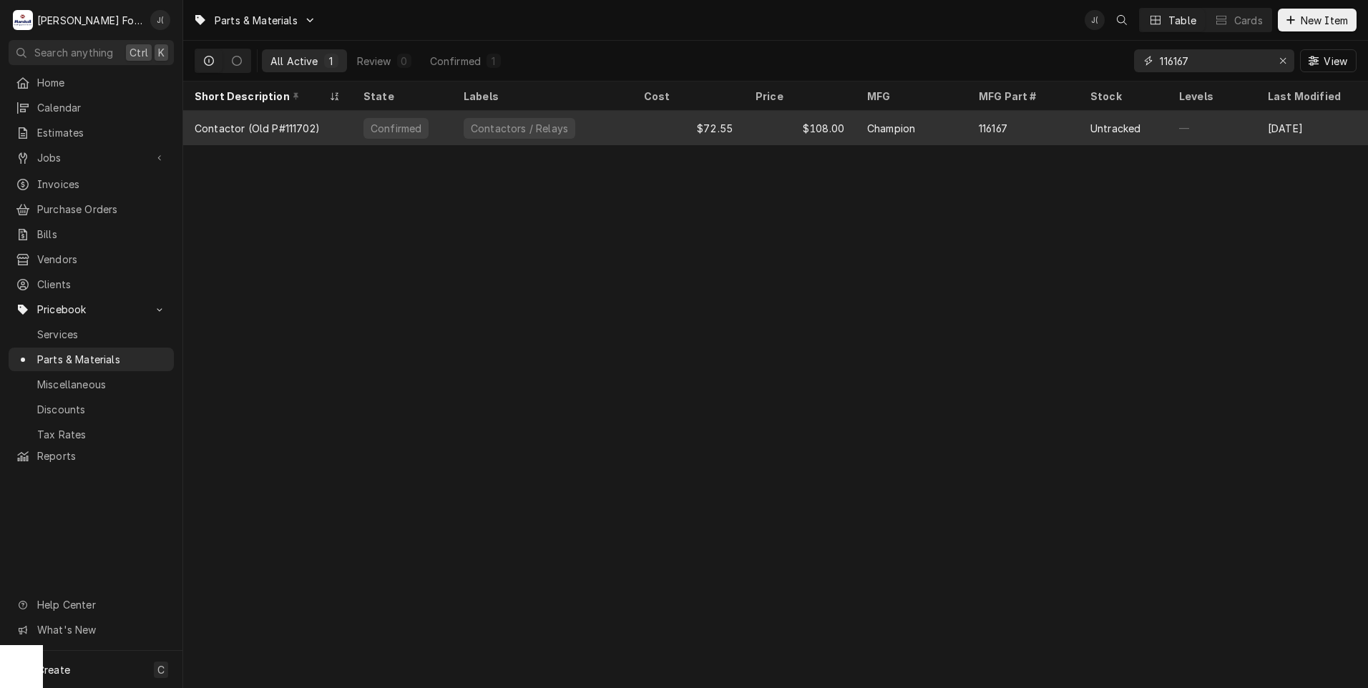
type input "116167"
click at [617, 135] on div "Contactors / Relays" at bounding box center [542, 128] width 180 height 34
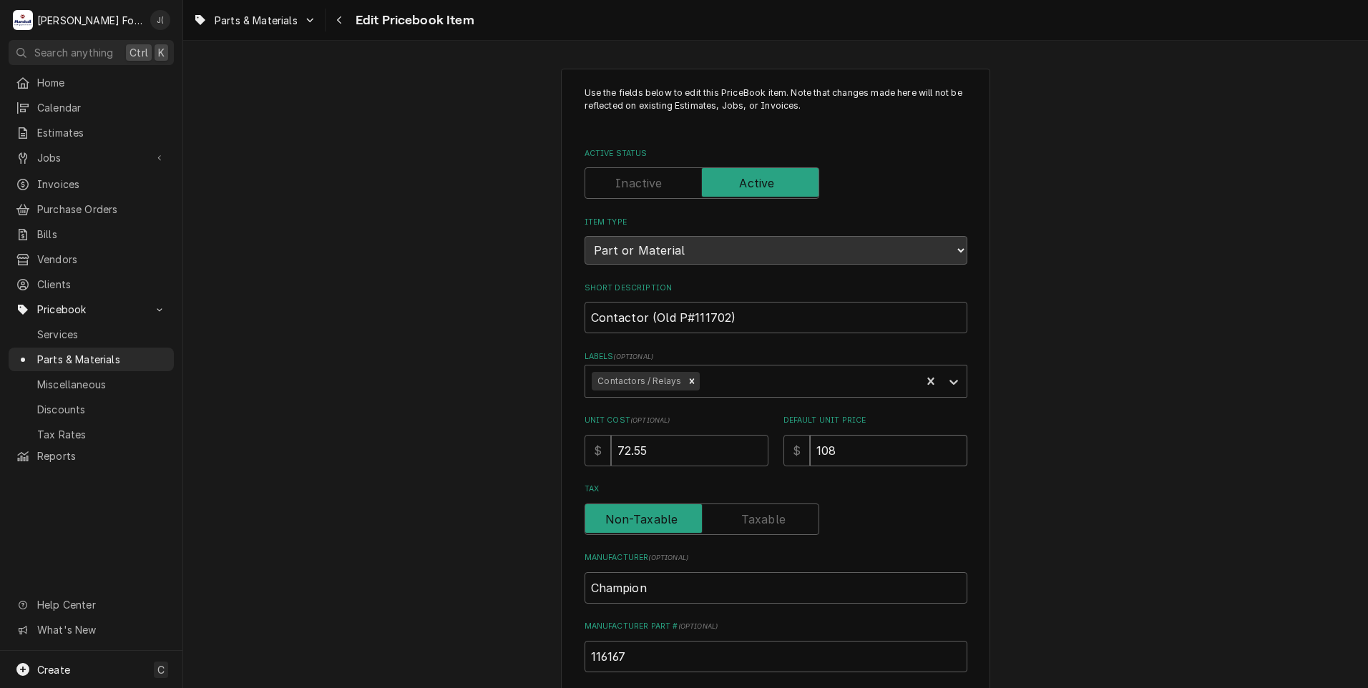
drag, startPoint x: 847, startPoint y: 442, endPoint x: 738, endPoint y: 434, distance: 109.8
click at [751, 441] on div "Unit Cost ( optional ) $ 72.55 Default Unit Price $ 108" at bounding box center [776, 440] width 383 height 51
type textarea "x"
type input "2"
type textarea "x"
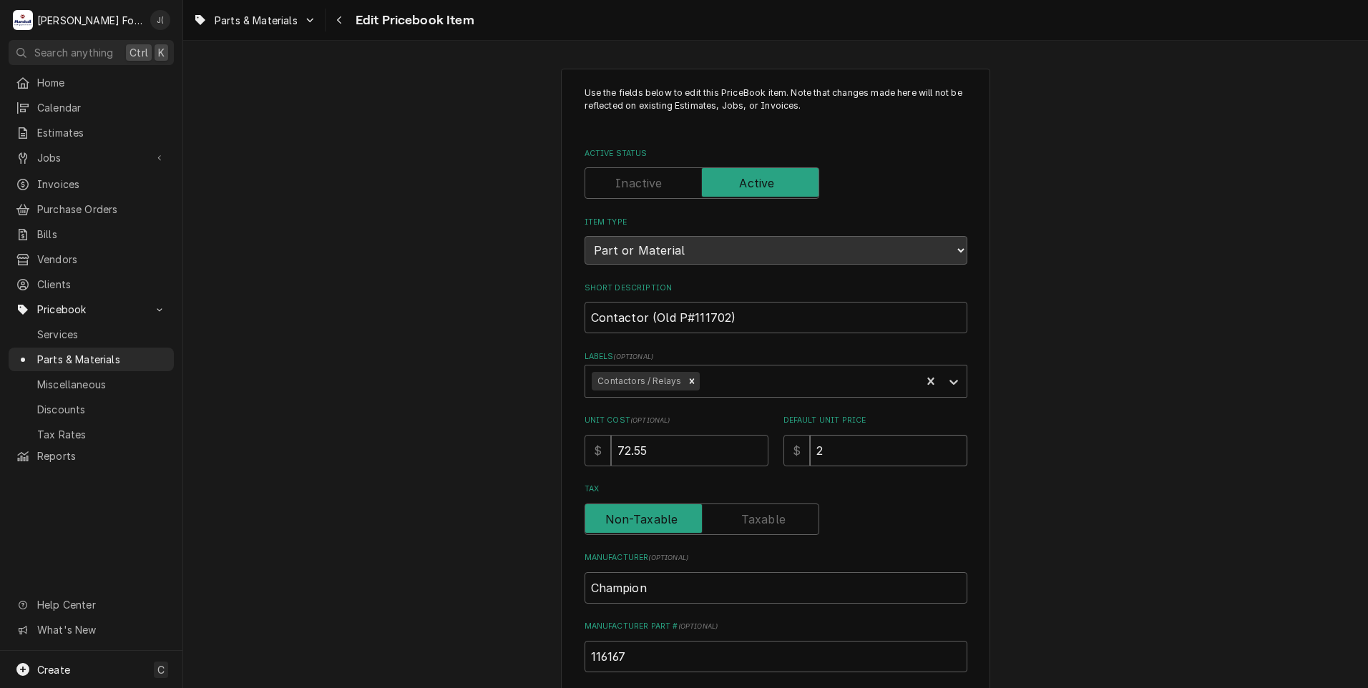
type input "29"
type textarea "x"
type input "2"
type textarea "x"
type input "21"
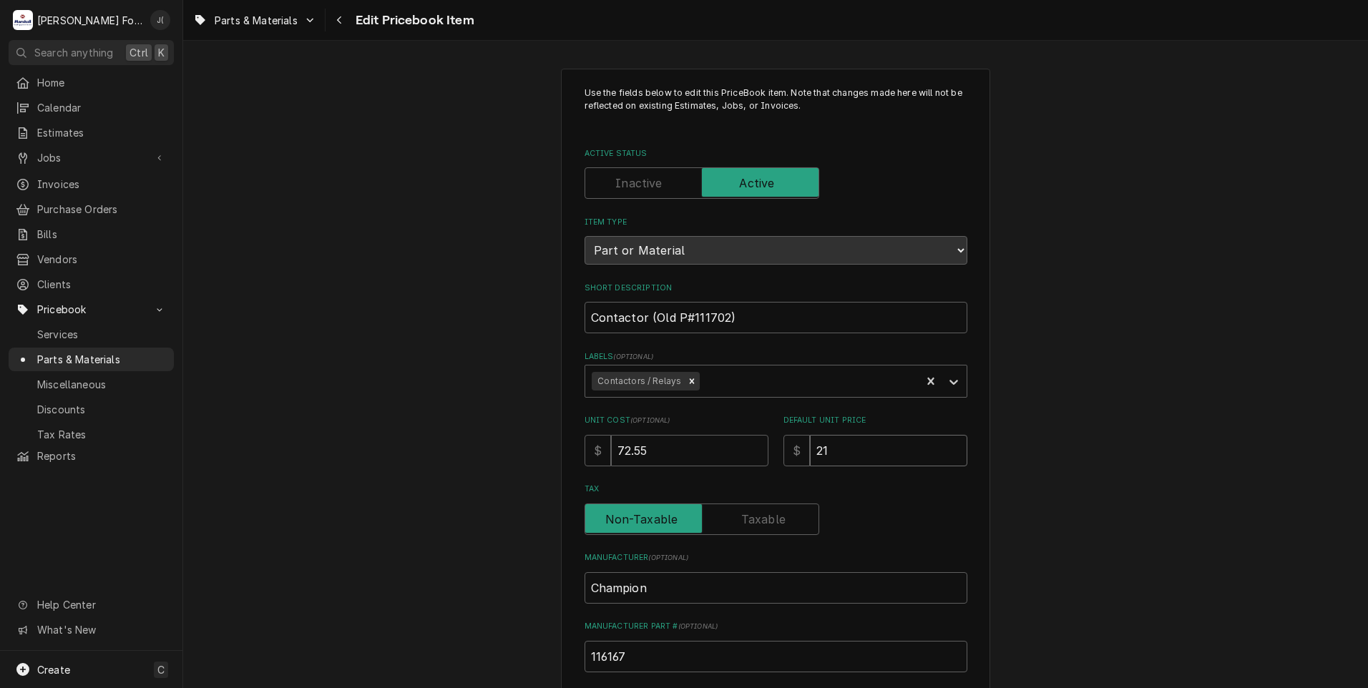
type textarea "x"
type input "219"
type textarea "x"
type input "219.0"
type textarea "x"
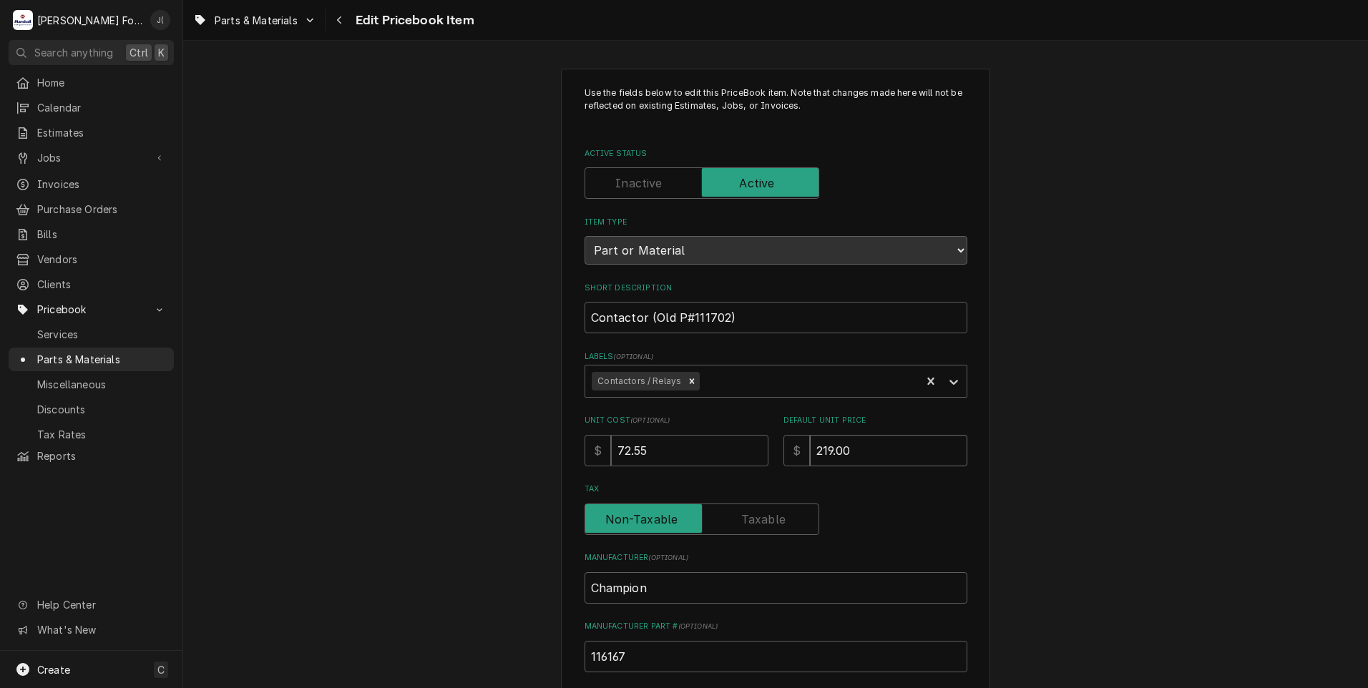
type input "219.00"
drag, startPoint x: 669, startPoint y: 450, endPoint x: 273, endPoint y: 411, distance: 397.7
click at [464, 431] on div "Use the fields below to edit this PriceBook item. Note that changes made here w…" at bounding box center [775, 560] width 1185 height 1008
type textarea "x"
type input "1"
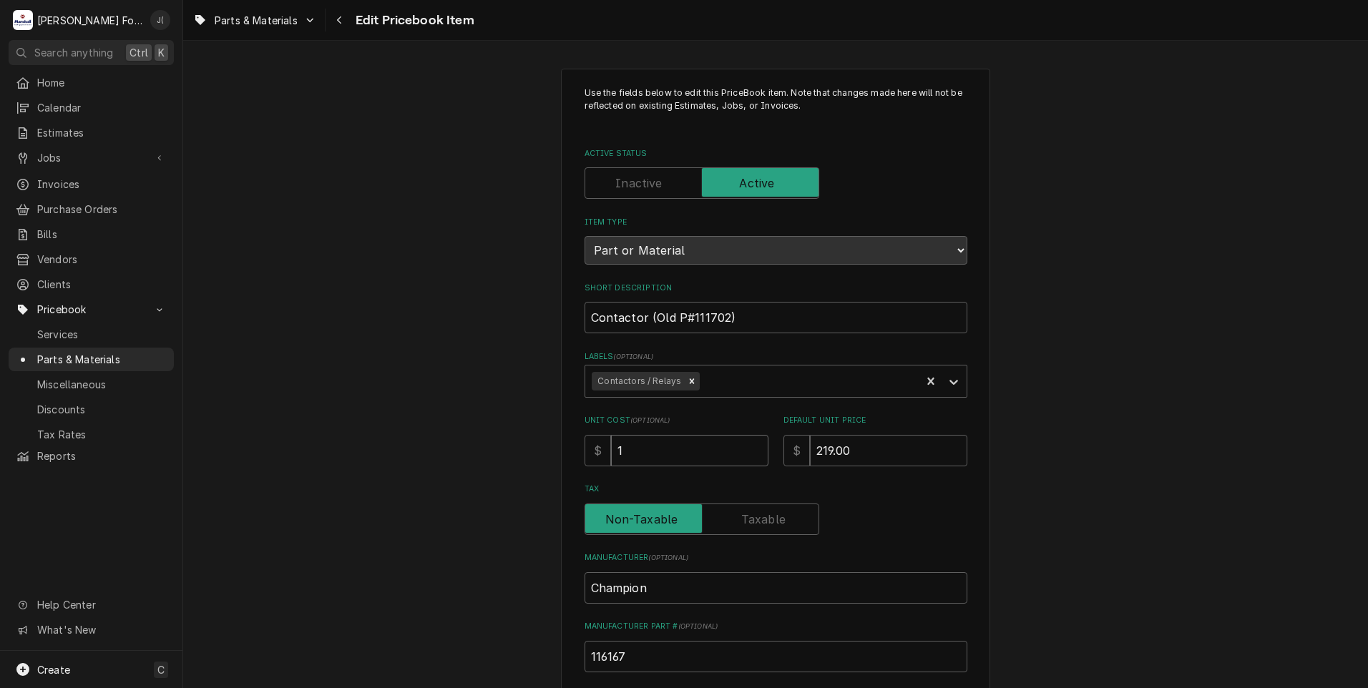
type textarea "x"
type input "16"
type textarea "x"
type input "160"
type textarea "x"
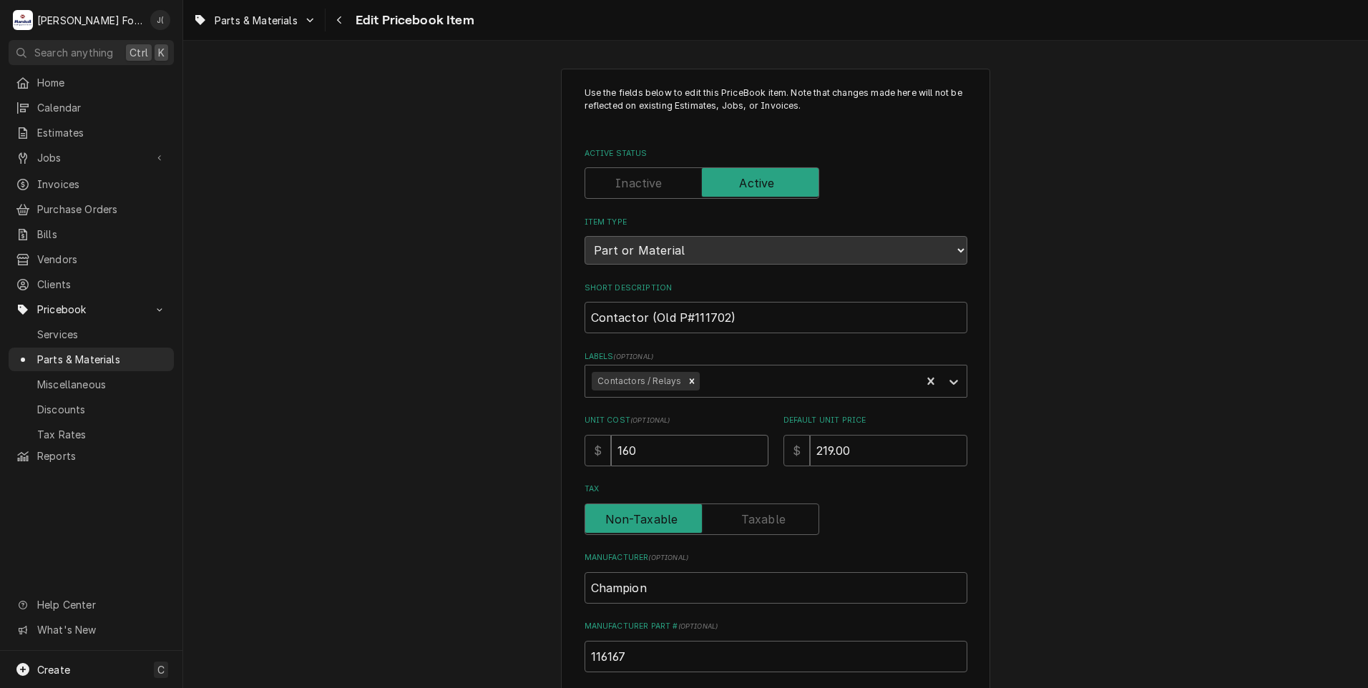
type input "160.8"
type textarea "x"
type input "160.89"
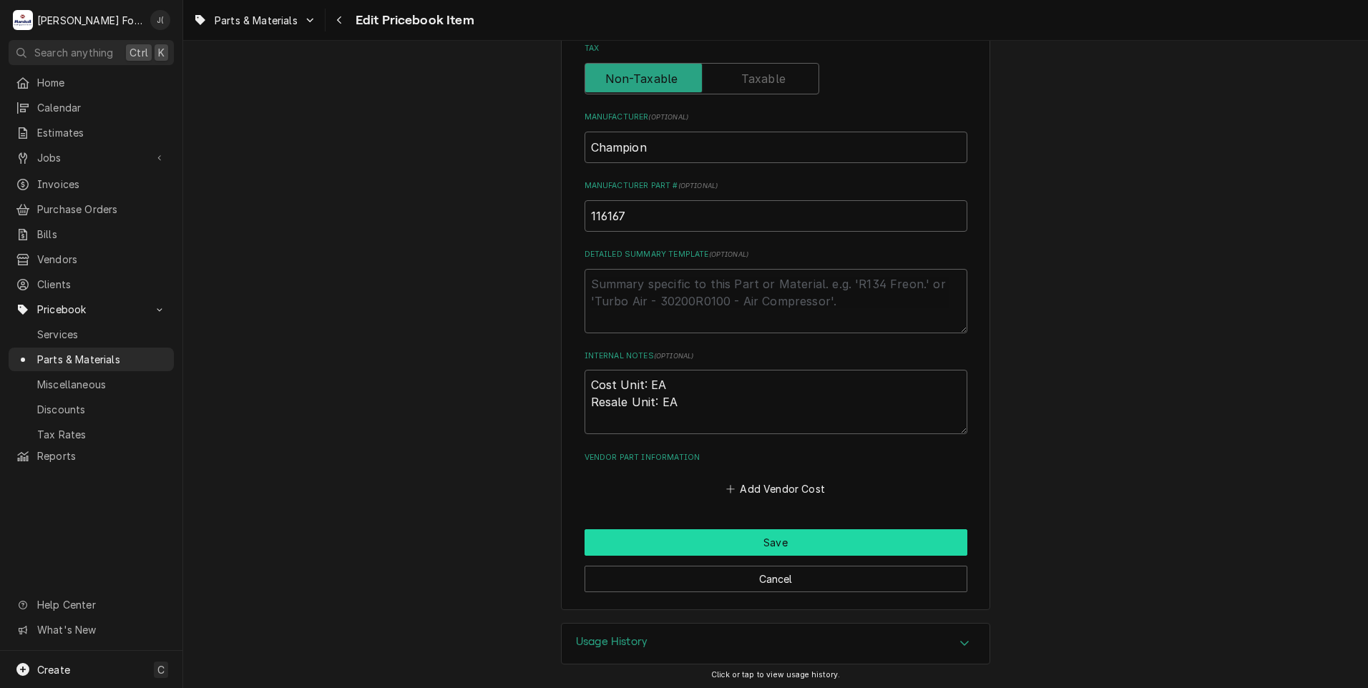
click at [629, 543] on button "Save" at bounding box center [776, 543] width 383 height 26
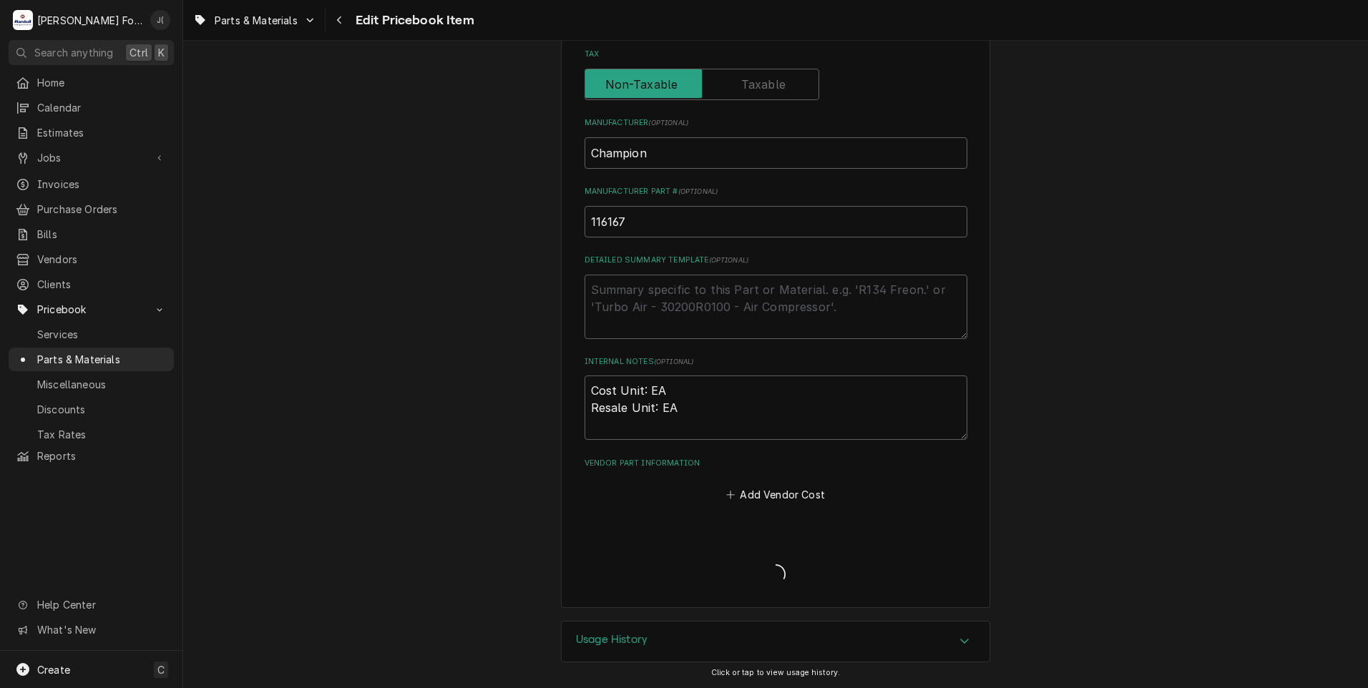
scroll to position [433, 0]
type textarea "x"
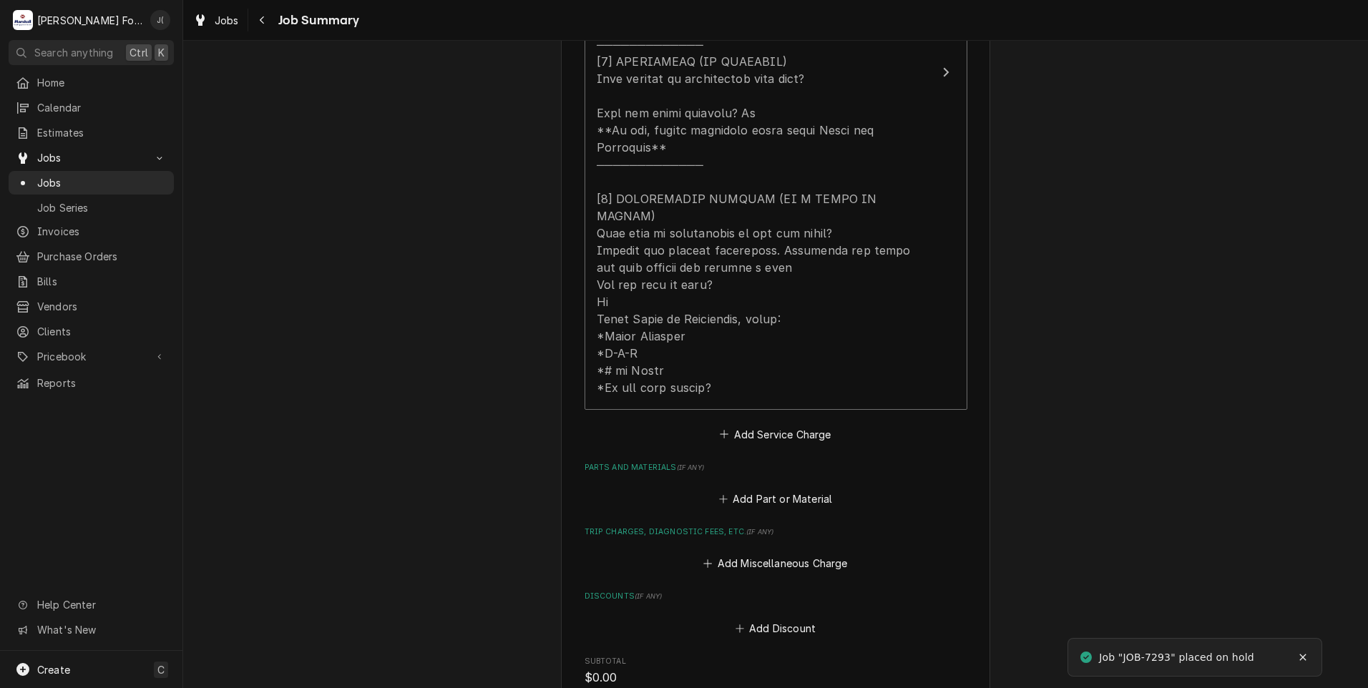
scroll to position [716, 0]
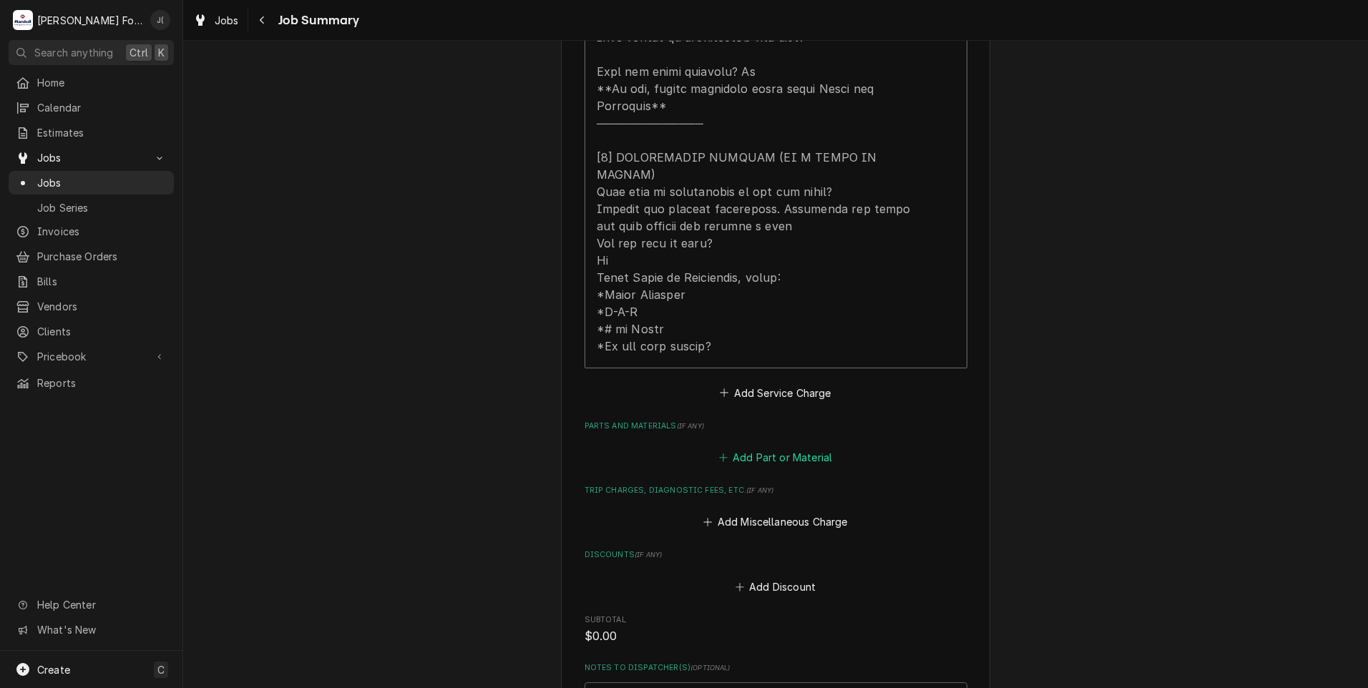
click at [741, 448] on button "Add Part or Material" at bounding box center [775, 458] width 118 height 20
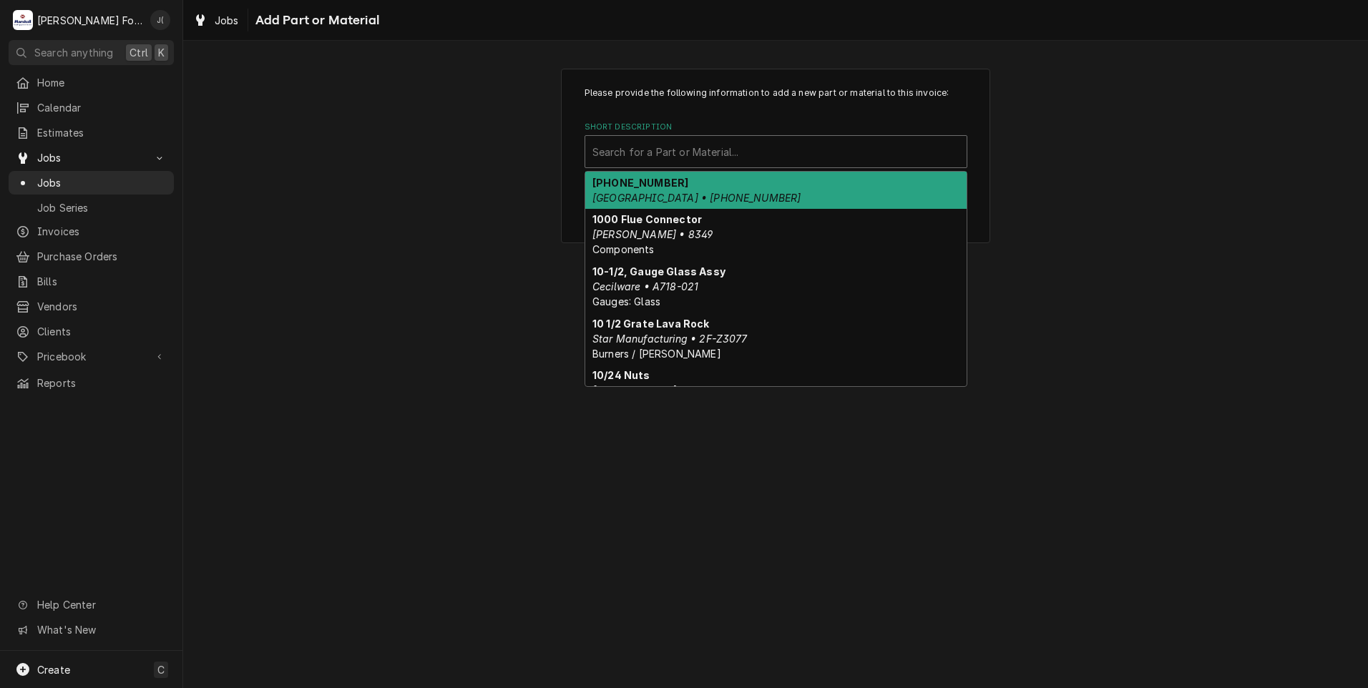
click at [630, 140] on div "Short Description" at bounding box center [775, 152] width 367 height 26
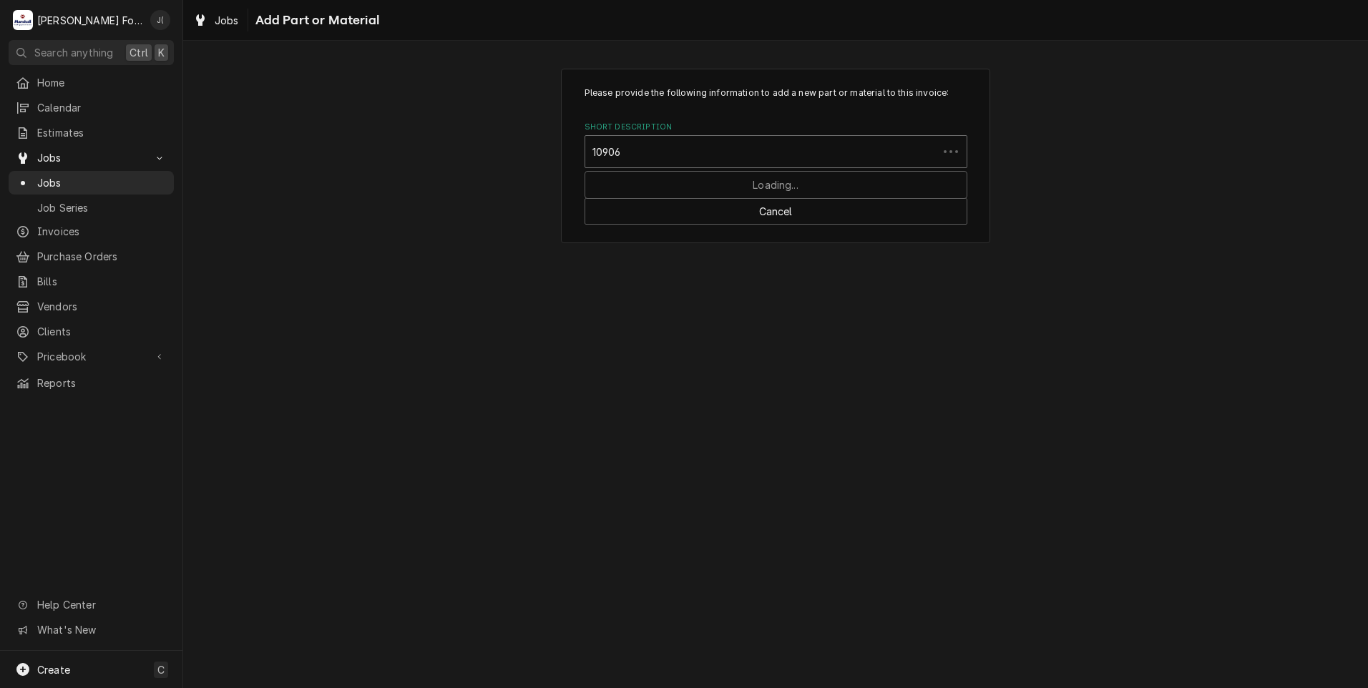
type input "109069"
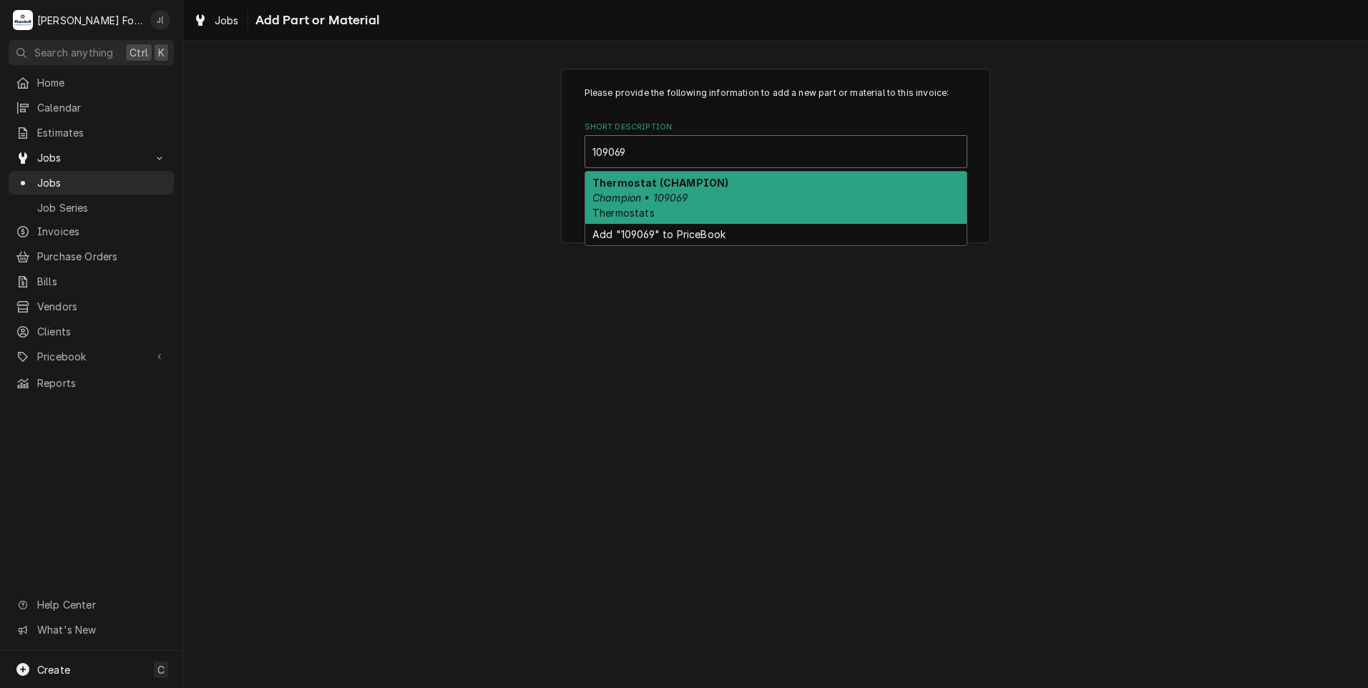
click at [653, 199] on em "Champion • 109069" at bounding box center [639, 198] width 95 height 12
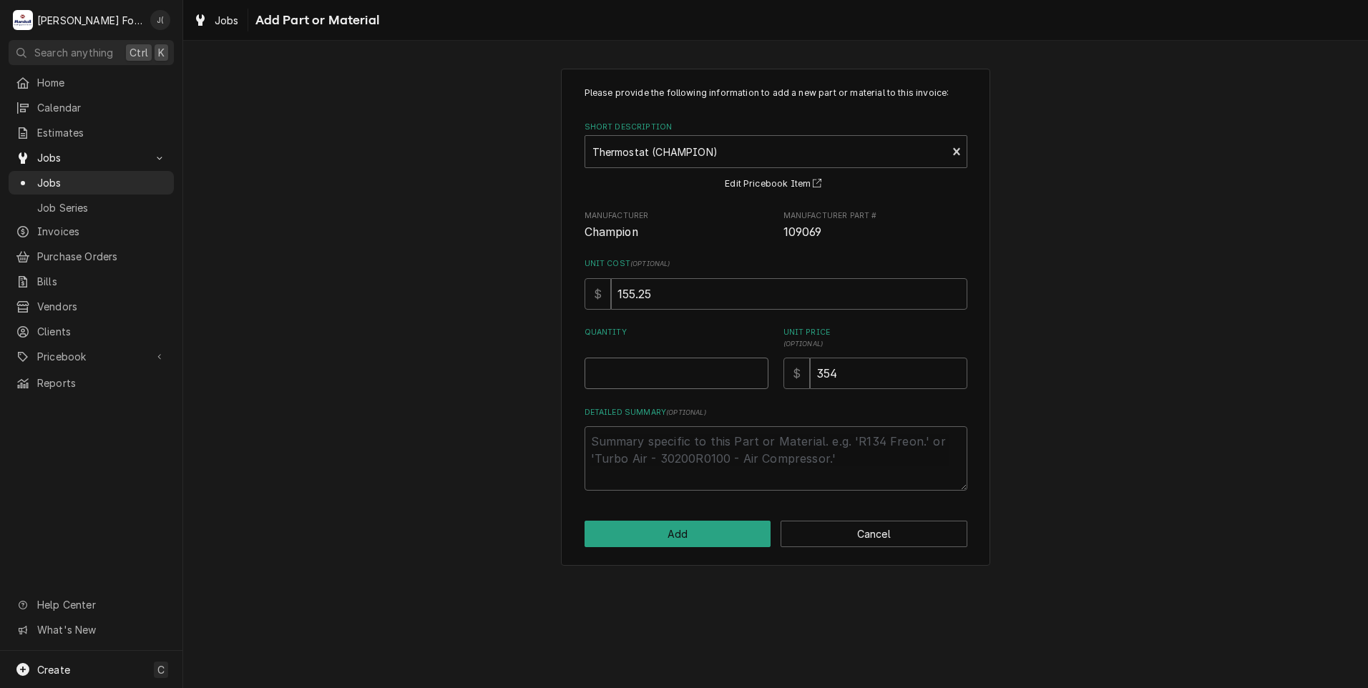
click at [683, 396] on div "Please provide the following information to add a new part or material to this …" at bounding box center [776, 289] width 383 height 404
type textarea "x"
type input "1"
click at [709, 542] on button "Add" at bounding box center [678, 534] width 187 height 26
type textarea "x"
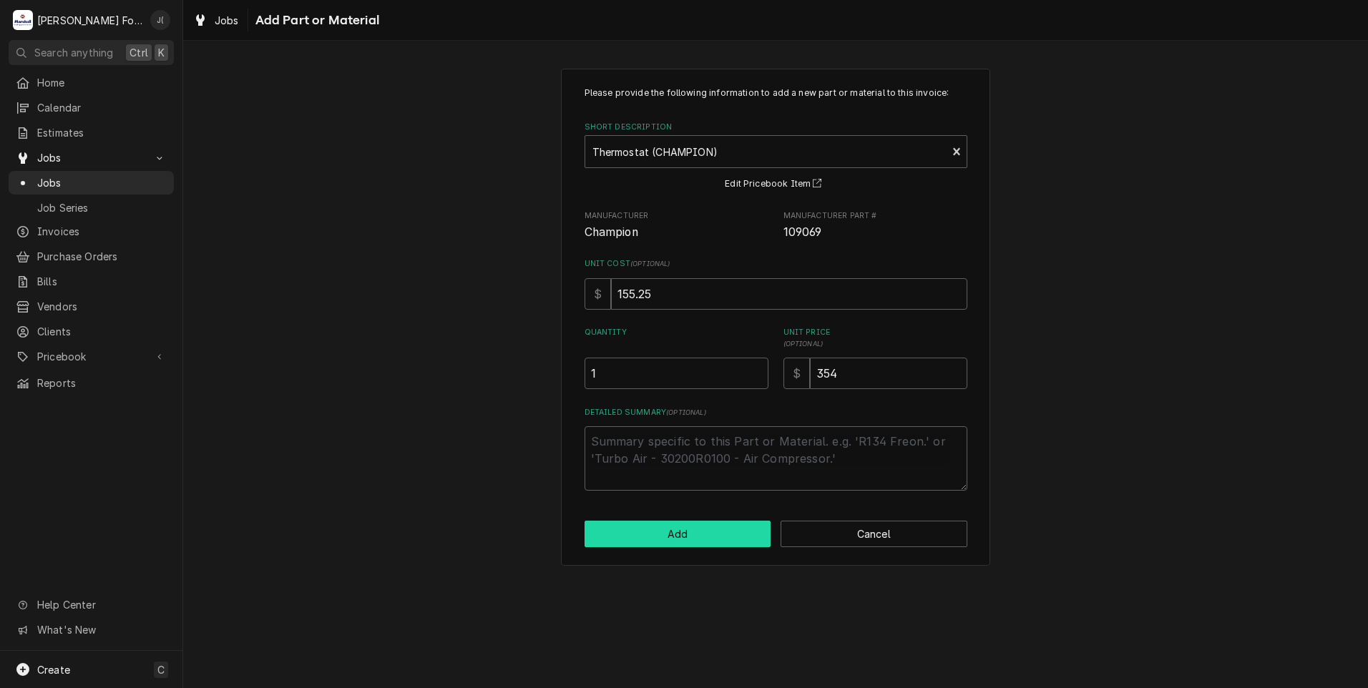
scroll to position [716, 0]
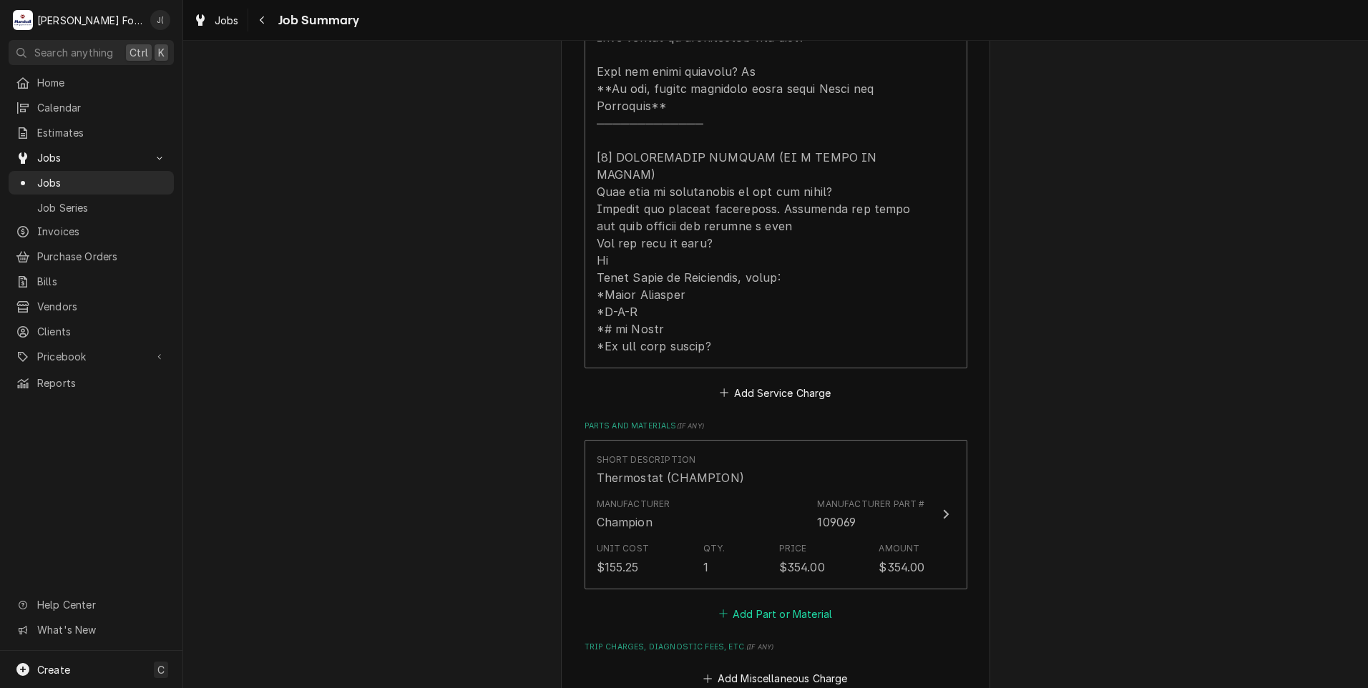
click at [772, 604] on button "Add Part or Material" at bounding box center [775, 614] width 118 height 20
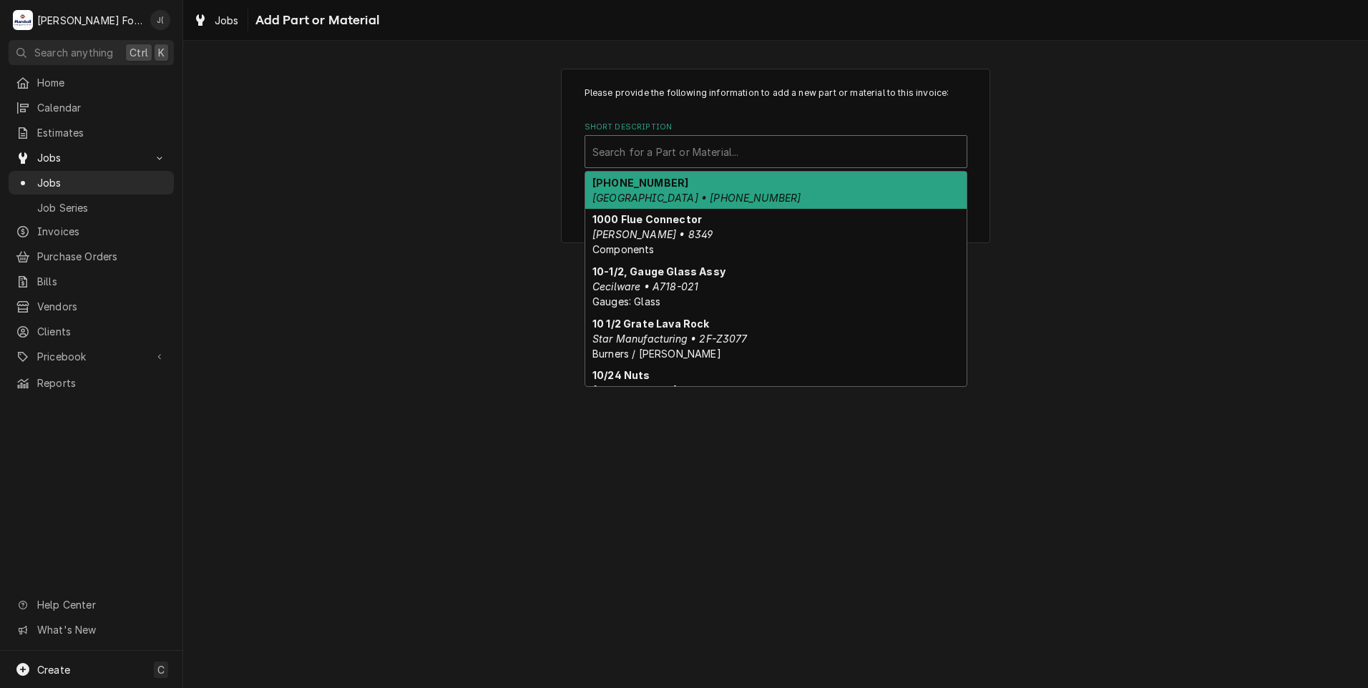
click at [757, 165] on div "Search for a Part or Material..." at bounding box center [775, 151] width 381 height 31
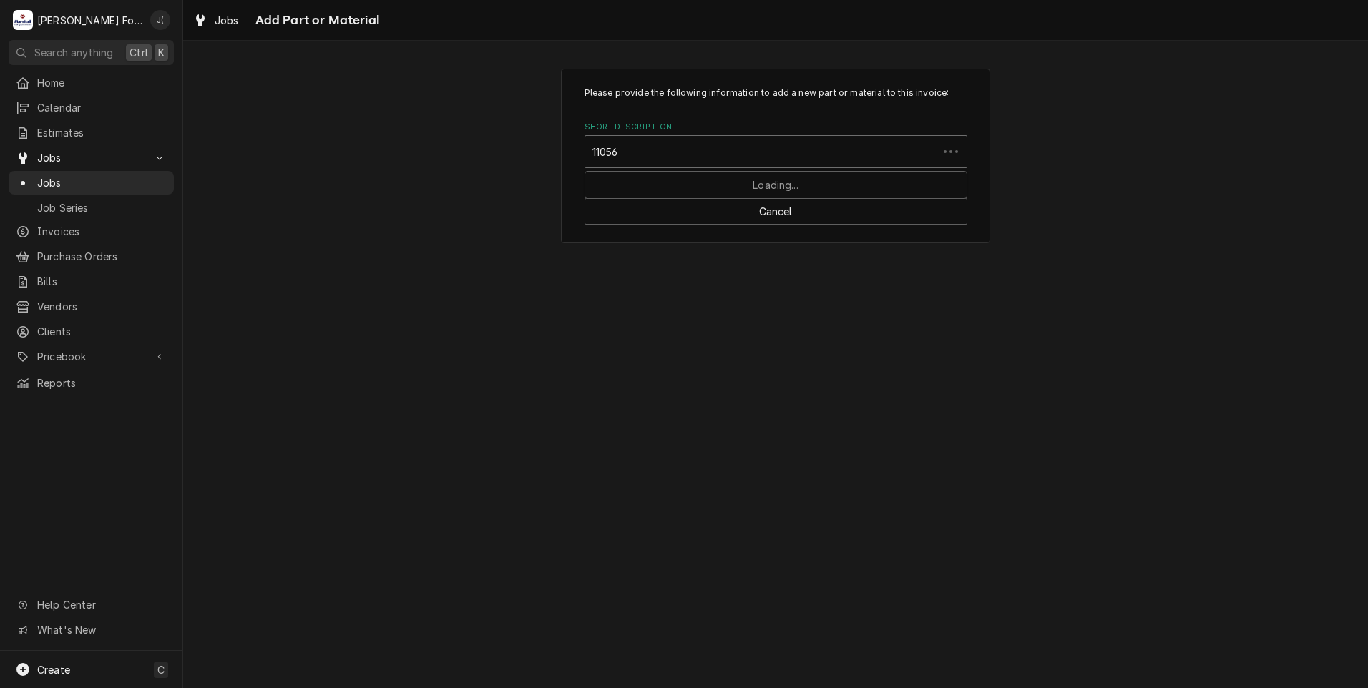
type input "110562"
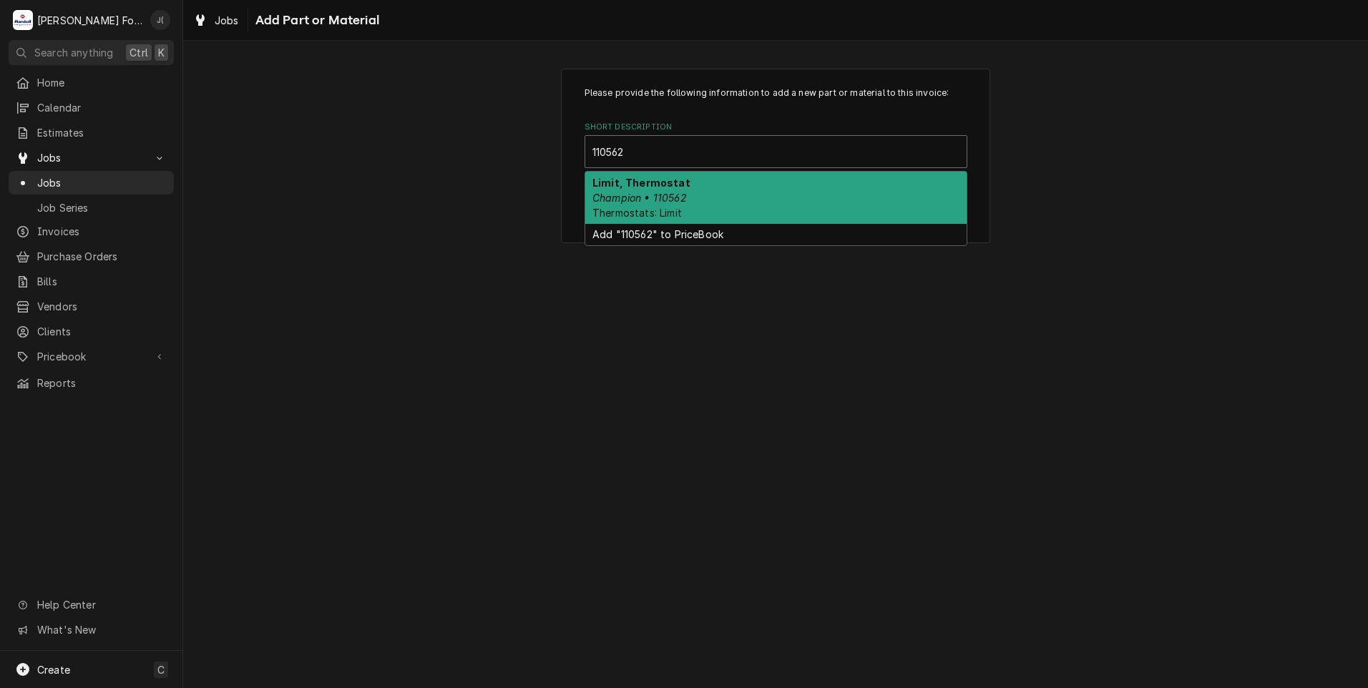
click at [740, 194] on div "Limit, Thermostat Champion • 110562 Thermostats: Limit" at bounding box center [775, 198] width 381 height 52
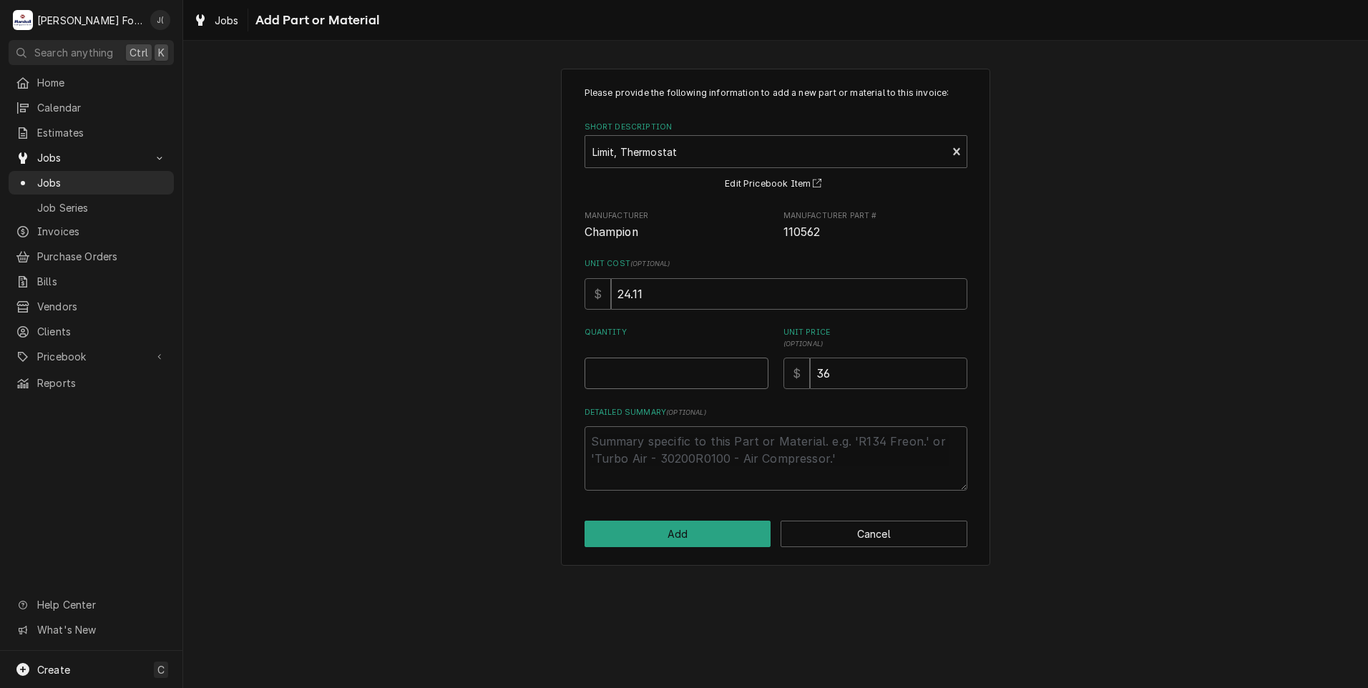
click at [682, 369] on input "Quantity" at bounding box center [677, 373] width 184 height 31
type textarea "x"
type input "1"
click at [718, 531] on button "Add" at bounding box center [678, 534] width 187 height 26
type textarea "x"
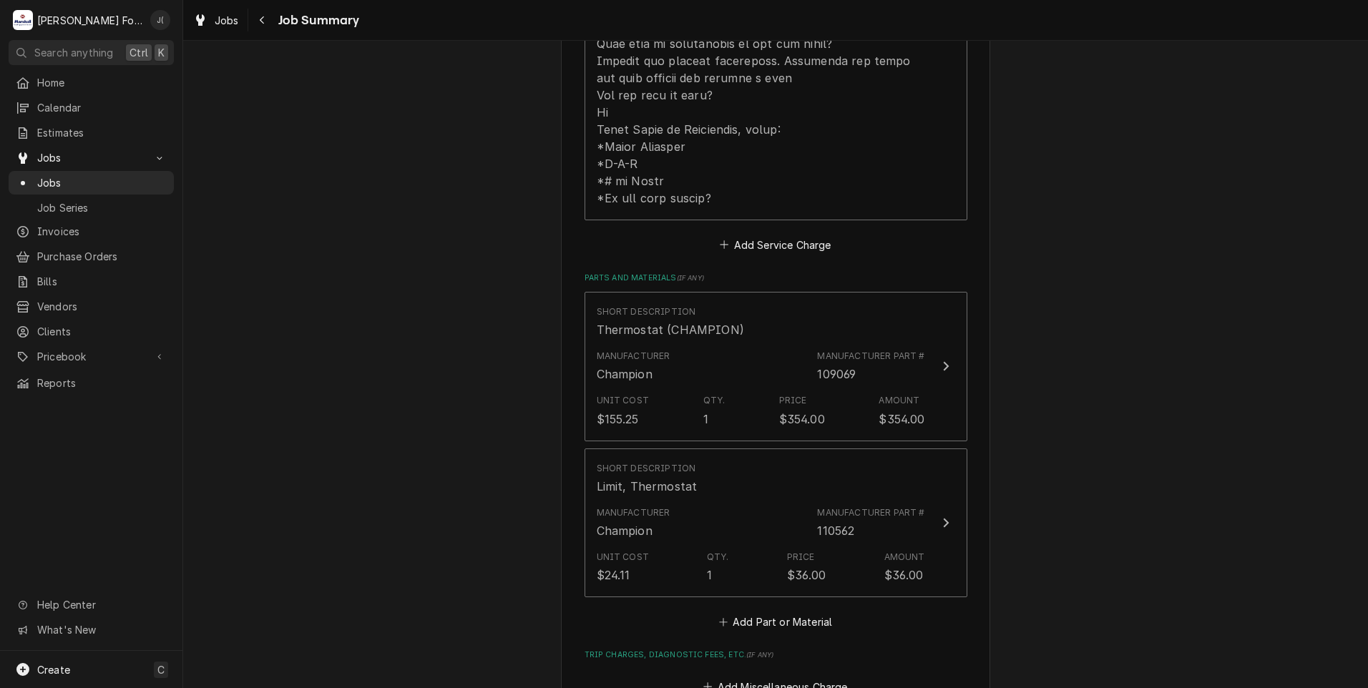
scroll to position [1002, 0]
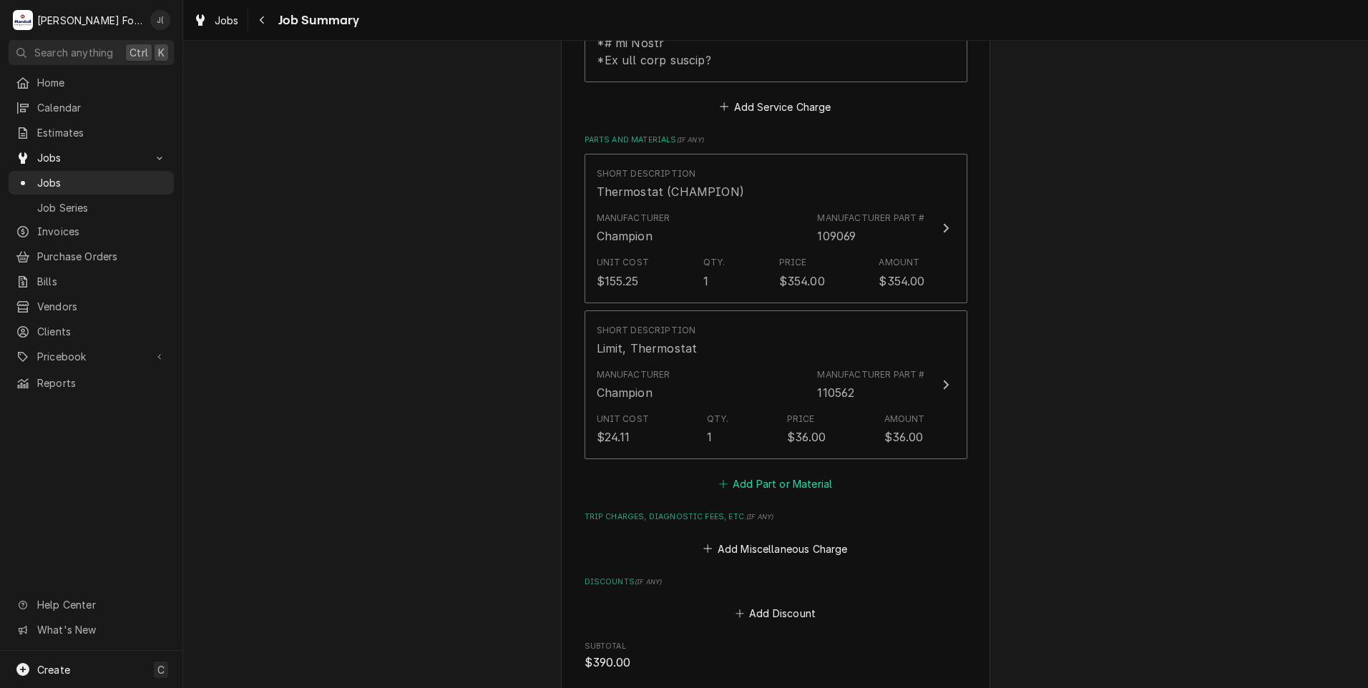
click at [773, 474] on button "Add Part or Material" at bounding box center [775, 484] width 118 height 20
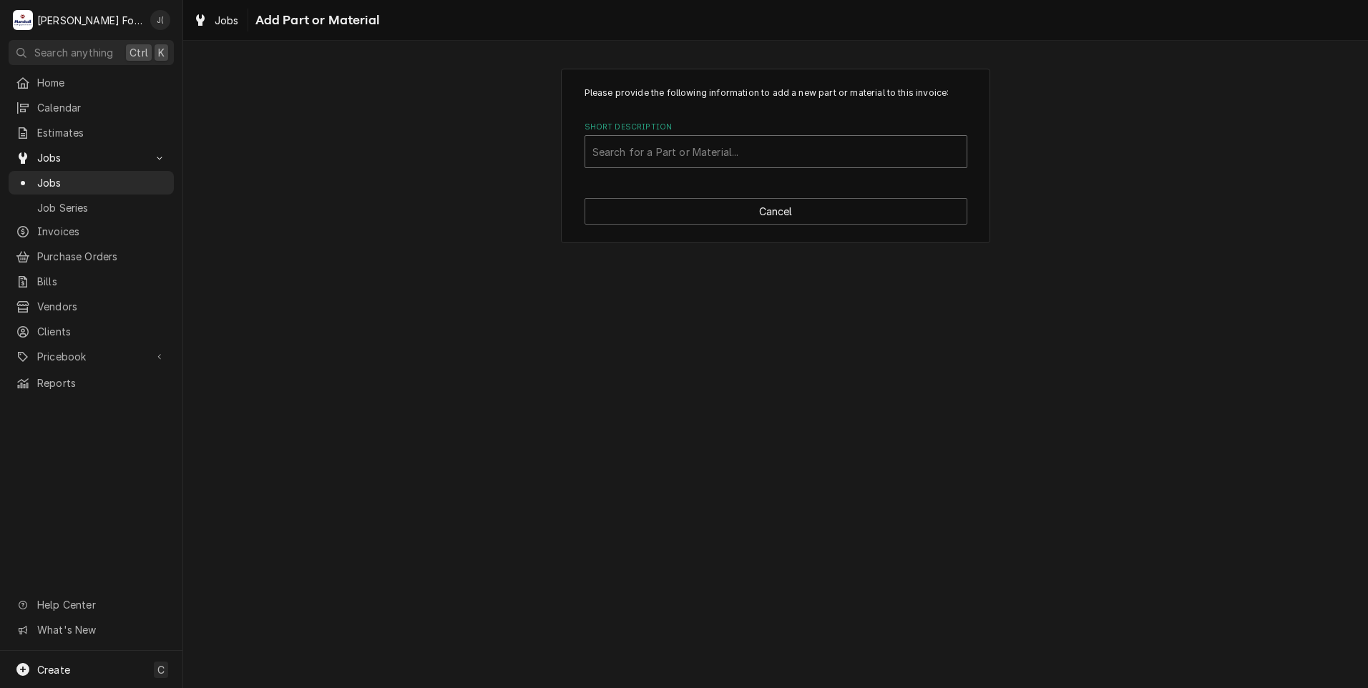
click at [726, 162] on div "Short Description" at bounding box center [775, 152] width 367 height 26
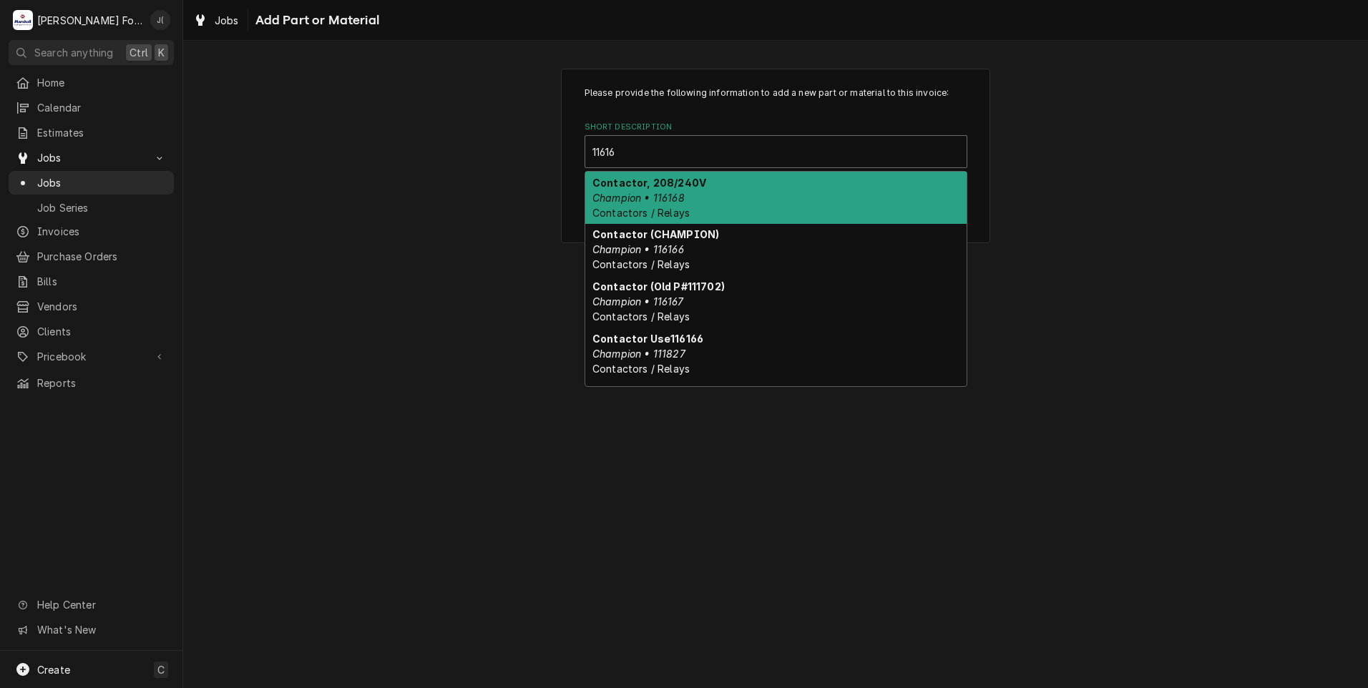
type input "116167"
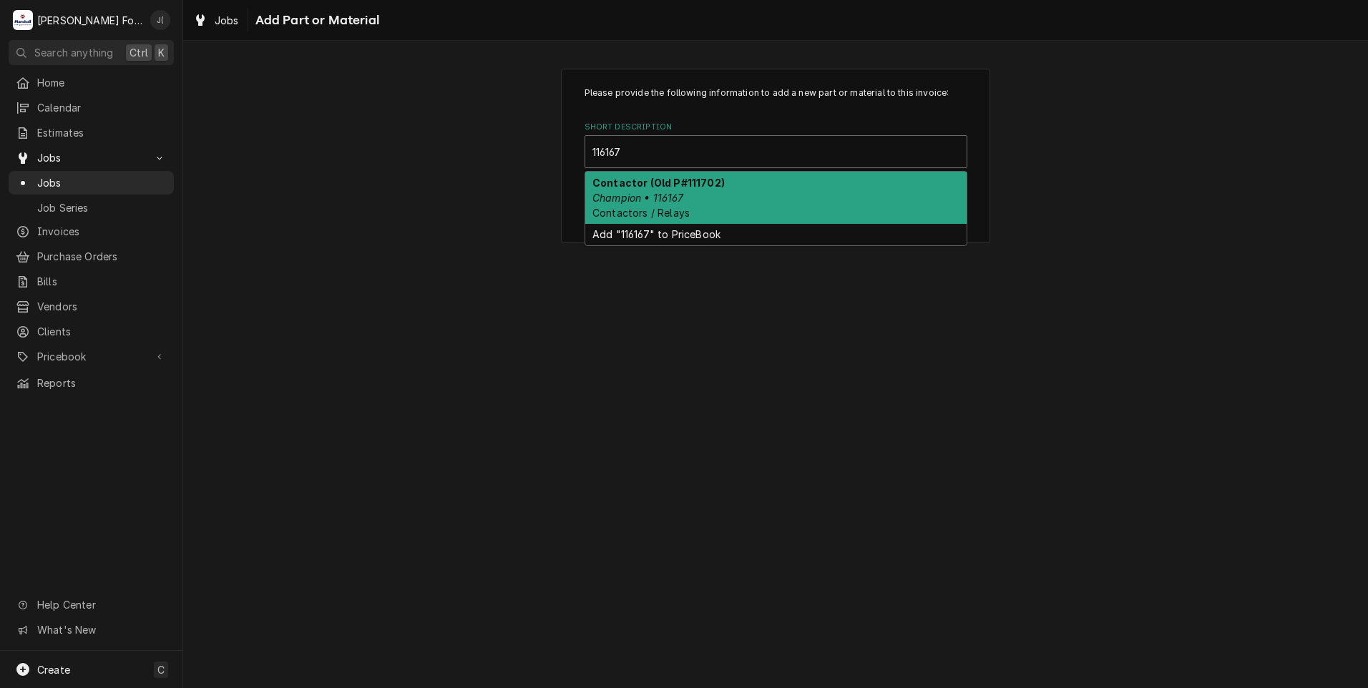
click at [716, 182] on strong "Contactor (Old P#111702)" at bounding box center [658, 183] width 132 height 12
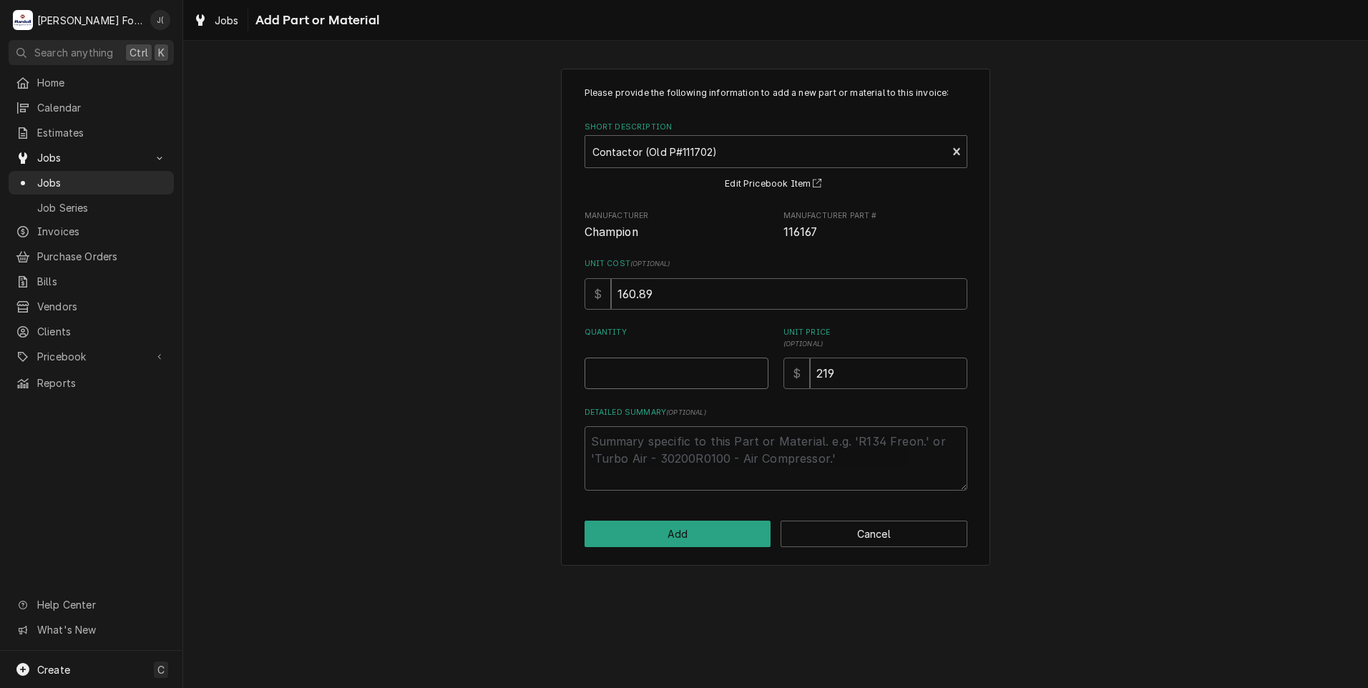
drag, startPoint x: 720, startPoint y: 371, endPoint x: 708, endPoint y: 374, distance: 12.4
click at [718, 371] on input "Quantity" at bounding box center [677, 373] width 184 height 31
type textarea "x"
type input "1"
click at [708, 531] on button "Add" at bounding box center [678, 534] width 187 height 26
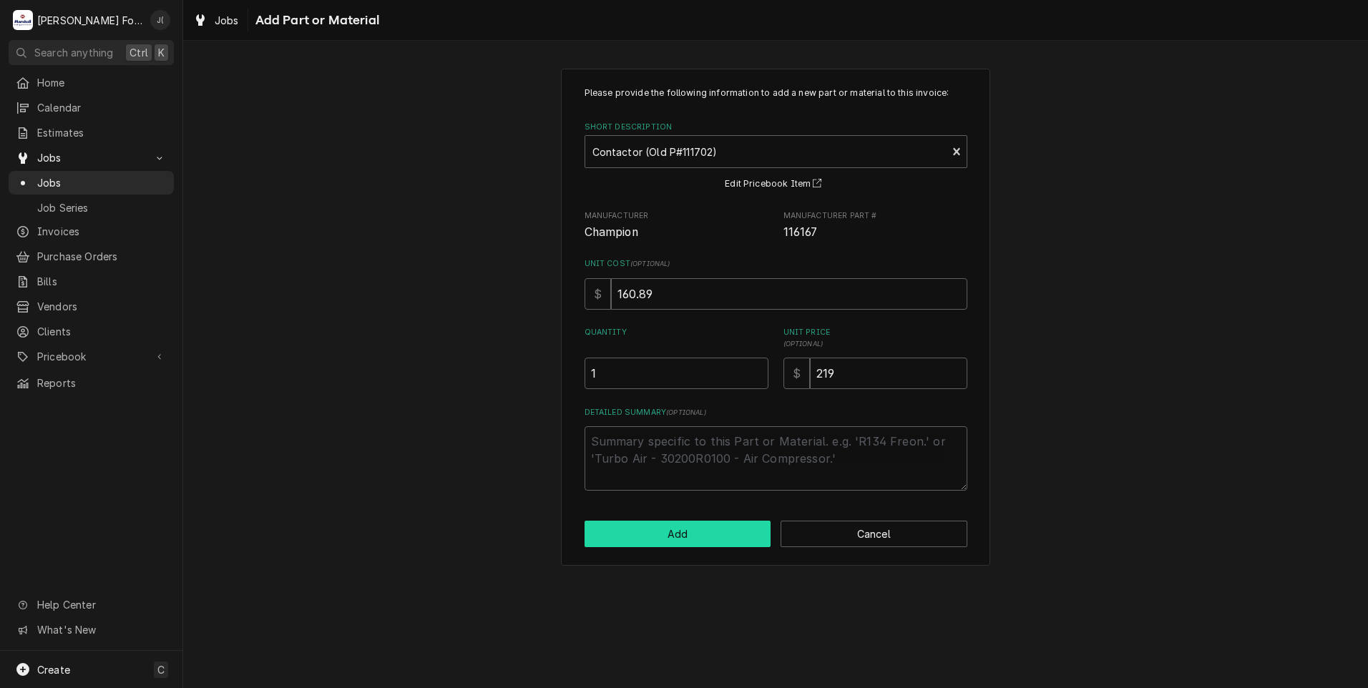
type textarea "x"
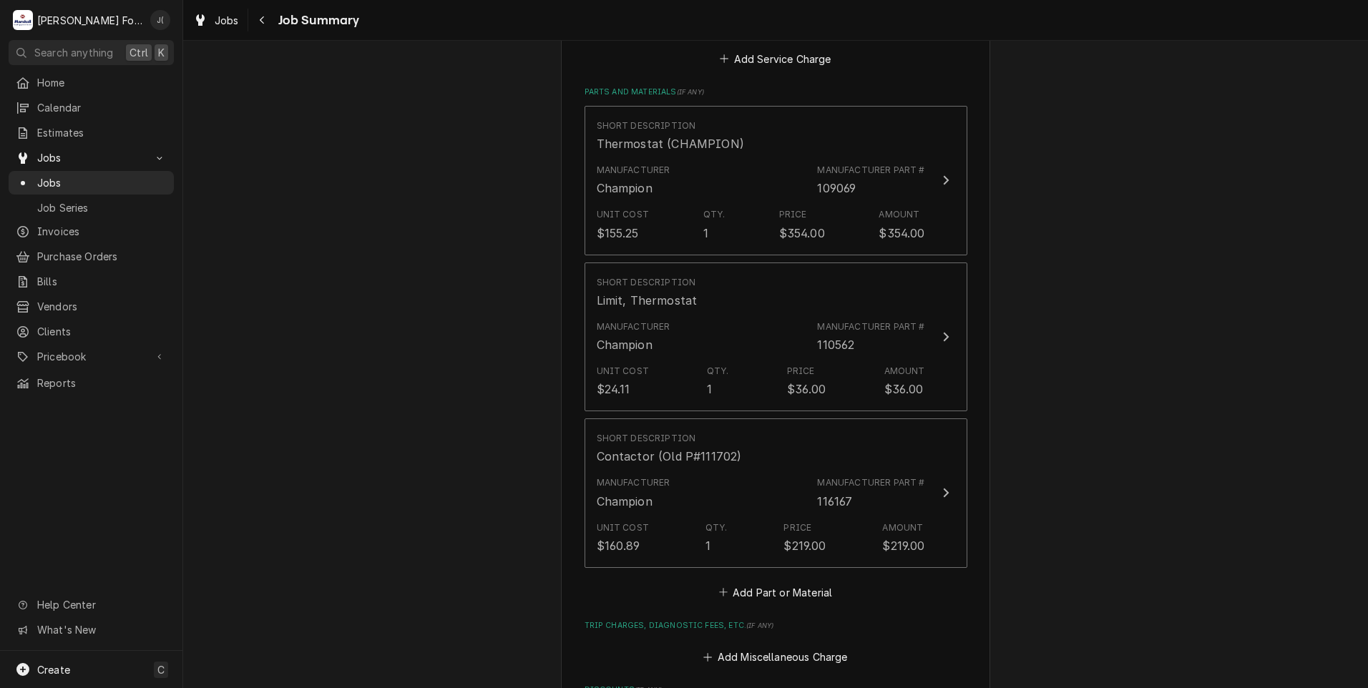
scroll to position [1073, 0]
